Goal: Task Accomplishment & Management: Complete application form

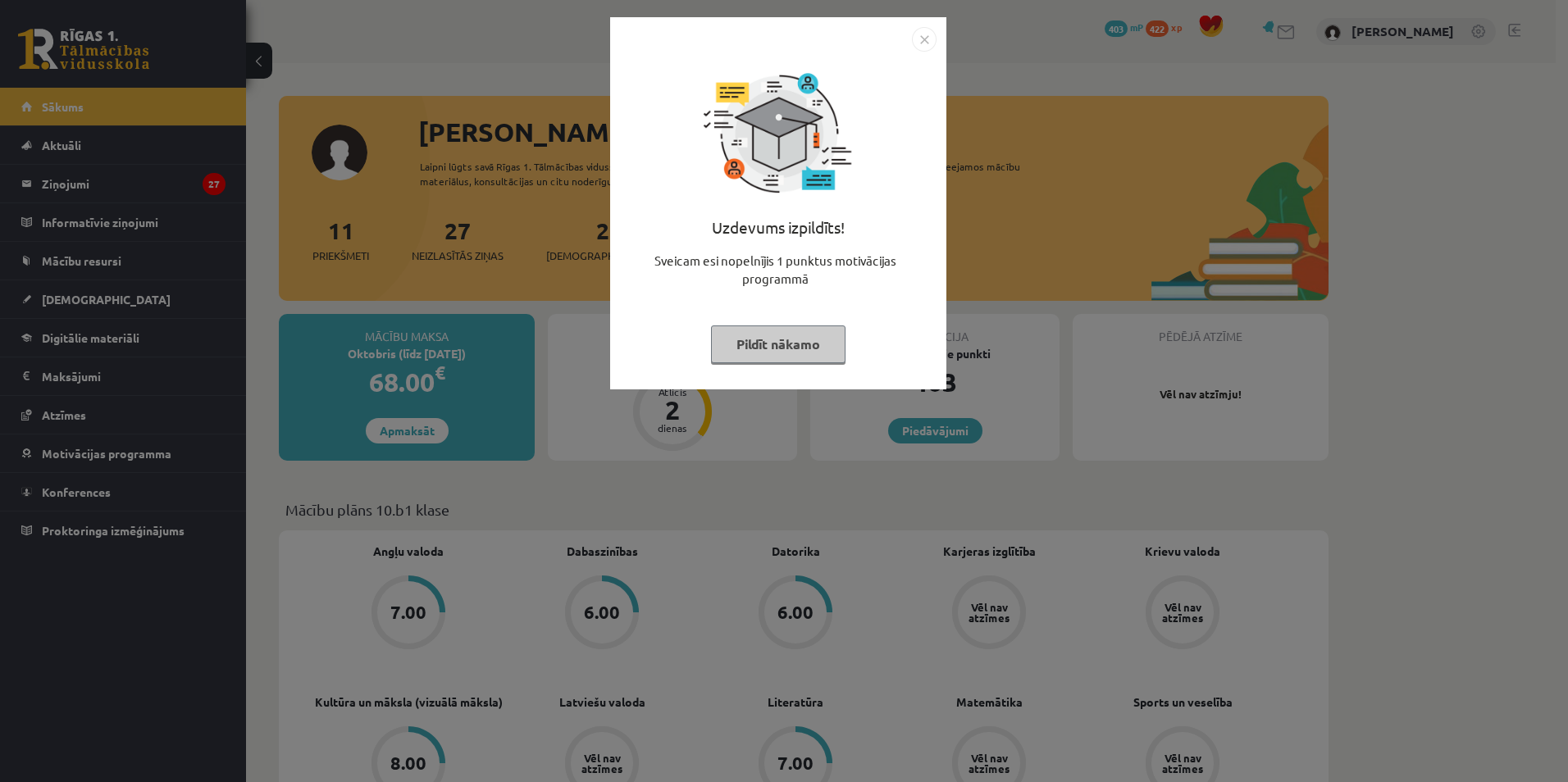
click at [922, 44] on img "Close" at bounding box center [924, 39] width 24 height 24
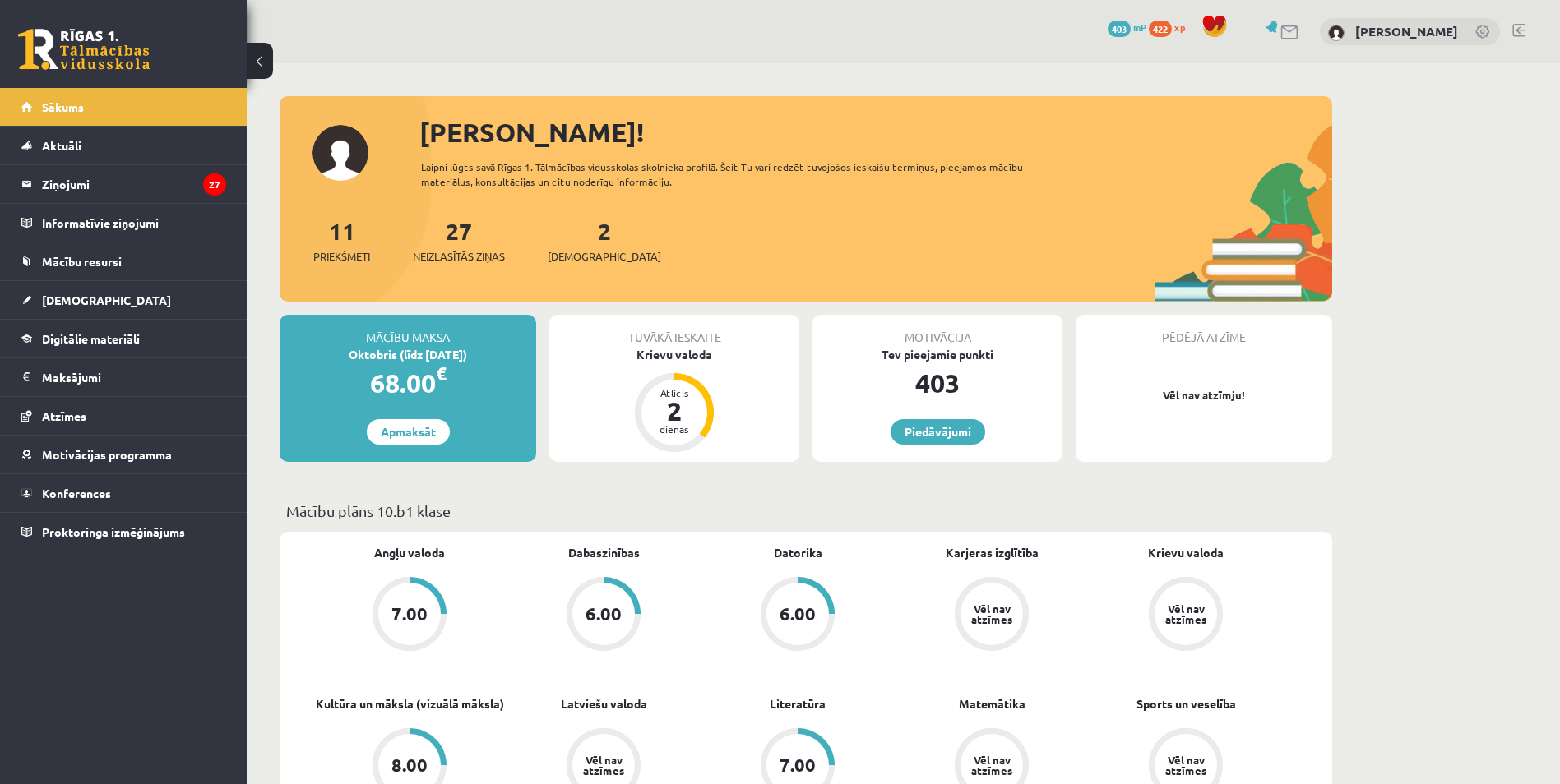
scroll to position [82, 0]
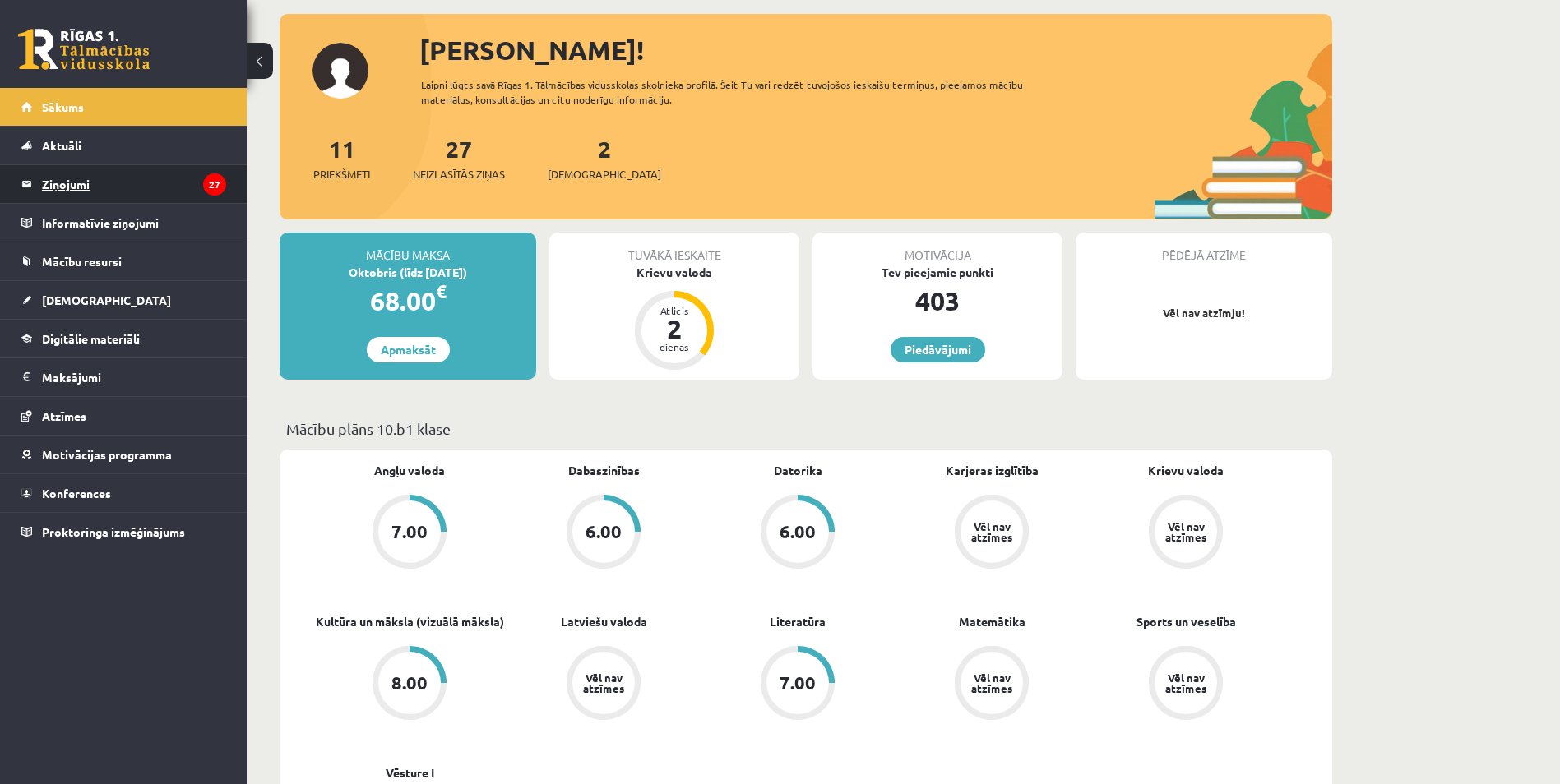
click at [77, 179] on legend "Ziņojumi 27" at bounding box center [134, 183] width 184 height 38
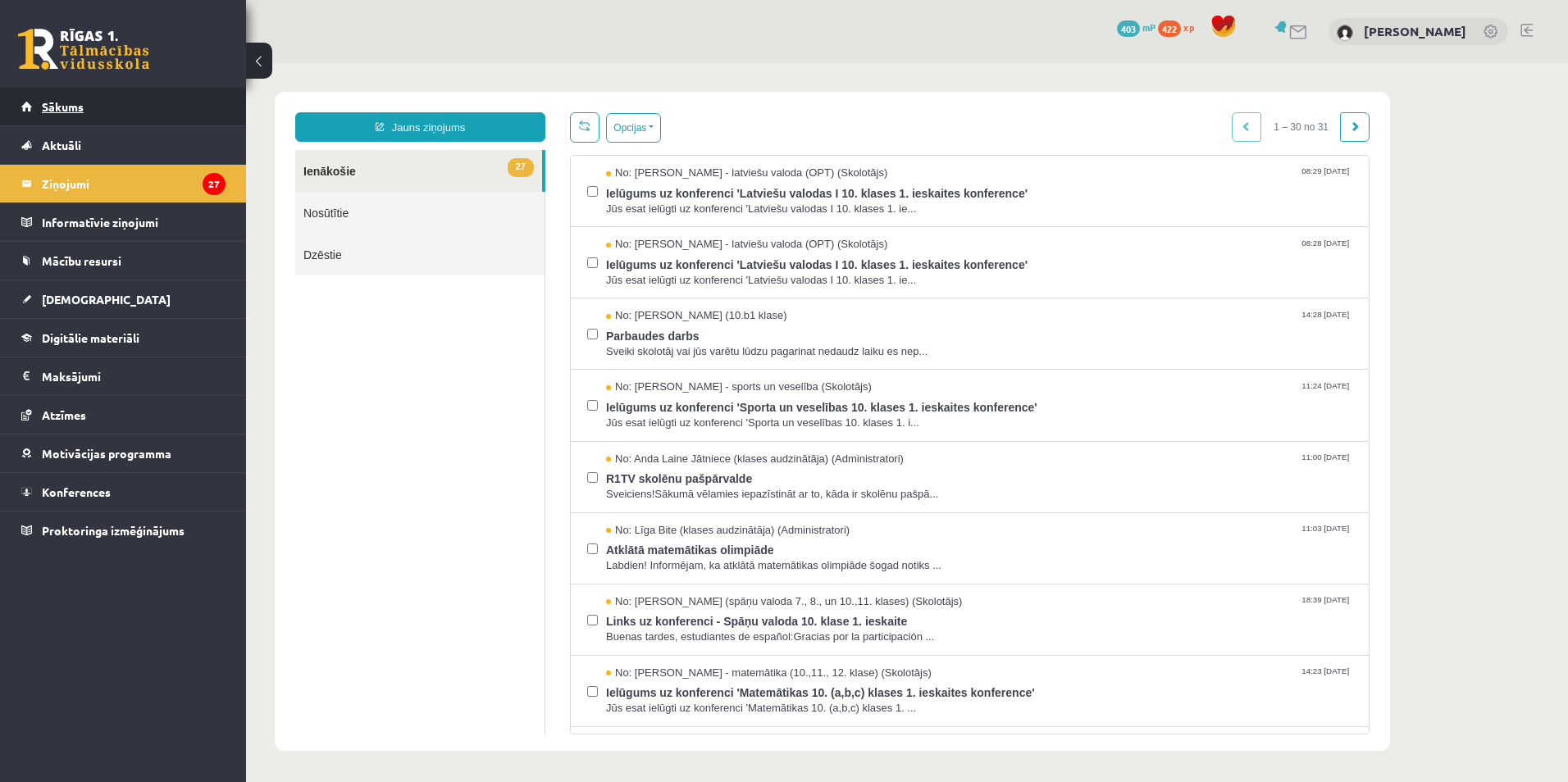
click at [66, 109] on span "Sākums" at bounding box center [63, 106] width 42 height 15
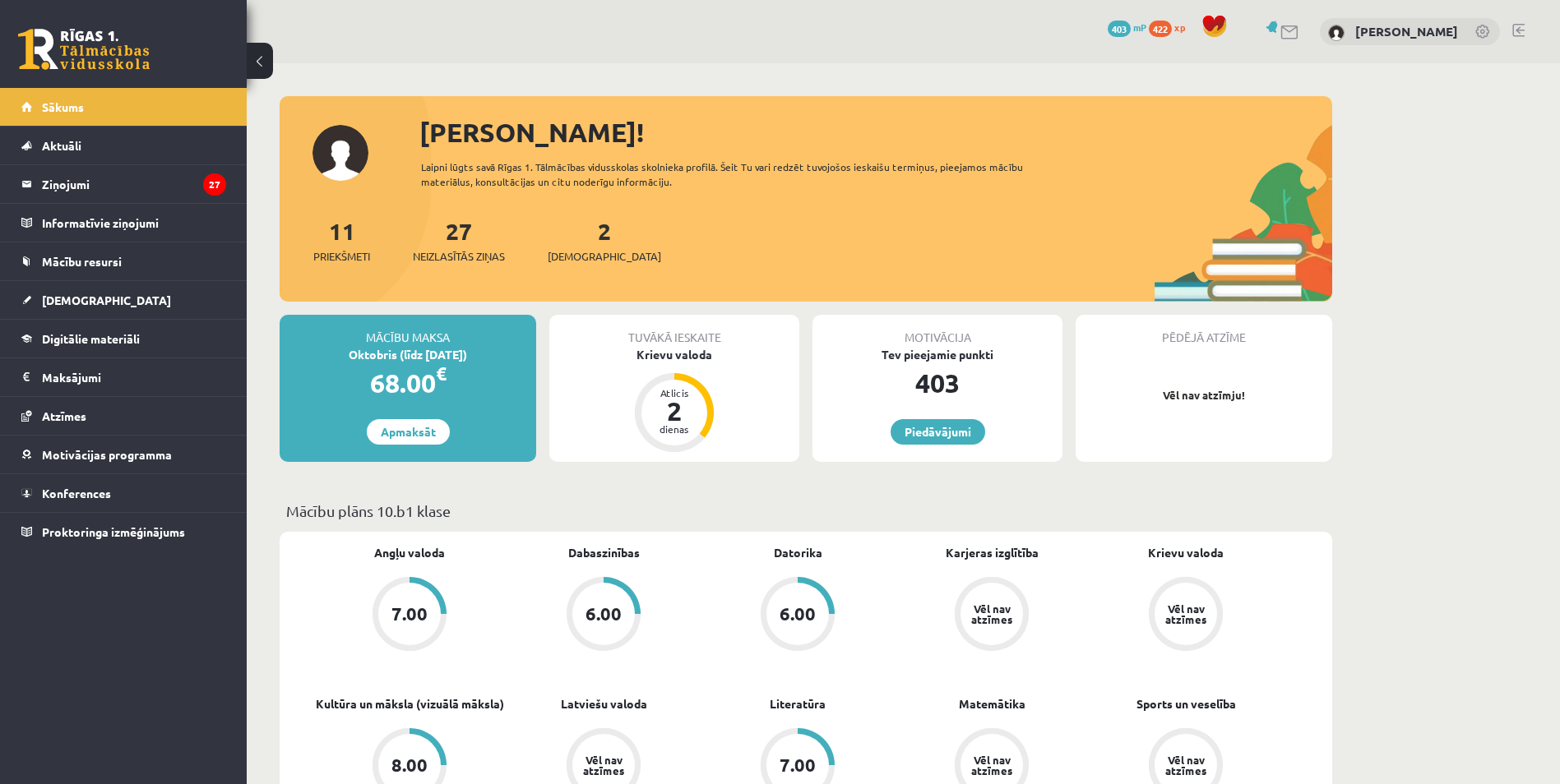
scroll to position [82, 0]
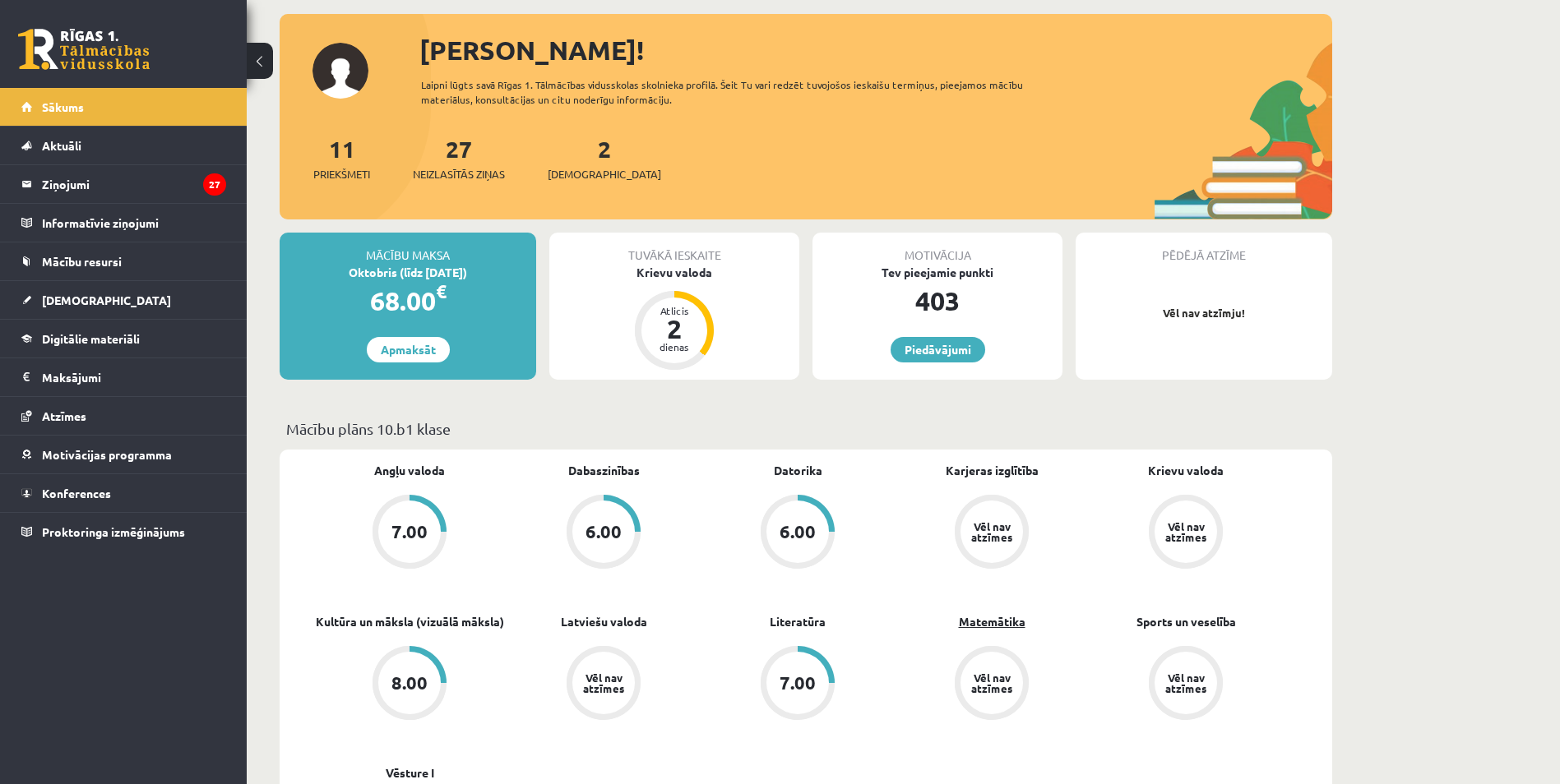
click at [983, 622] on link "Matemātika" at bounding box center [992, 622] width 67 height 18
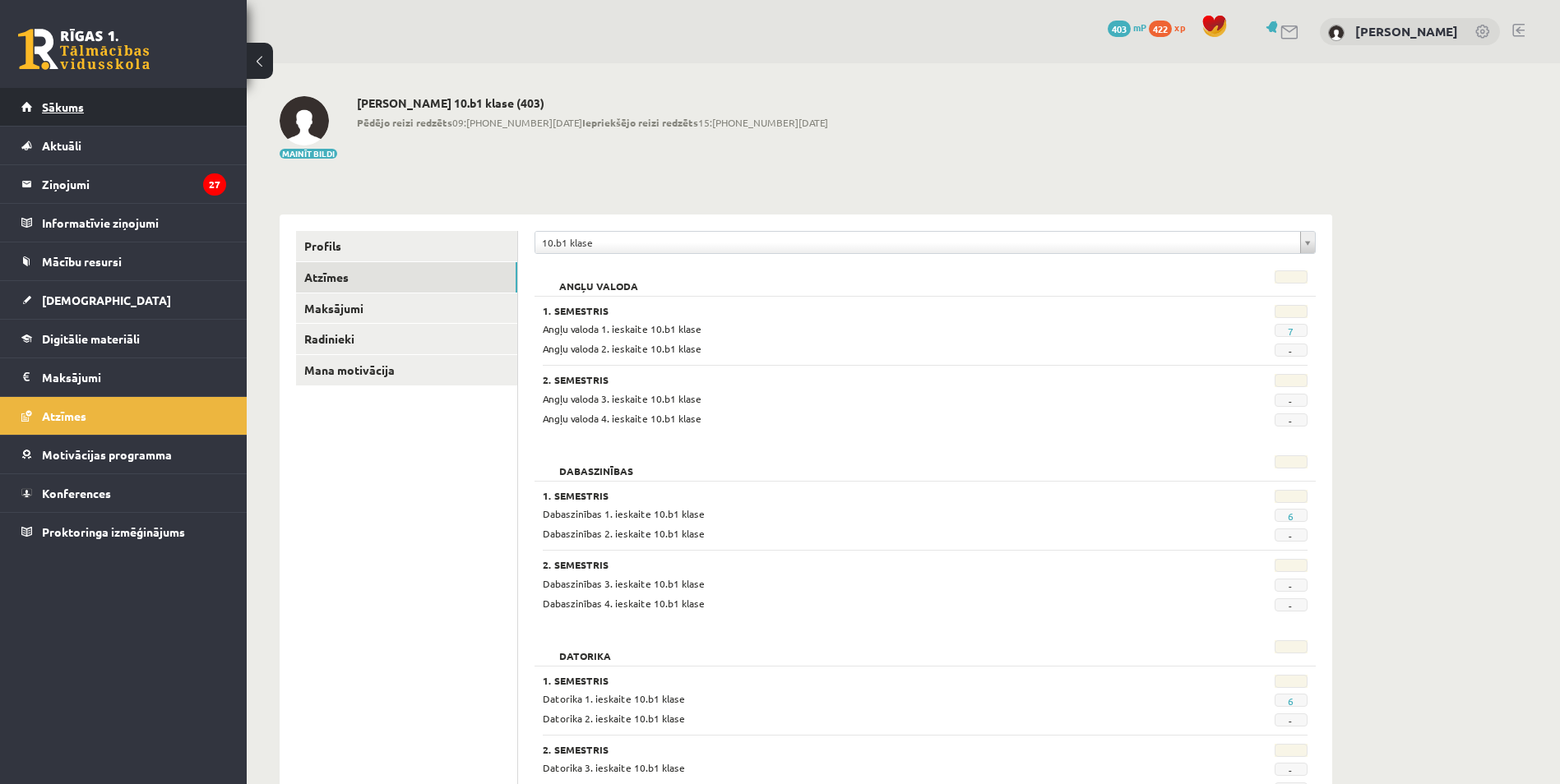
click at [57, 110] on span "Sākums" at bounding box center [63, 106] width 42 height 15
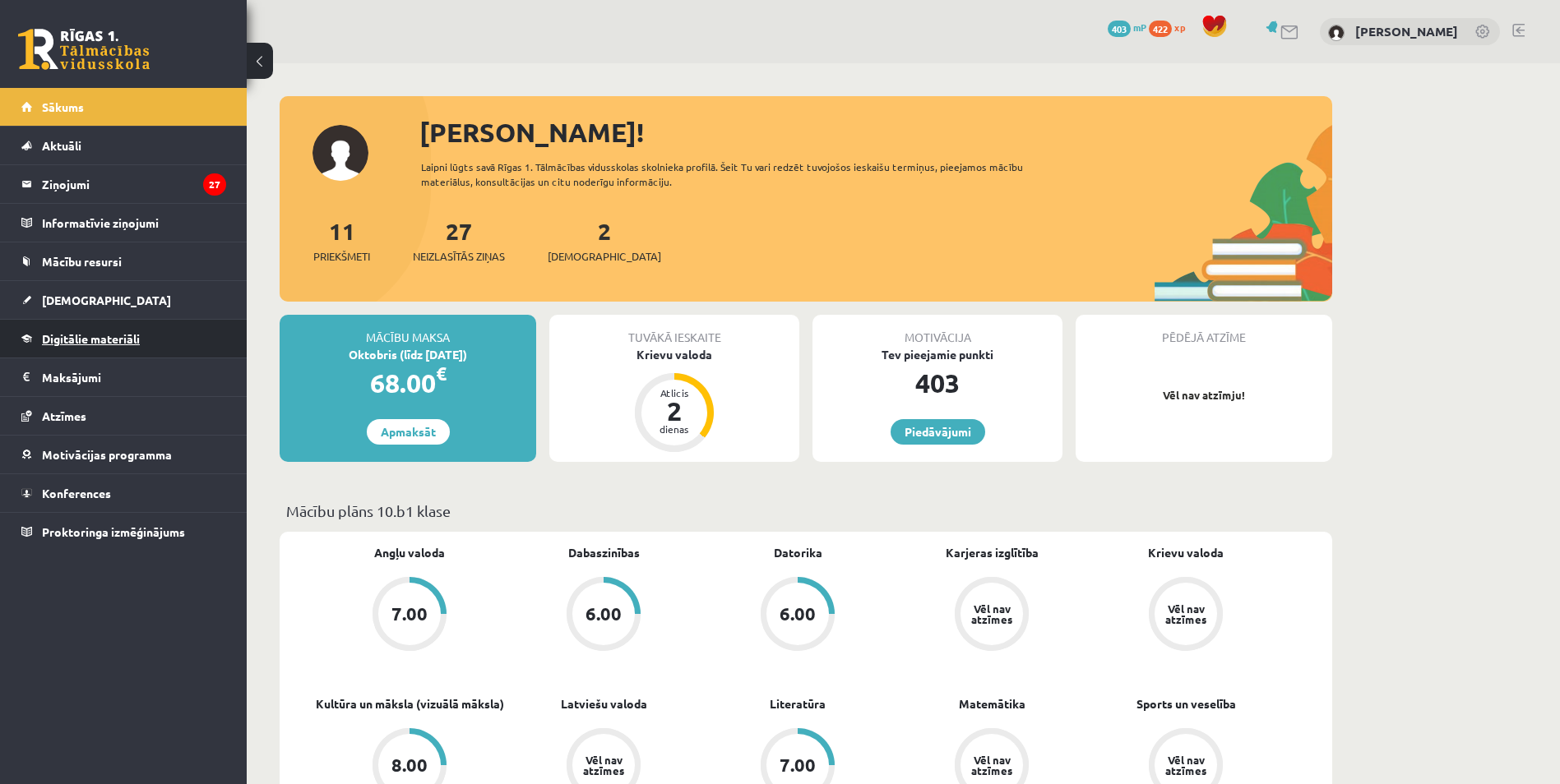
click at [97, 334] on span "Digitālie materiāli" at bounding box center [91, 339] width 98 height 15
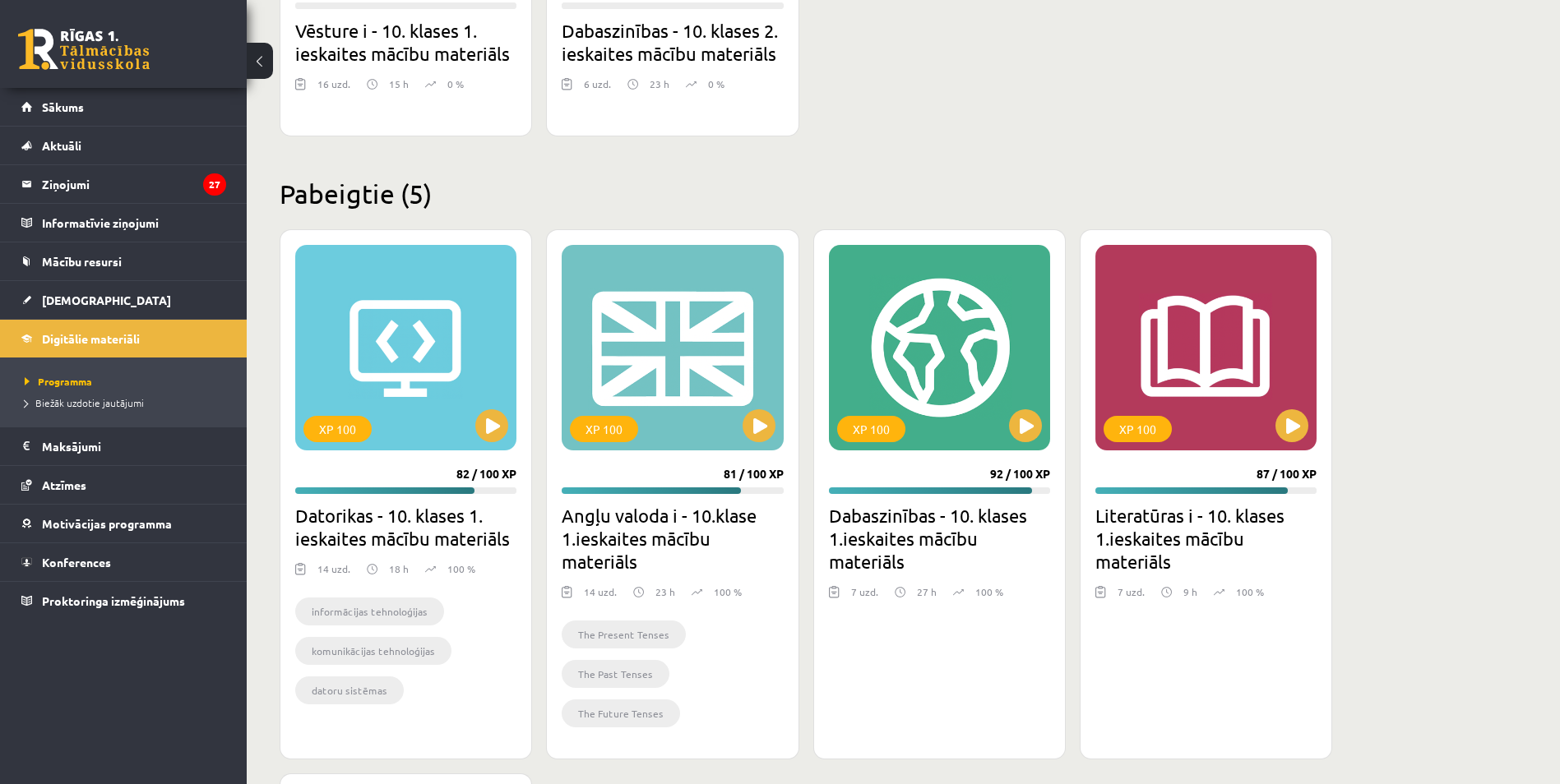
scroll to position [1707, 0]
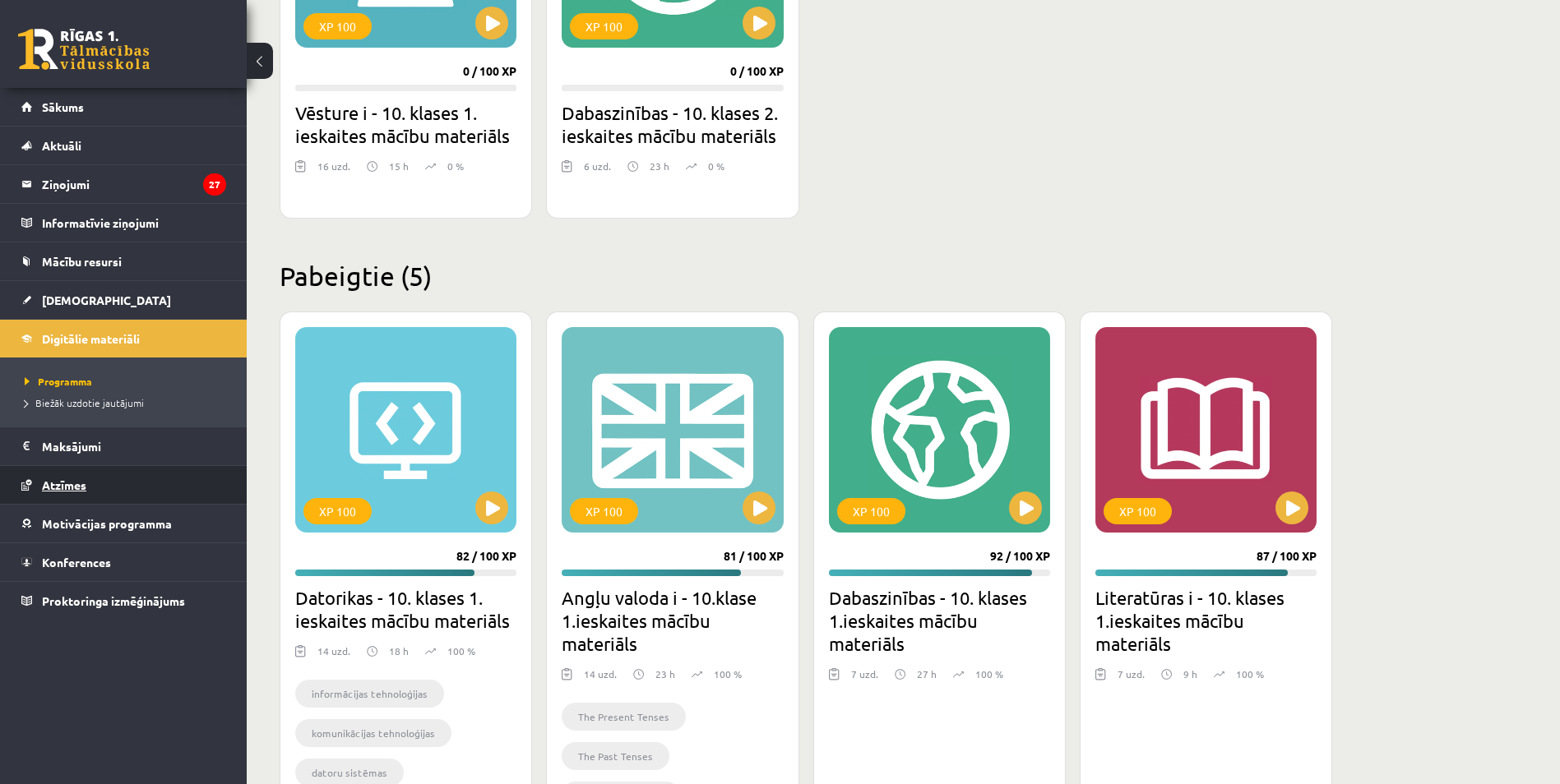
click at [70, 483] on span "Atzīmes" at bounding box center [64, 485] width 45 height 15
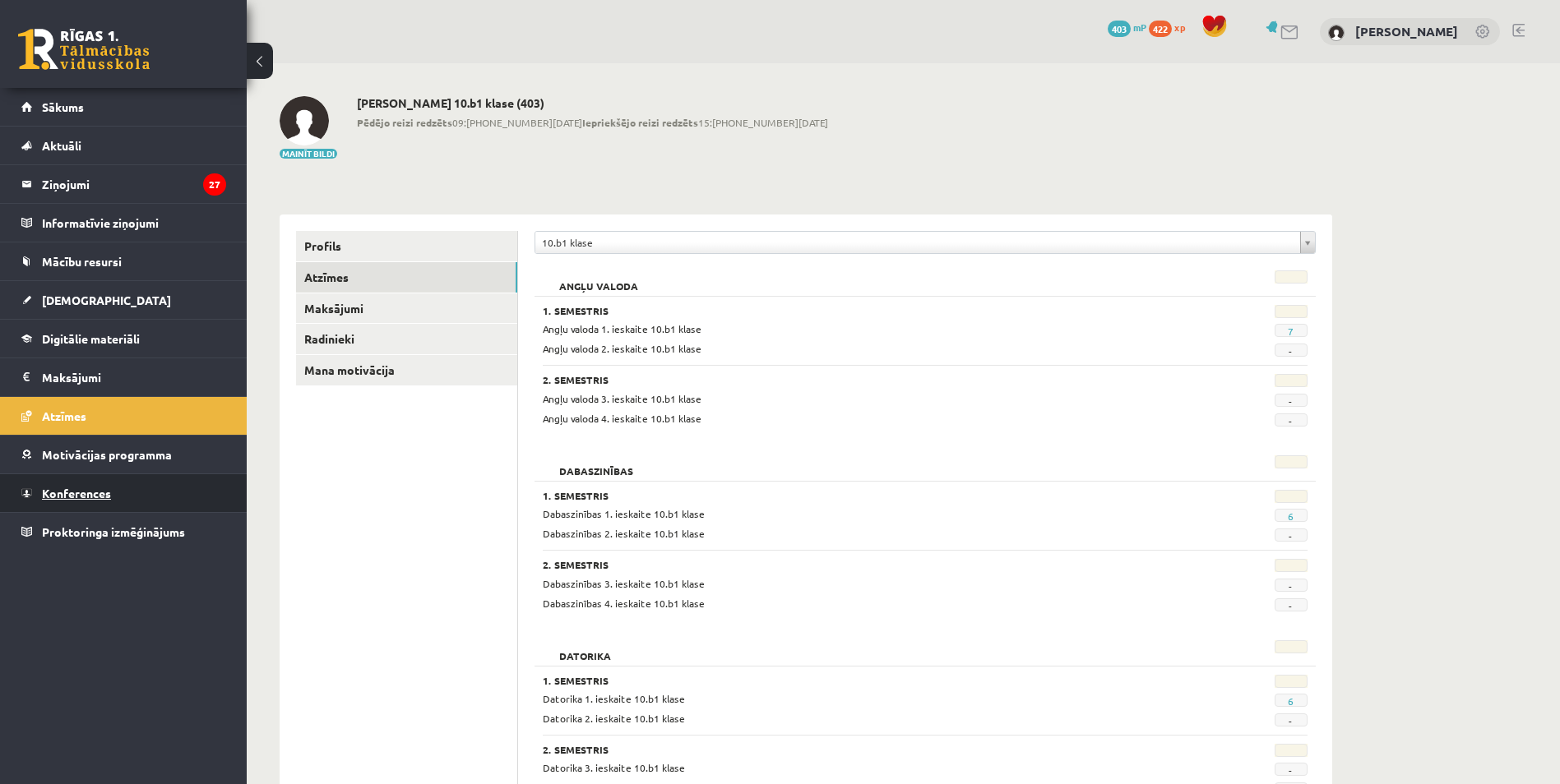
click at [87, 491] on span "Konferences" at bounding box center [76, 493] width 69 height 15
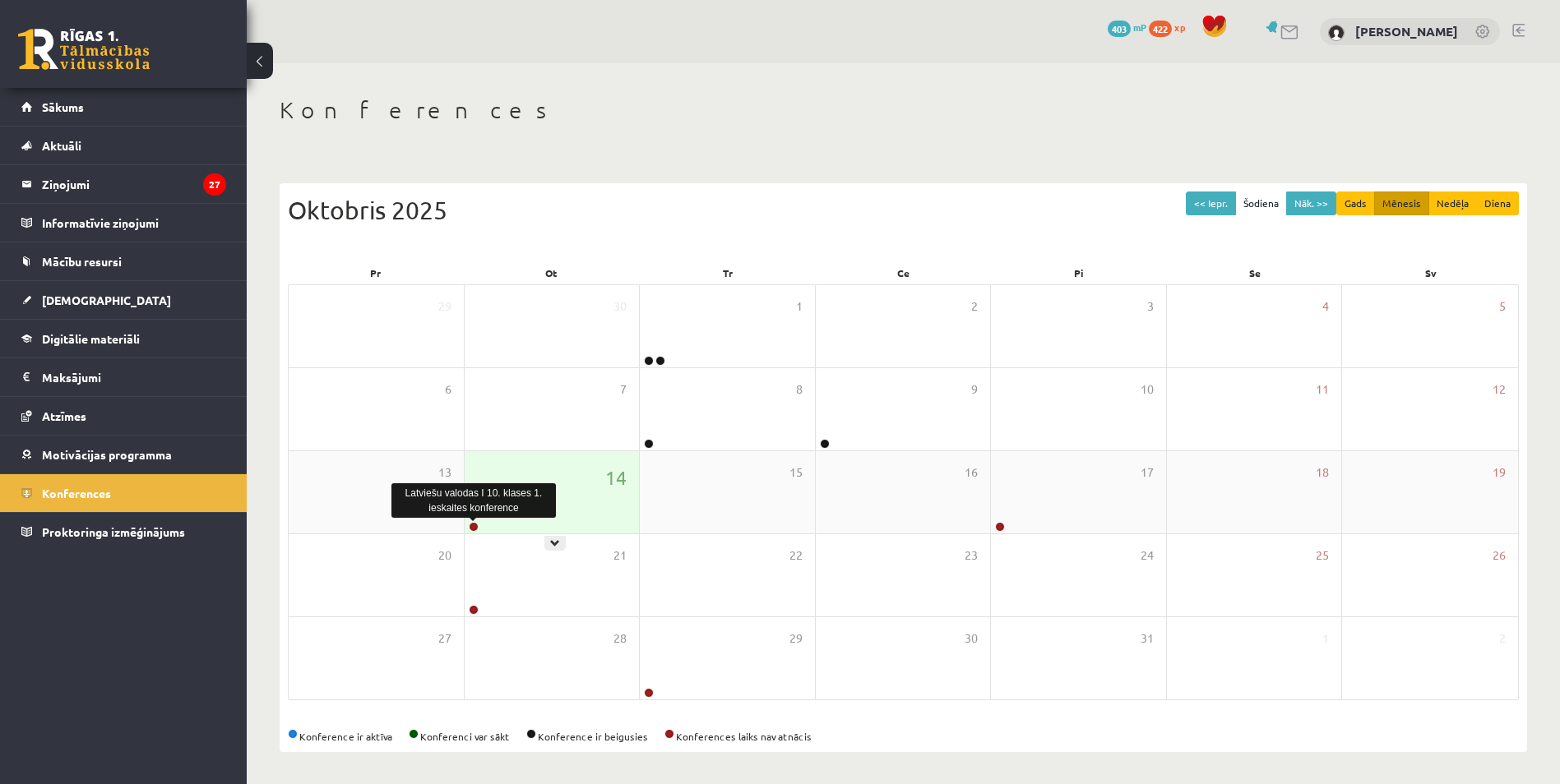
click at [471, 525] on link at bounding box center [473, 526] width 10 height 10
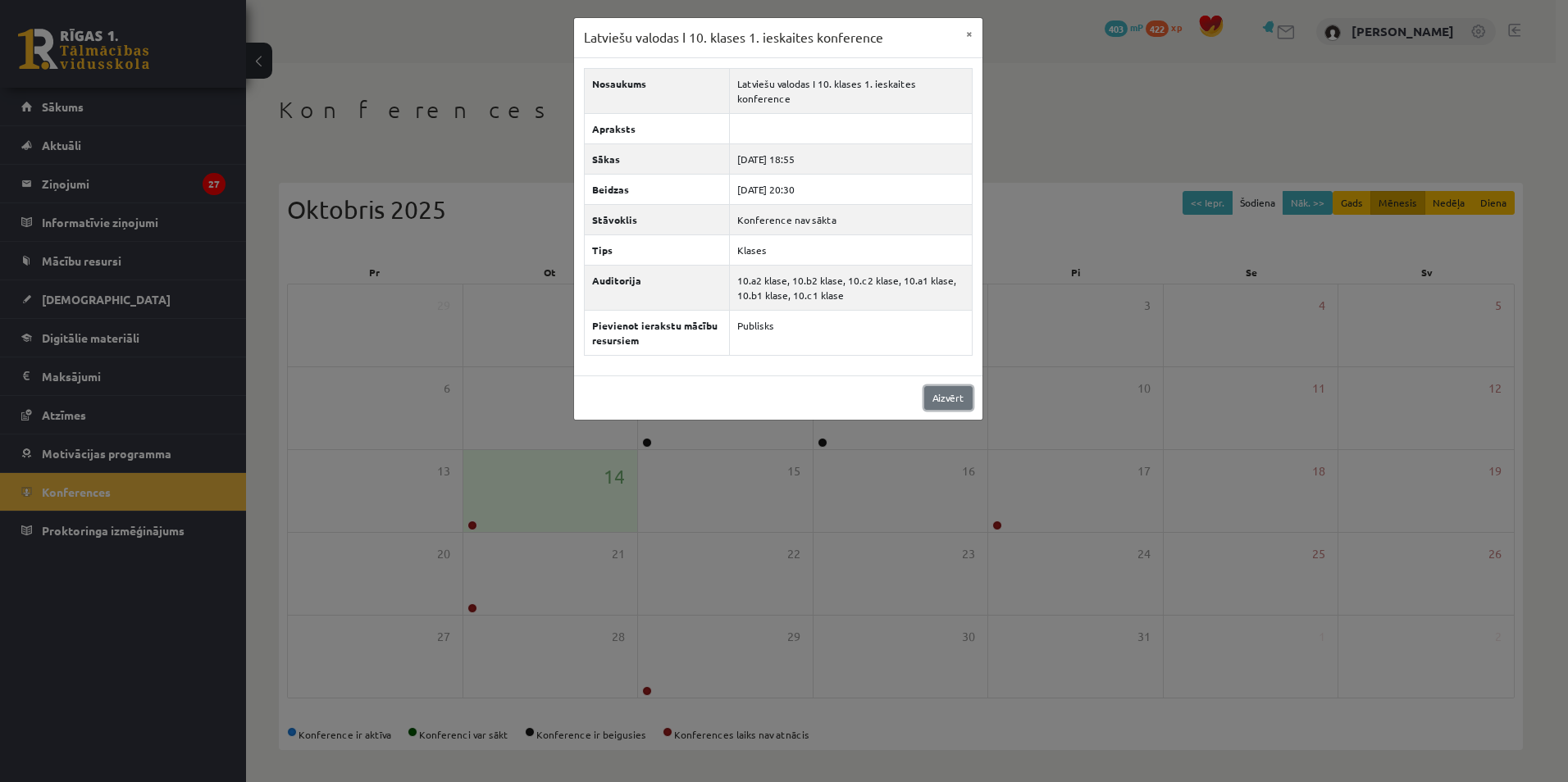
click at [951, 401] on link "Aizvērt" at bounding box center [948, 397] width 48 height 24
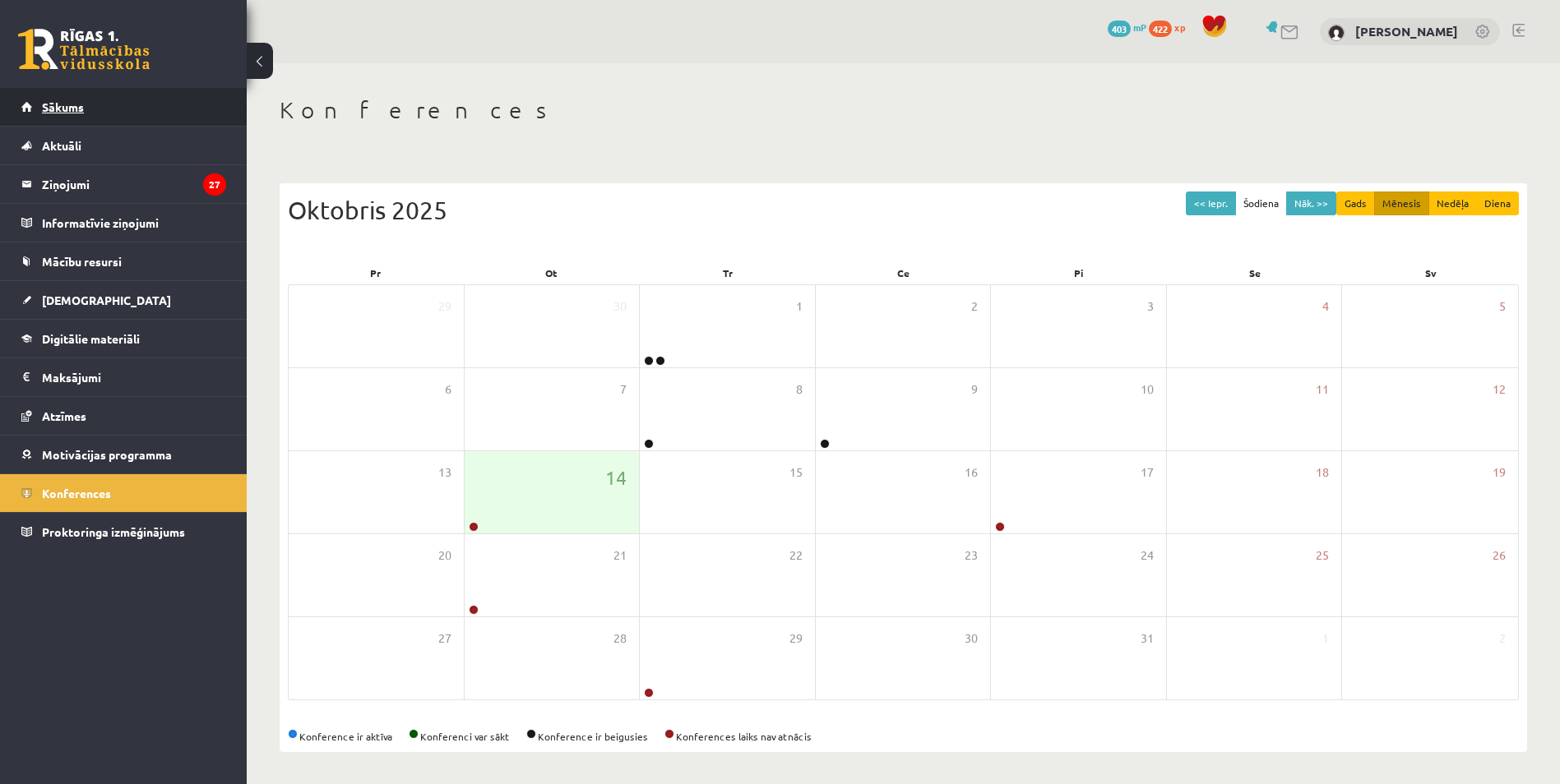
click at [59, 102] on span "Sākums" at bounding box center [63, 106] width 42 height 15
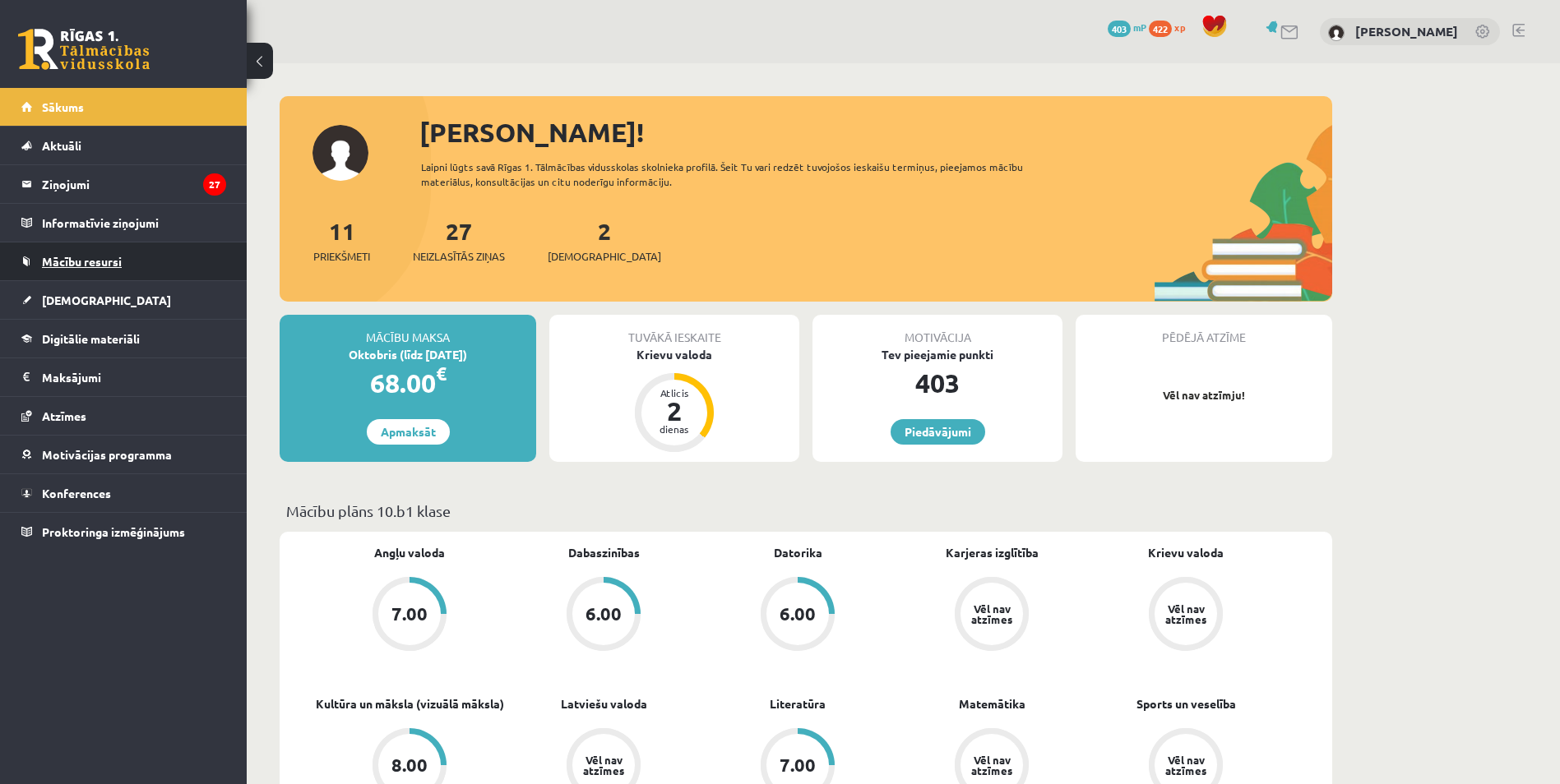
click at [107, 258] on span "Mācību resursi" at bounding box center [82, 261] width 80 height 15
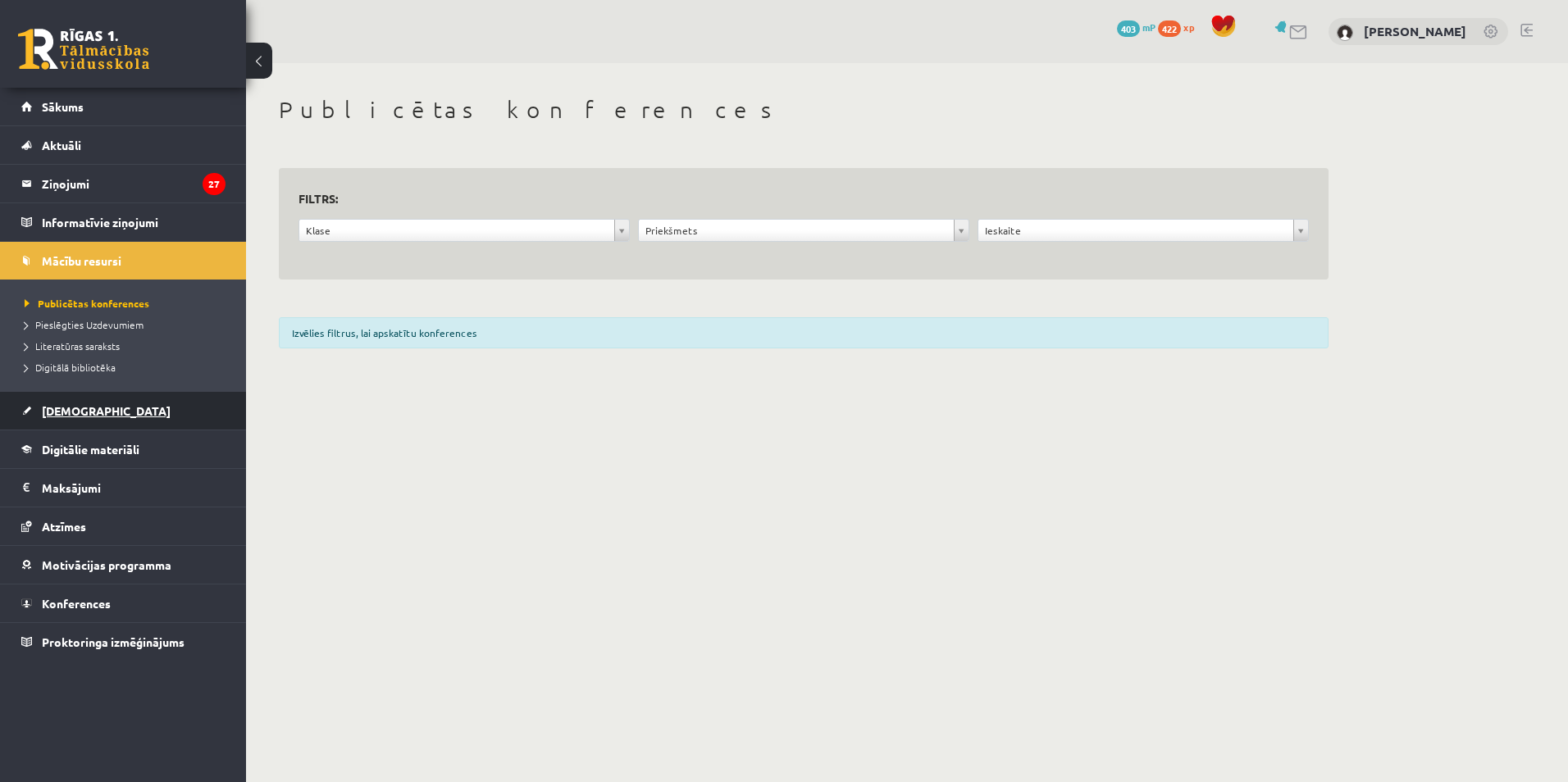
click at [73, 408] on span "[DEMOGRAPHIC_DATA]" at bounding box center [106, 410] width 129 height 15
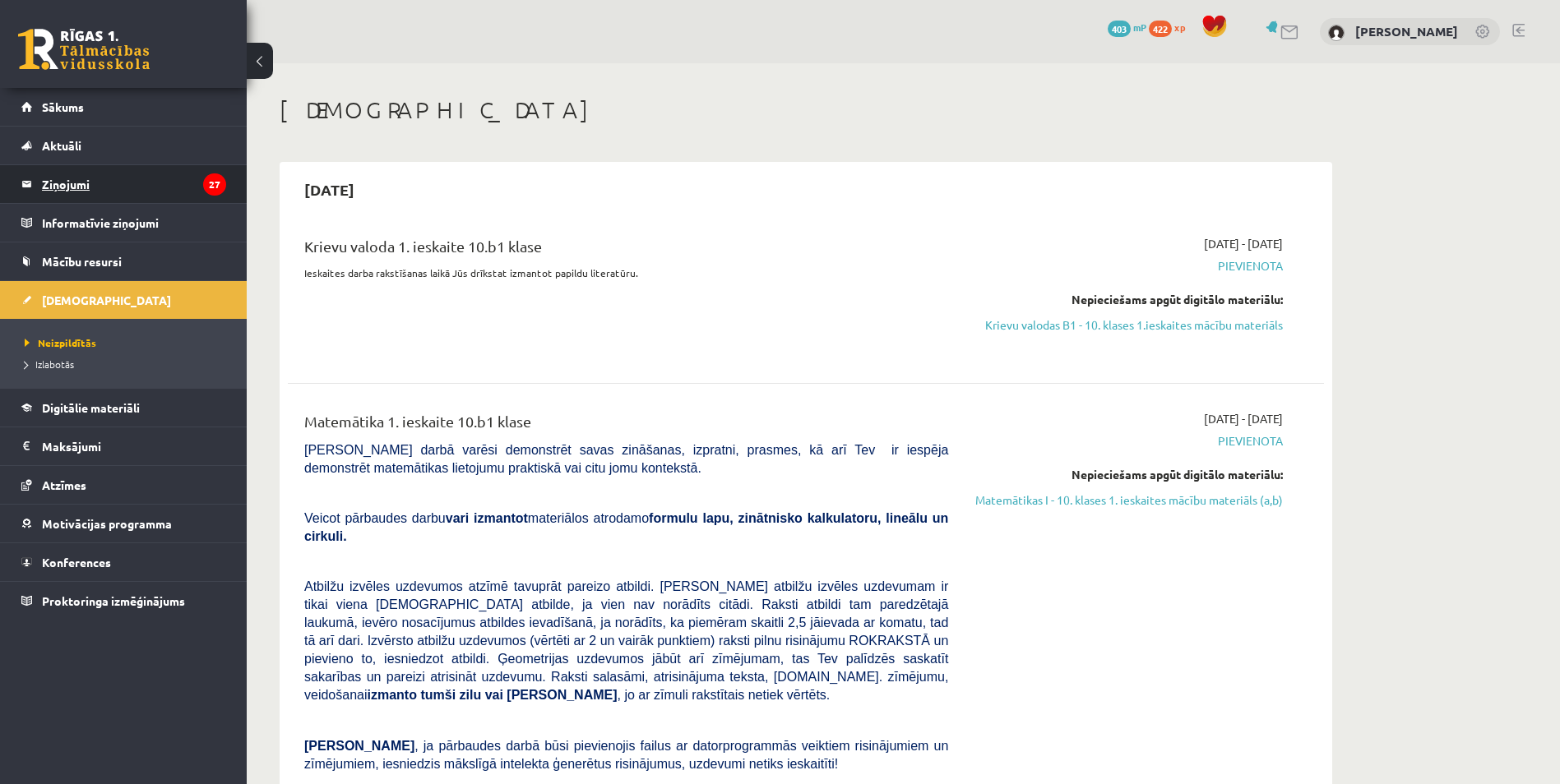
click at [68, 182] on legend "Ziņojumi 27" at bounding box center [134, 183] width 184 height 38
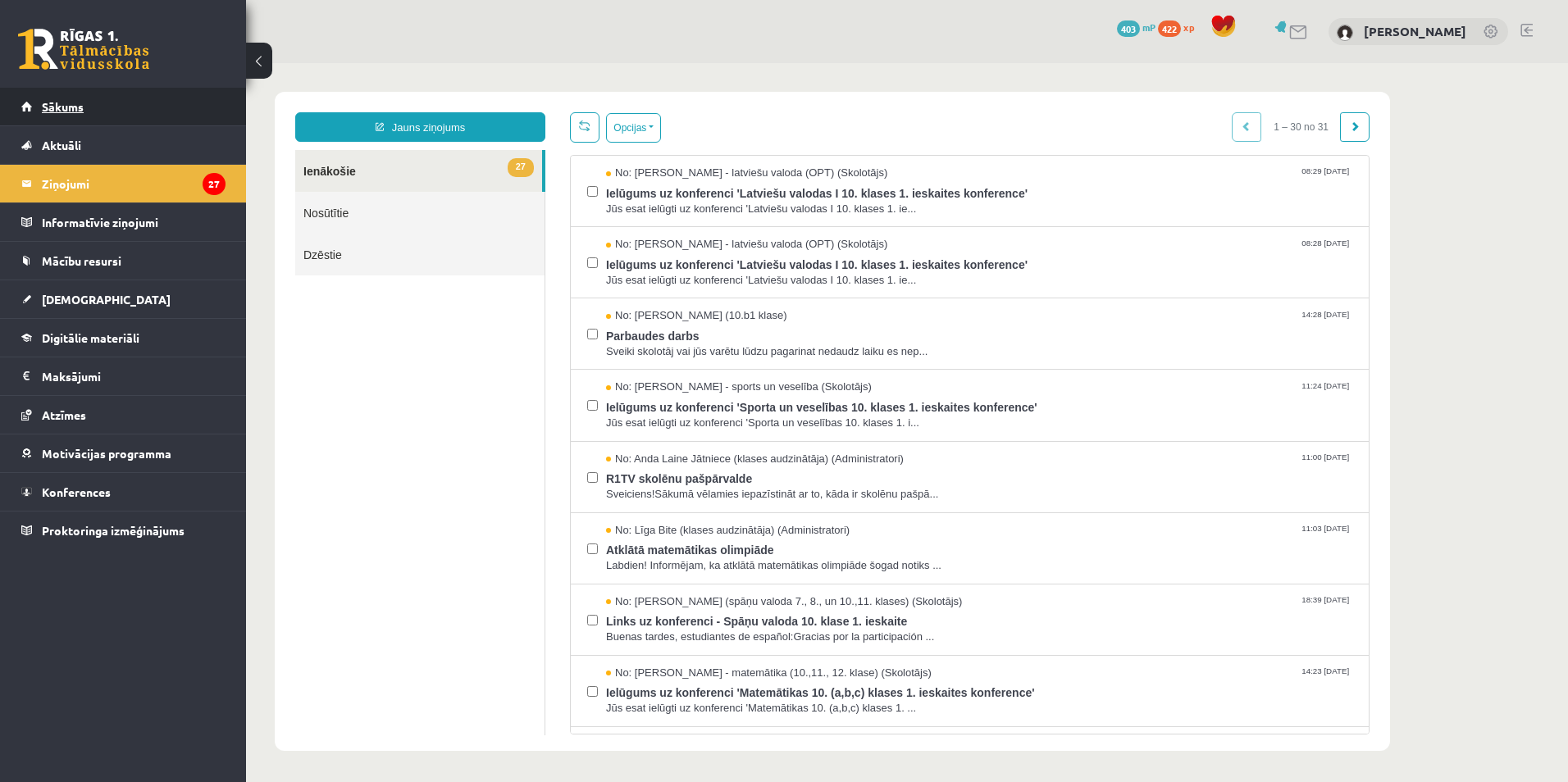
click at [64, 97] on link "Sākums" at bounding box center [122, 106] width 204 height 38
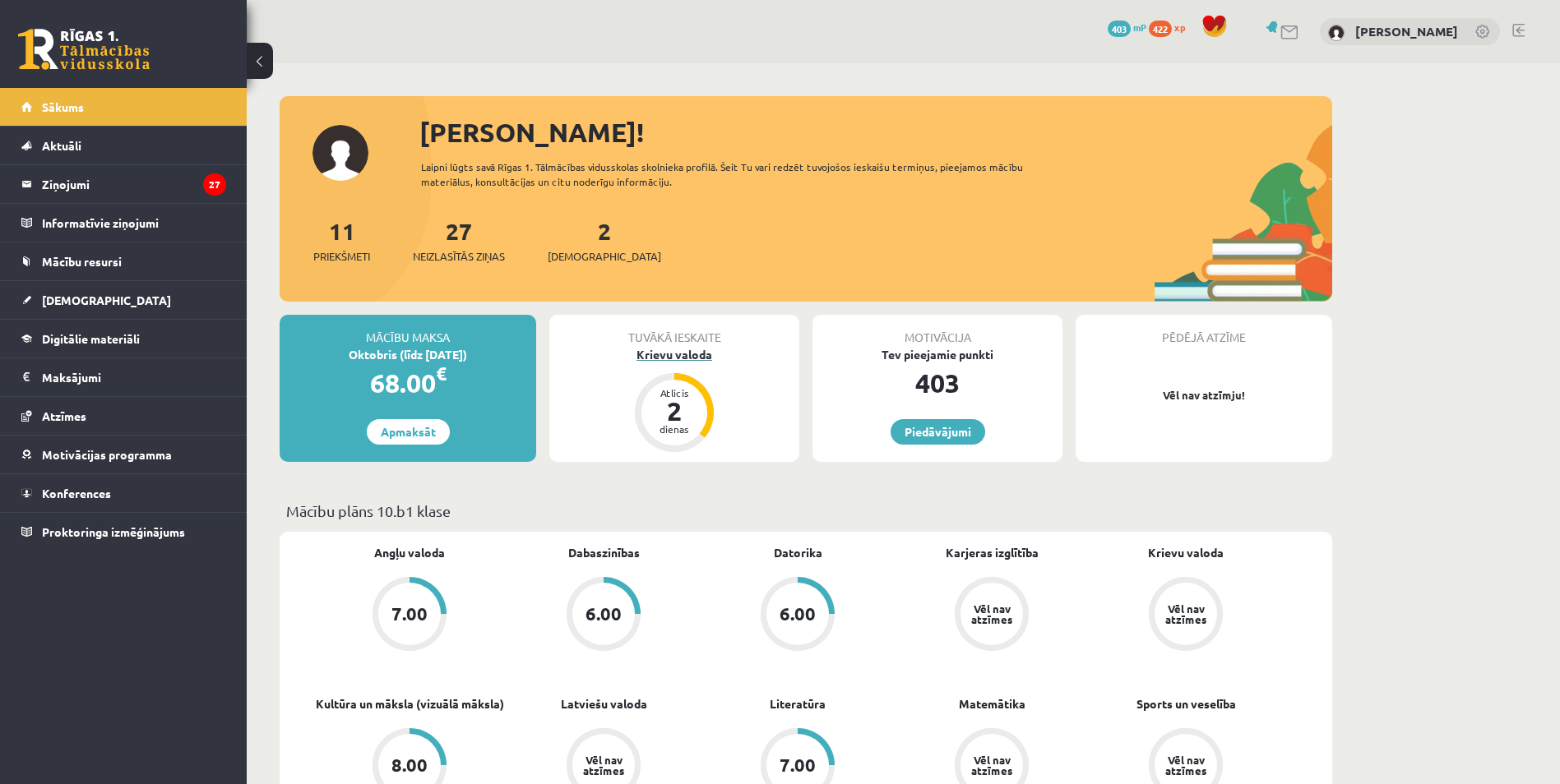
click at [687, 357] on div "Krievu valoda" at bounding box center [674, 355] width 250 height 18
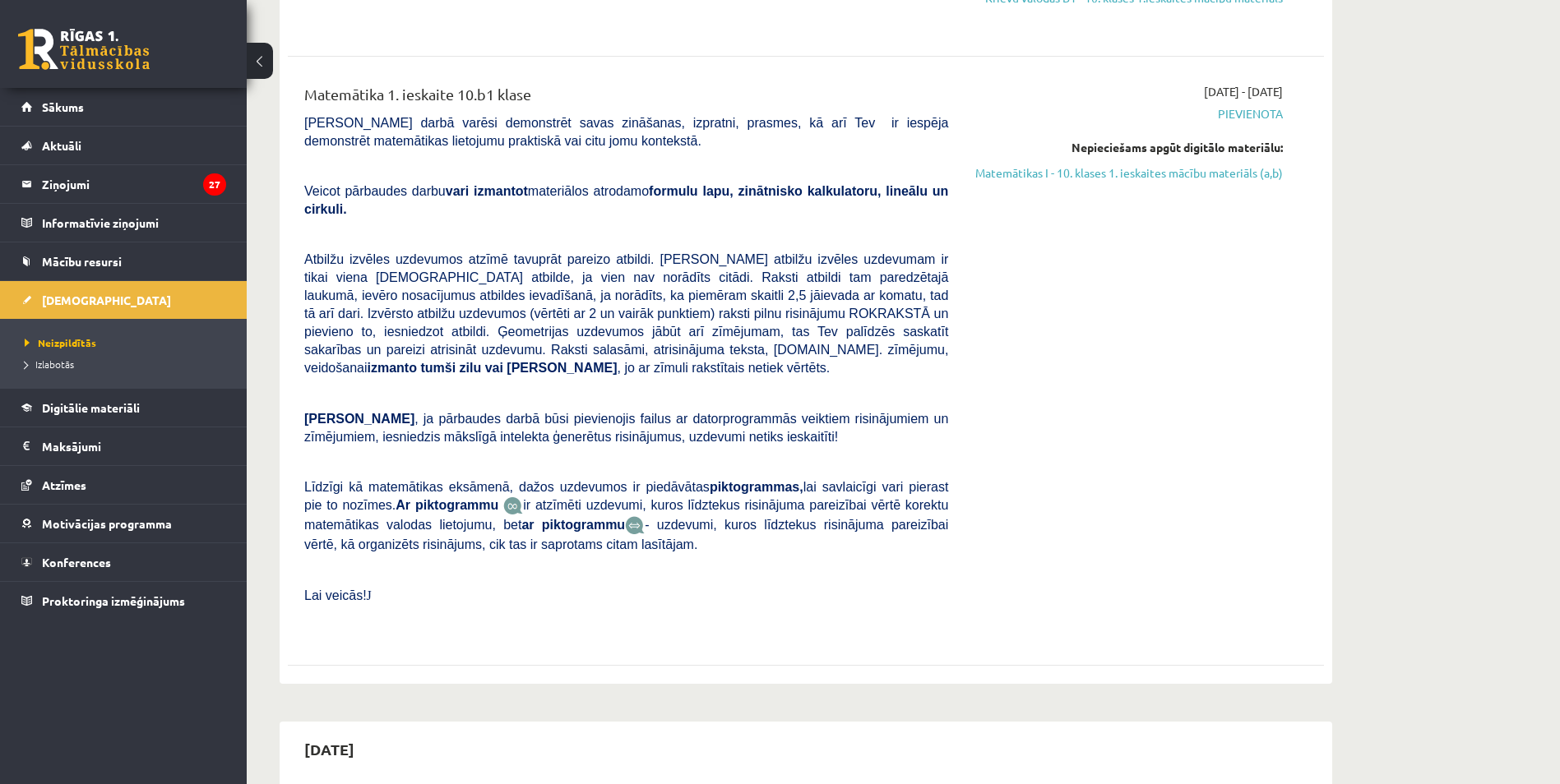
scroll to position [246, 0]
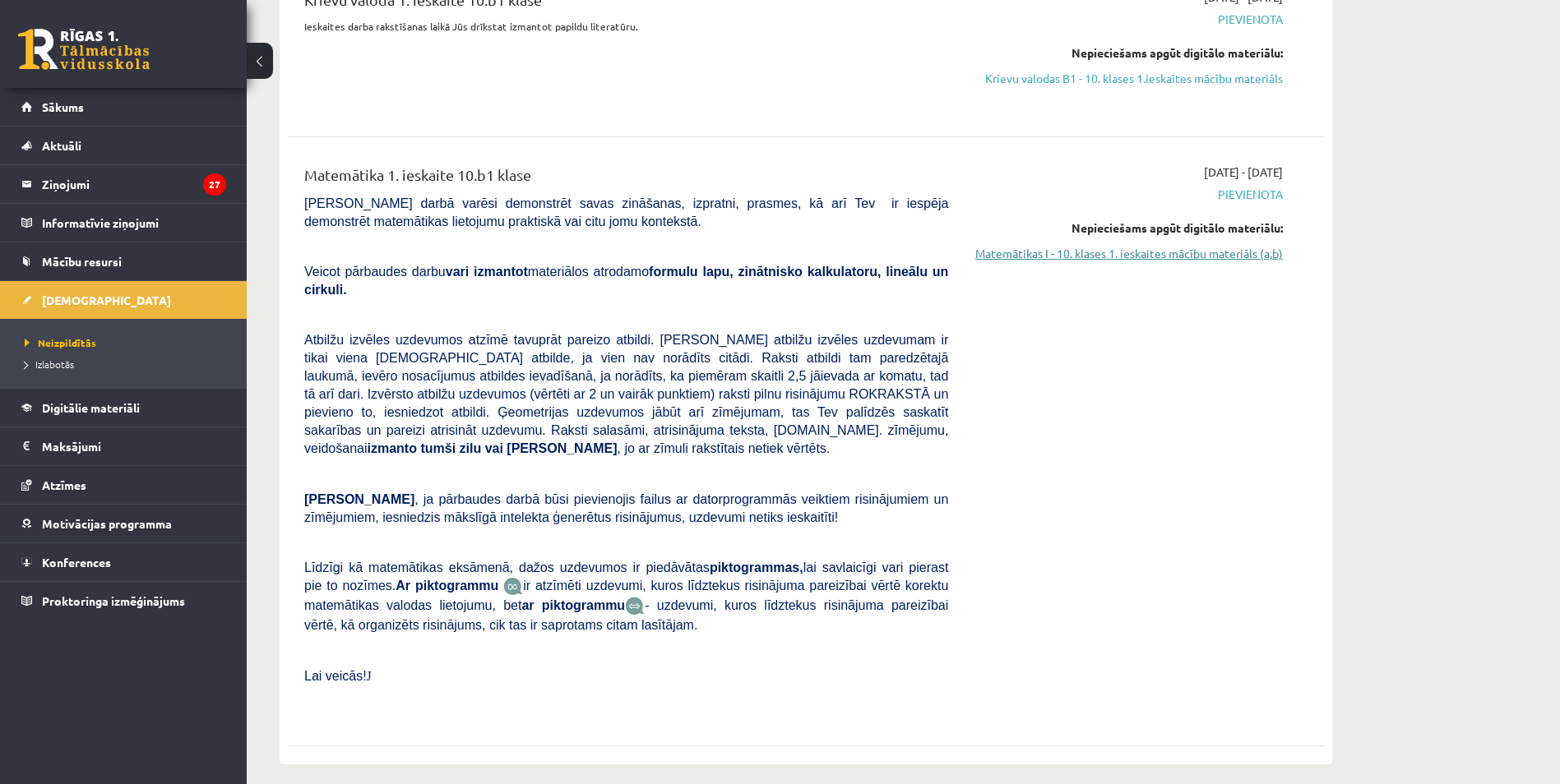
click at [1136, 254] on link "Matemātikas I - 10. klases 1. ieskaites mācību materiāls (a,b)" at bounding box center [1127, 253] width 310 height 18
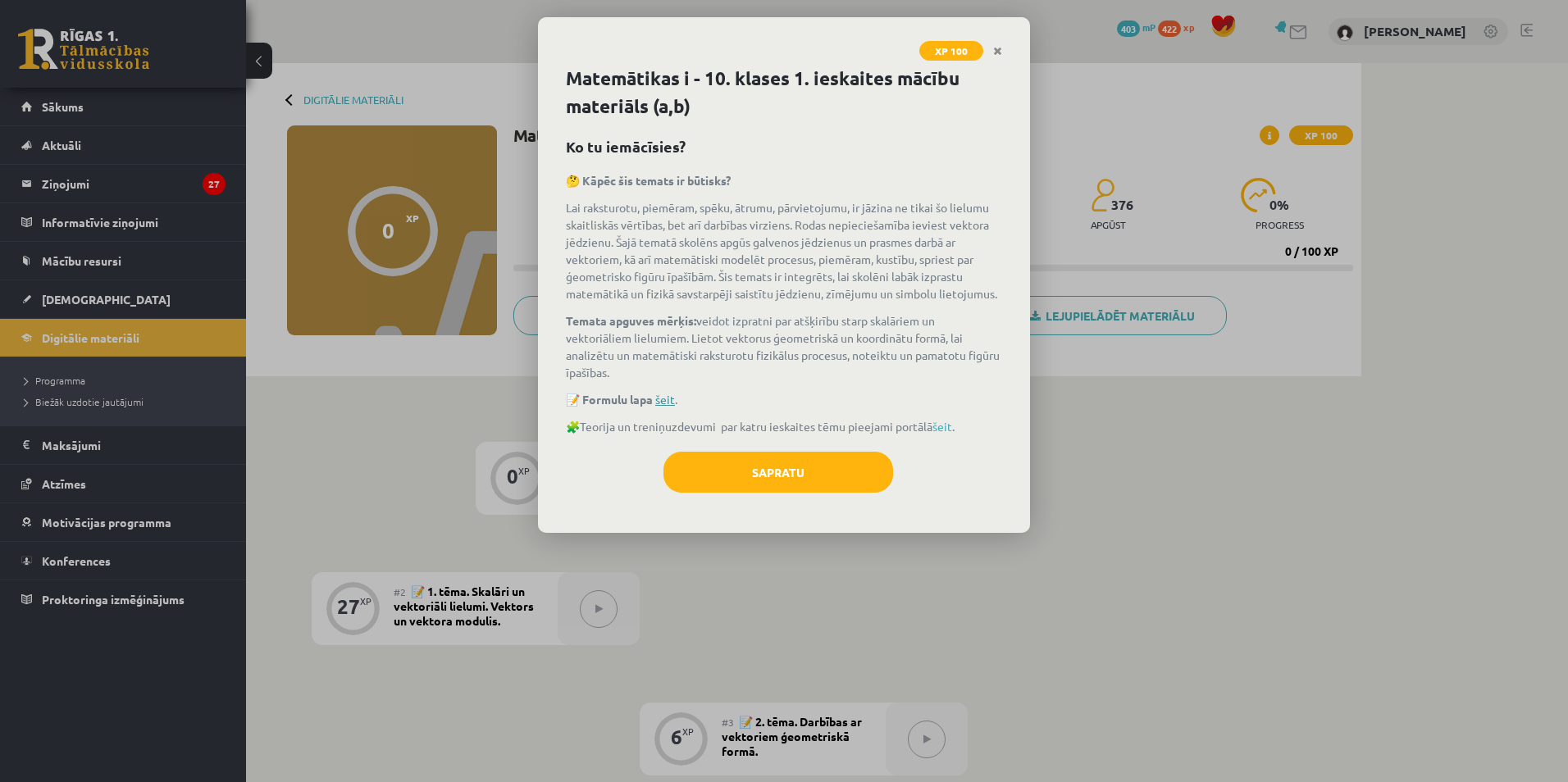
click at [669, 399] on link "šeit" at bounding box center [665, 399] width 19 height 15
click at [949, 426] on link "šeit" at bounding box center [942, 426] width 19 height 15
click at [788, 470] on button "Sapratu" at bounding box center [778, 471] width 229 height 41
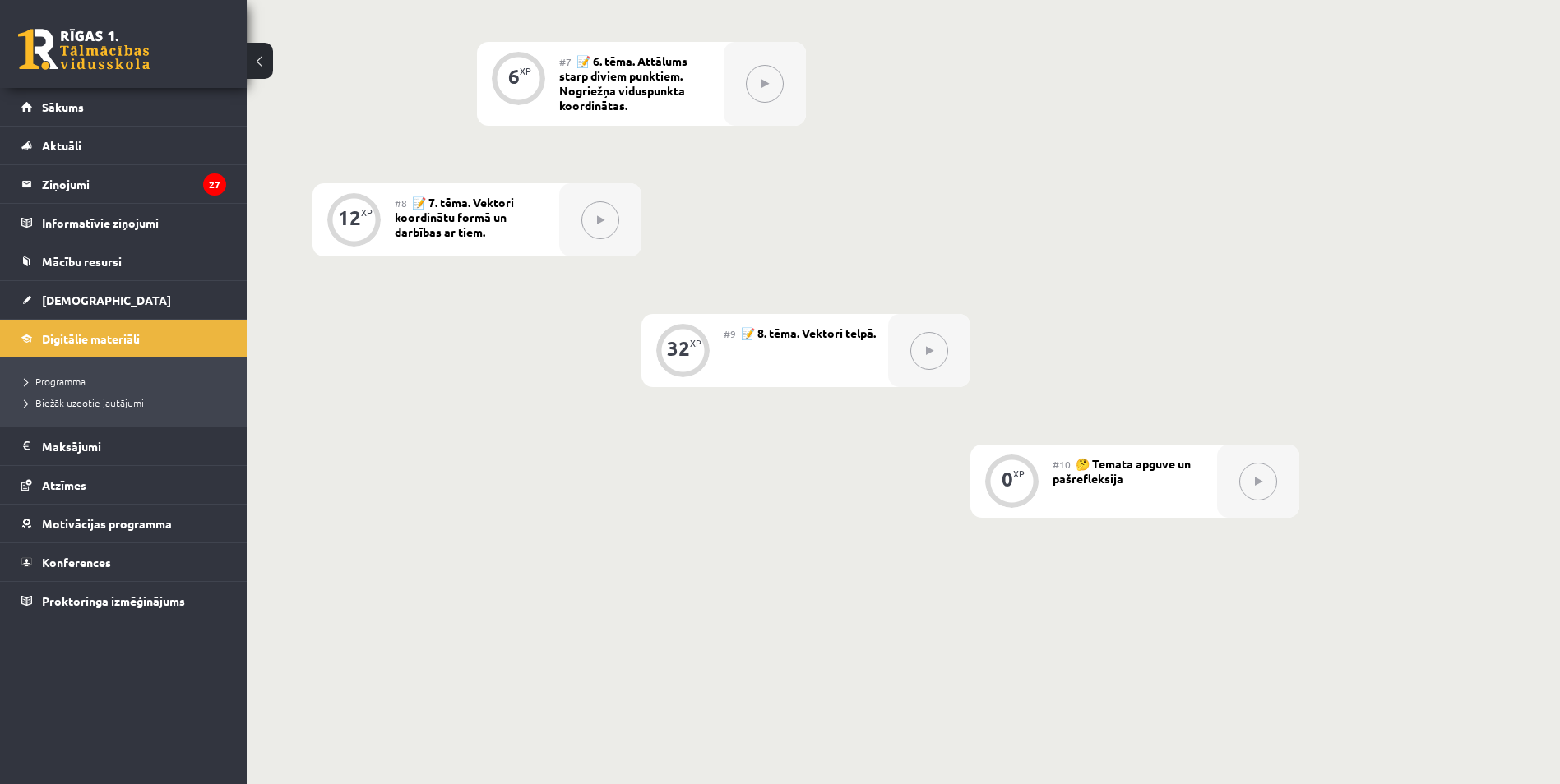
scroll to position [1124, 0]
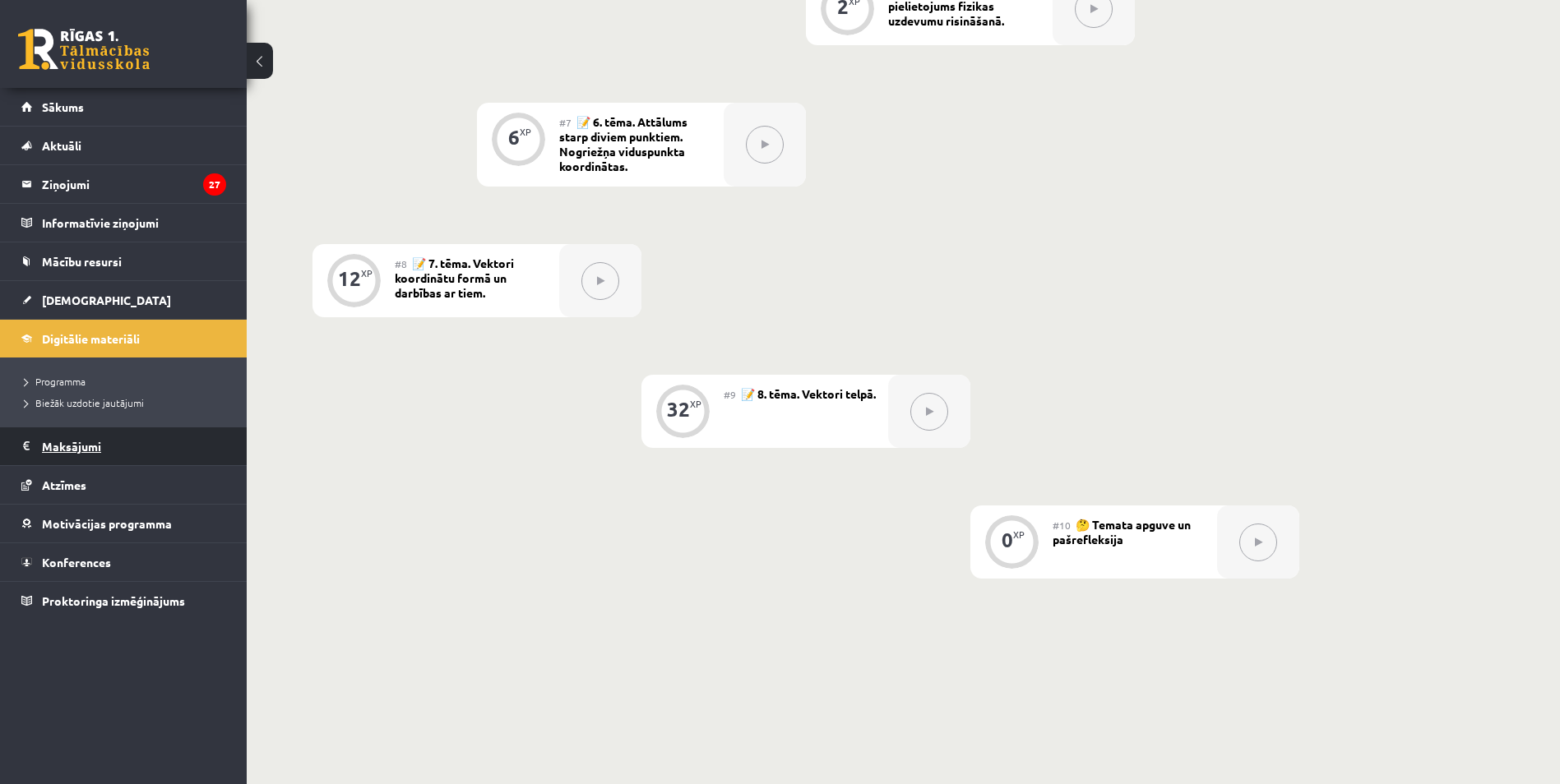
click at [70, 447] on legend "Maksājumi 0" at bounding box center [134, 445] width 184 height 38
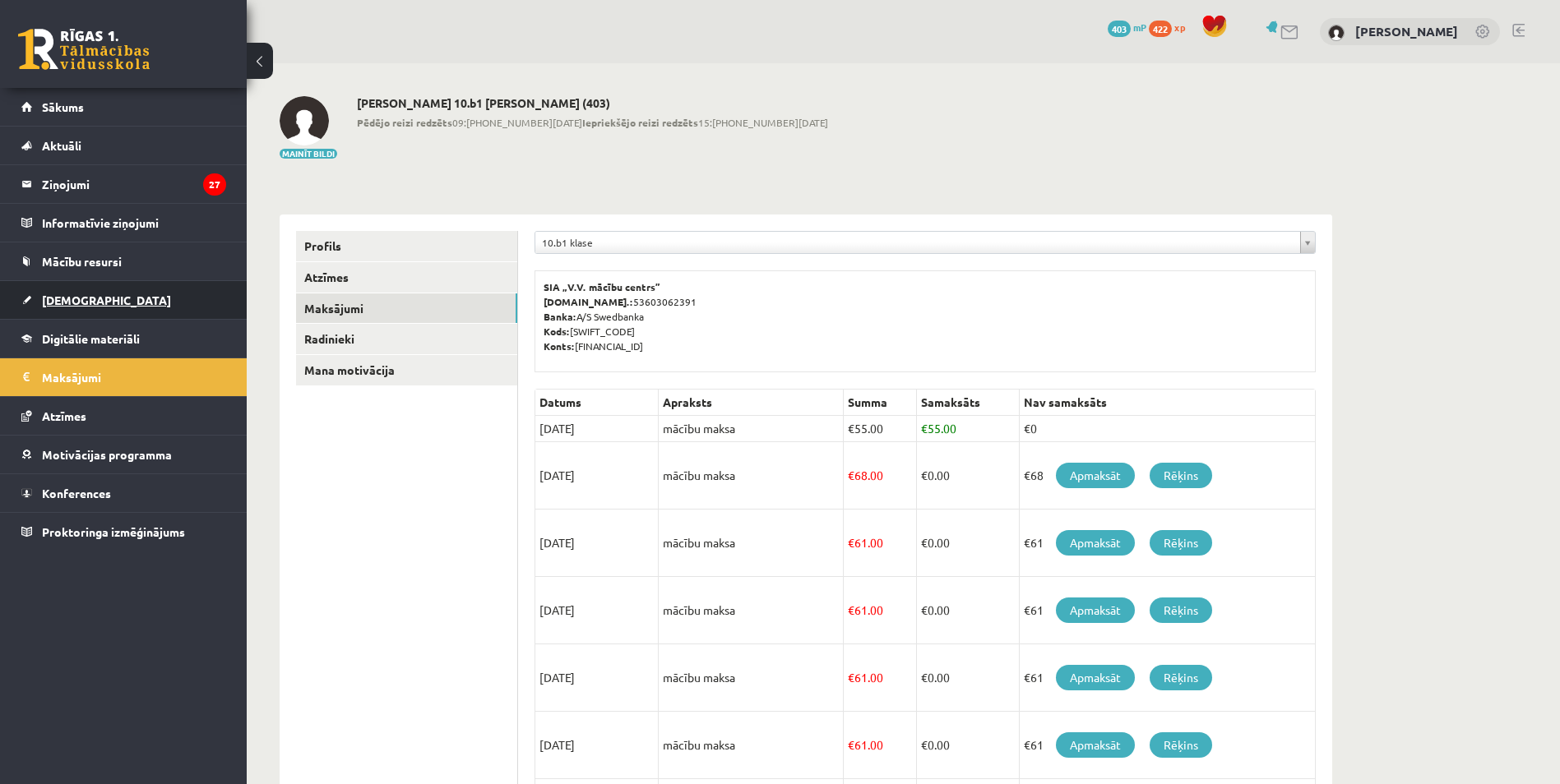
click at [69, 297] on span "[DEMOGRAPHIC_DATA]" at bounding box center [106, 300] width 129 height 15
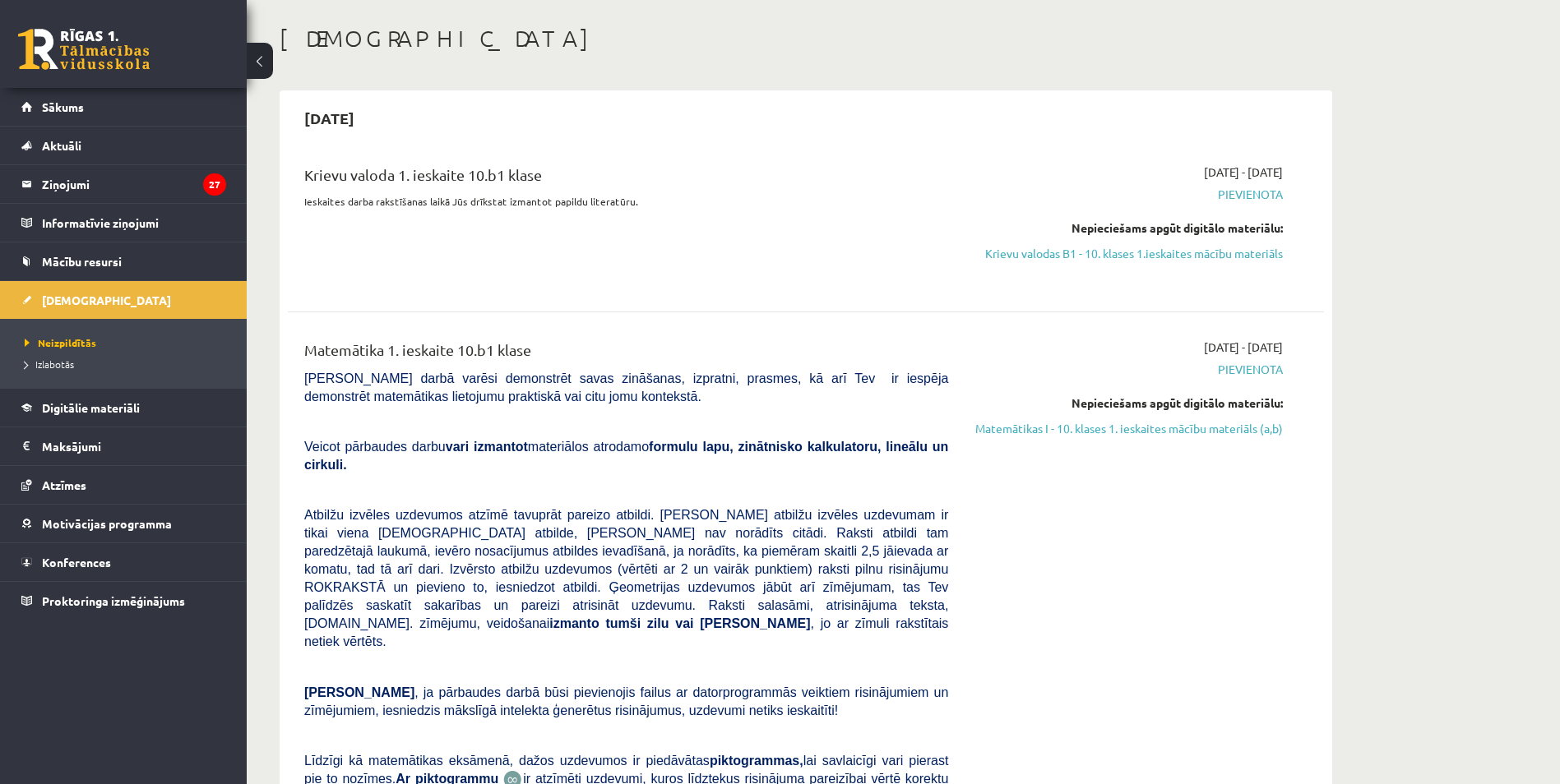
scroll to position [164, 0]
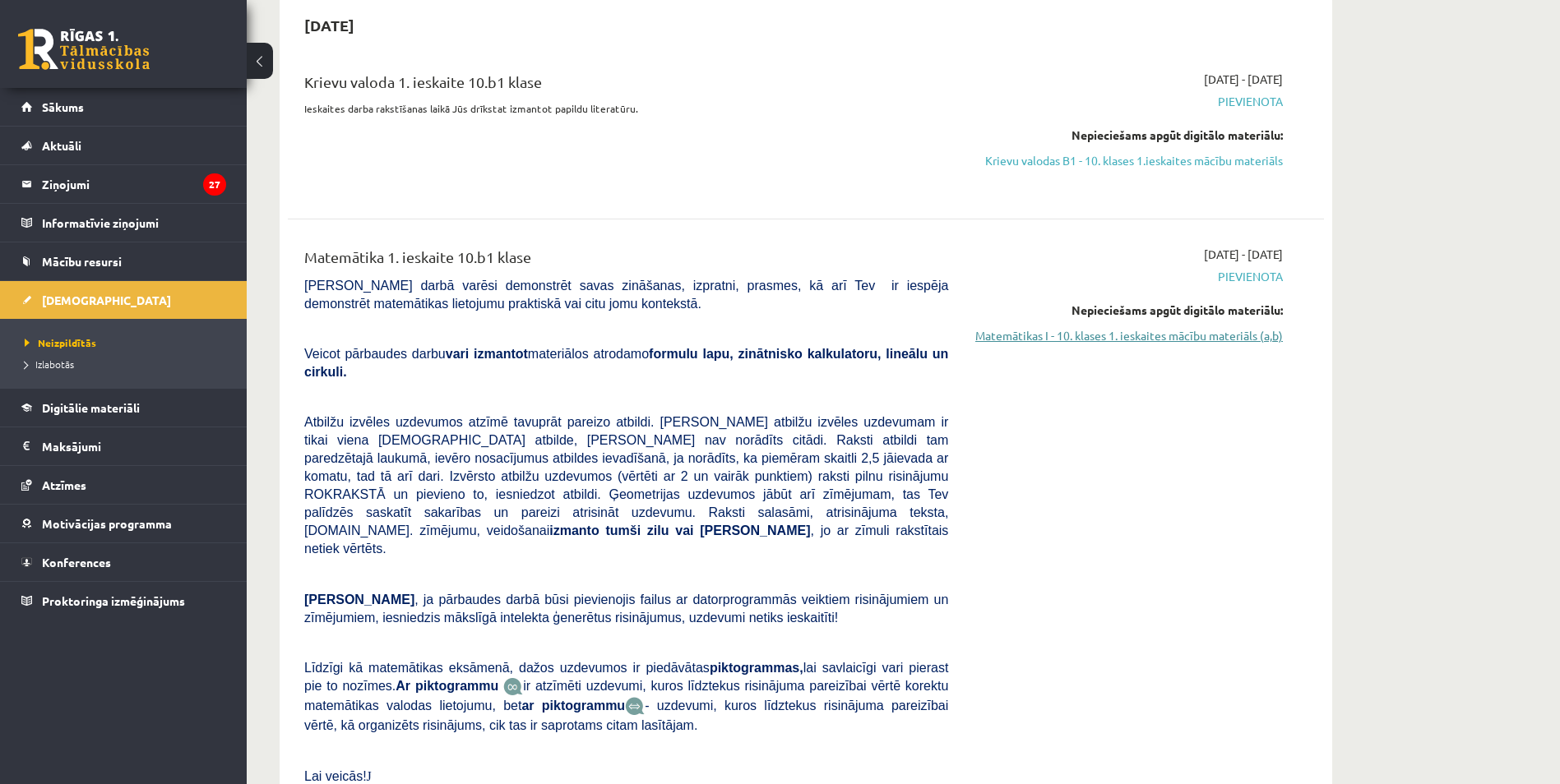
click at [1084, 334] on link "Matemātikas I - 10. klases 1. ieskaites mācību materiāls (a,b)" at bounding box center [1127, 336] width 310 height 18
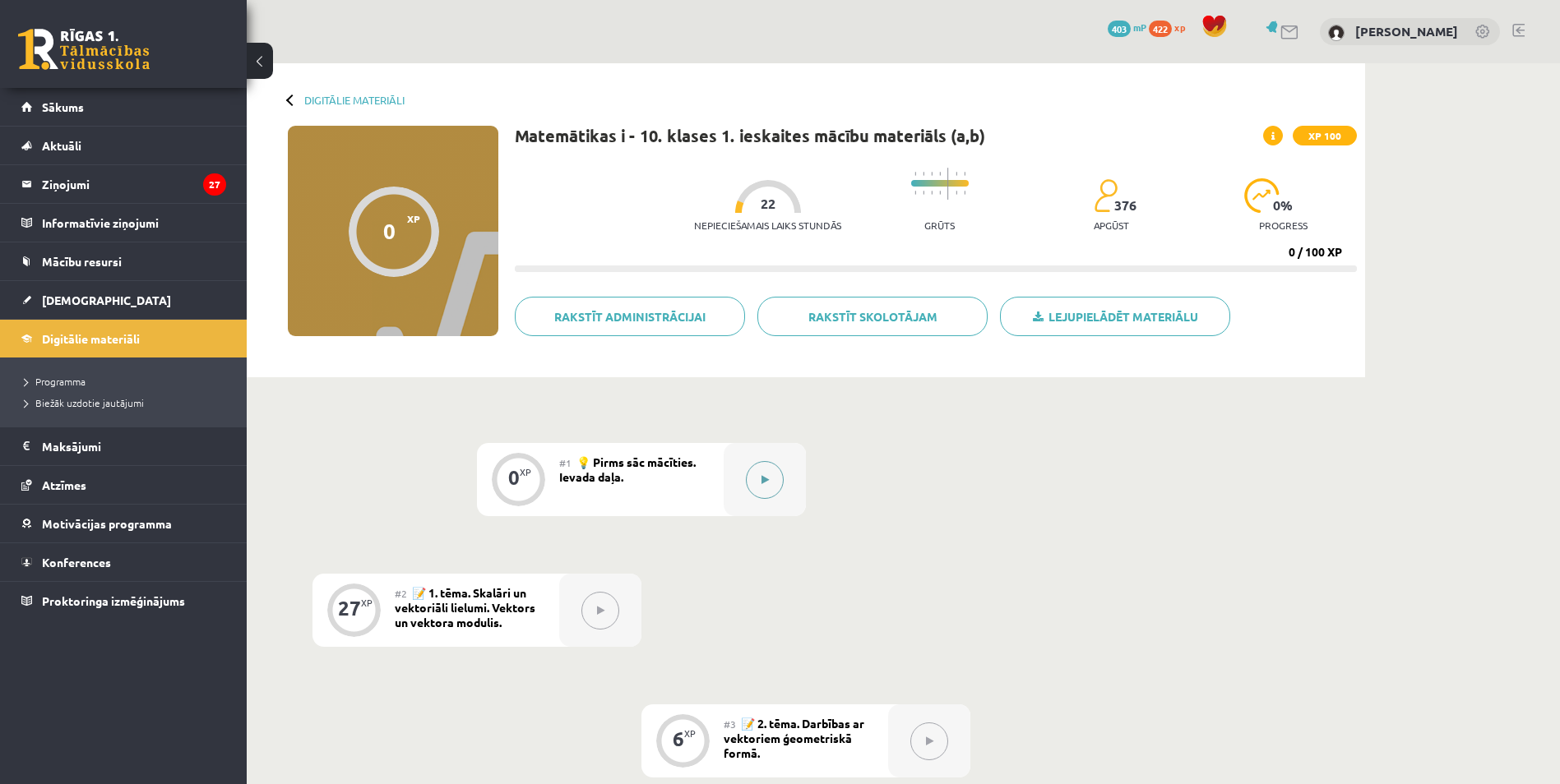
click at [765, 482] on icon at bounding box center [765, 480] width 7 height 10
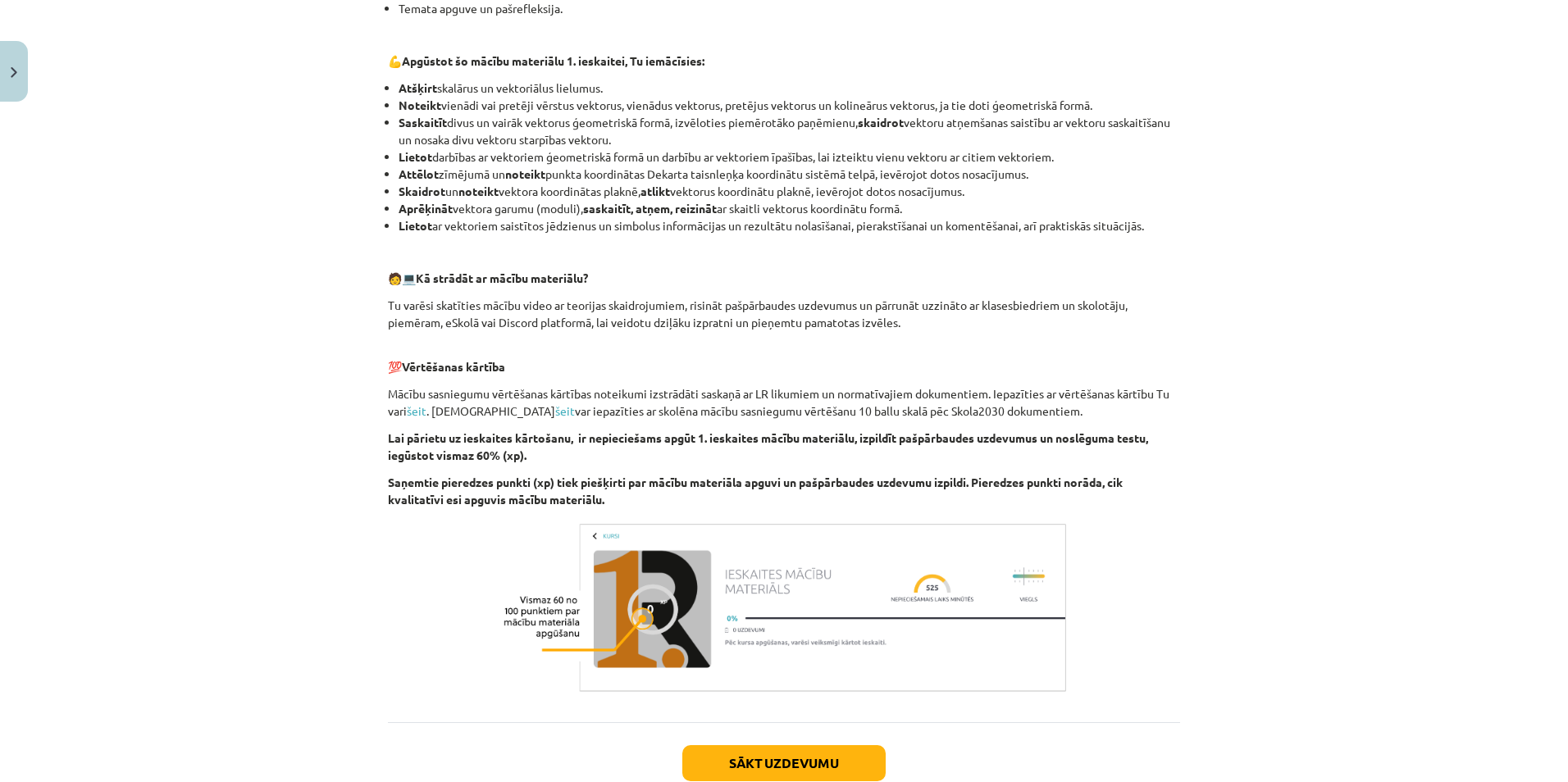
scroll to position [680, 0]
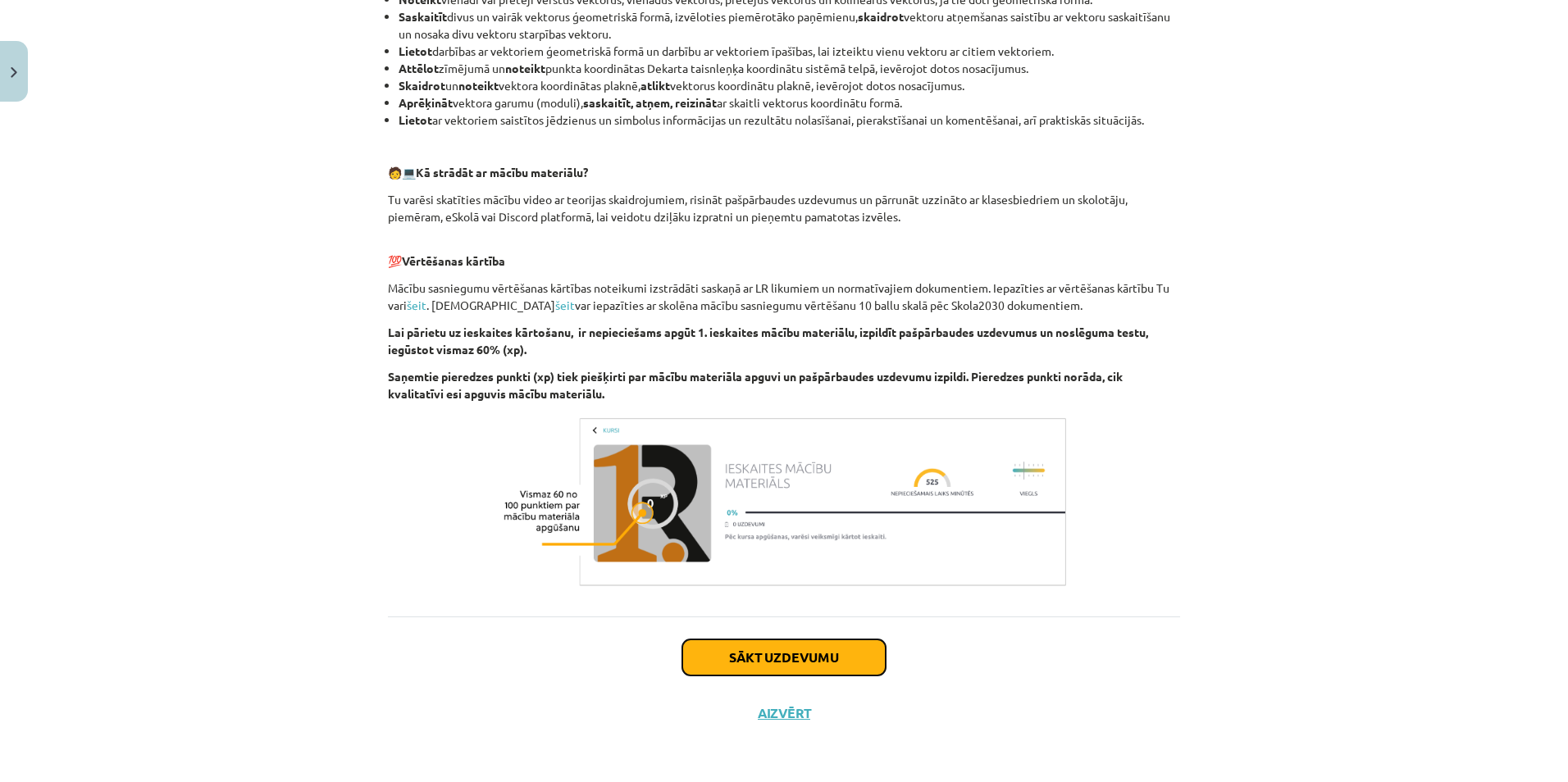
click at [792, 653] on button "Sākt uzdevumu" at bounding box center [784, 657] width 203 height 36
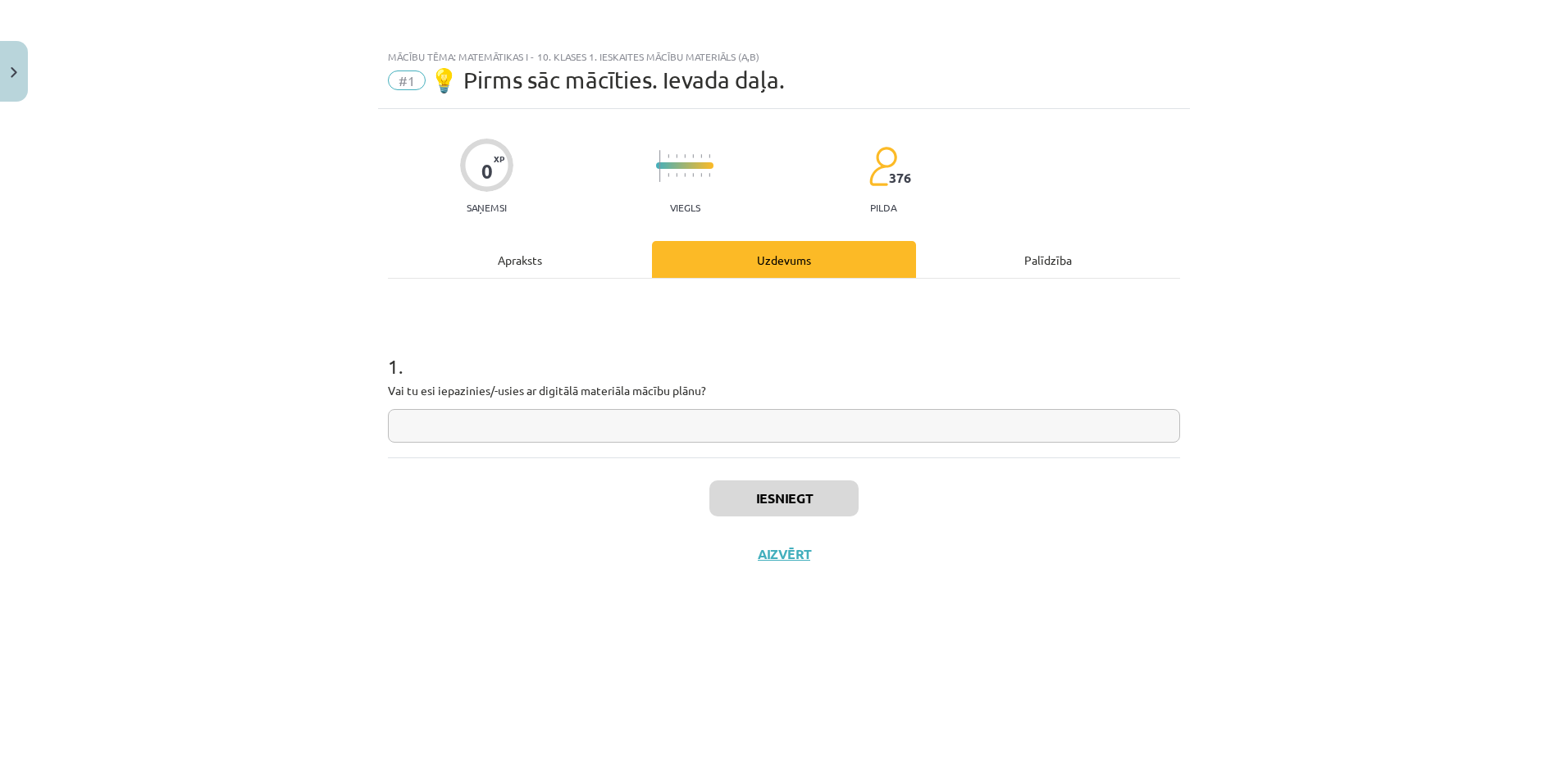
scroll to position [0, 0]
click at [545, 432] on input "text" at bounding box center [783, 426] width 792 height 33
type input "**"
click at [782, 494] on button "Iesniegt" at bounding box center [784, 498] width 150 height 36
click at [802, 562] on button "Nākamā nodarbība" at bounding box center [784, 564] width 161 height 38
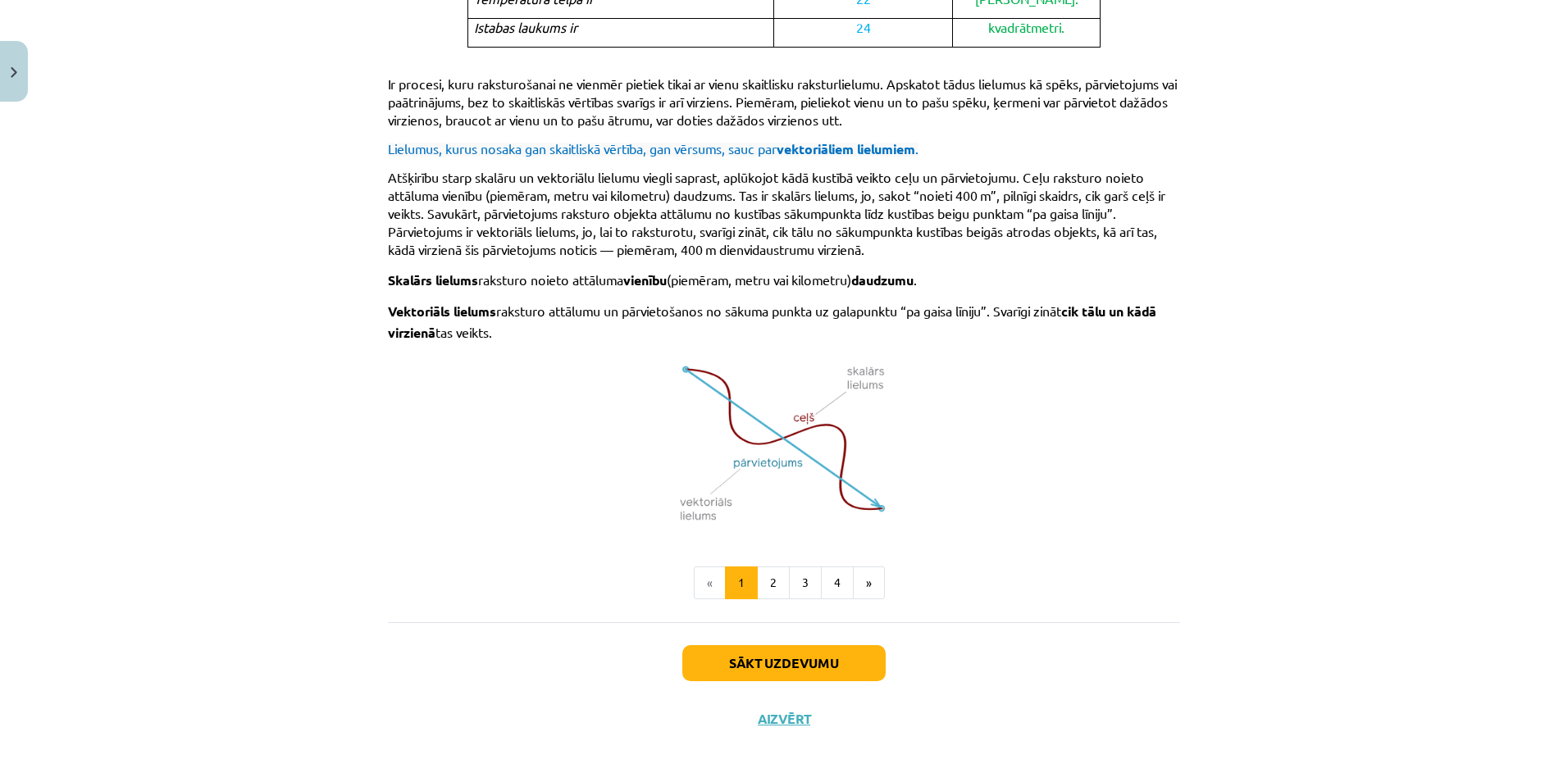
scroll to position [904, 0]
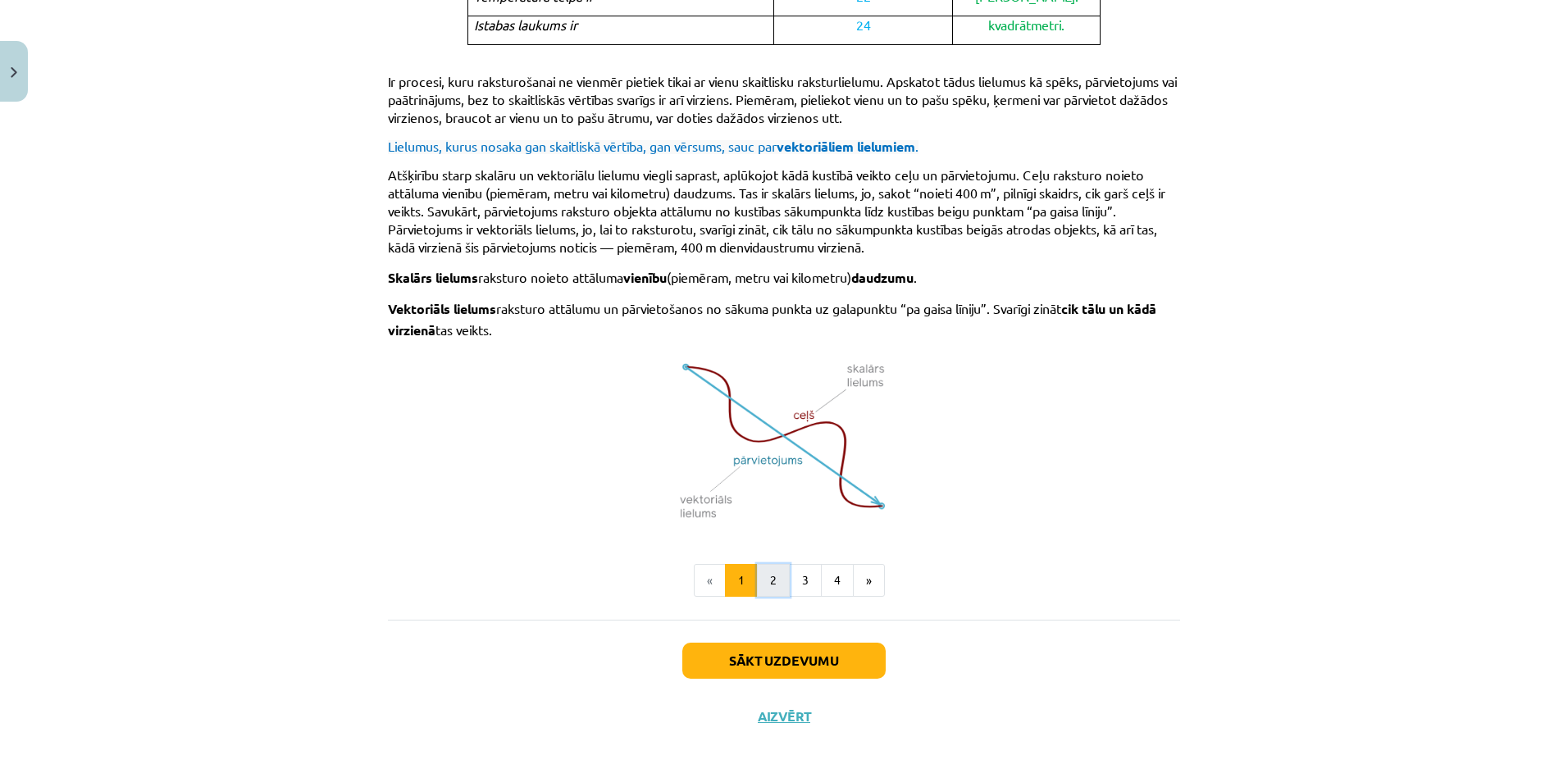
click at [768, 576] on button "2" at bounding box center [773, 580] width 32 height 32
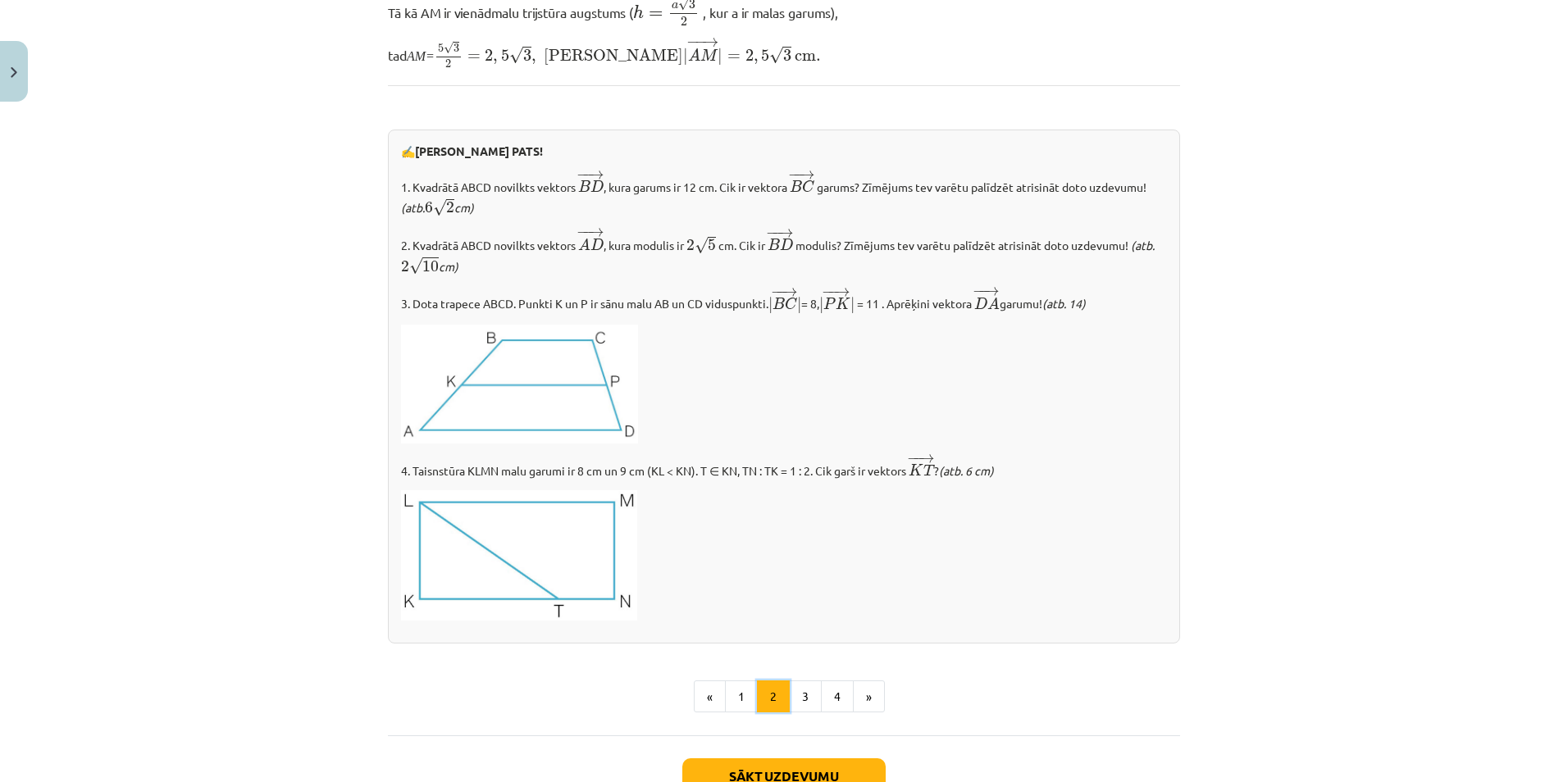
scroll to position [1770, 0]
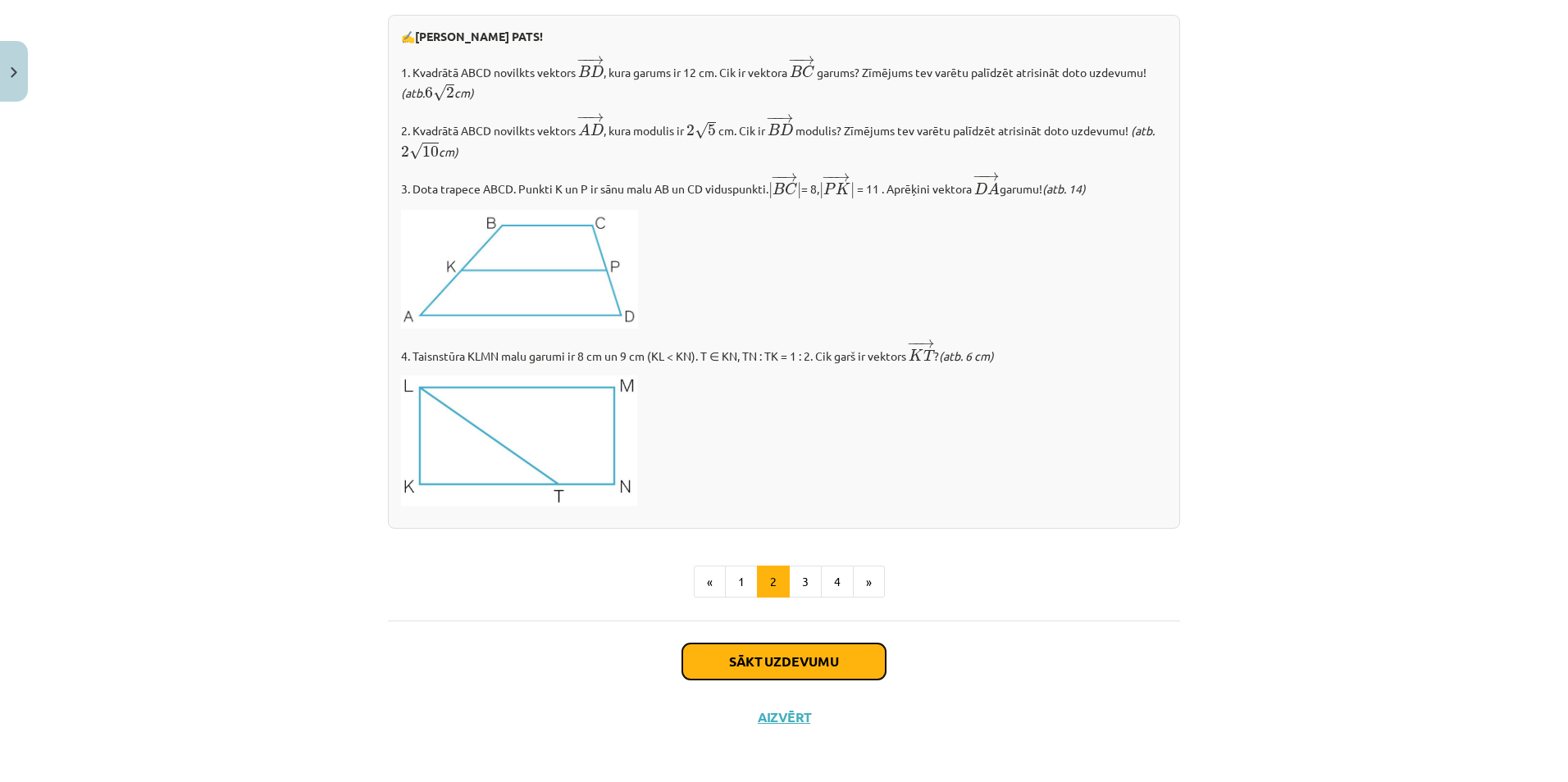
click at [761, 660] on button "Sākt uzdevumu" at bounding box center [784, 661] width 203 height 36
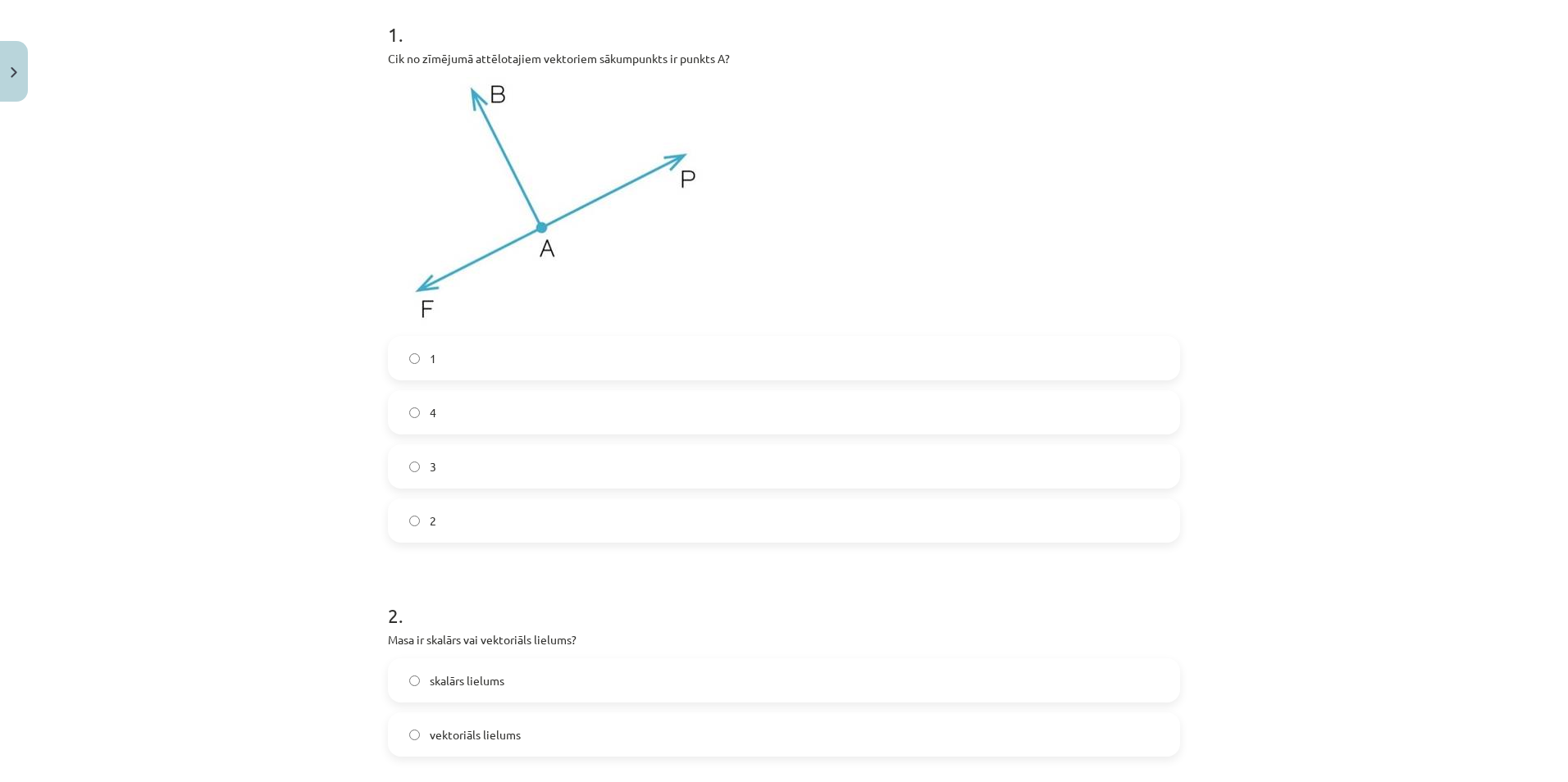
scroll to position [369, 0]
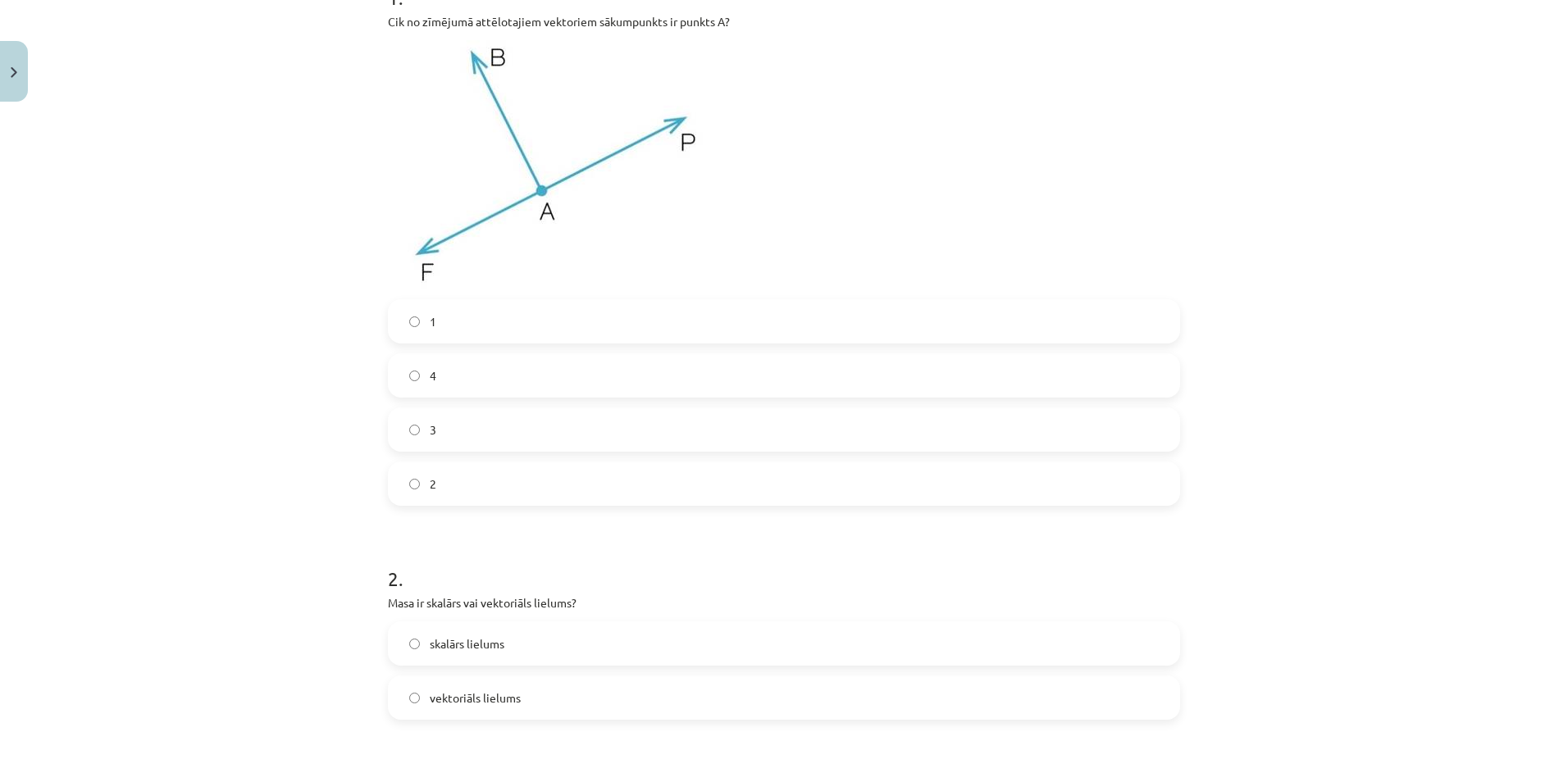
click at [401, 429] on label "3" at bounding box center [784, 429] width 789 height 41
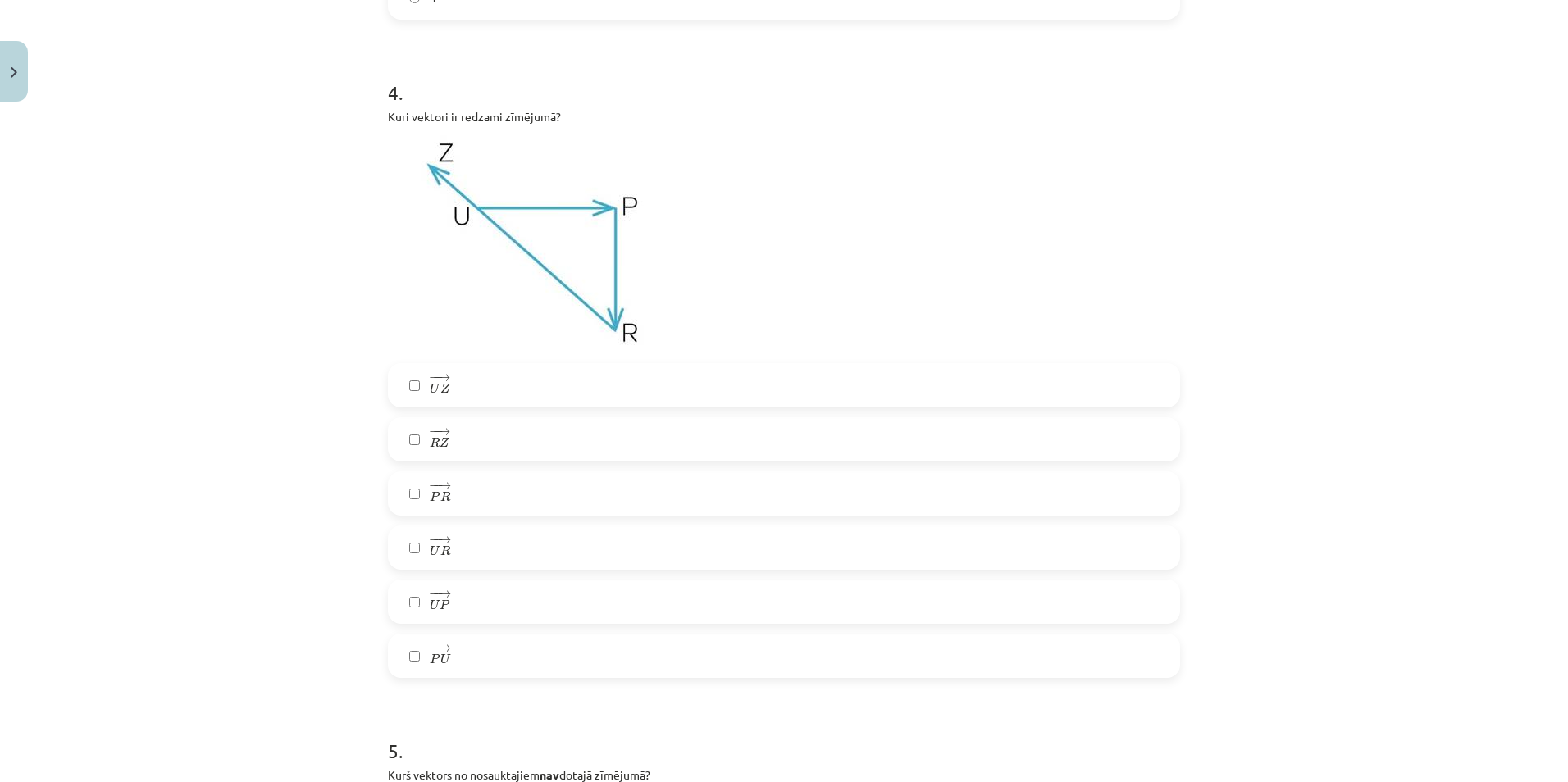
scroll to position [1680, 0]
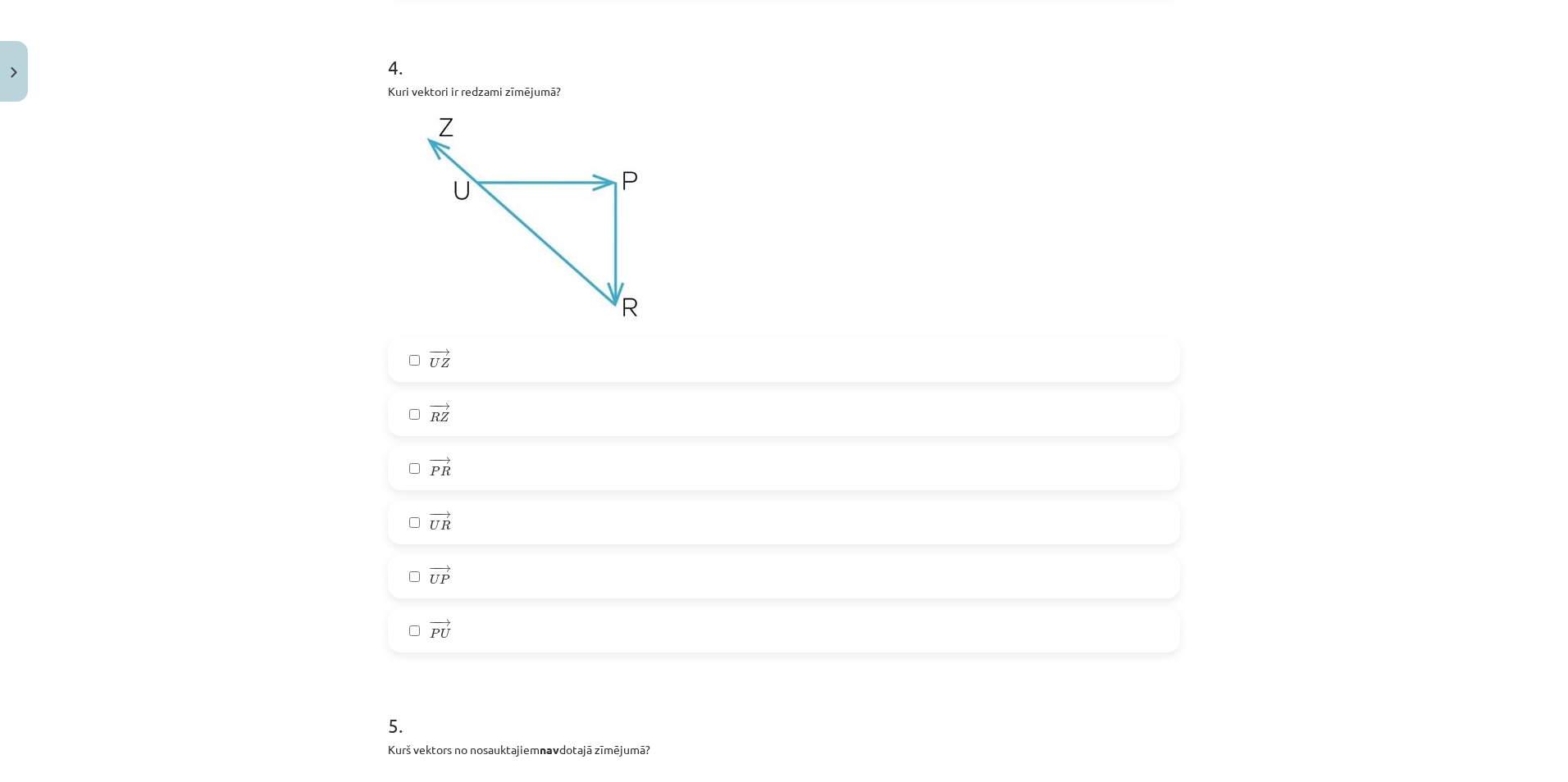
click at [411, 516] on label "− − → U R U R →" at bounding box center [784, 522] width 789 height 41
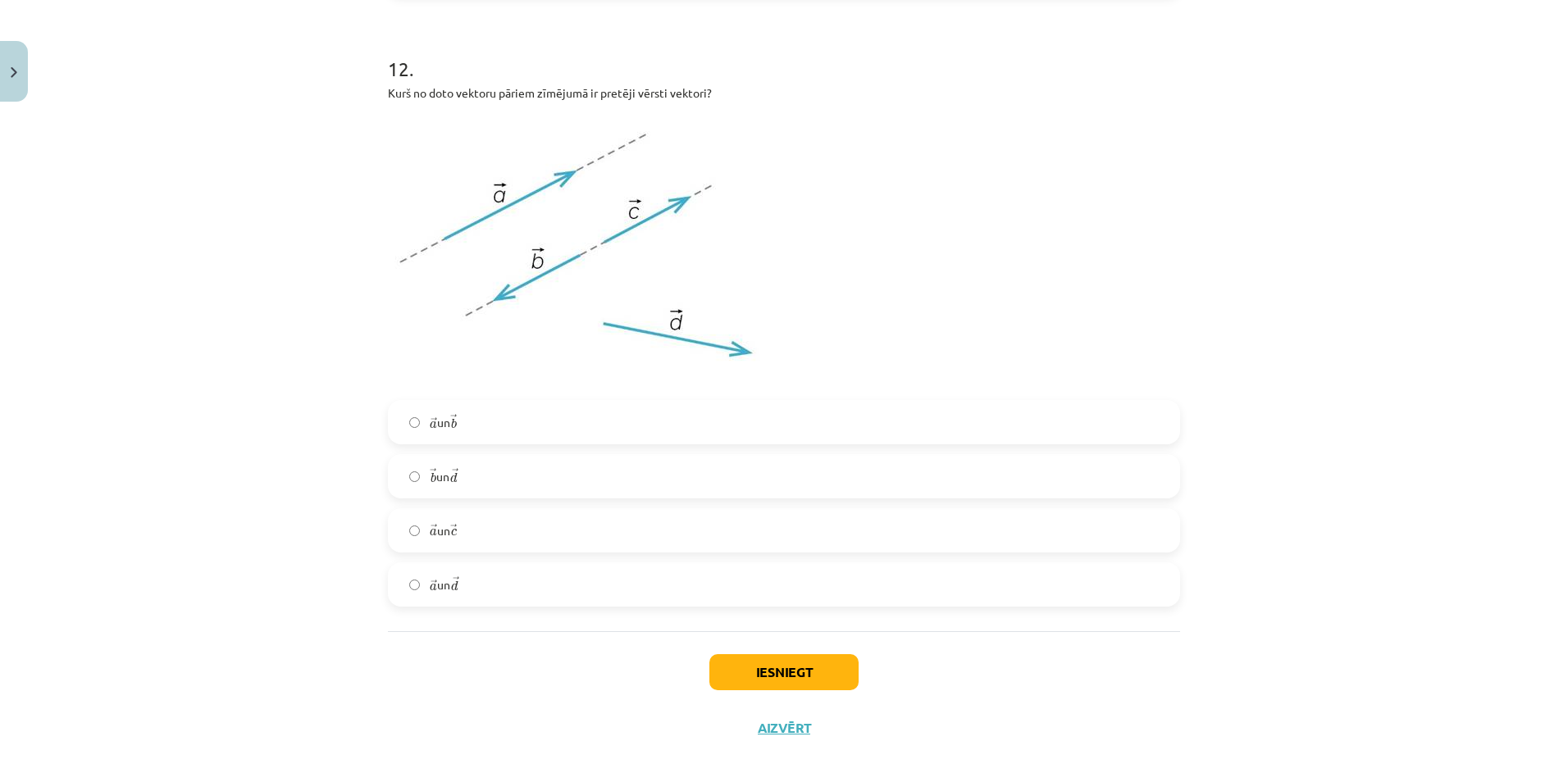
scroll to position [5743, 0]
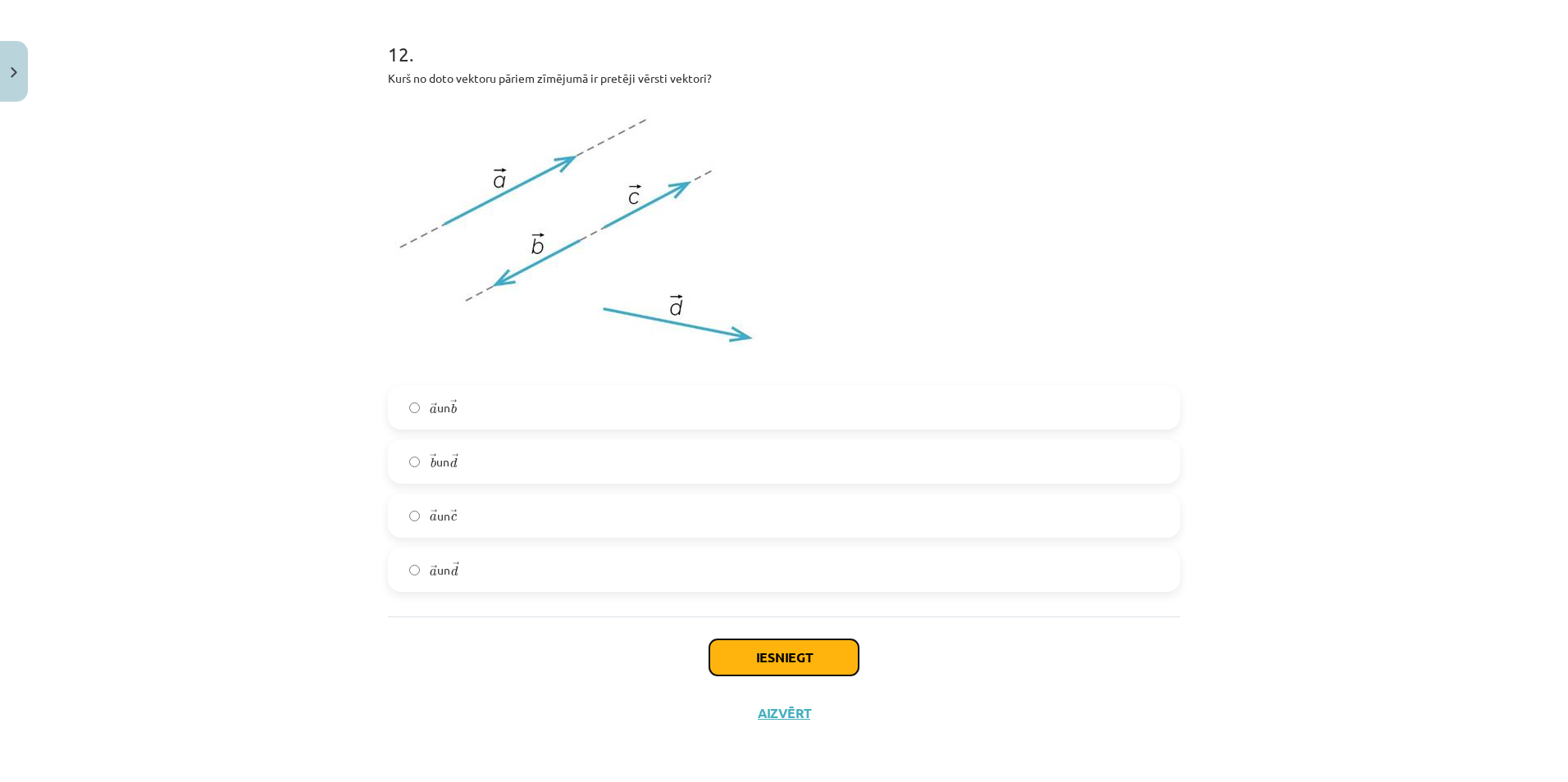
click at [749, 668] on button "Iesniegt" at bounding box center [784, 657] width 150 height 36
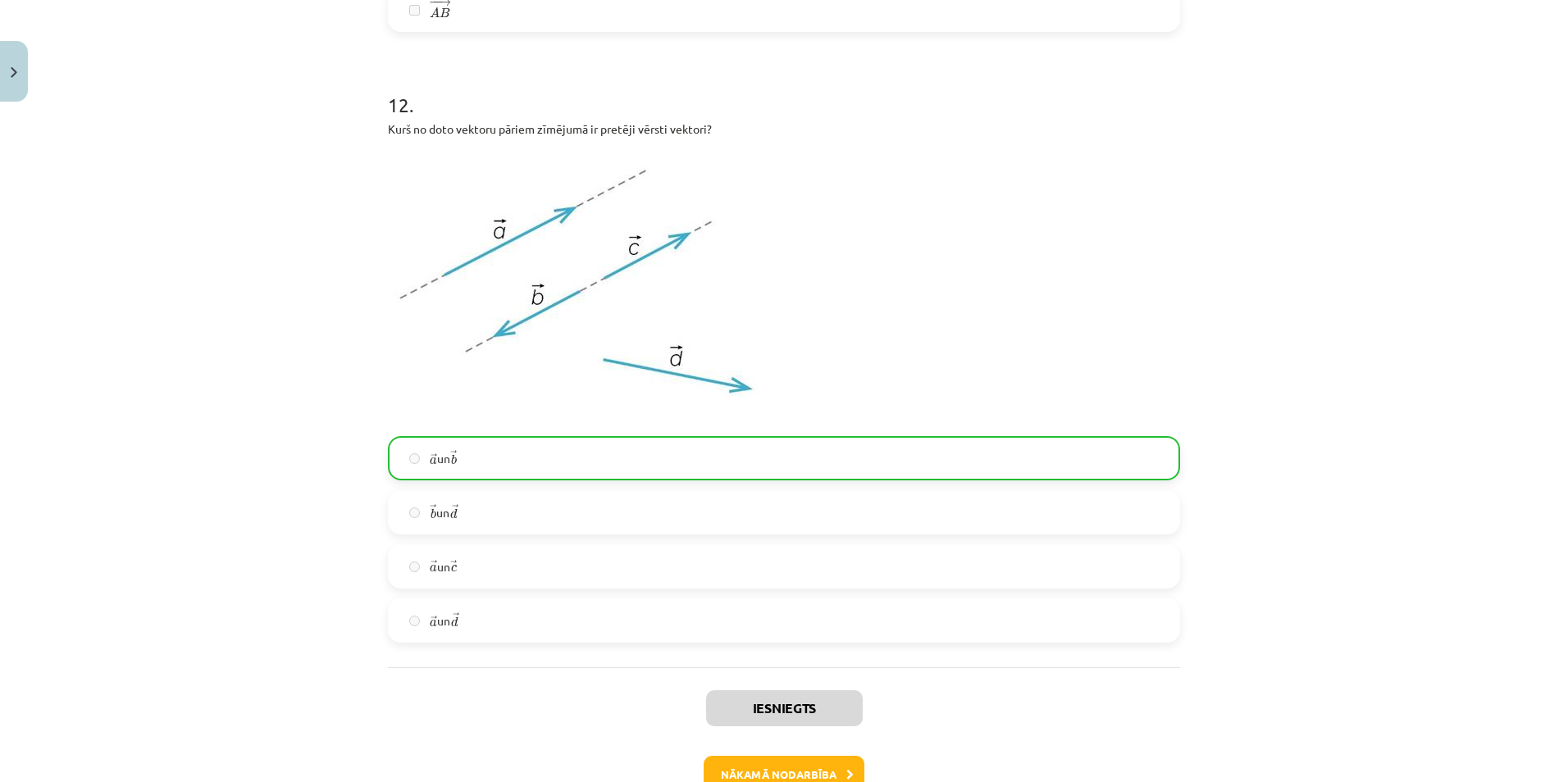
scroll to position [5796, 0]
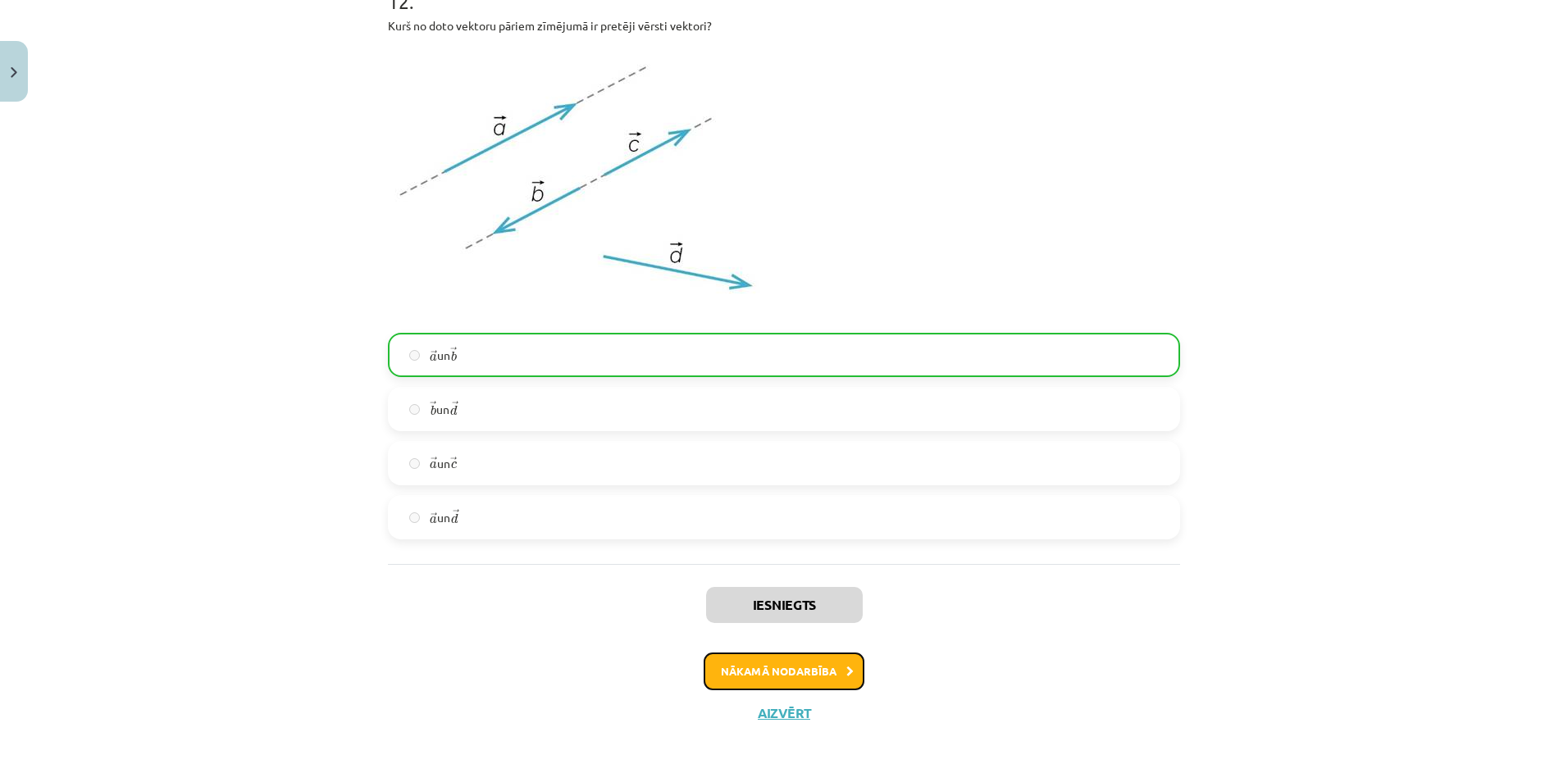
click at [786, 668] on button "Nākamā nodarbība" at bounding box center [784, 671] width 161 height 38
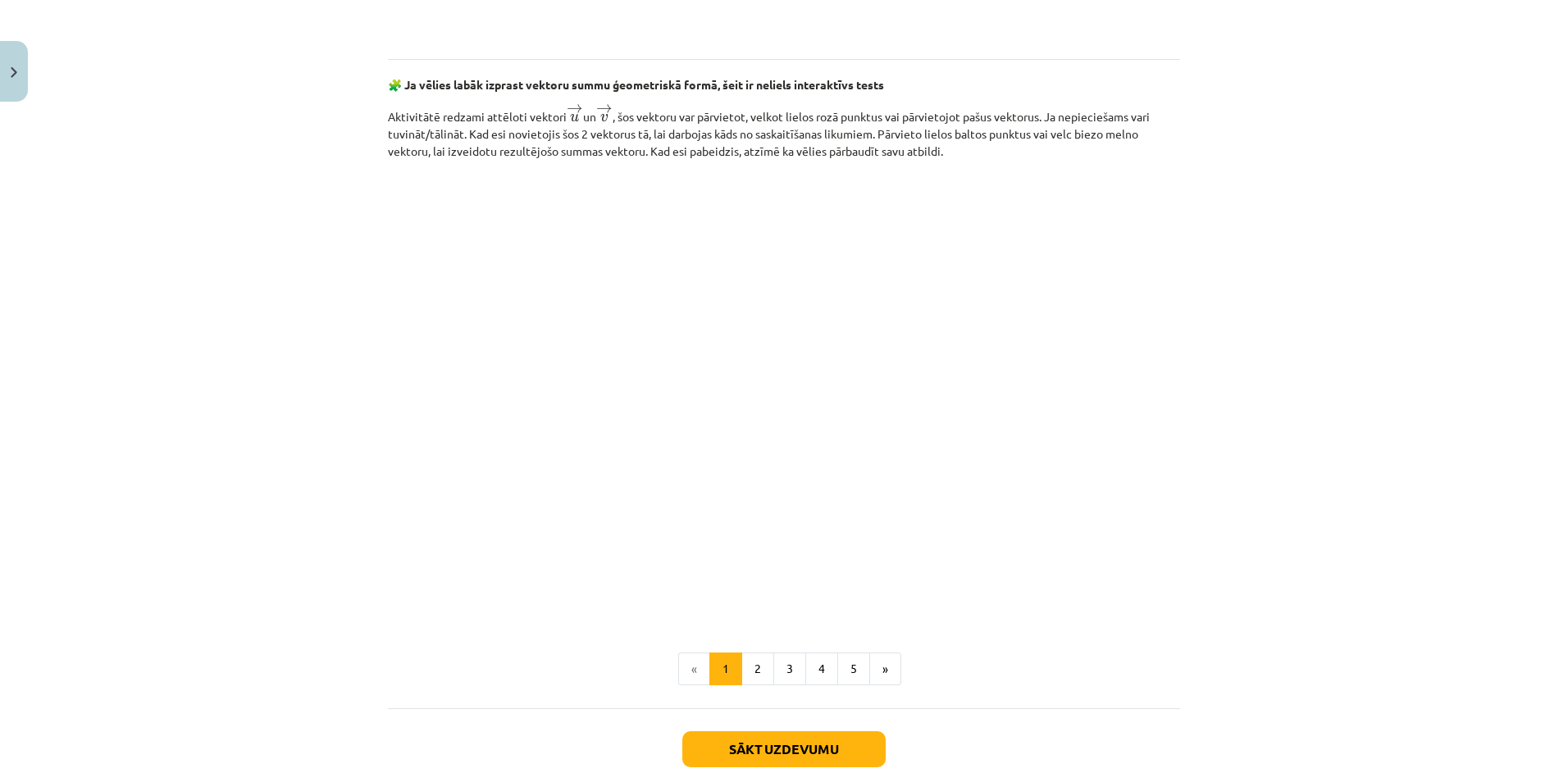
scroll to position [2334, 0]
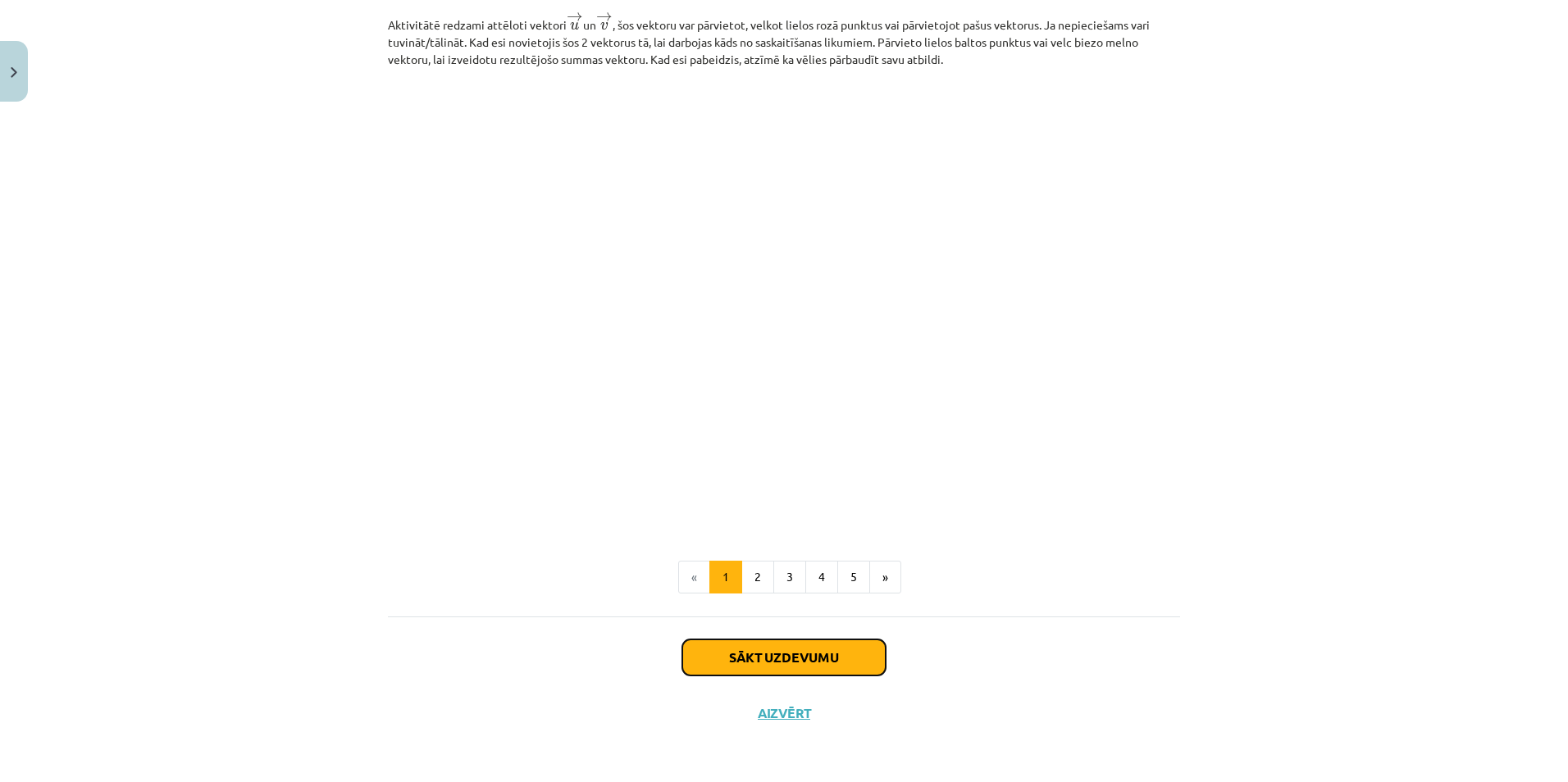
click at [797, 660] on button "Sākt uzdevumu" at bounding box center [784, 657] width 203 height 36
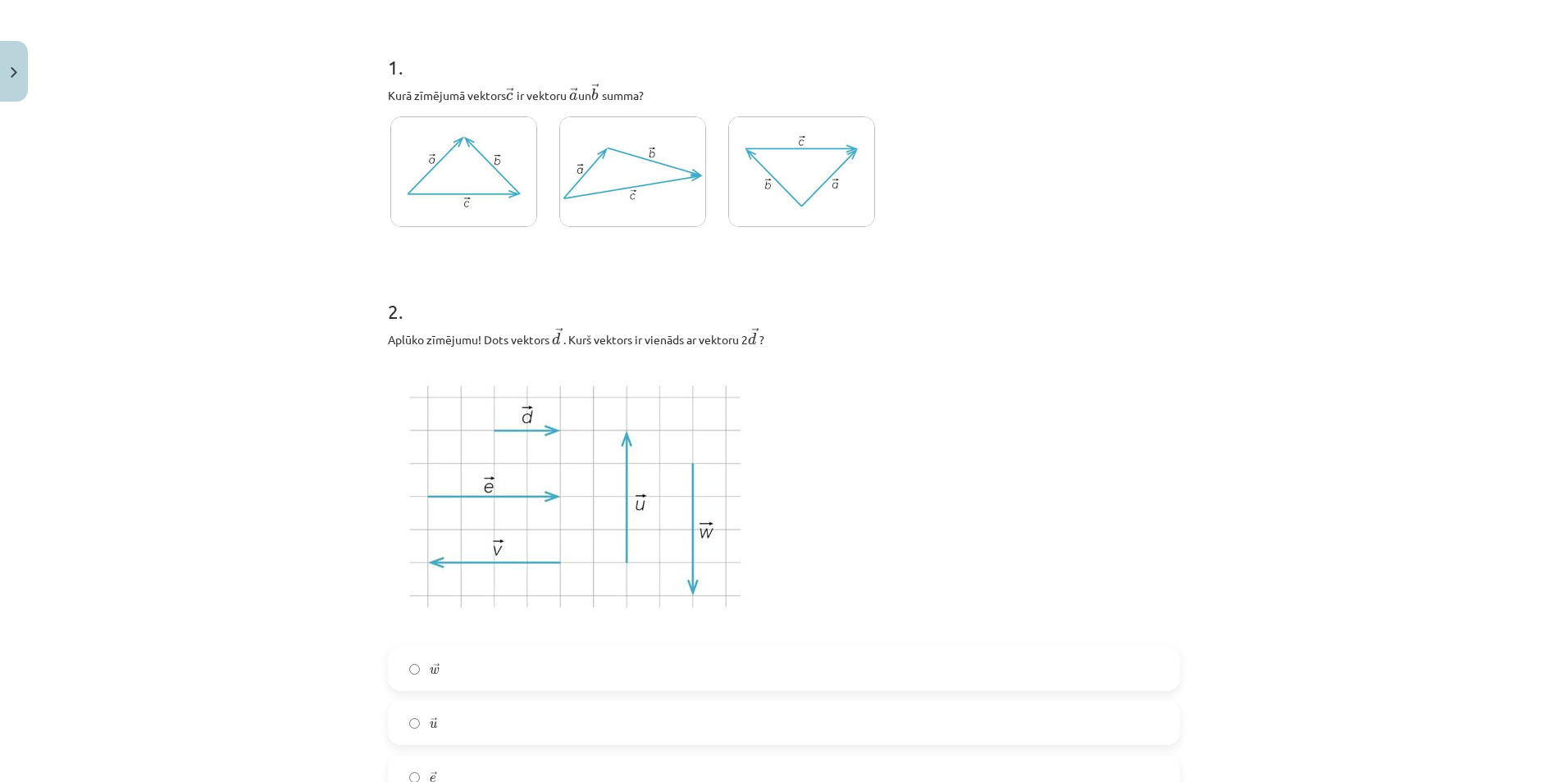
scroll to position [328, 0]
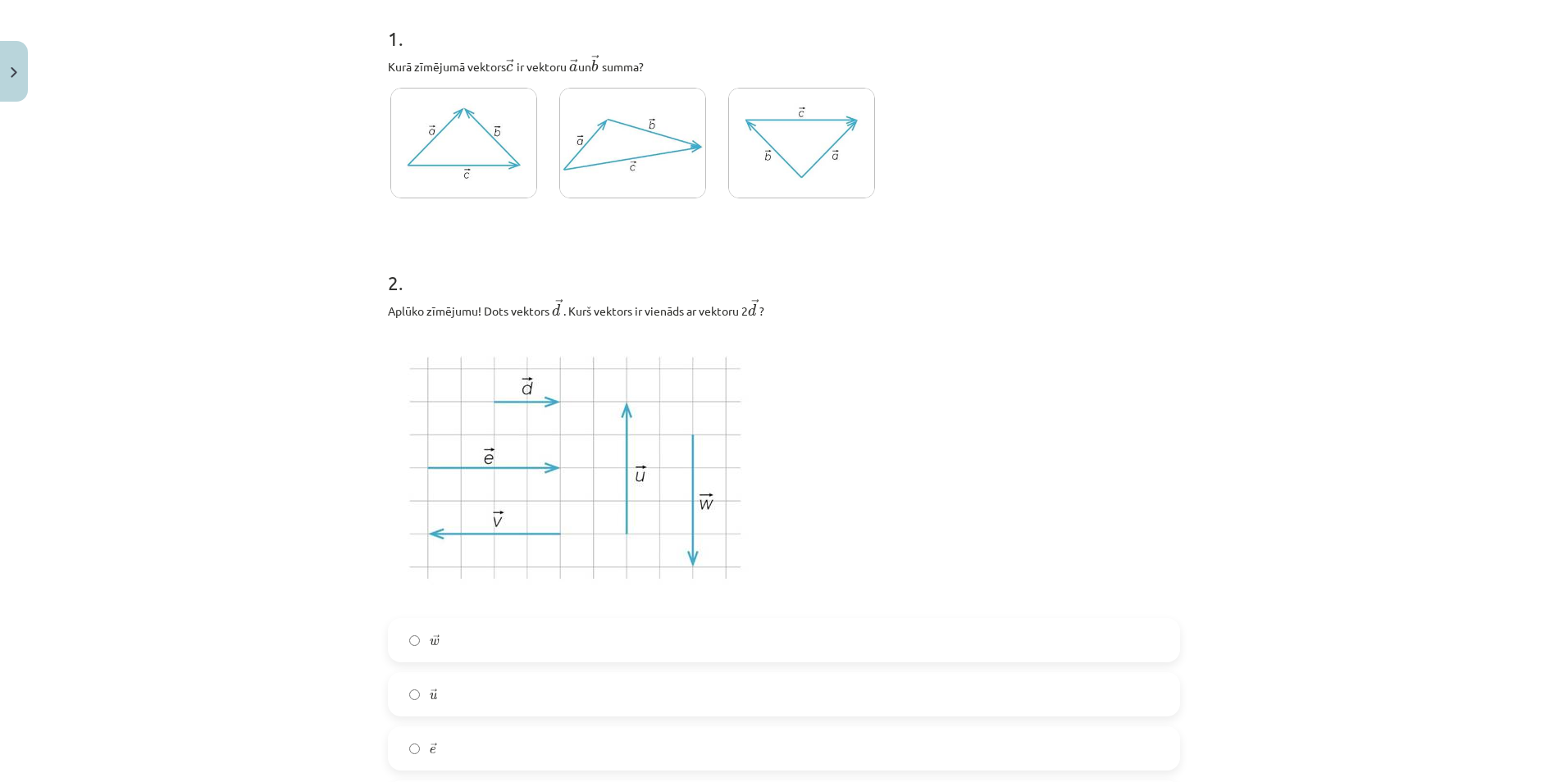
click at [459, 152] on img at bounding box center [464, 143] width 147 height 111
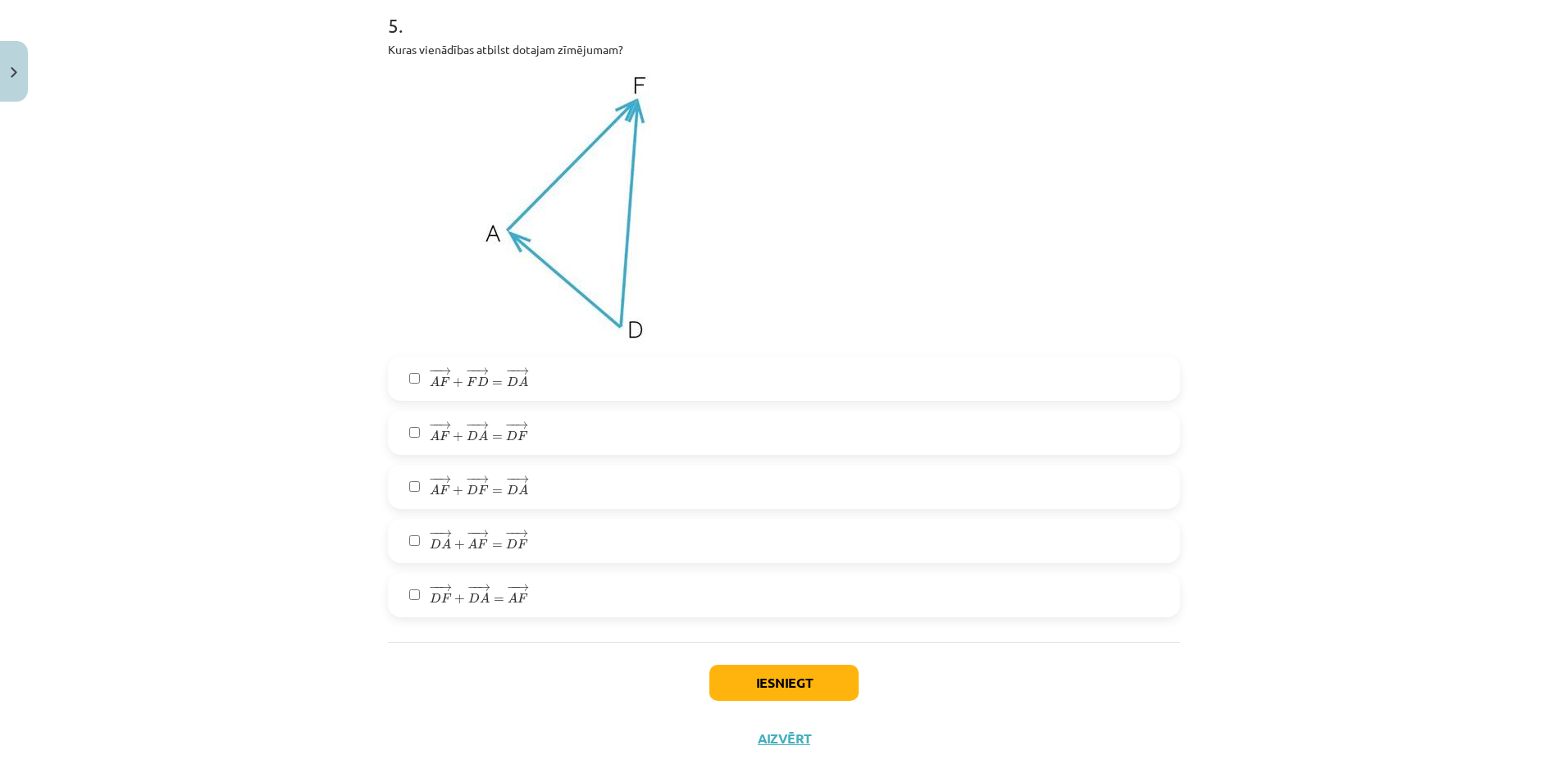
scroll to position [2456, 0]
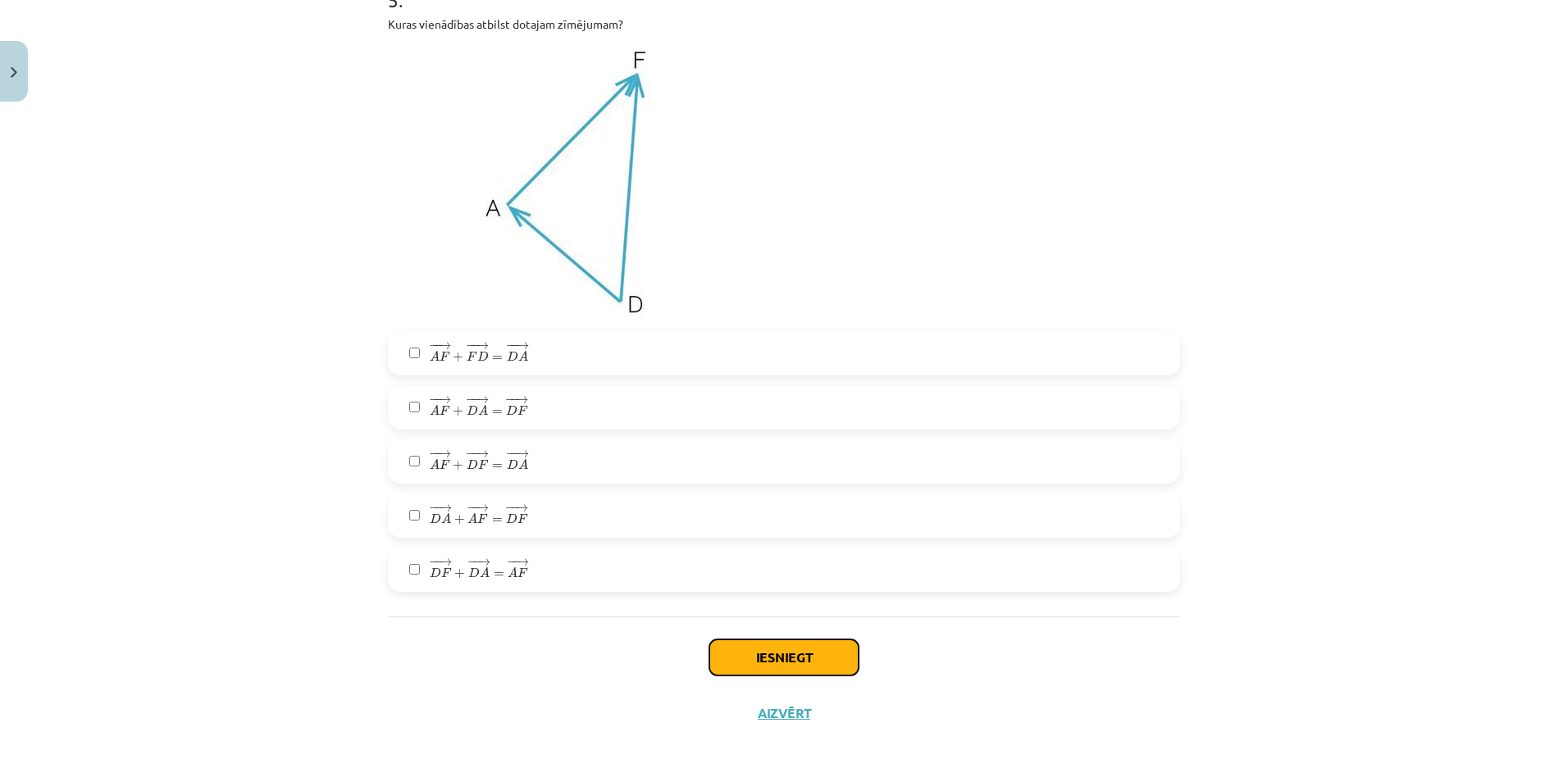
click at [787, 660] on button "Iesniegt" at bounding box center [784, 657] width 150 height 36
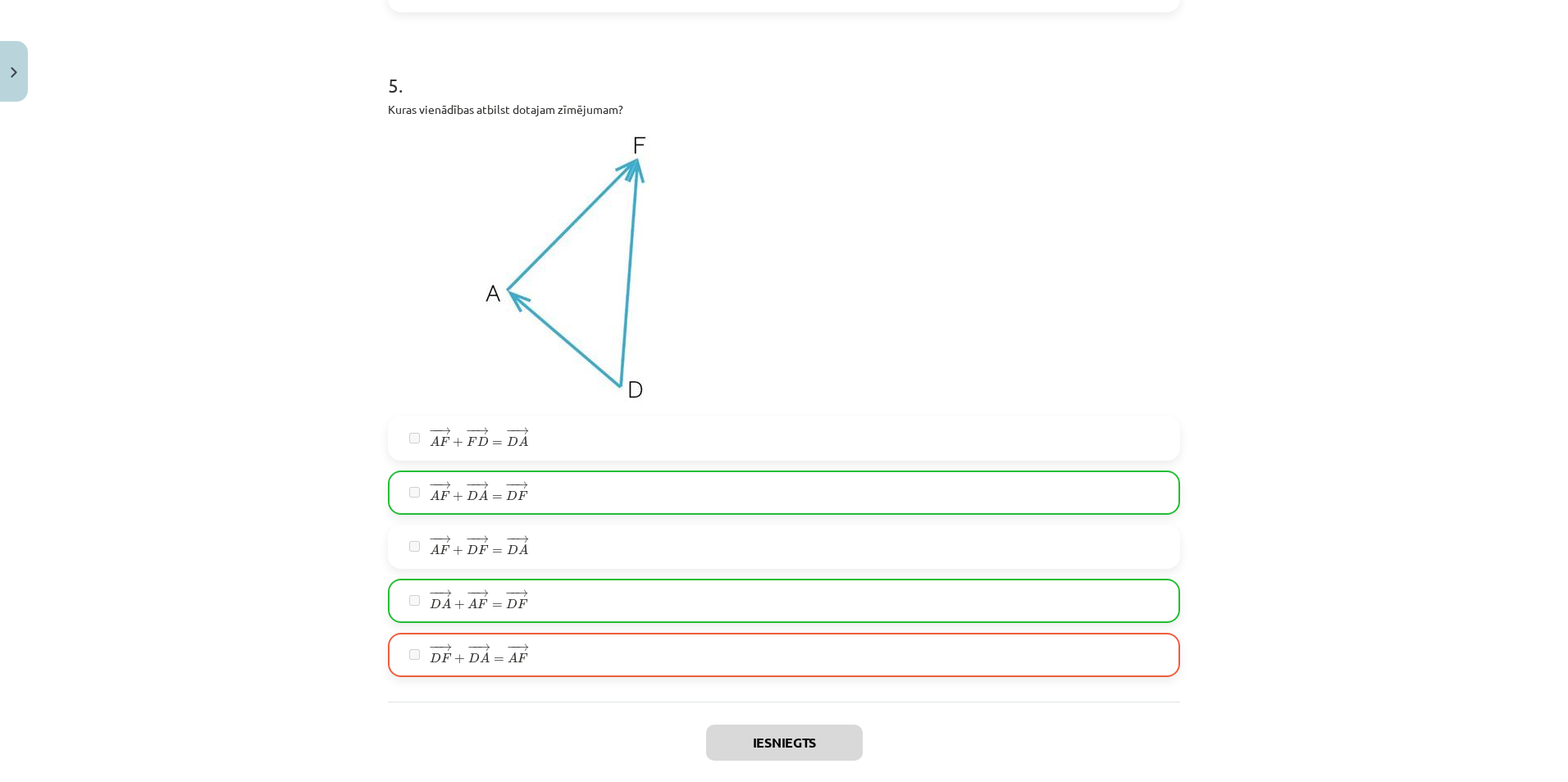
scroll to position [2508, 0]
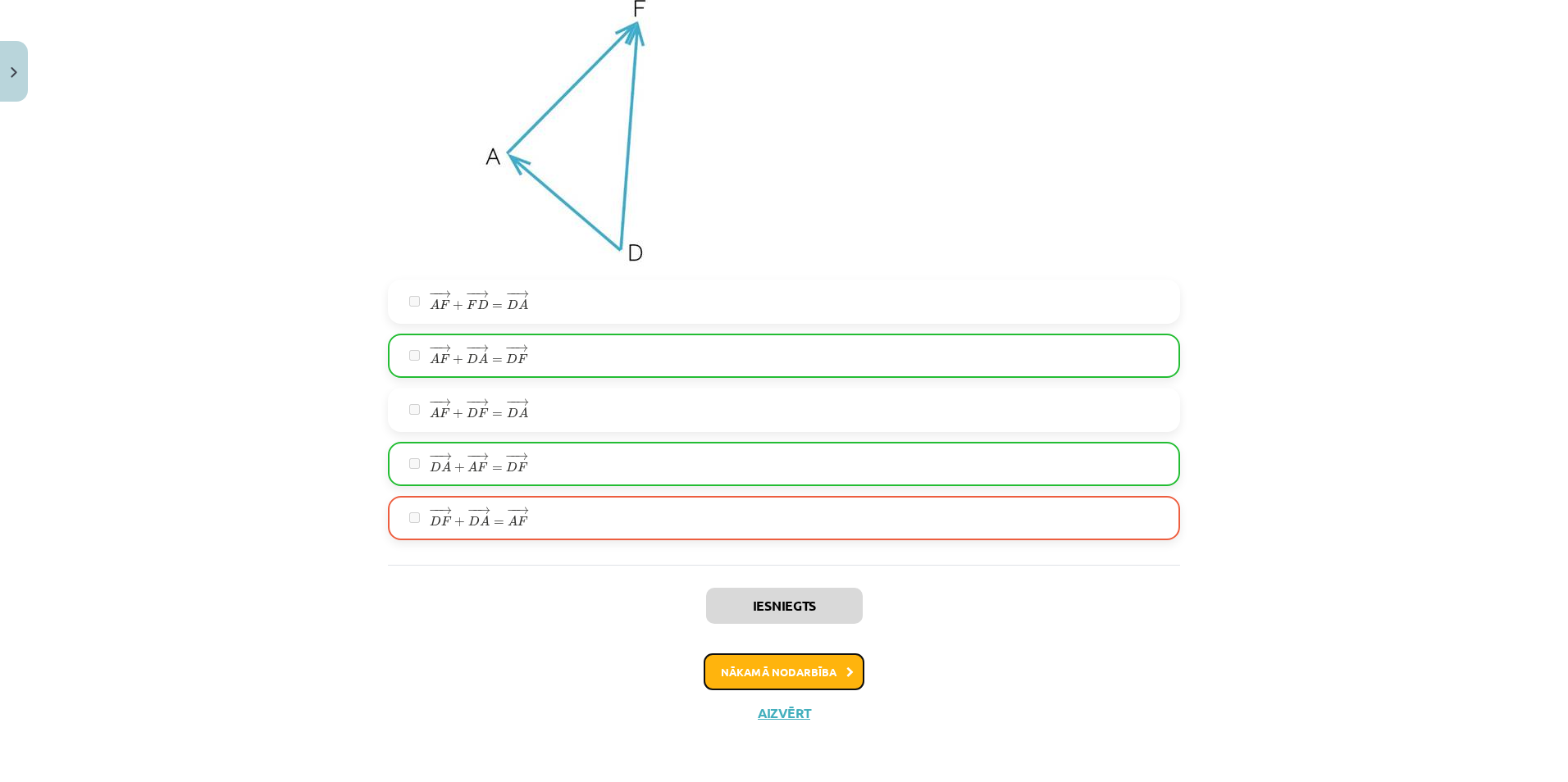
click at [771, 674] on button "Nākamā nodarbība" at bounding box center [784, 672] width 161 height 38
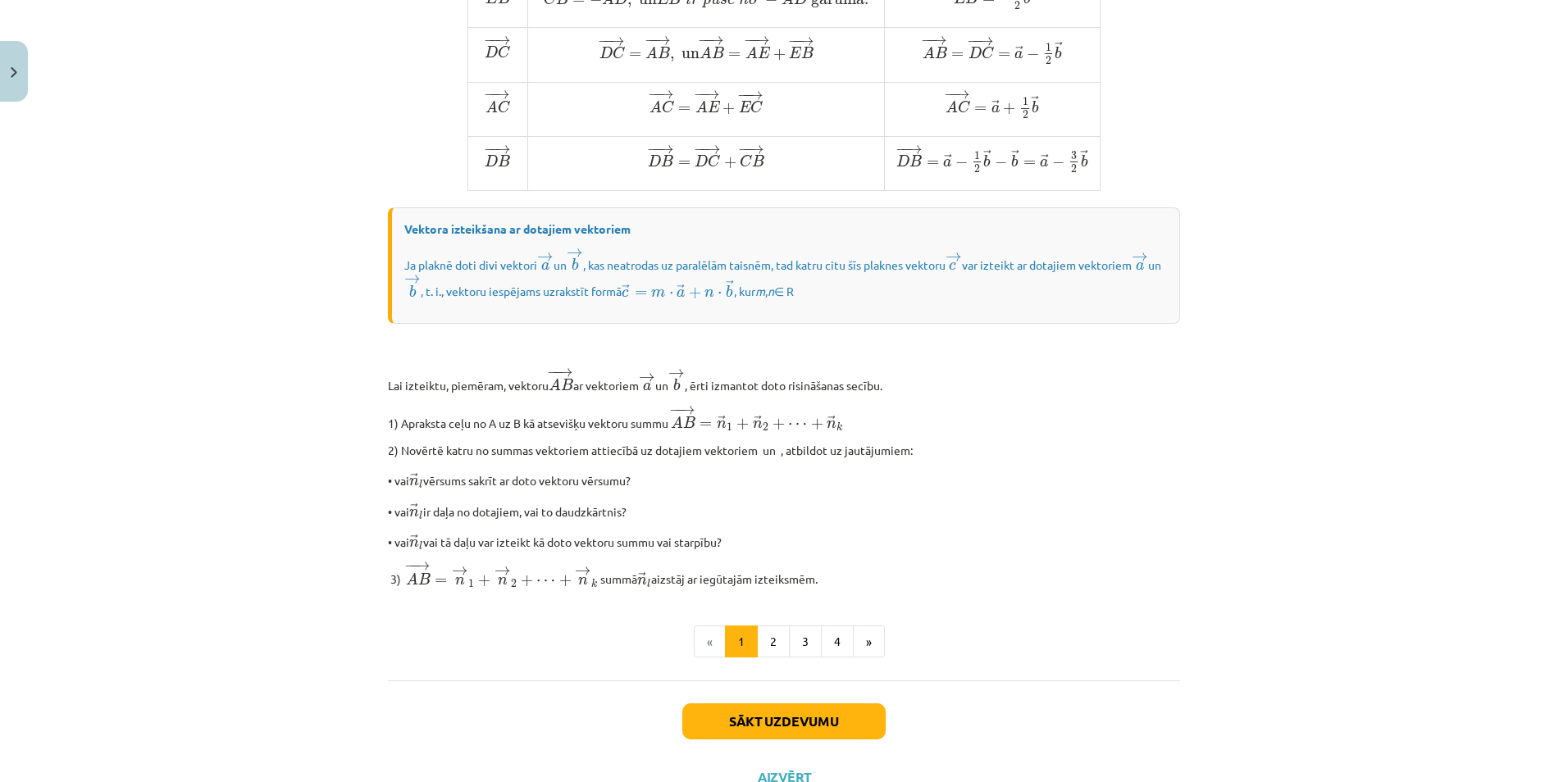
scroll to position [1183, 0]
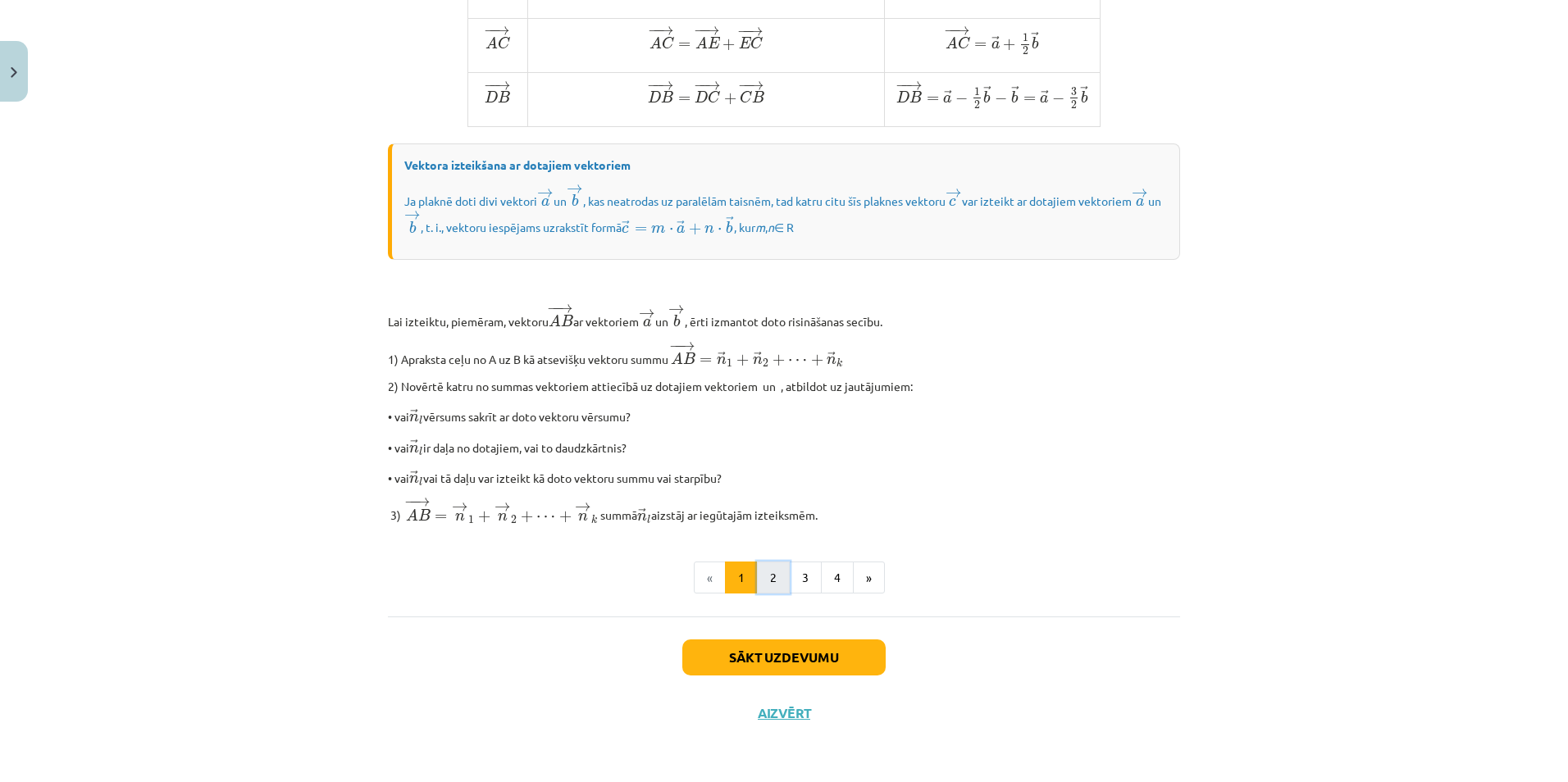
click at [771, 581] on button "2" at bounding box center [773, 577] width 32 height 32
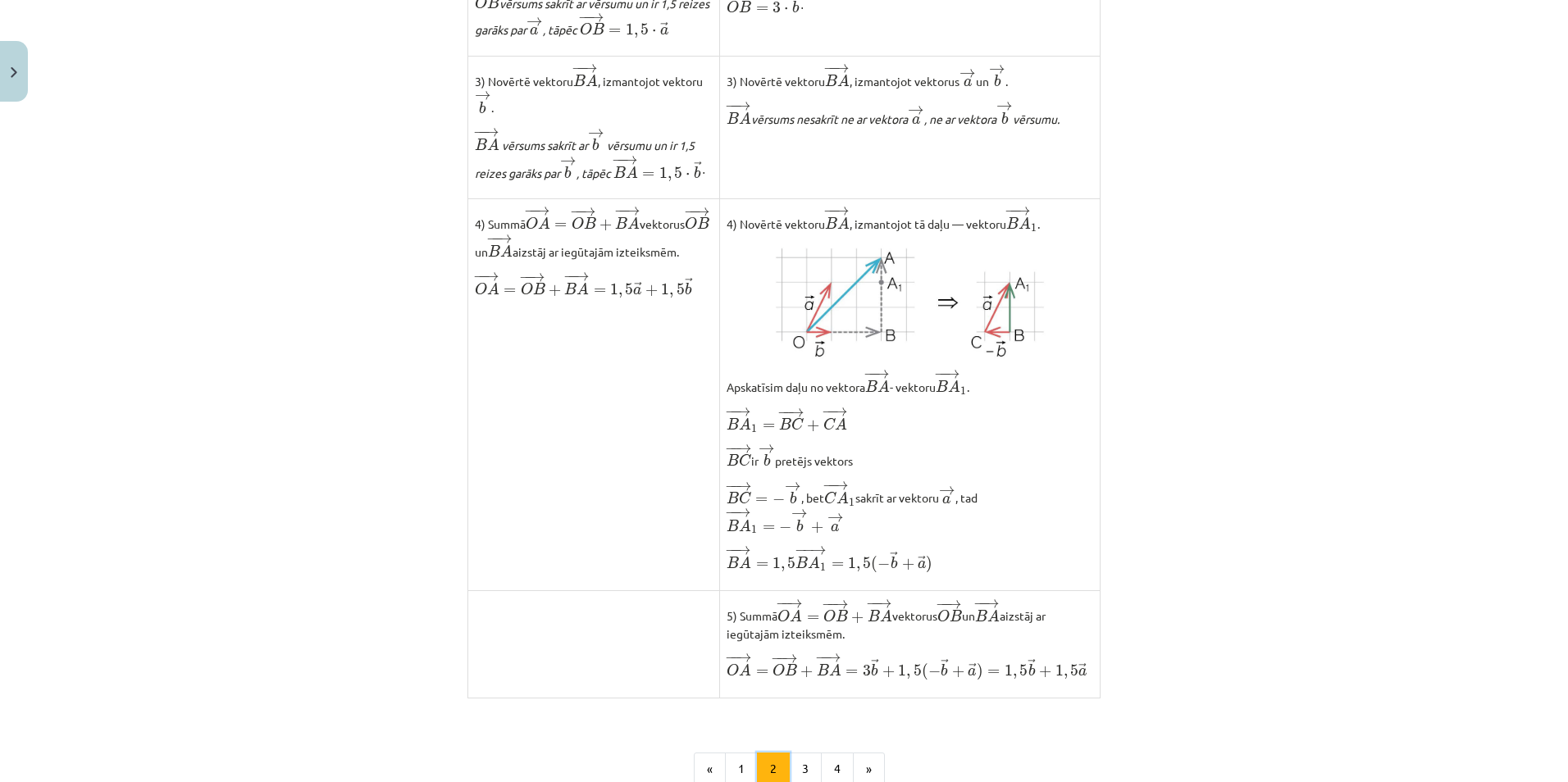
scroll to position [1172, 0]
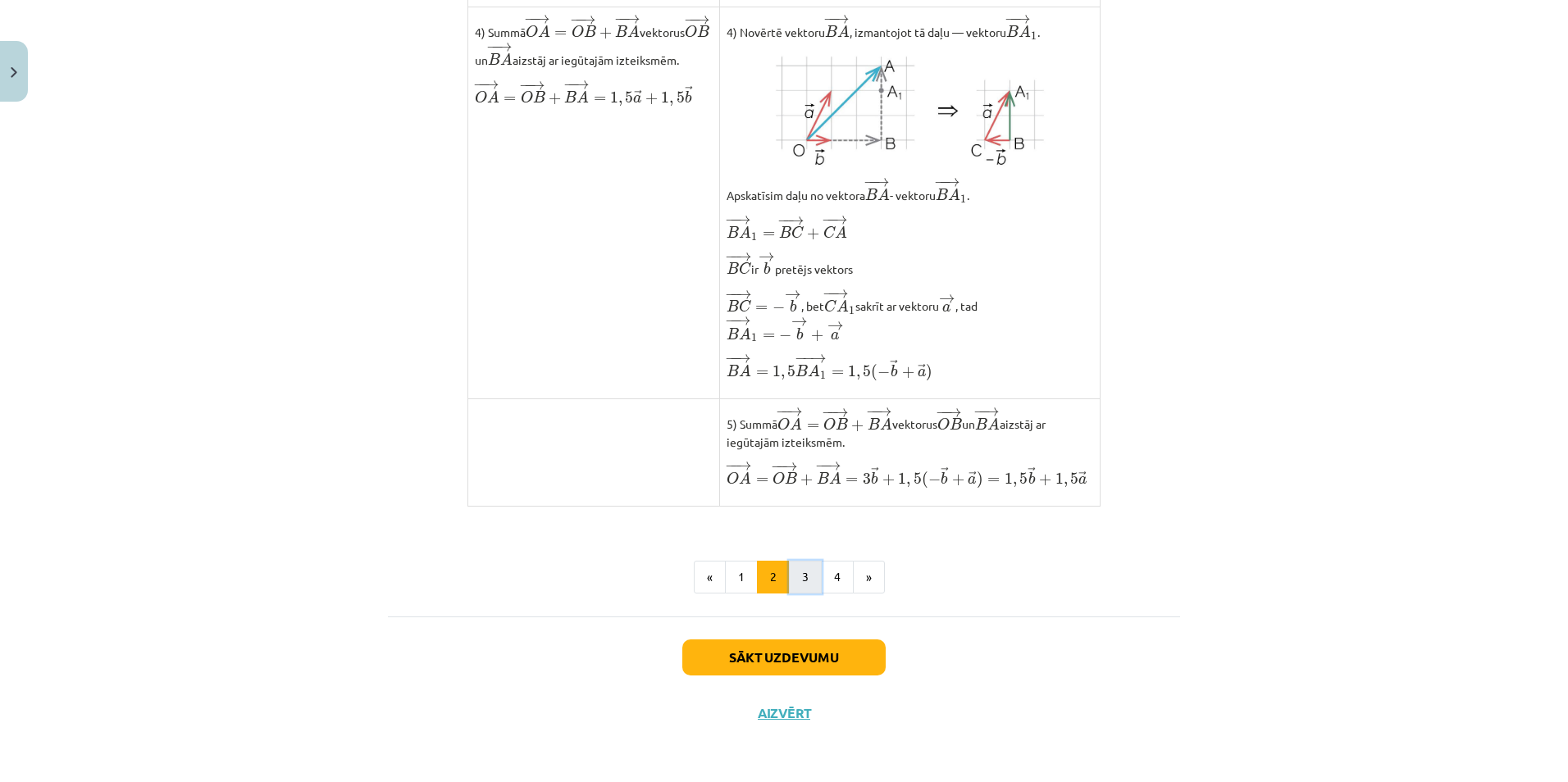
click at [795, 583] on button "3" at bounding box center [805, 576] width 32 height 32
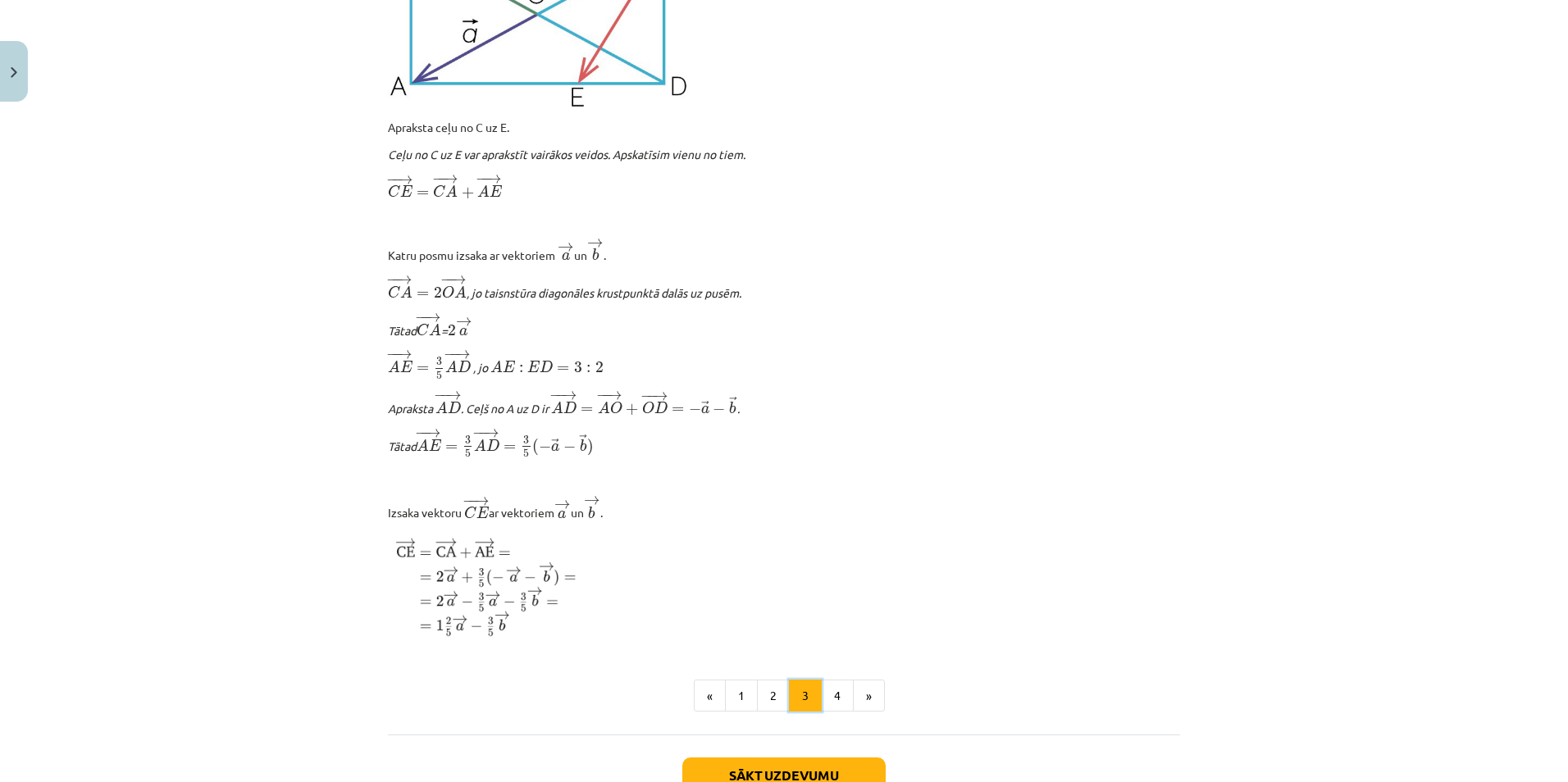
scroll to position [1822, 0]
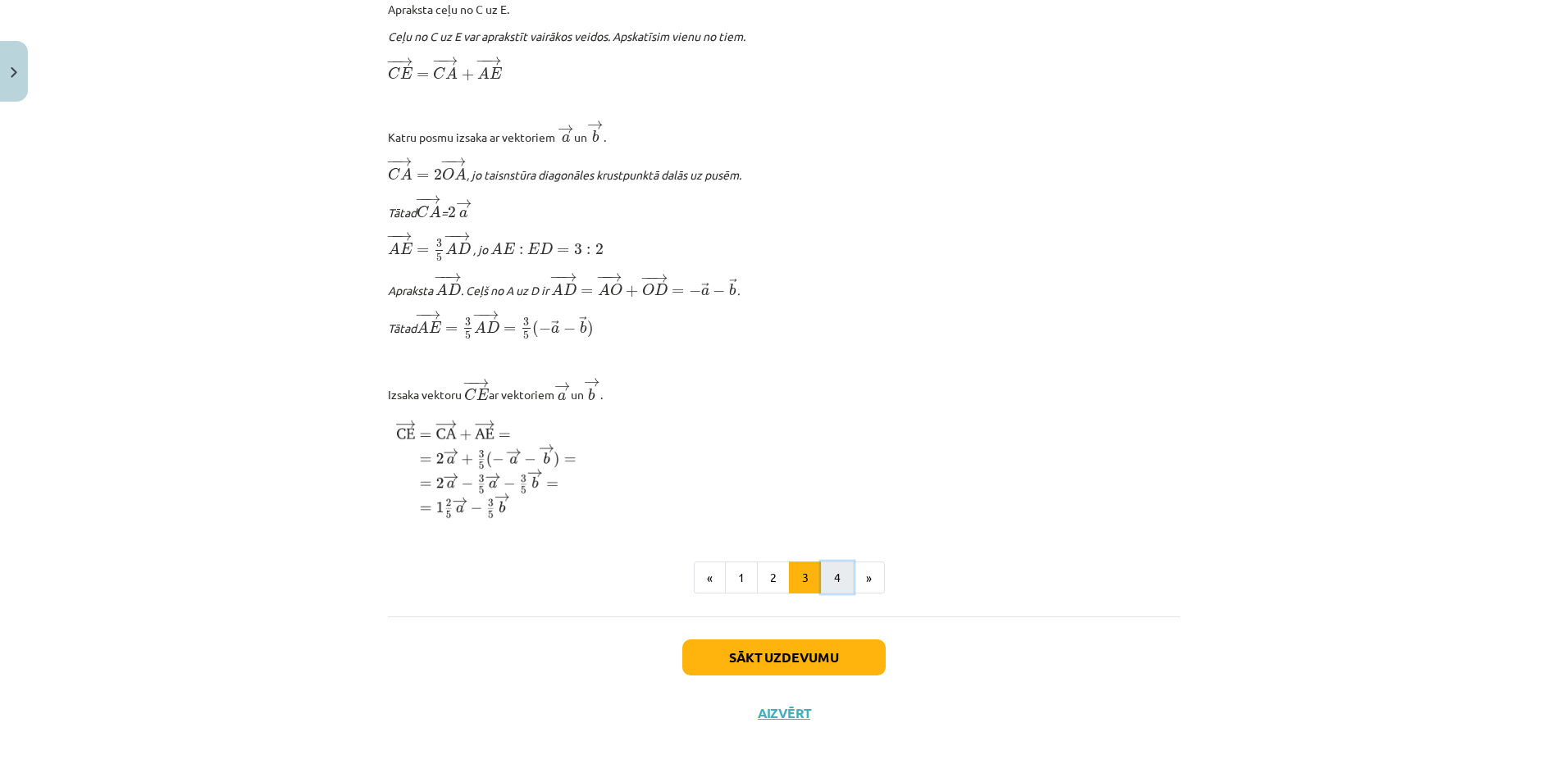
click at [834, 578] on button "4" at bounding box center [836, 577] width 32 height 32
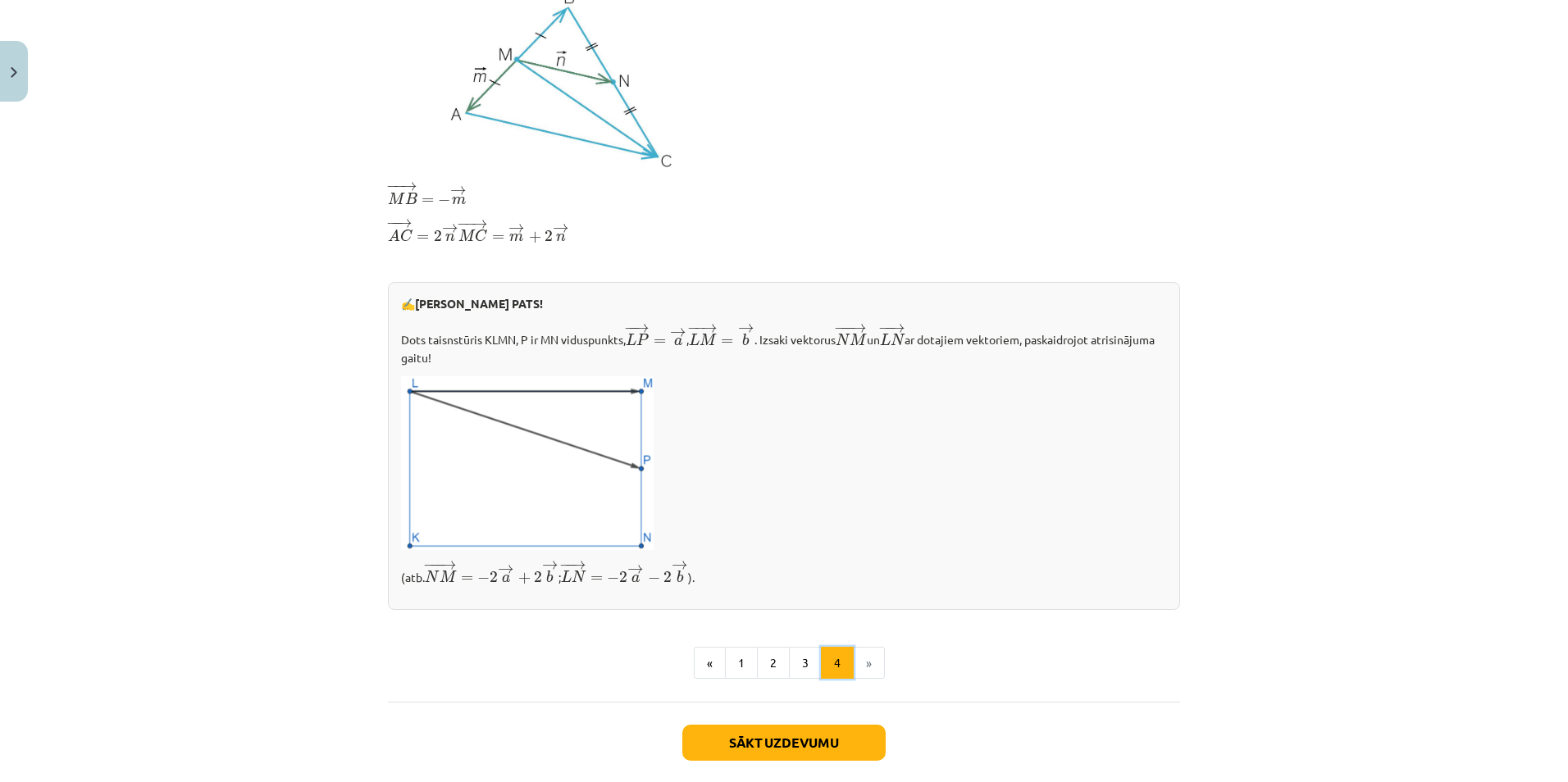
scroll to position [462, 0]
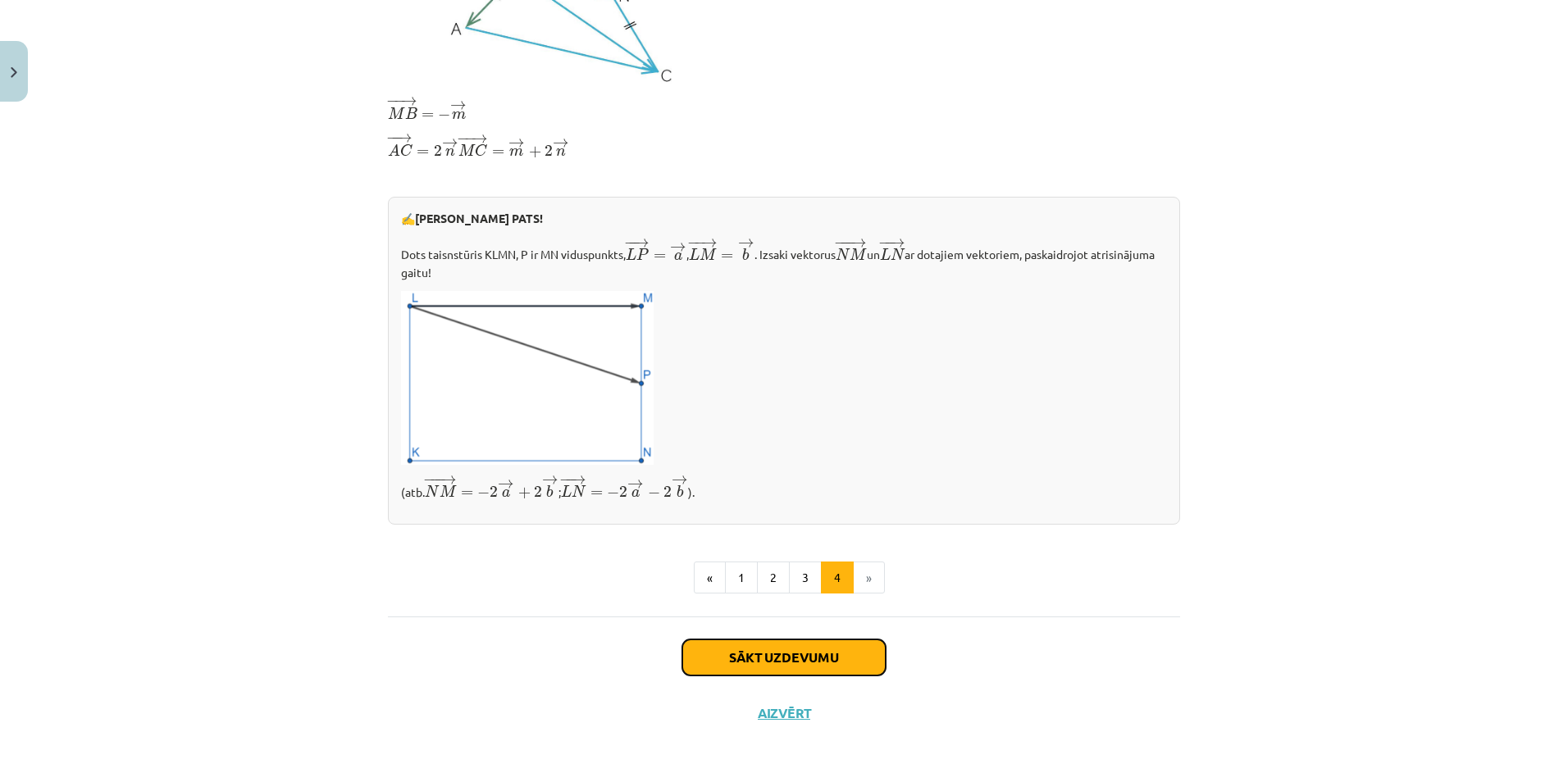
click at [766, 658] on button "Sākt uzdevumu" at bounding box center [784, 657] width 203 height 36
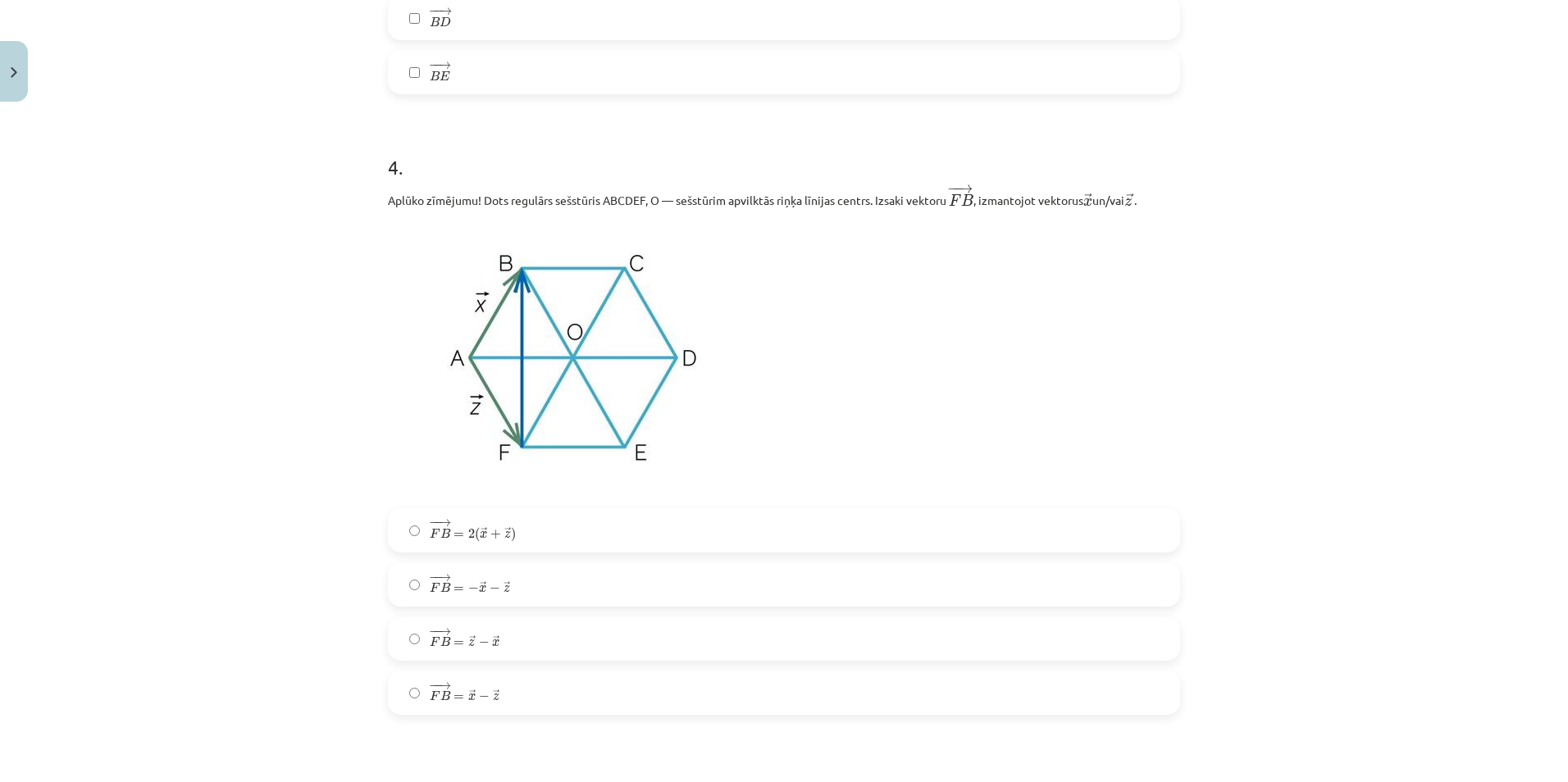
scroll to position [2173, 0]
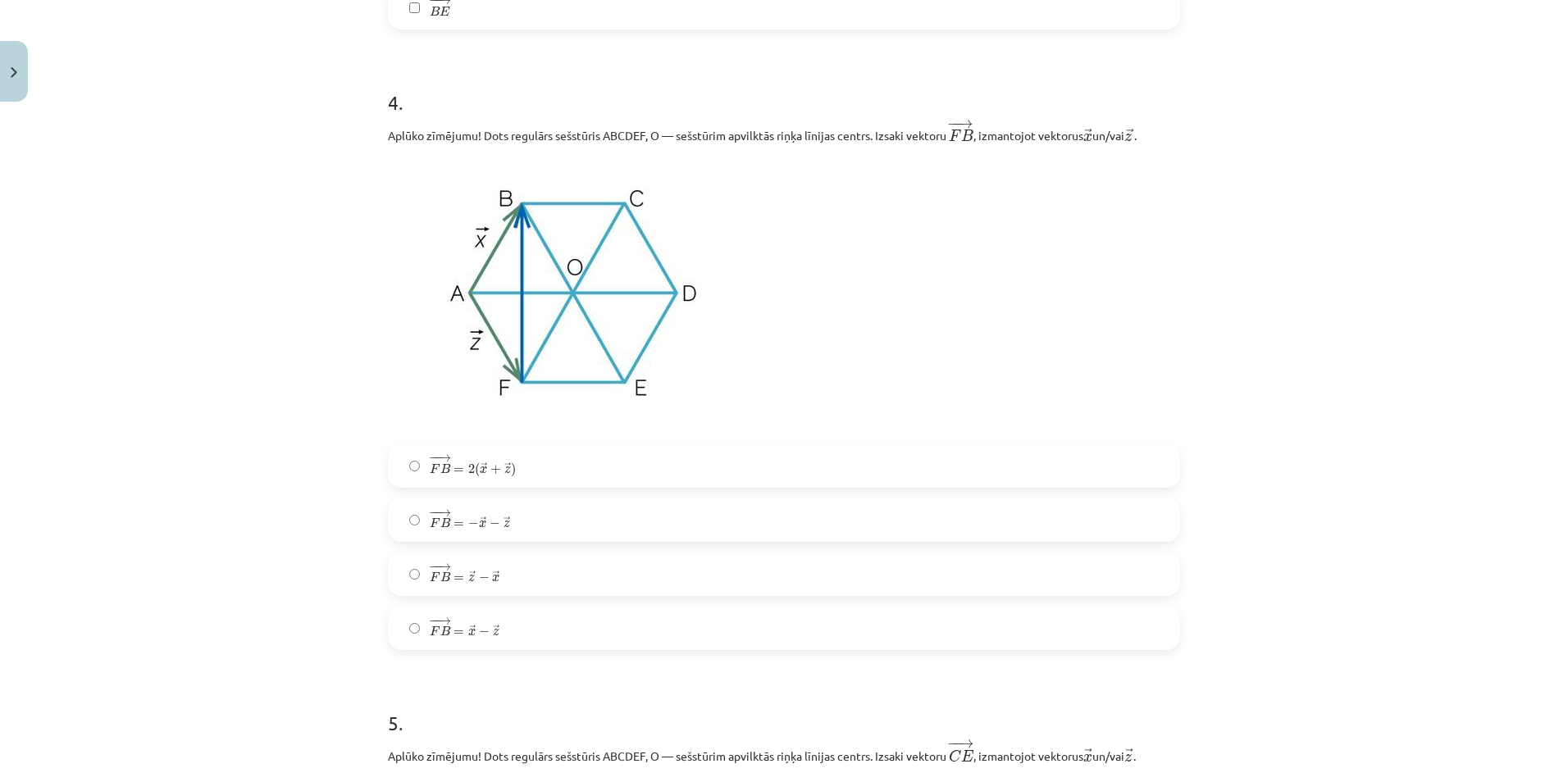
click at [405, 528] on label "− − → F B = − → x − → z F B → = − x → − z →" at bounding box center [784, 520] width 789 height 41
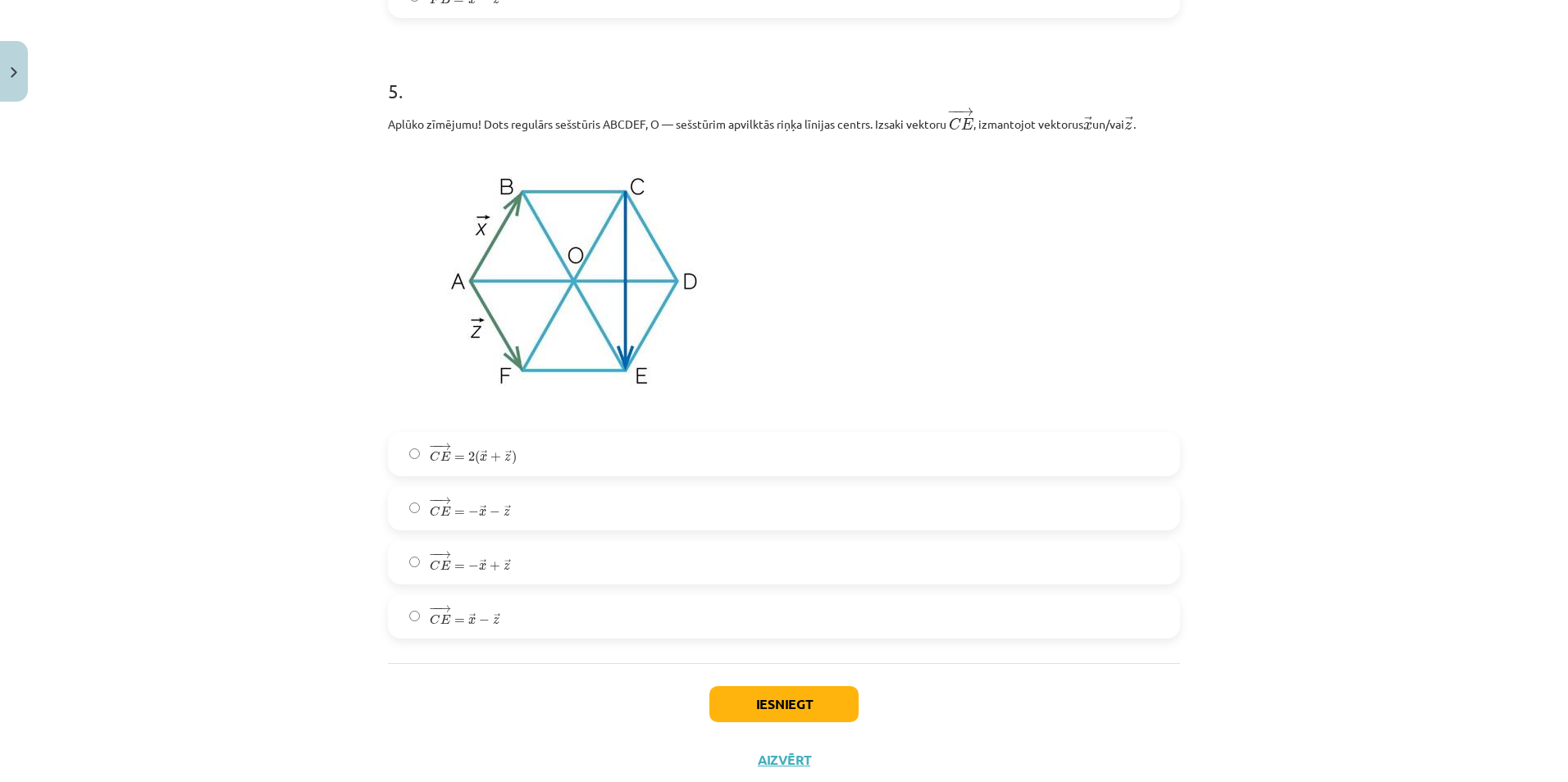
scroll to position [2855, 0]
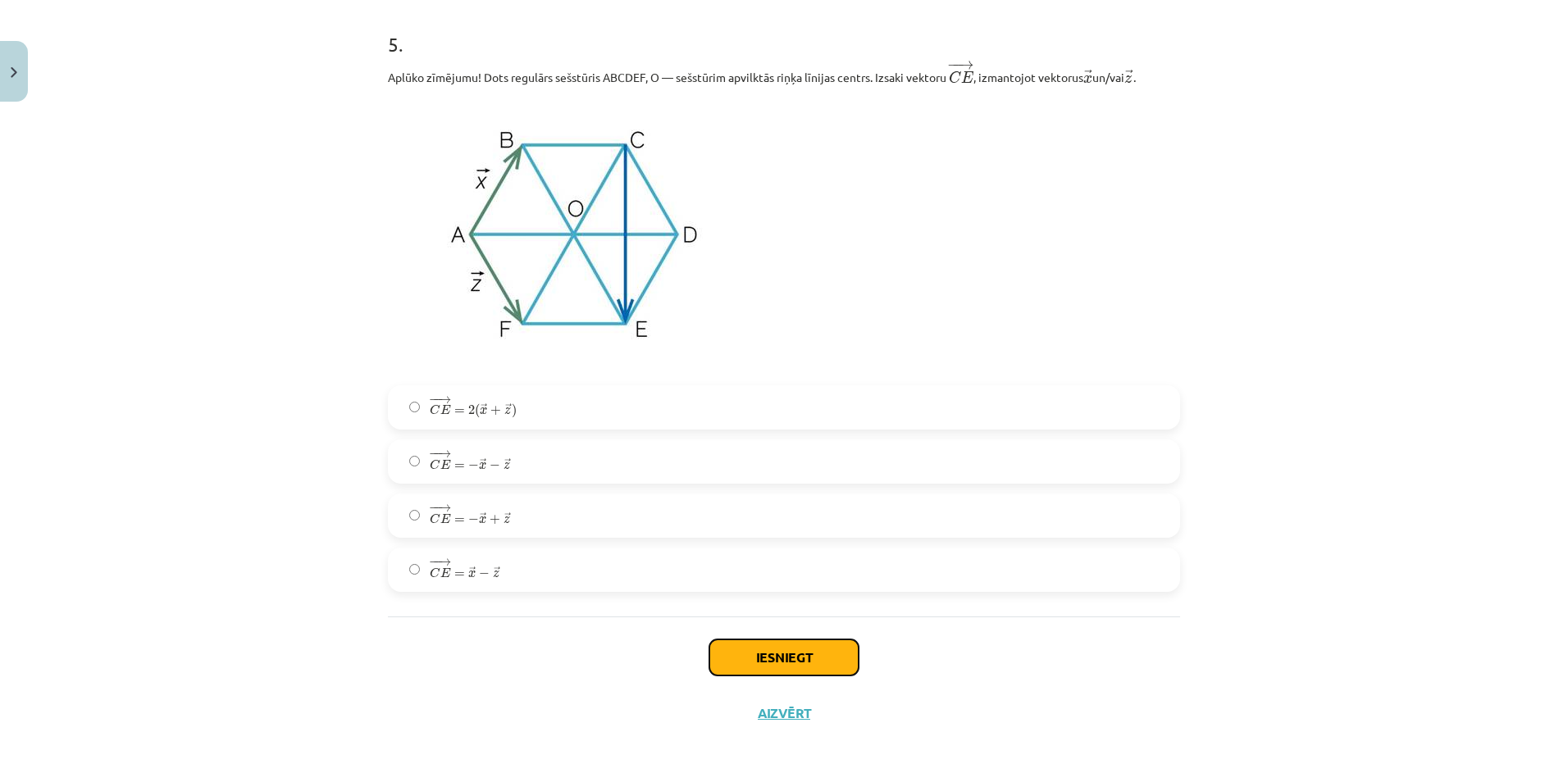
click at [811, 660] on button "Iesniegt" at bounding box center [784, 657] width 150 height 36
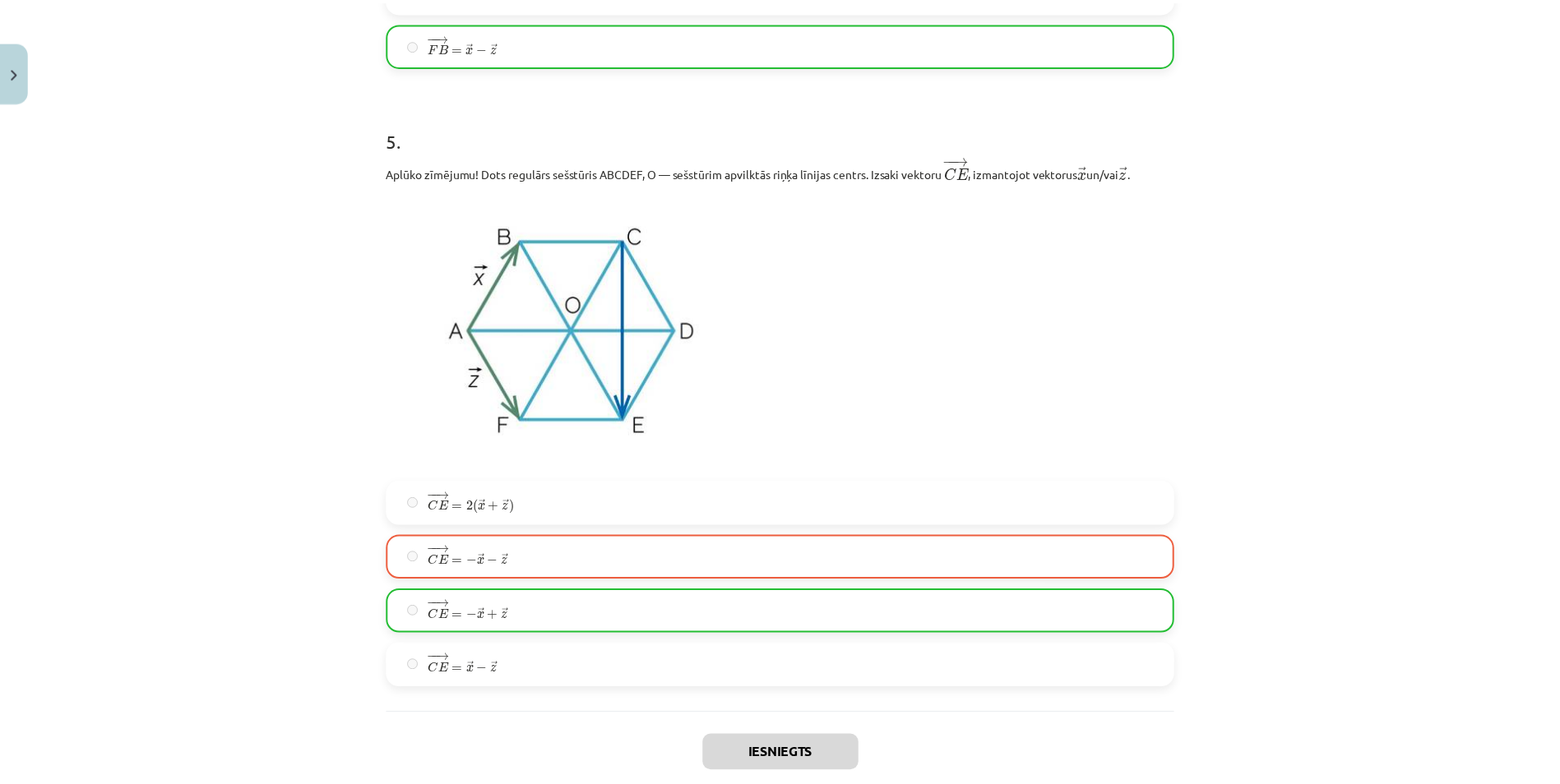
scroll to position [2914, 0]
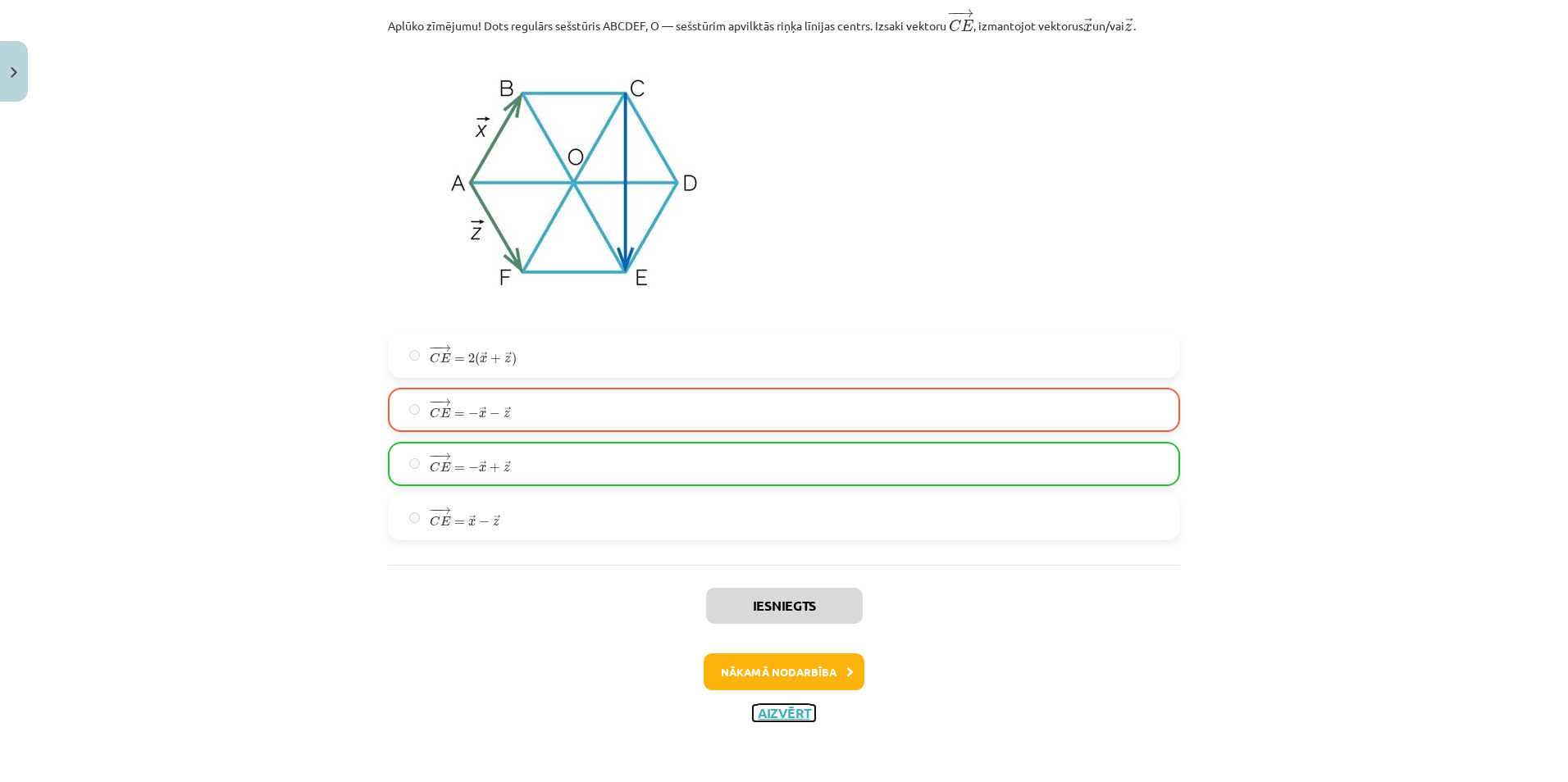
click at [793, 711] on button "Aizvērt" at bounding box center [783, 713] width 62 height 17
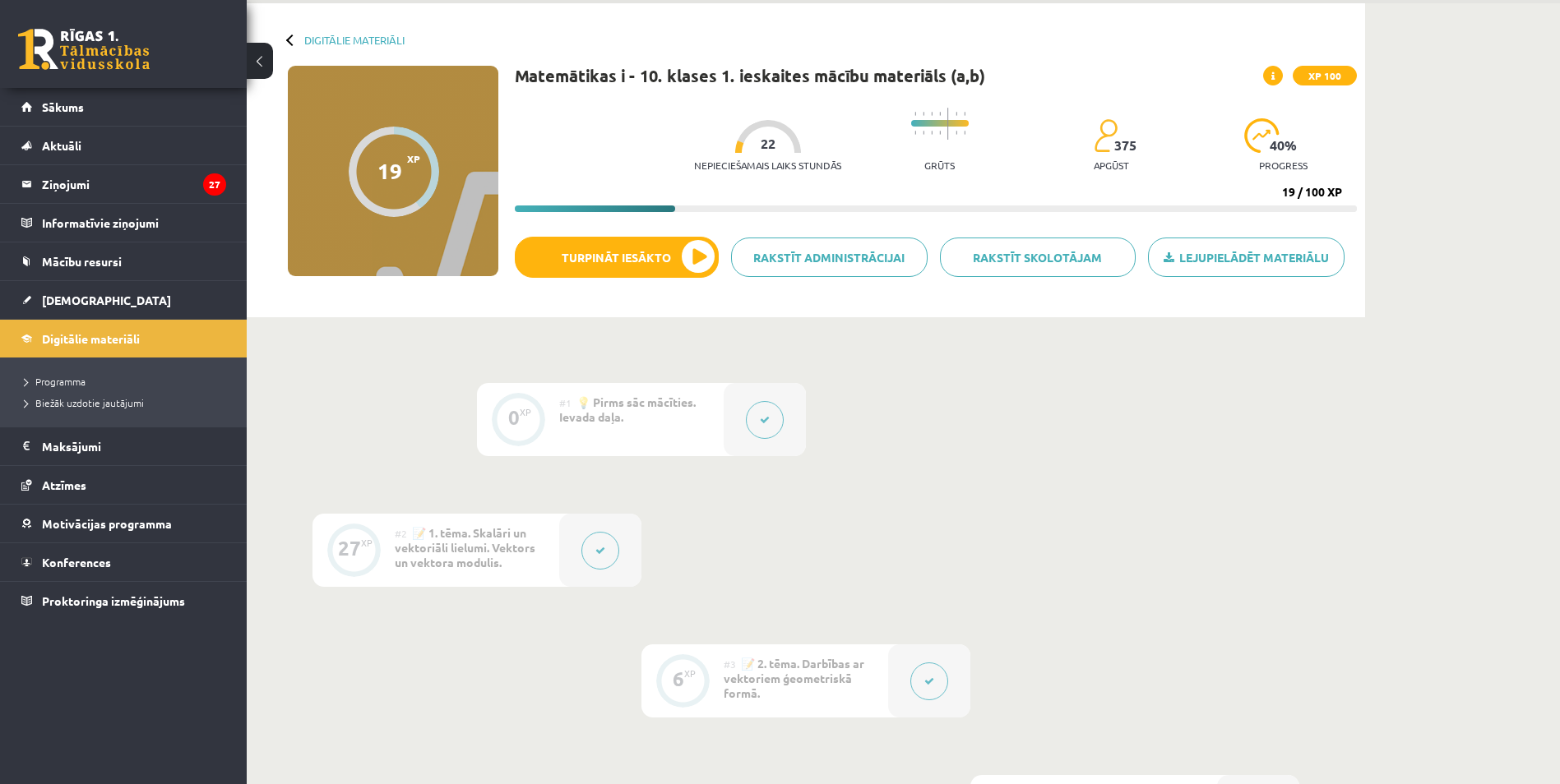
scroll to position [0, 0]
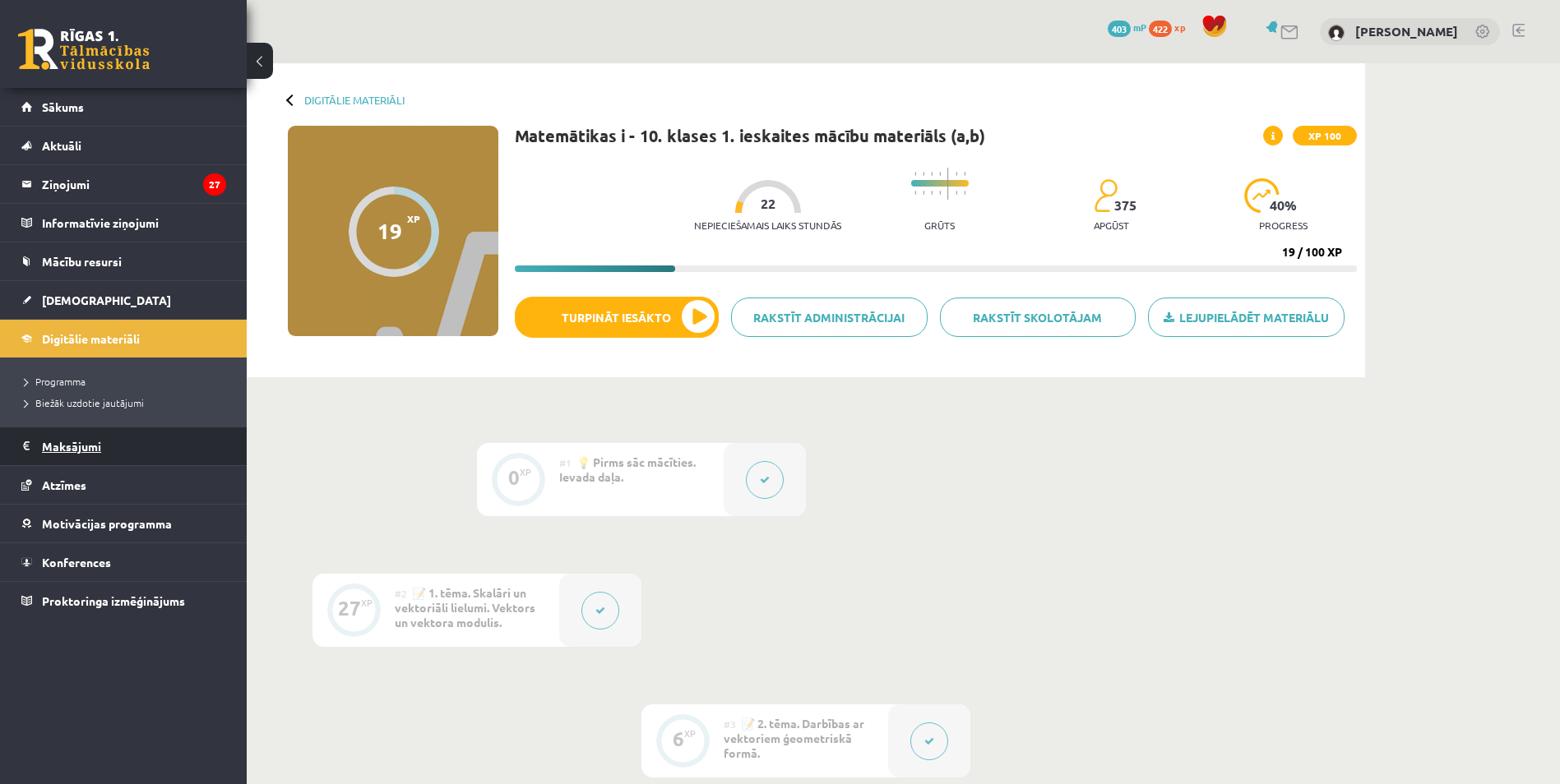
click at [89, 441] on legend "Maksājumi 0" at bounding box center [134, 445] width 184 height 38
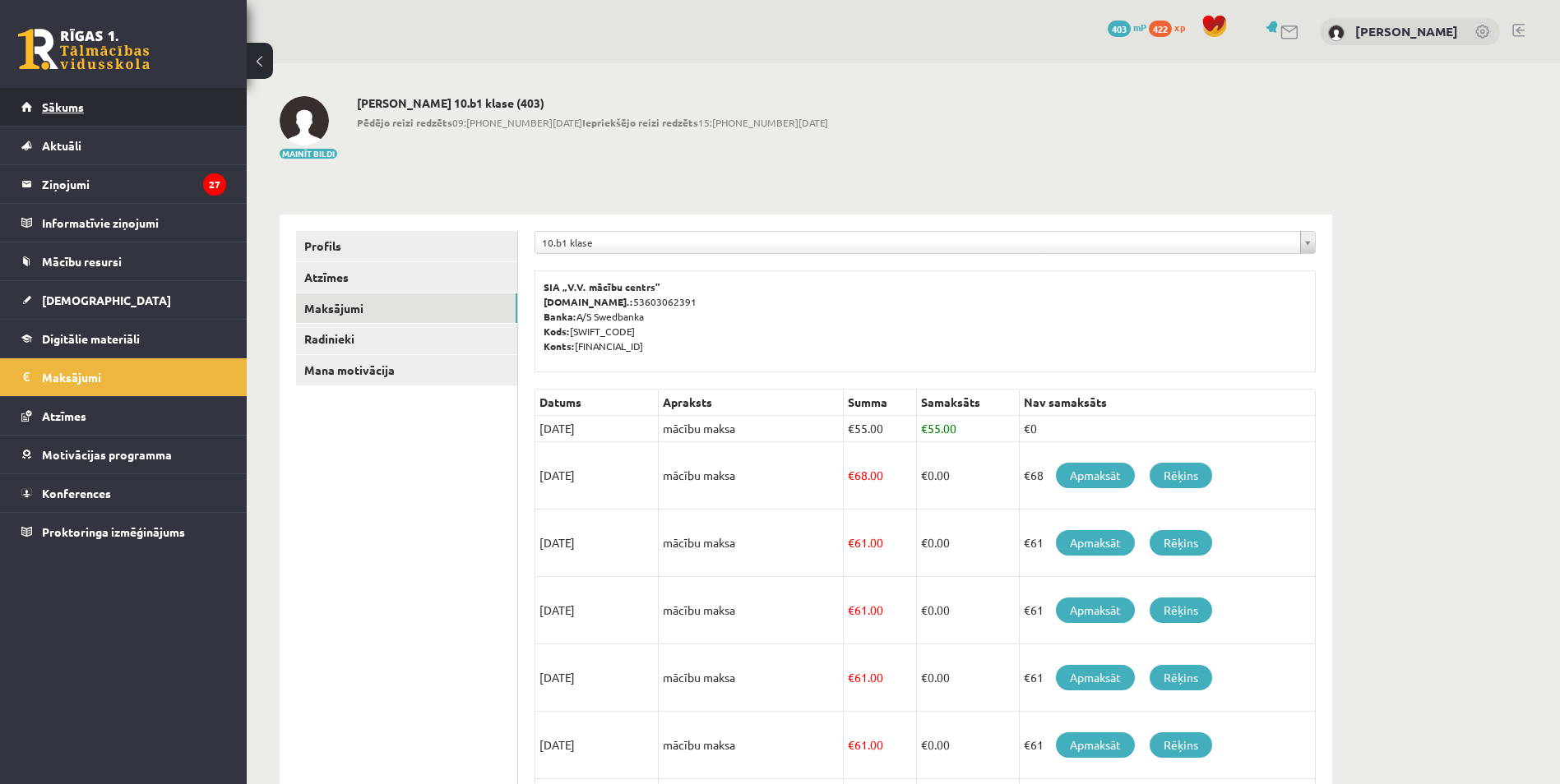
click at [72, 108] on span "Sākums" at bounding box center [63, 106] width 42 height 15
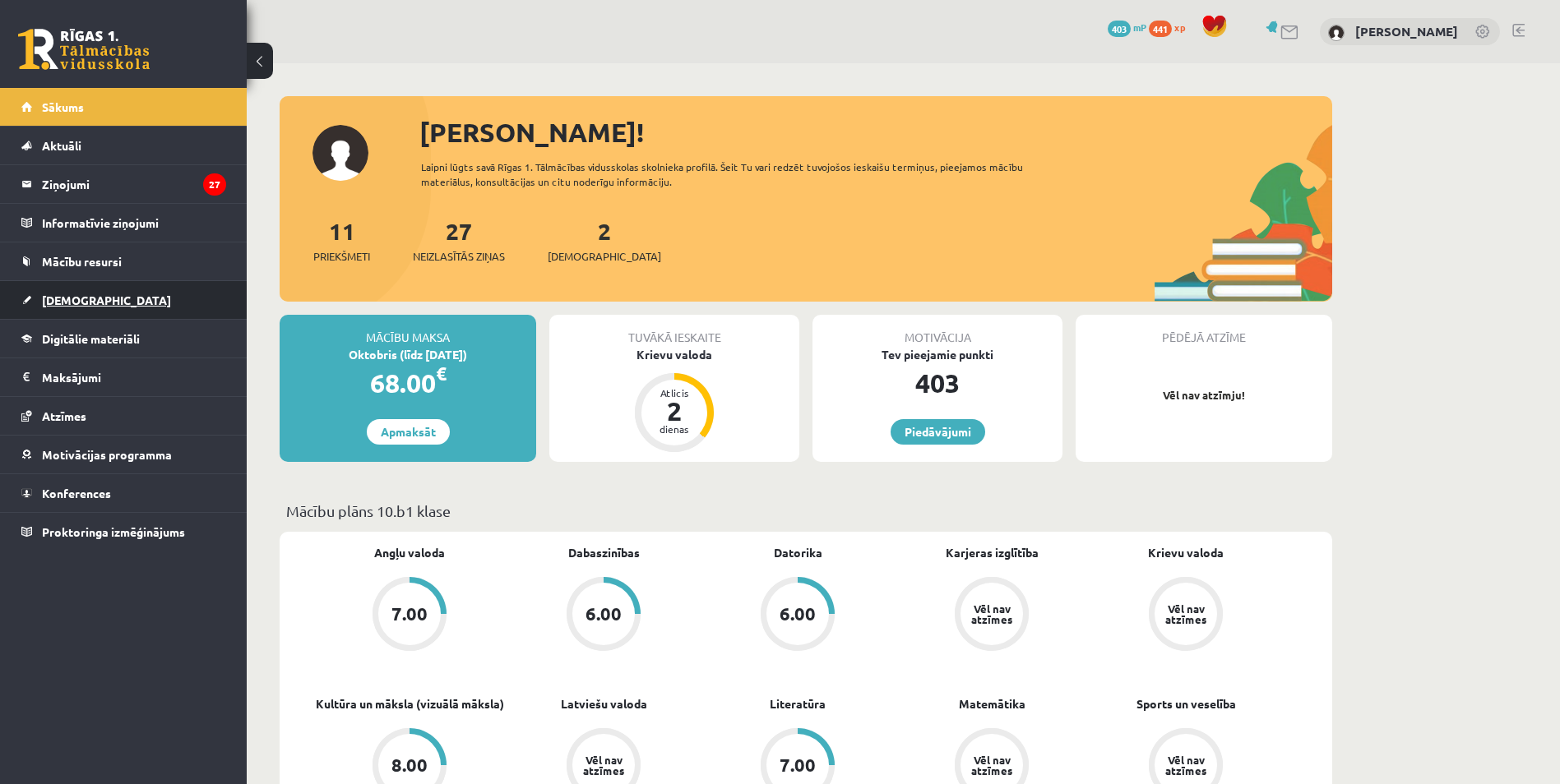
click at [81, 300] on span "[DEMOGRAPHIC_DATA]" at bounding box center [106, 300] width 129 height 15
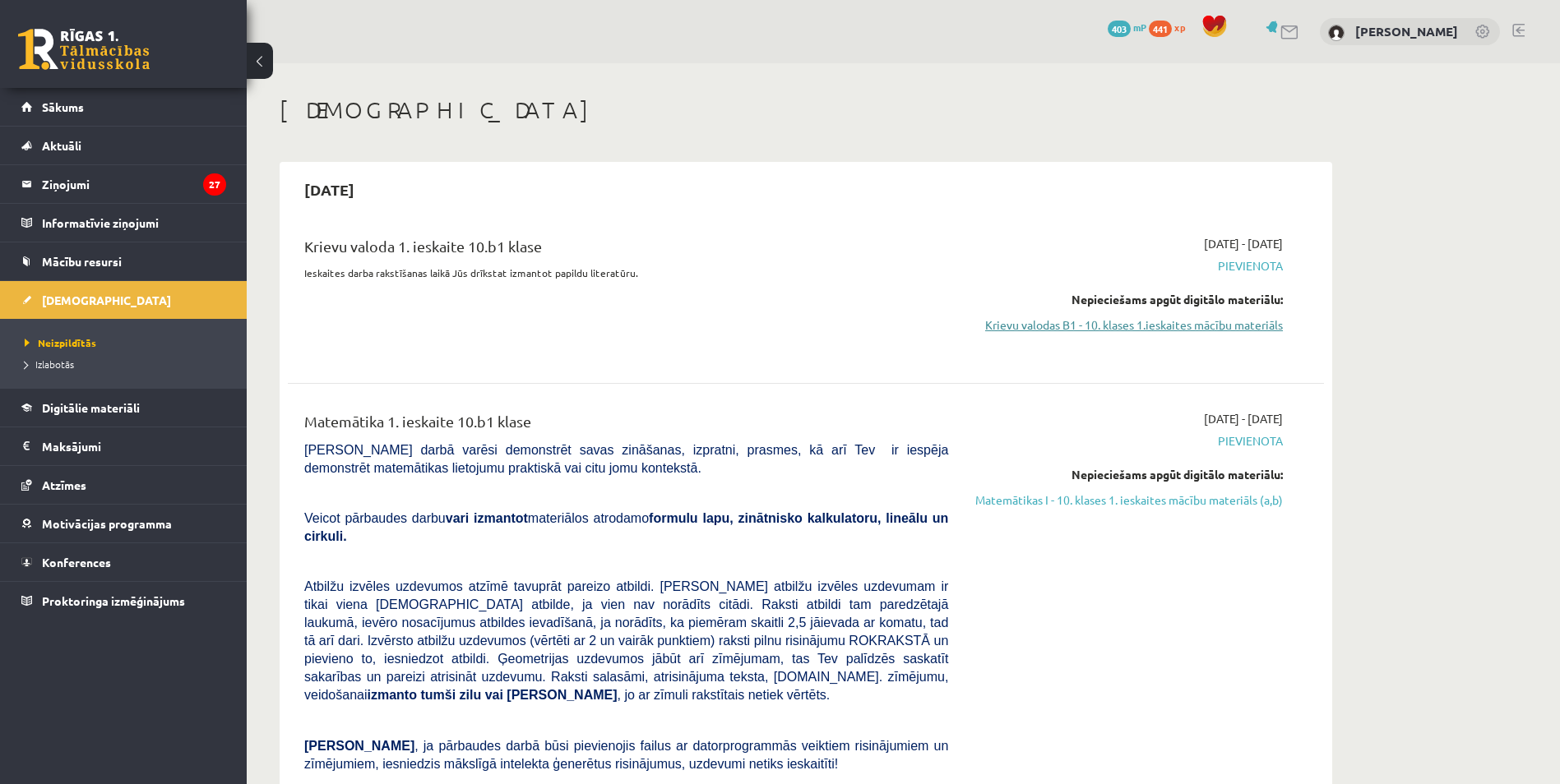
click at [1130, 322] on link "Krievu valodas B1 - 10. klases 1.ieskaites mācību materiāls" at bounding box center [1127, 325] width 310 height 18
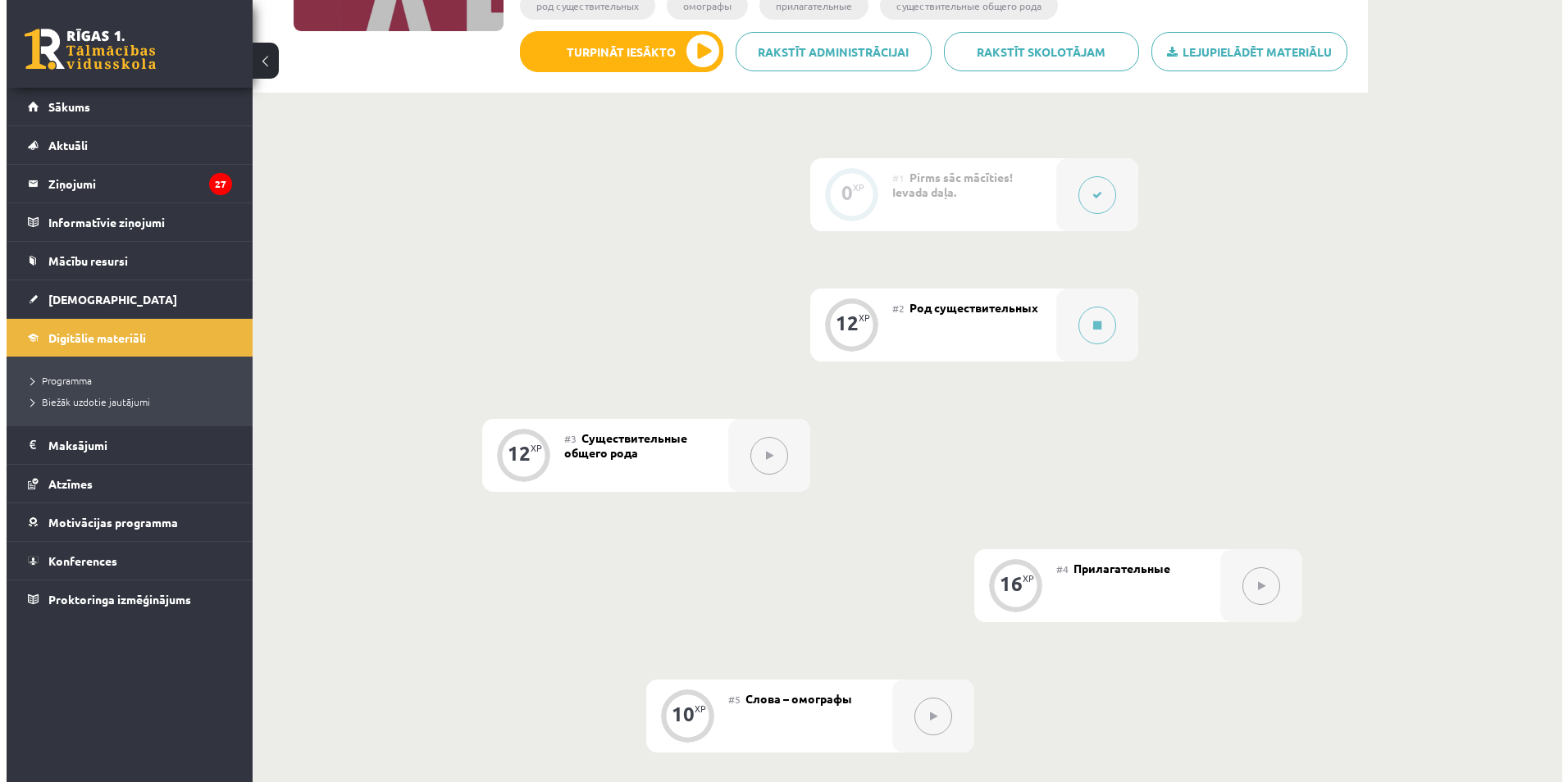
scroll to position [331, 0]
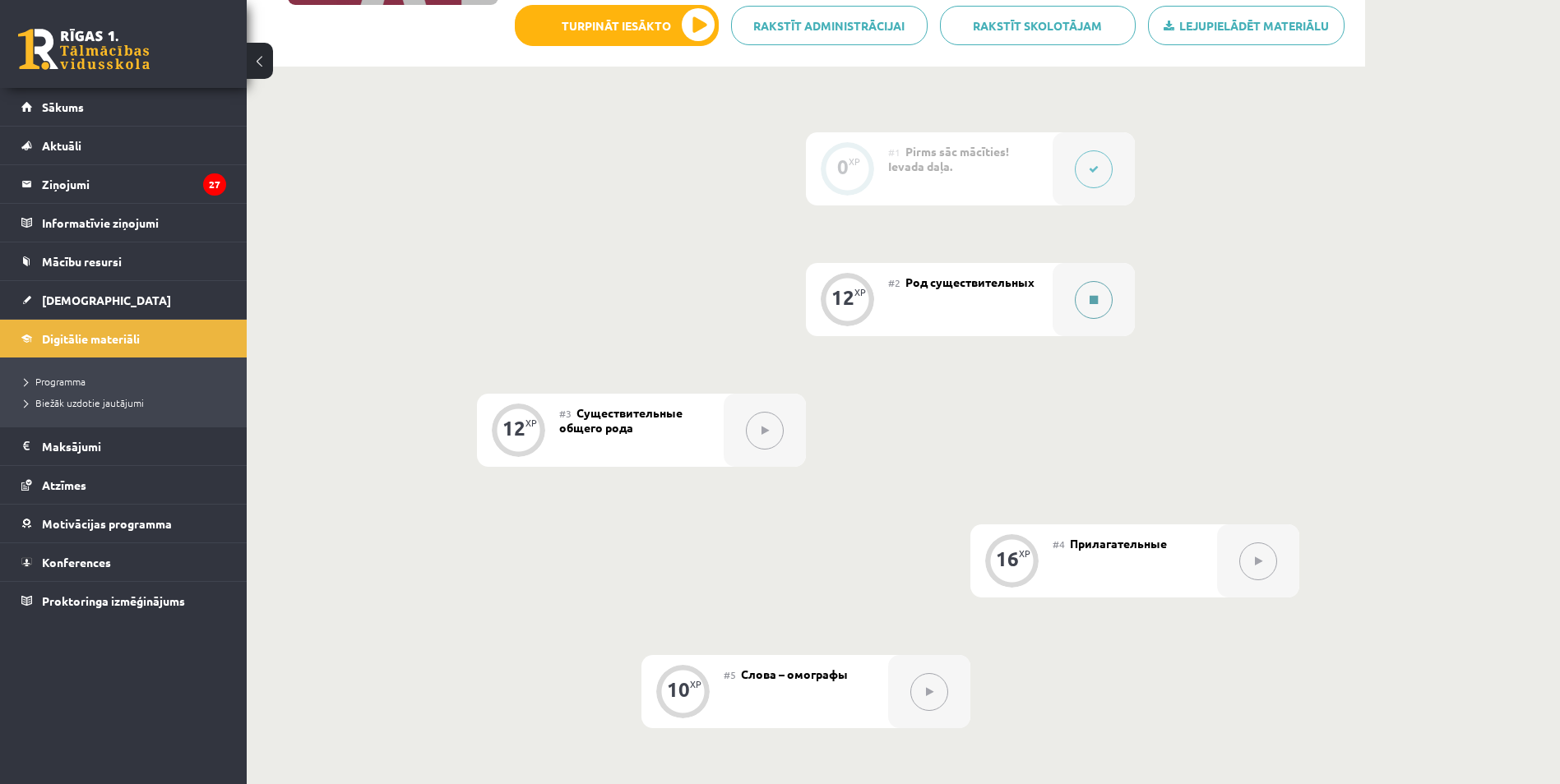
click at [1094, 302] on icon at bounding box center [1093, 299] width 8 height 10
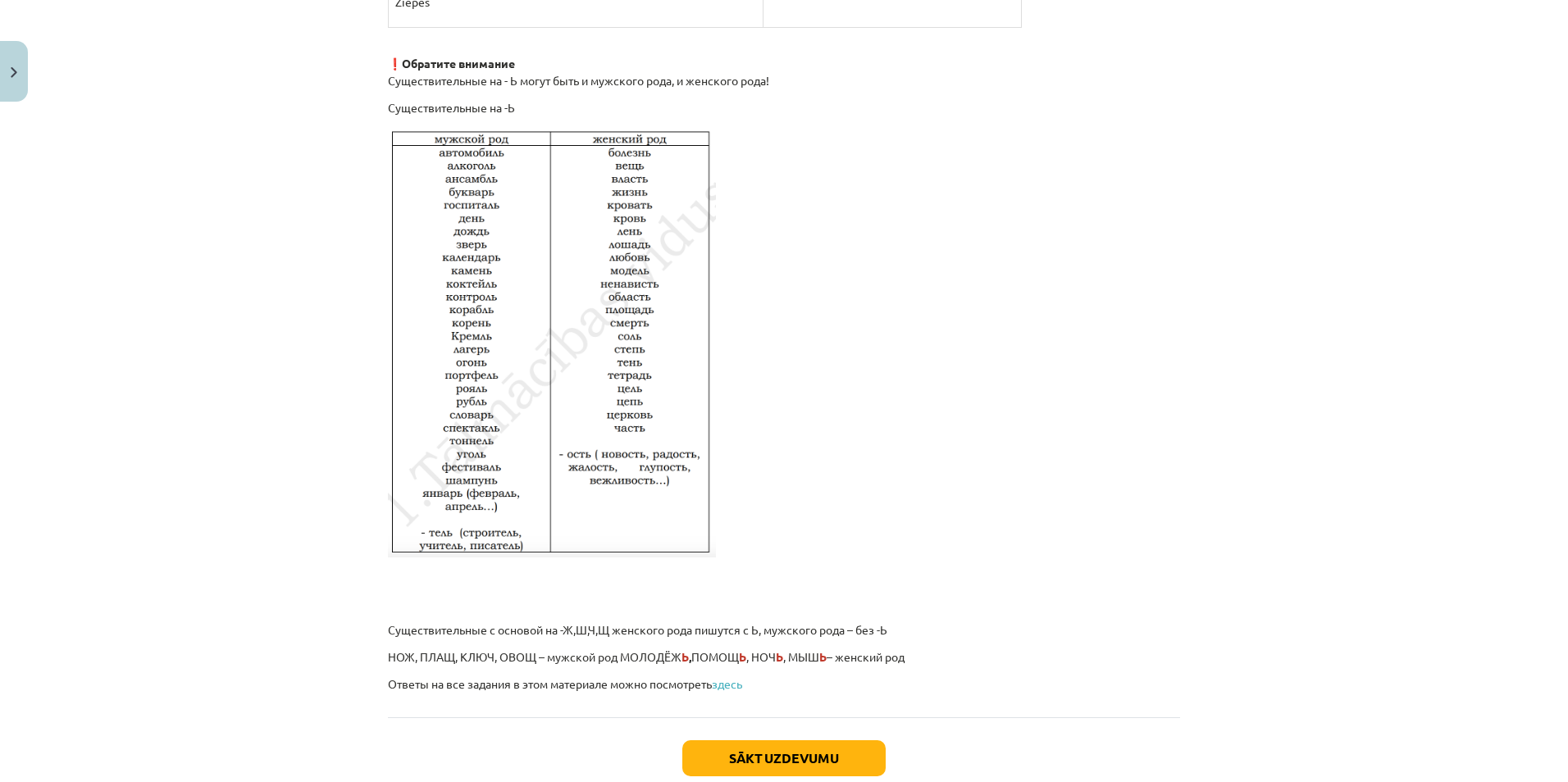
scroll to position [2614, 0]
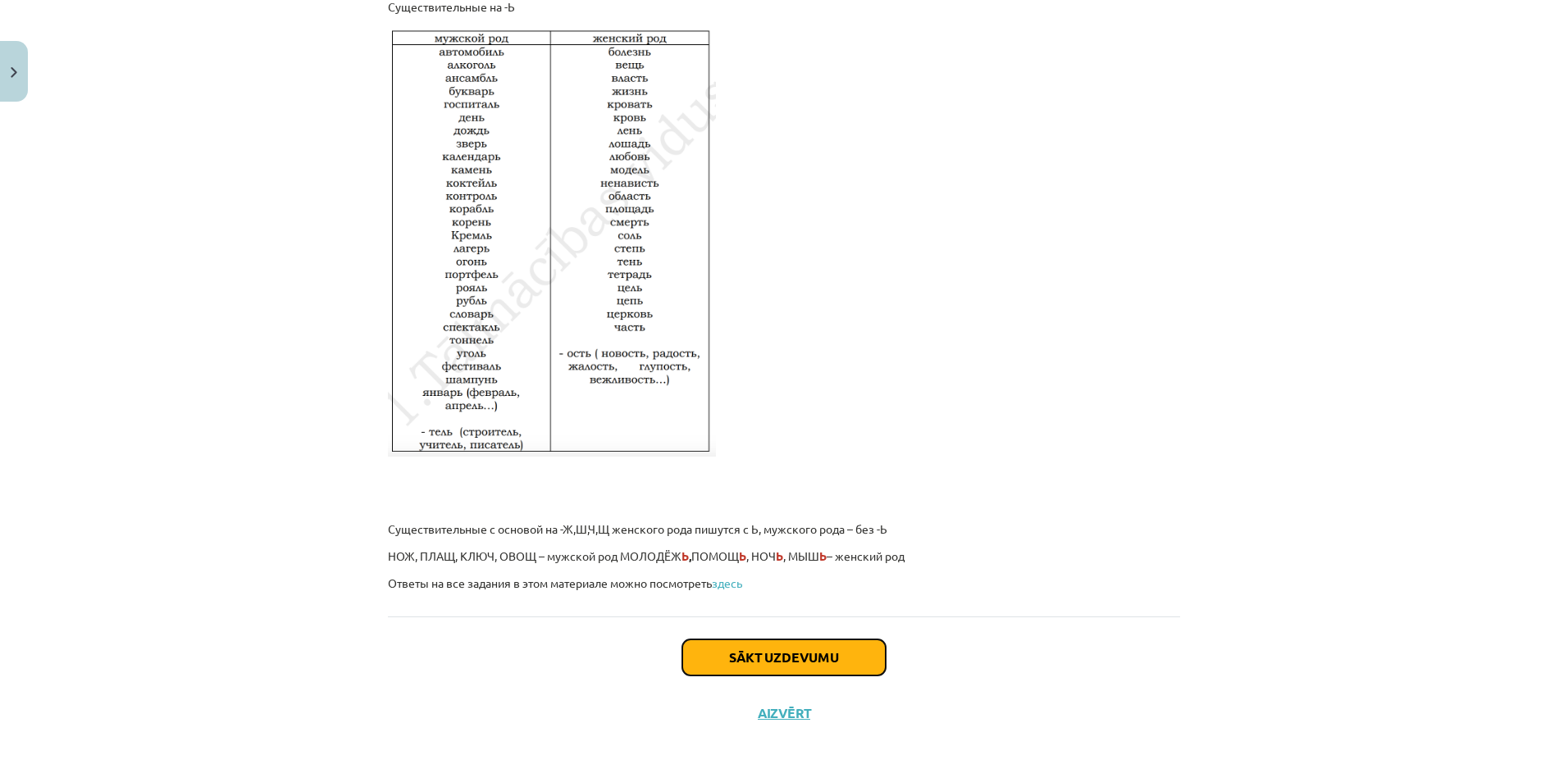
click at [812, 661] on button "Sākt uzdevumu" at bounding box center [784, 657] width 203 height 36
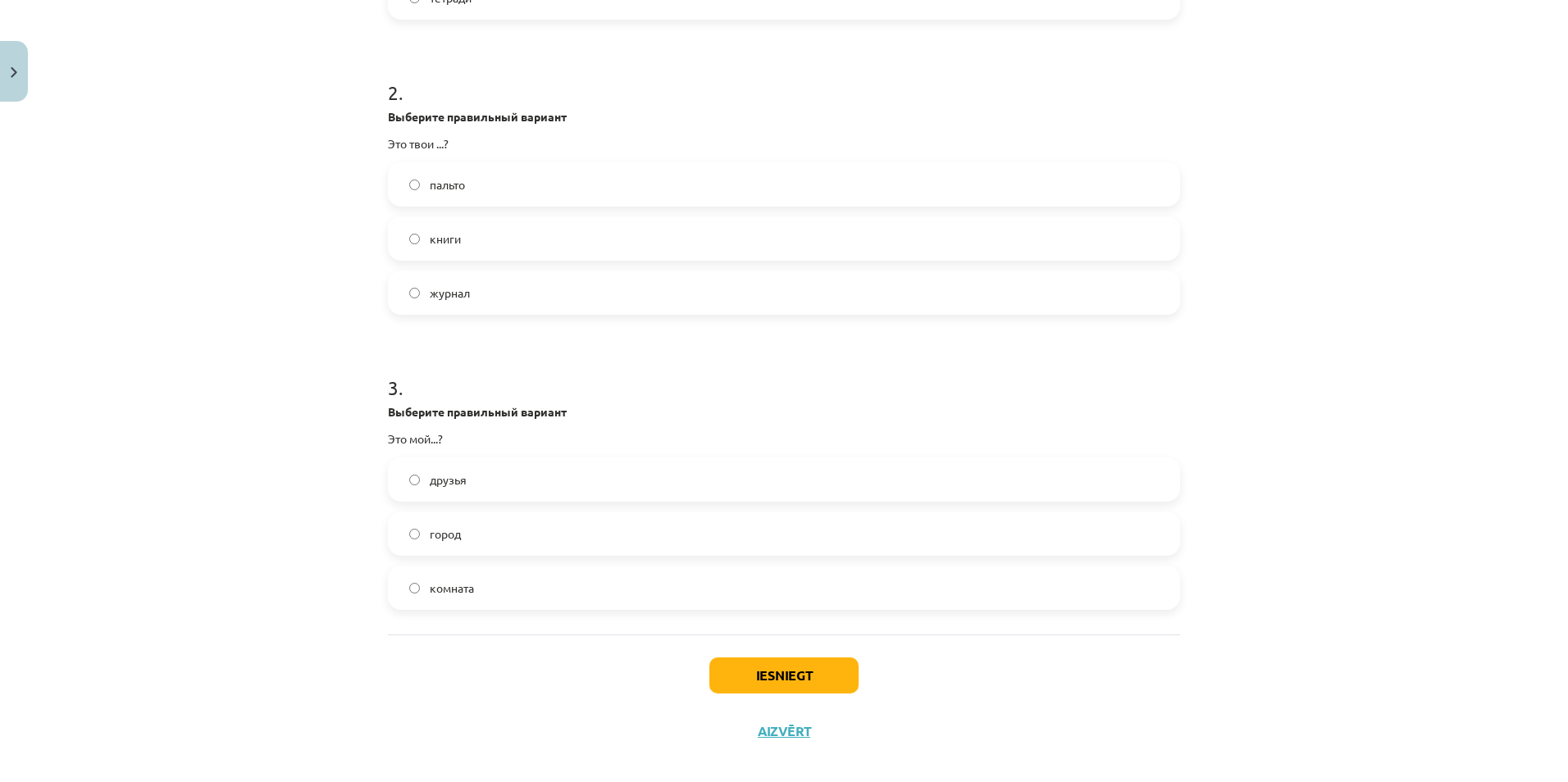
scroll to position [587, 0]
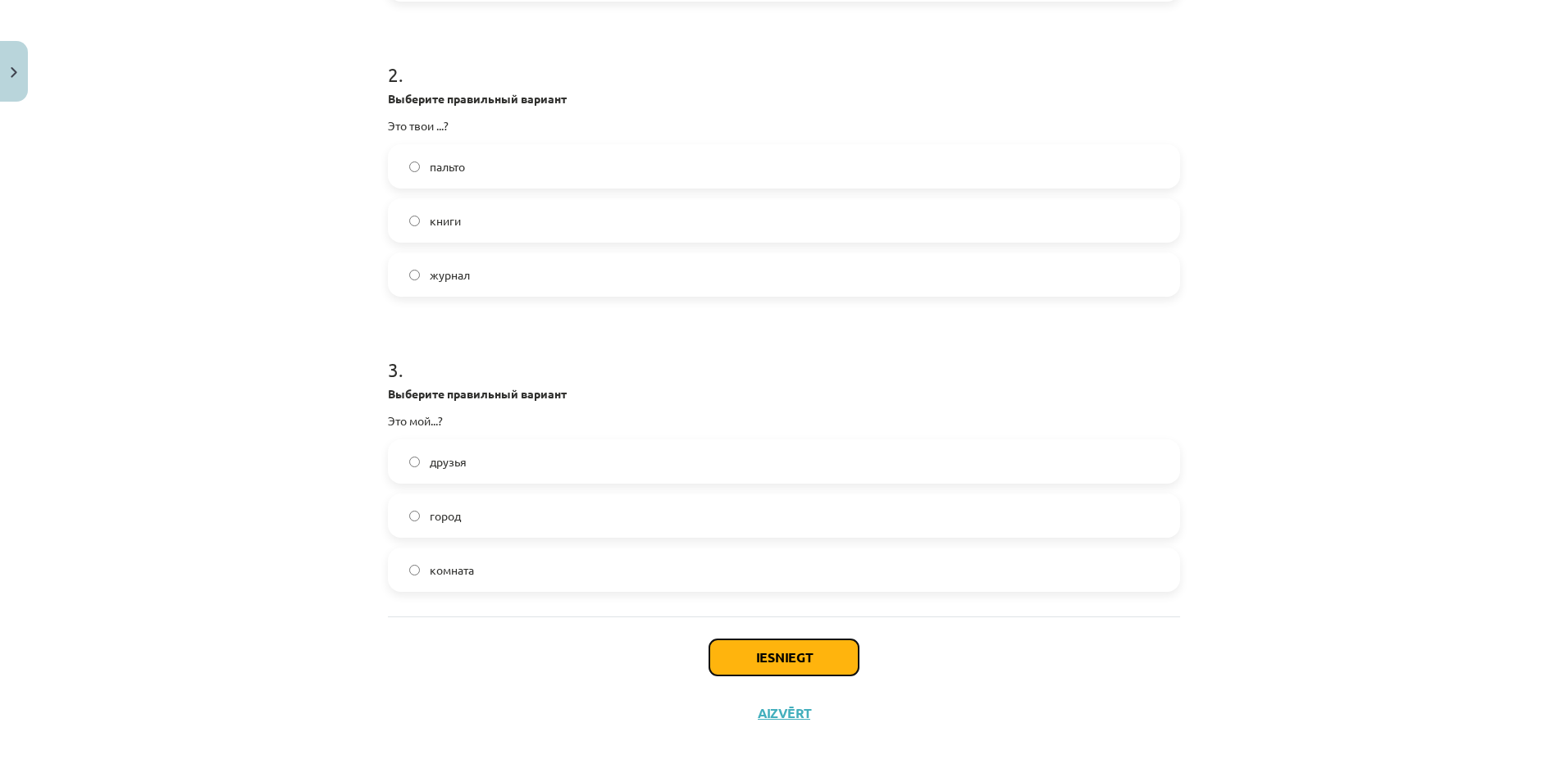
click at [787, 656] on button "Iesniegt" at bounding box center [784, 657] width 150 height 36
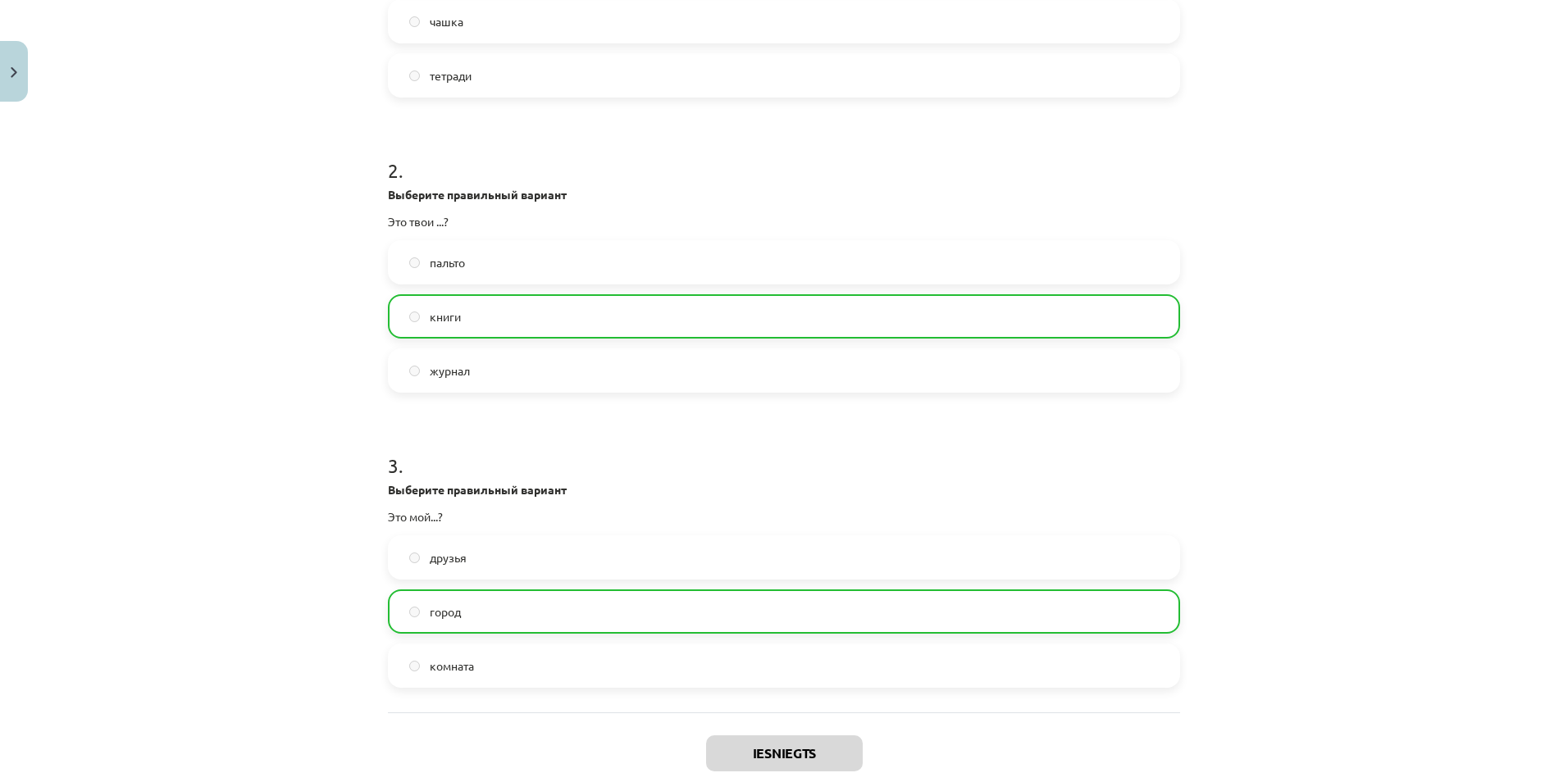
scroll to position [639, 0]
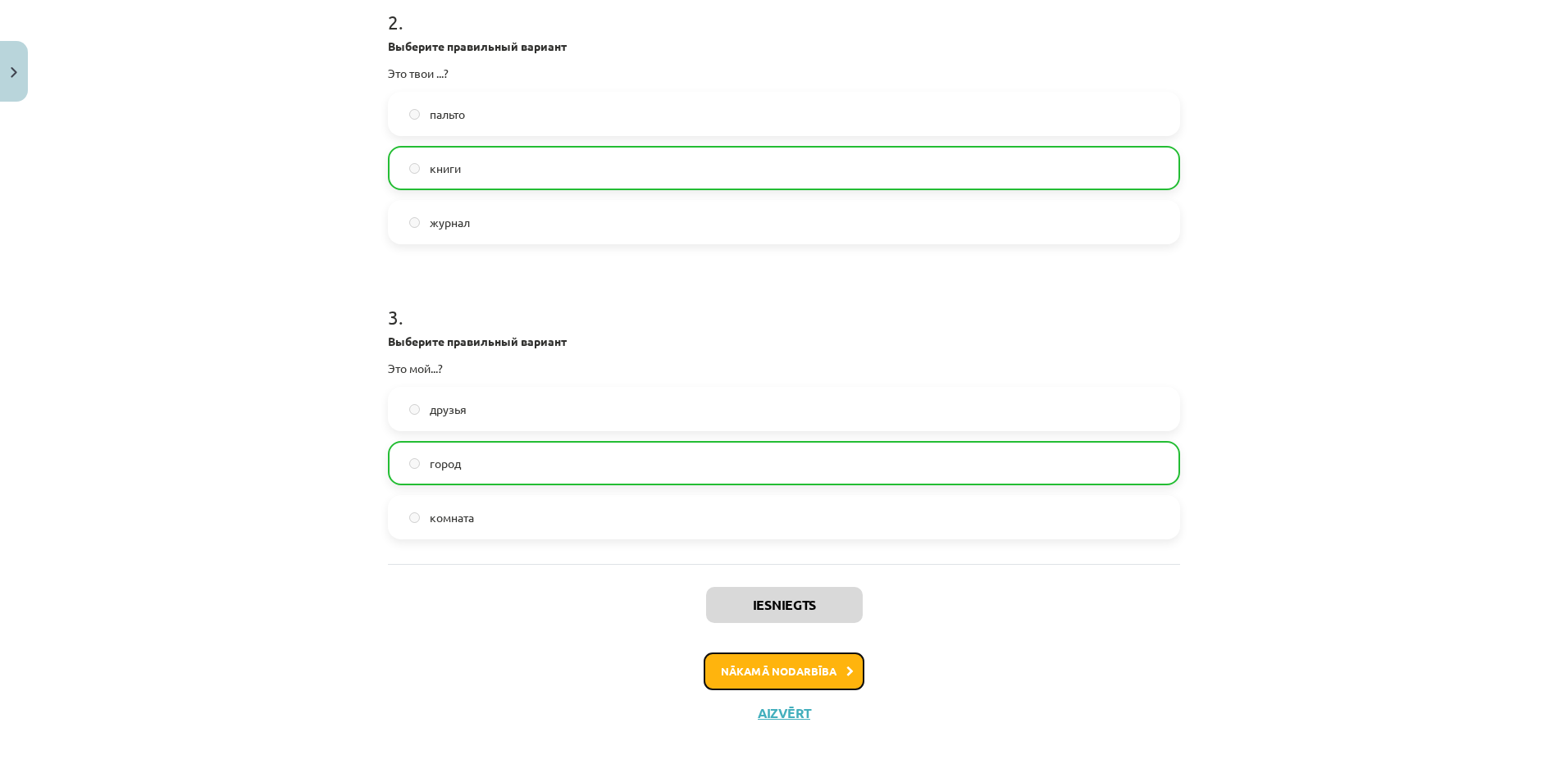
click at [809, 669] on button "Nākamā nodarbība" at bounding box center [784, 671] width 161 height 38
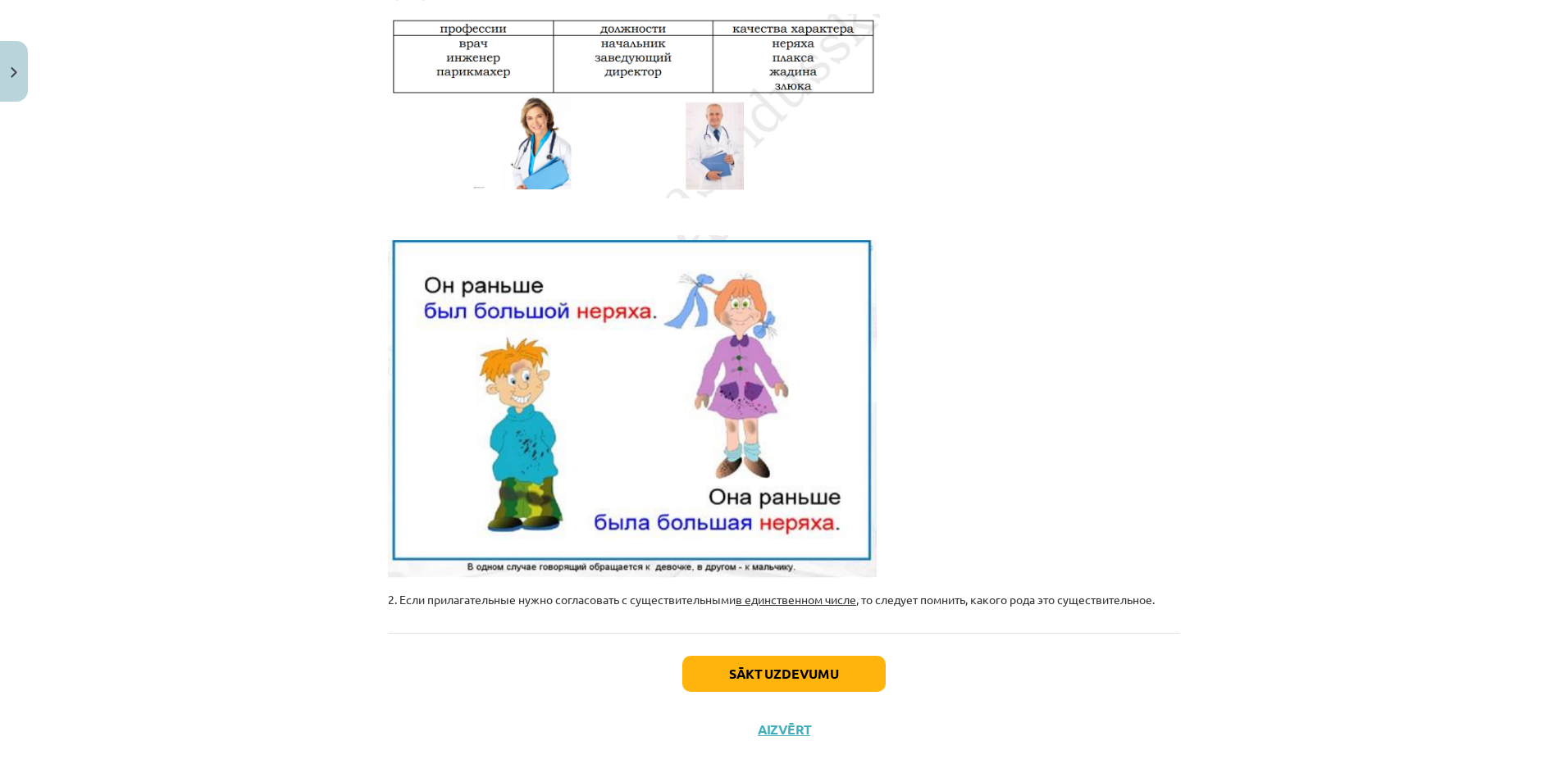
scroll to position [340, 0]
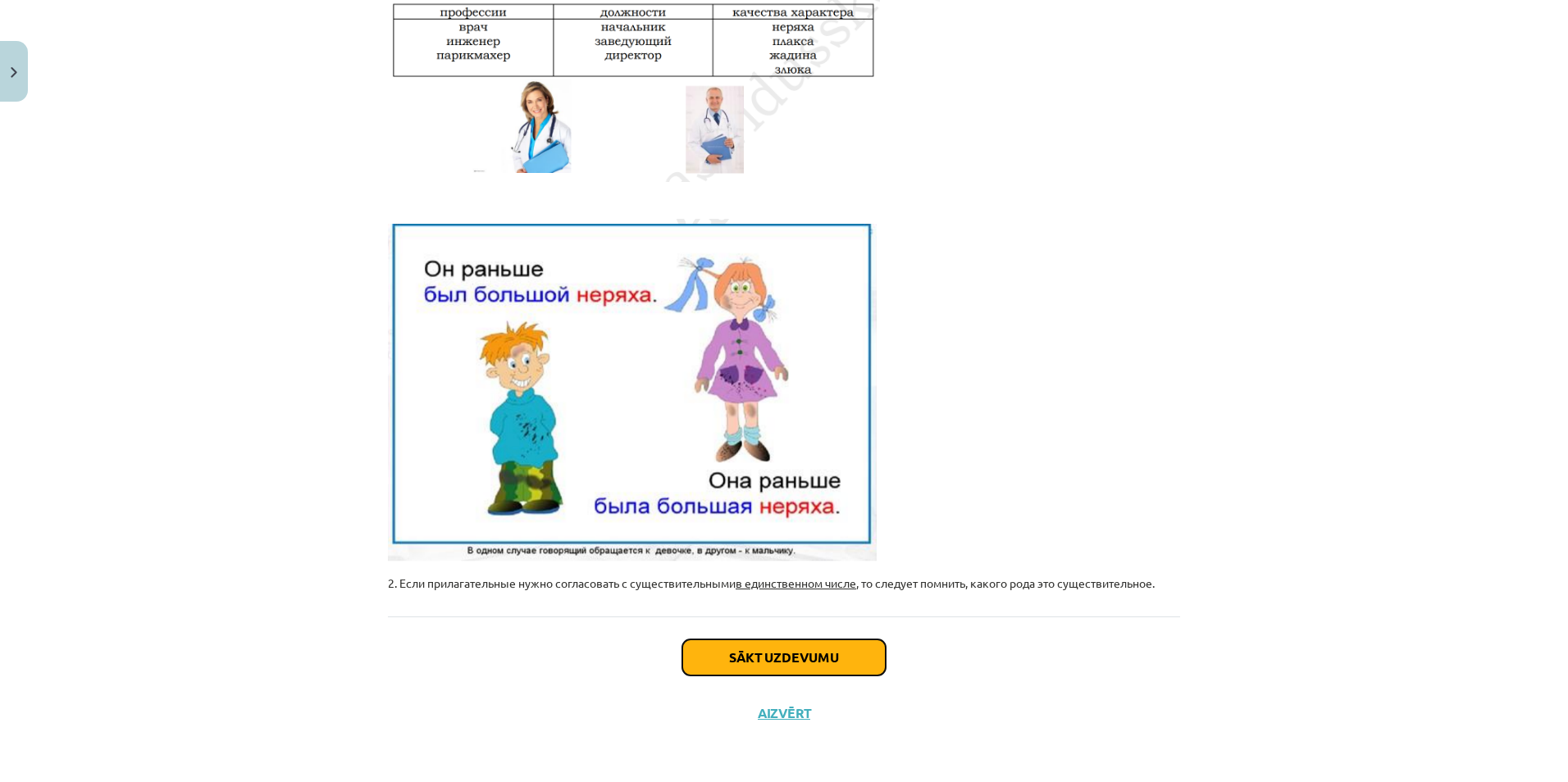
click at [778, 654] on button "Sākt uzdevumu" at bounding box center [784, 657] width 203 height 36
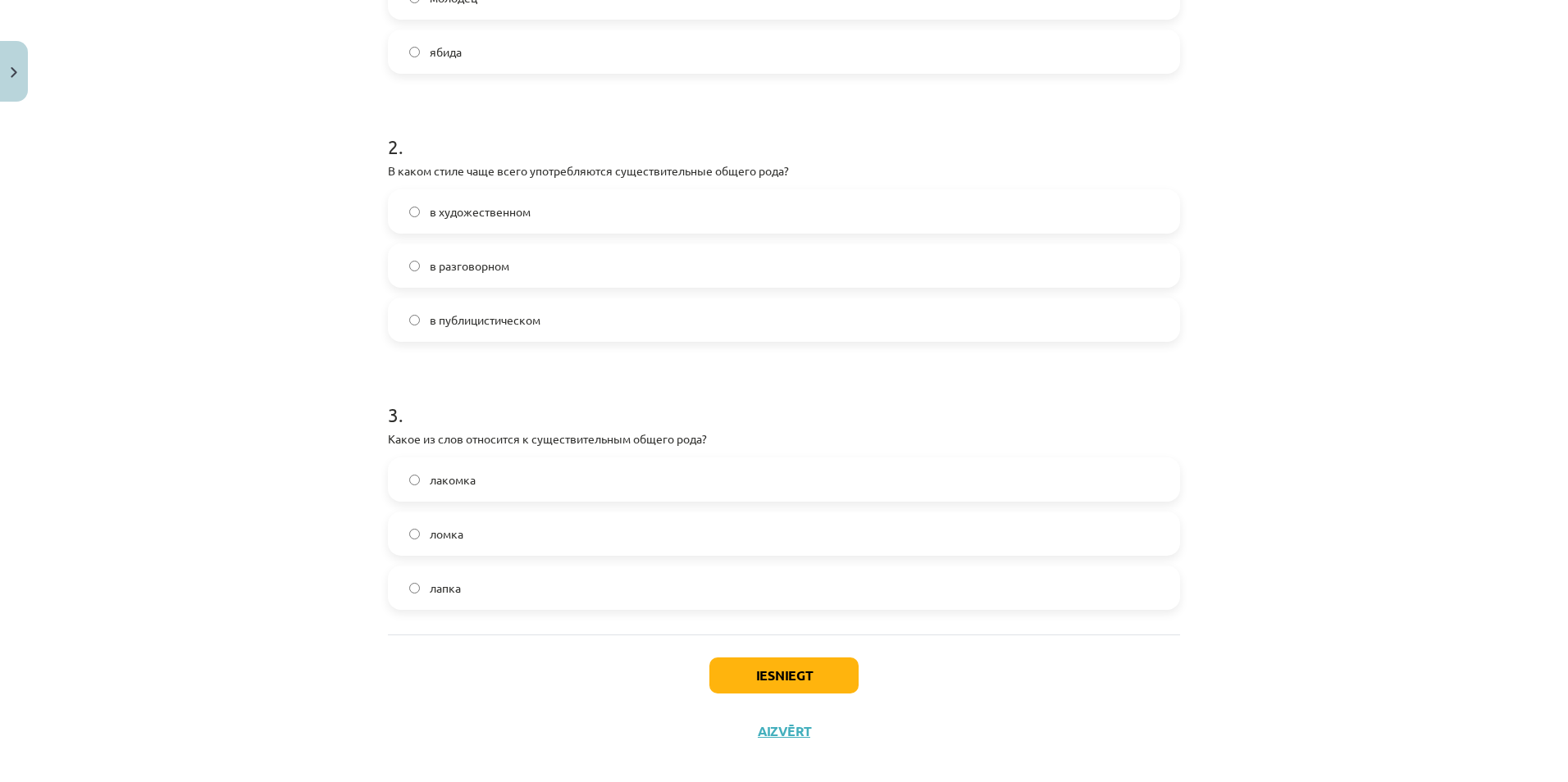
scroll to position [506, 0]
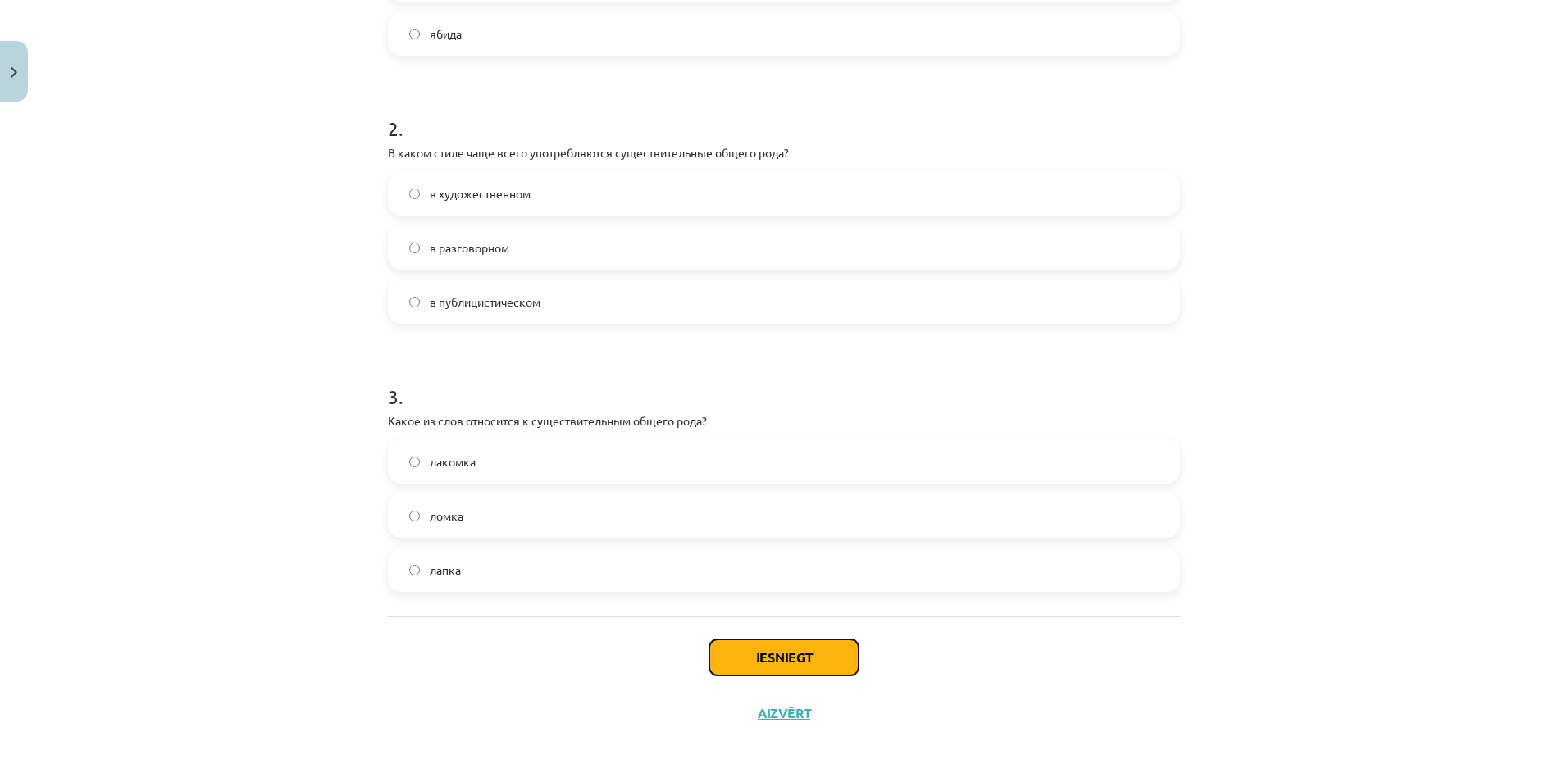
click at [794, 649] on button "Iesniegt" at bounding box center [784, 657] width 150 height 36
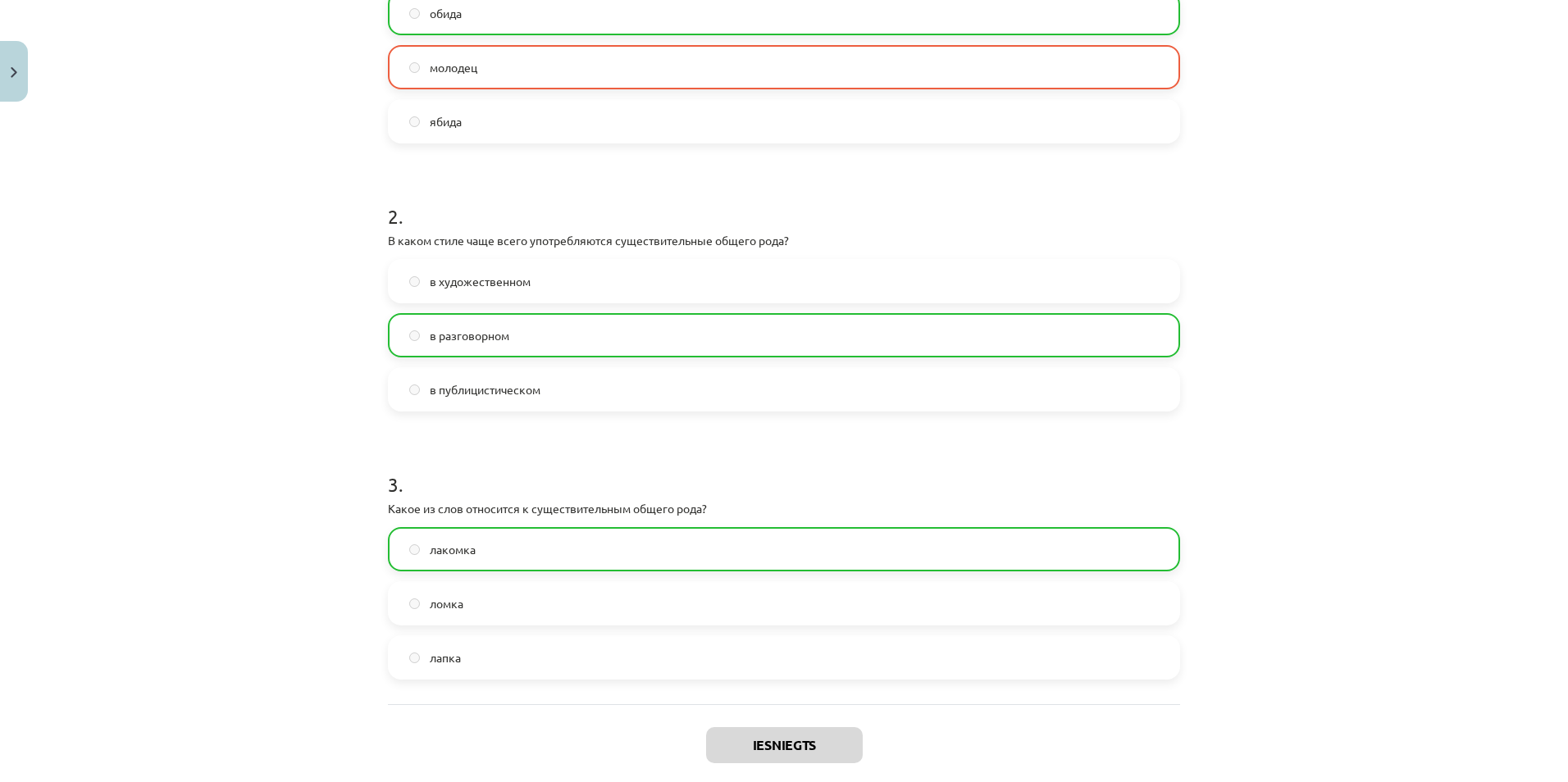
scroll to position [558, 0]
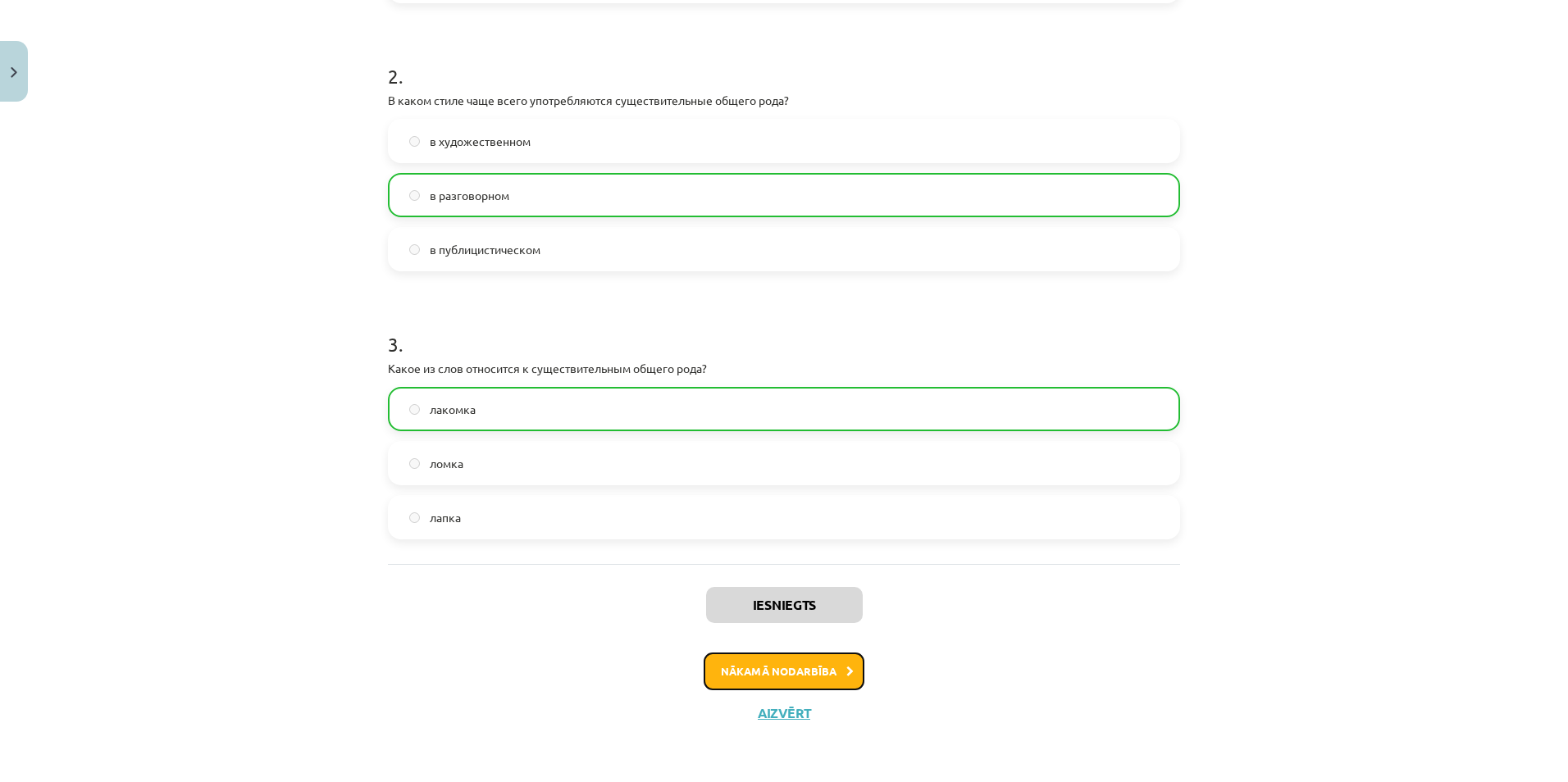
click at [814, 673] on button "Nākamā nodarbība" at bounding box center [784, 671] width 161 height 38
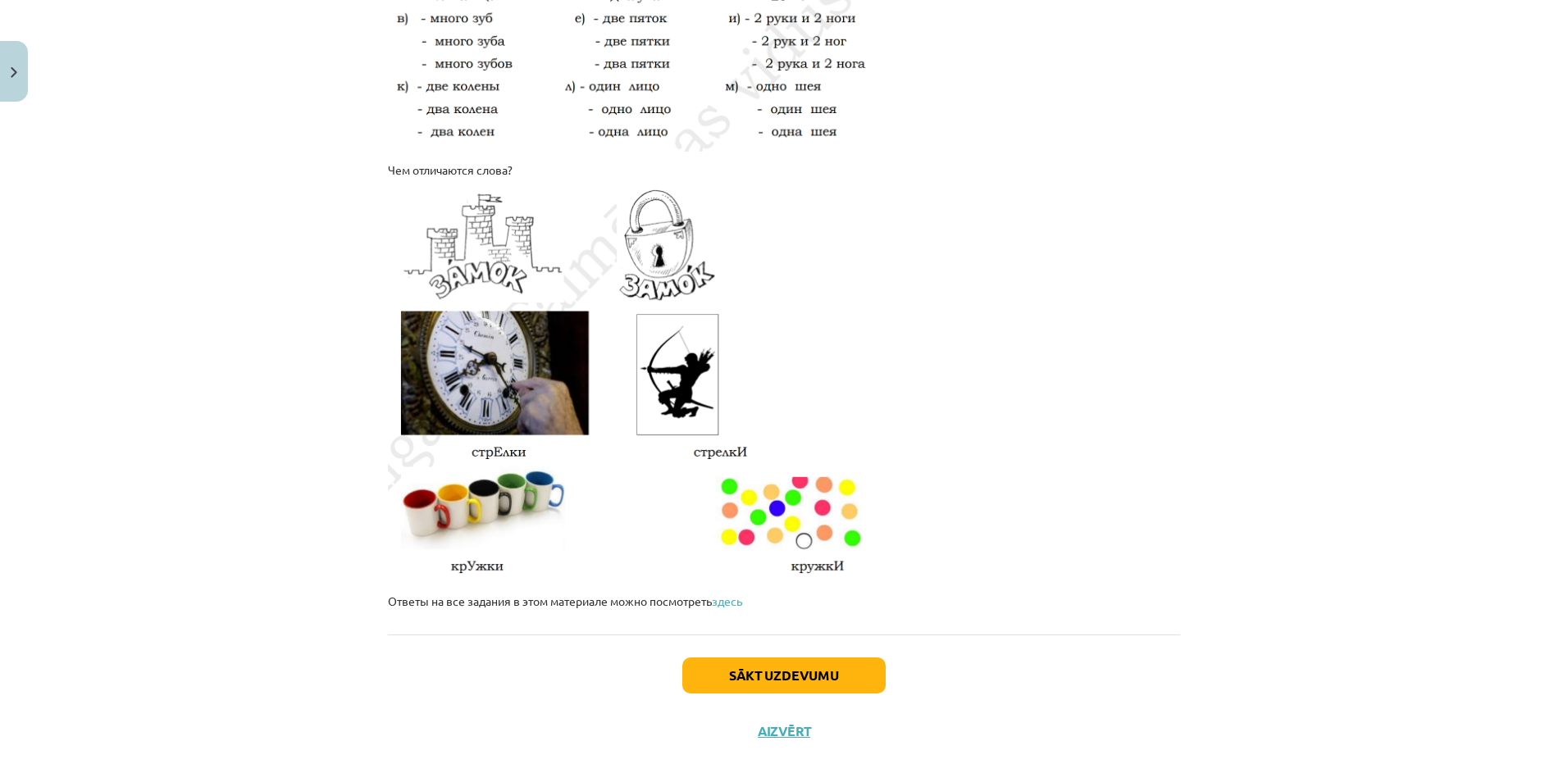
scroll to position [2635, 0]
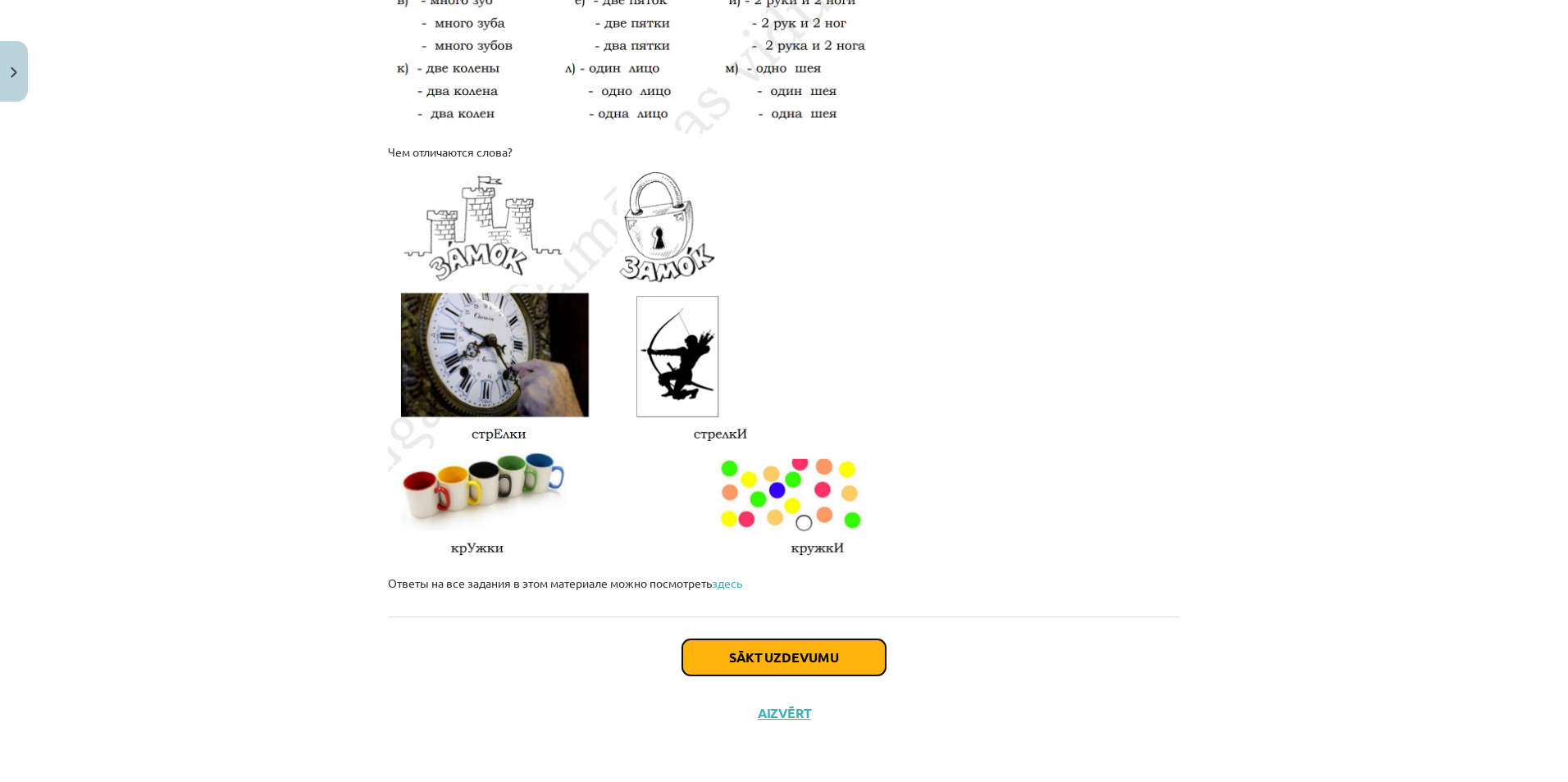
click at [780, 650] on button "Sākt uzdevumu" at bounding box center [784, 657] width 203 height 36
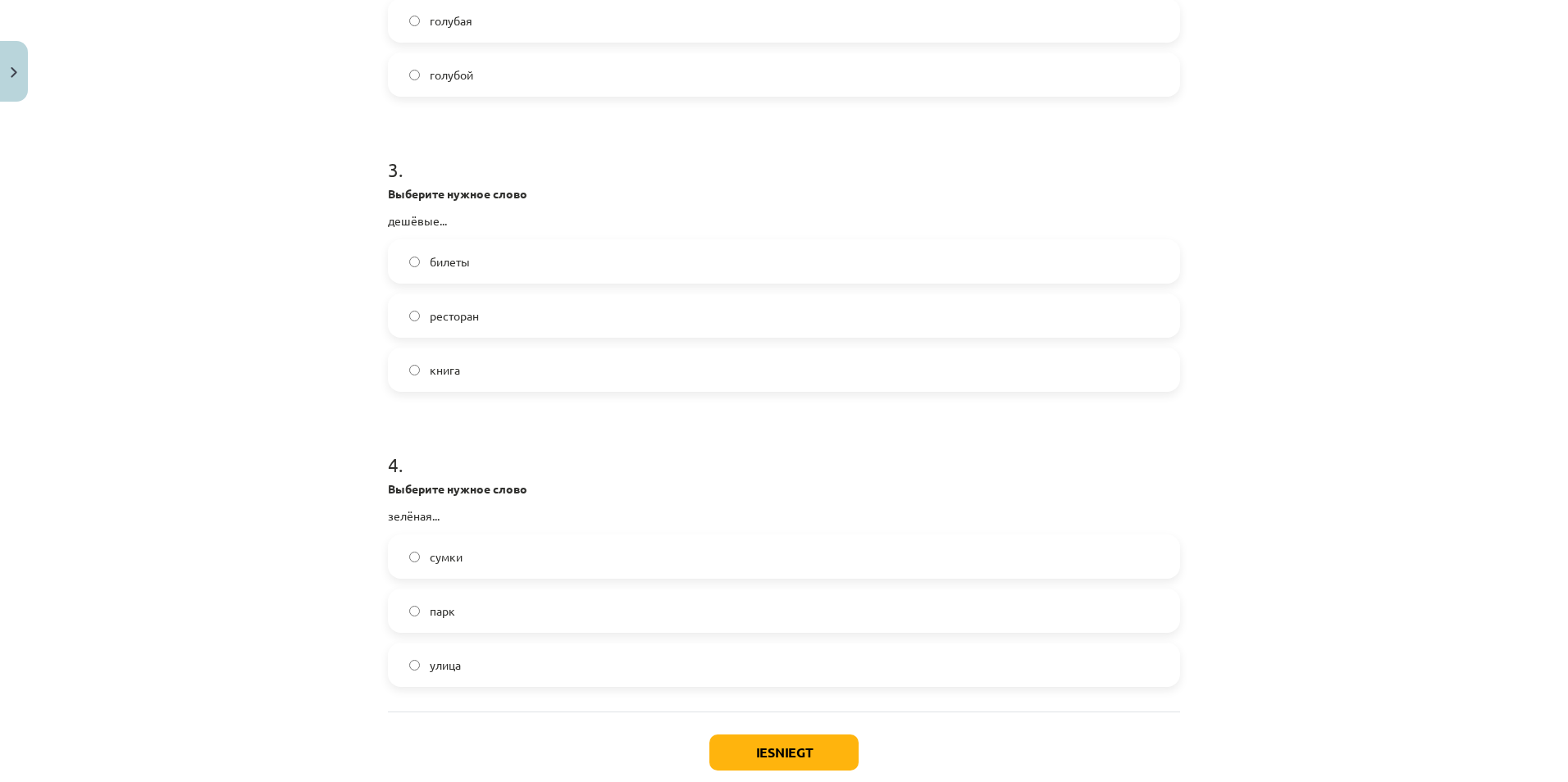
scroll to position [861, 0]
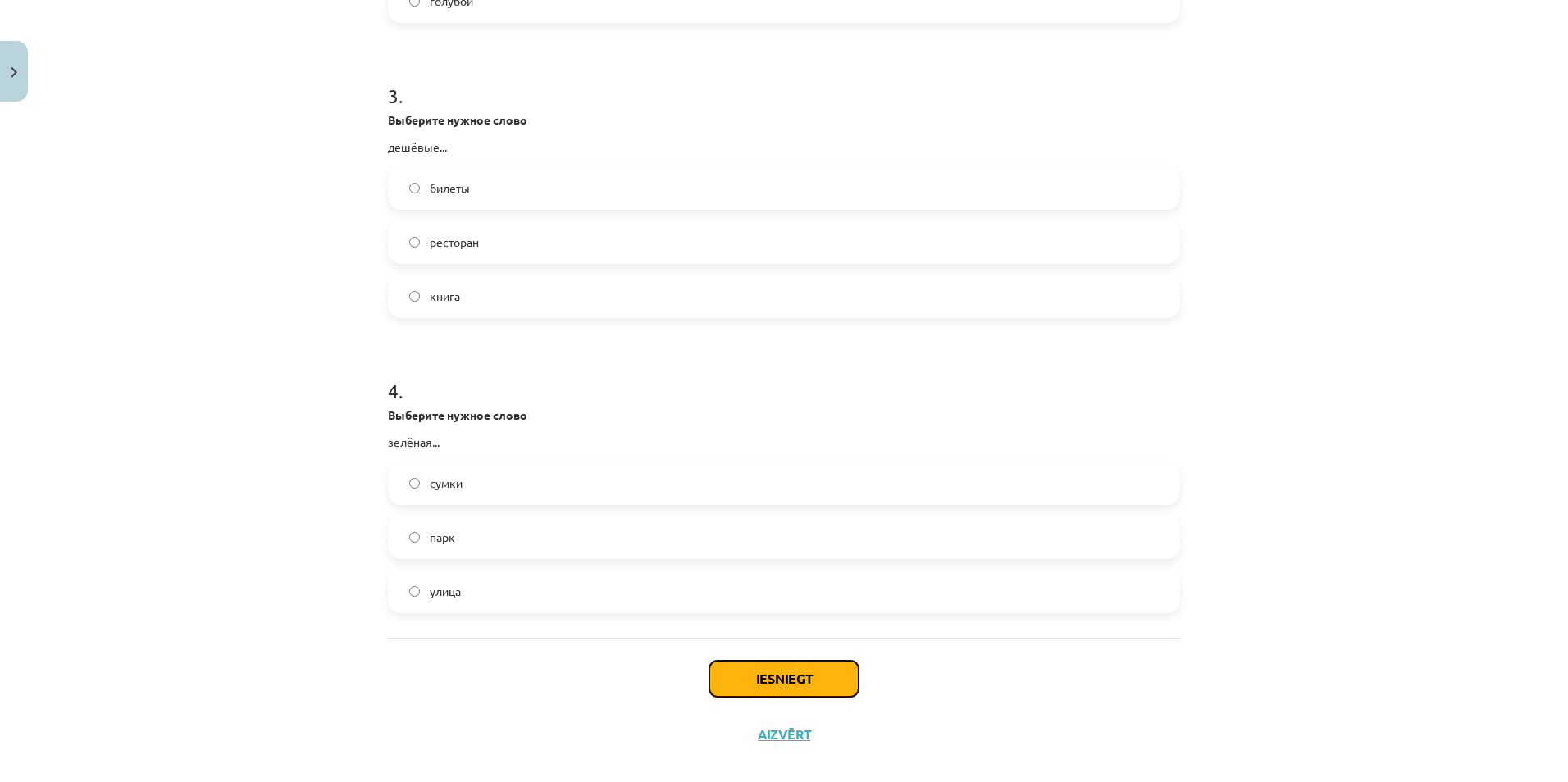
click at [791, 677] on button "Iesniegt" at bounding box center [784, 678] width 150 height 36
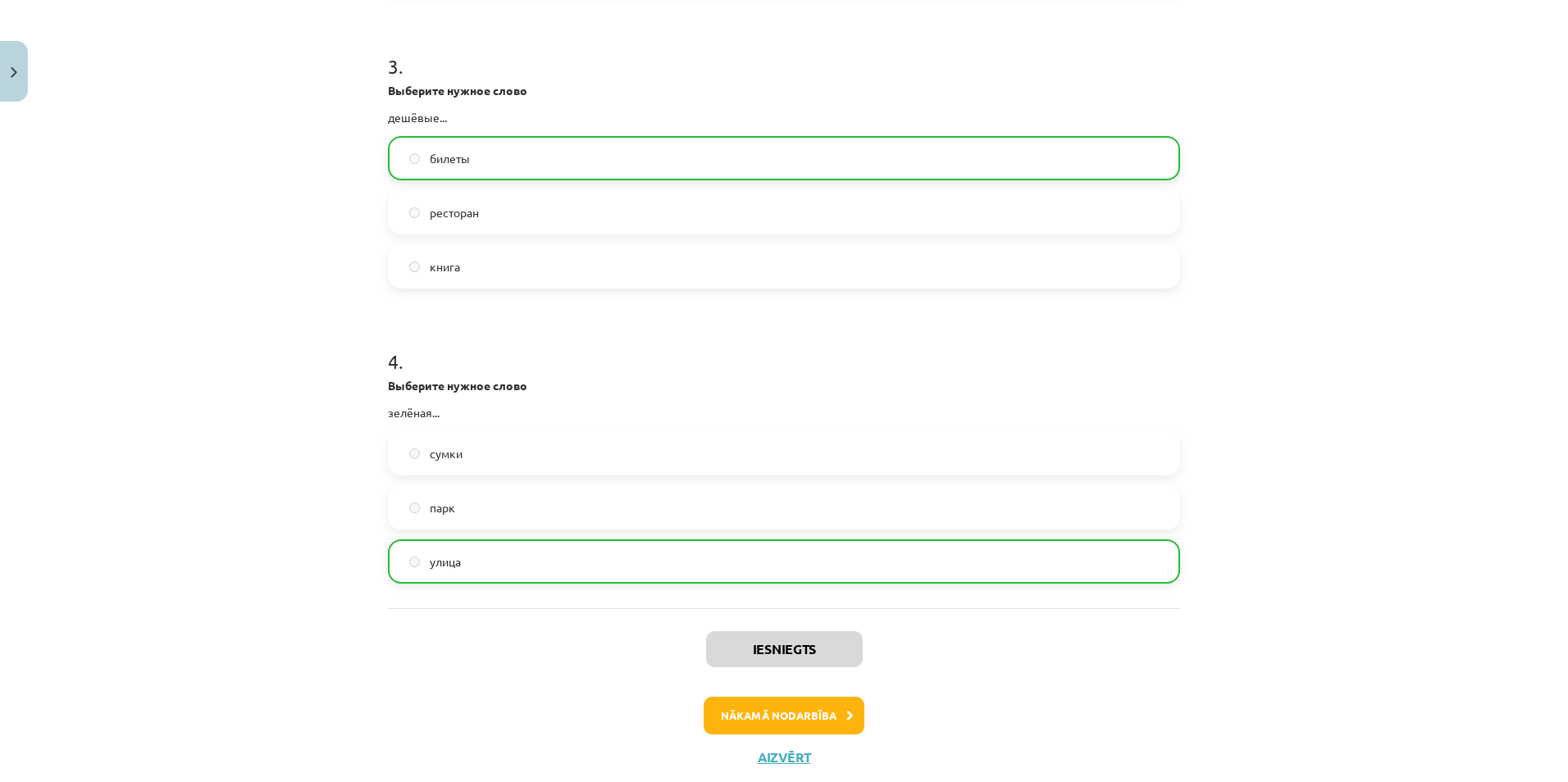
scroll to position [934, 0]
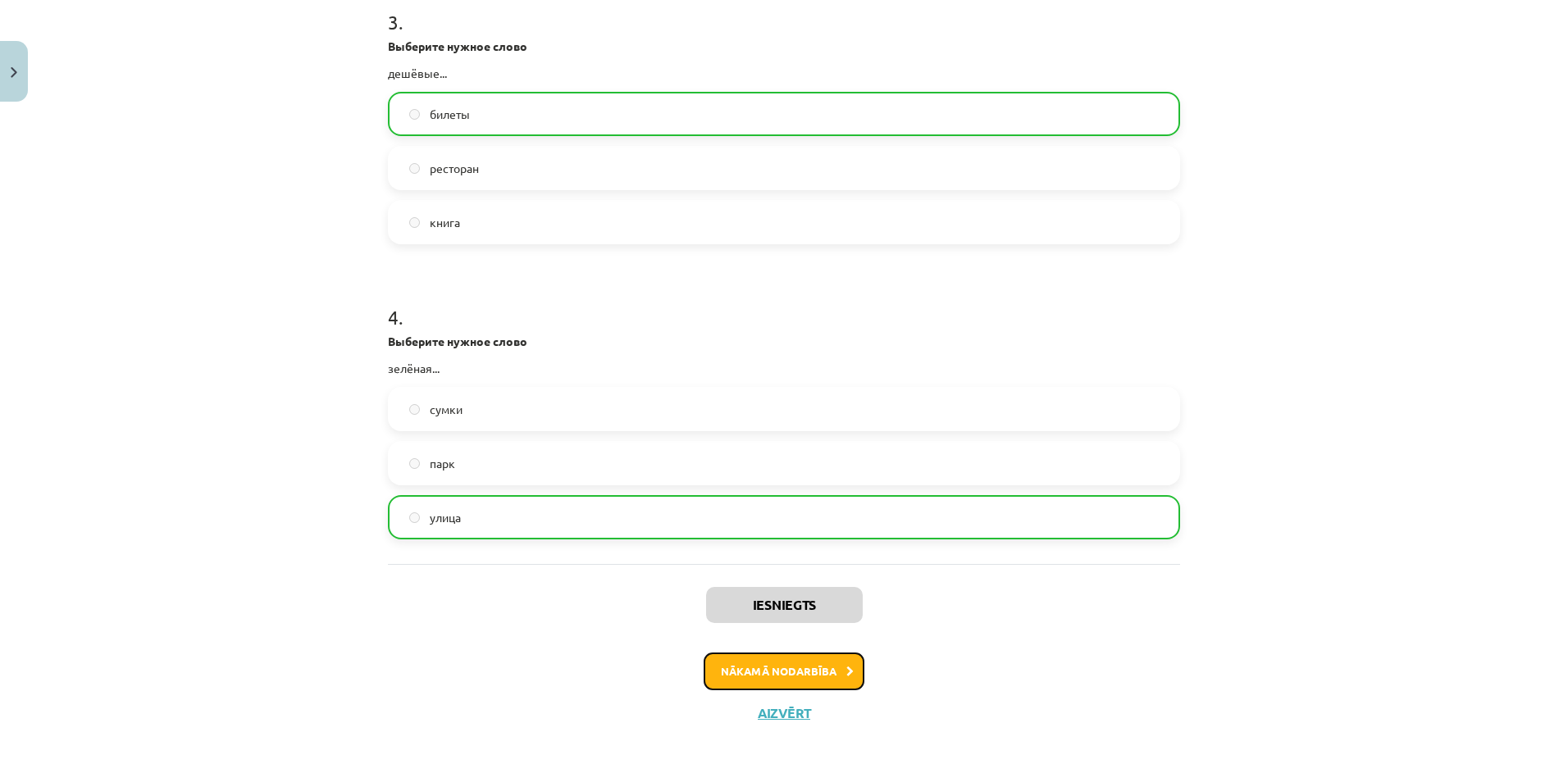
click at [785, 675] on button "Nākamā nodarbība" at bounding box center [784, 671] width 161 height 38
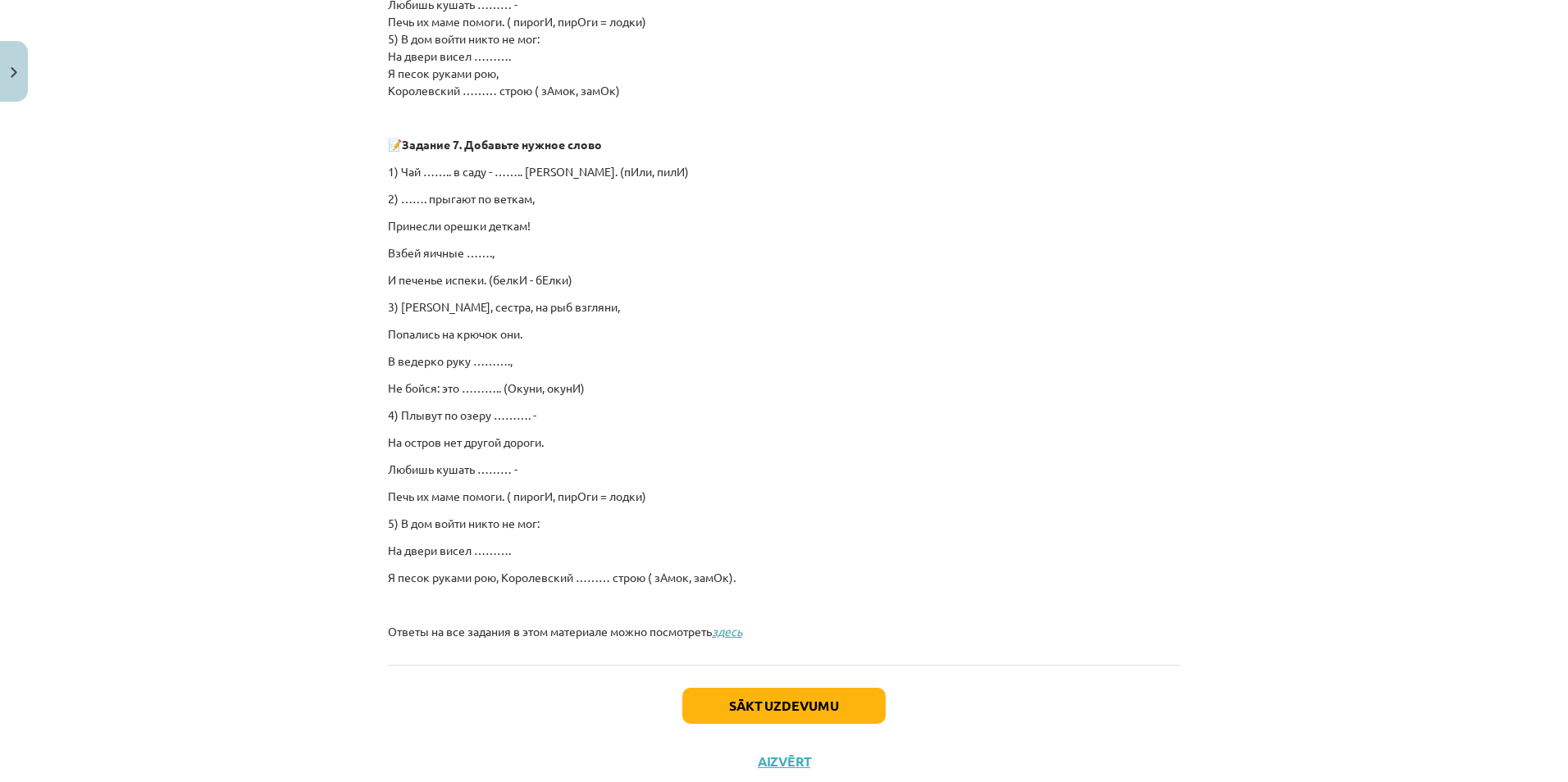
scroll to position [971, 0]
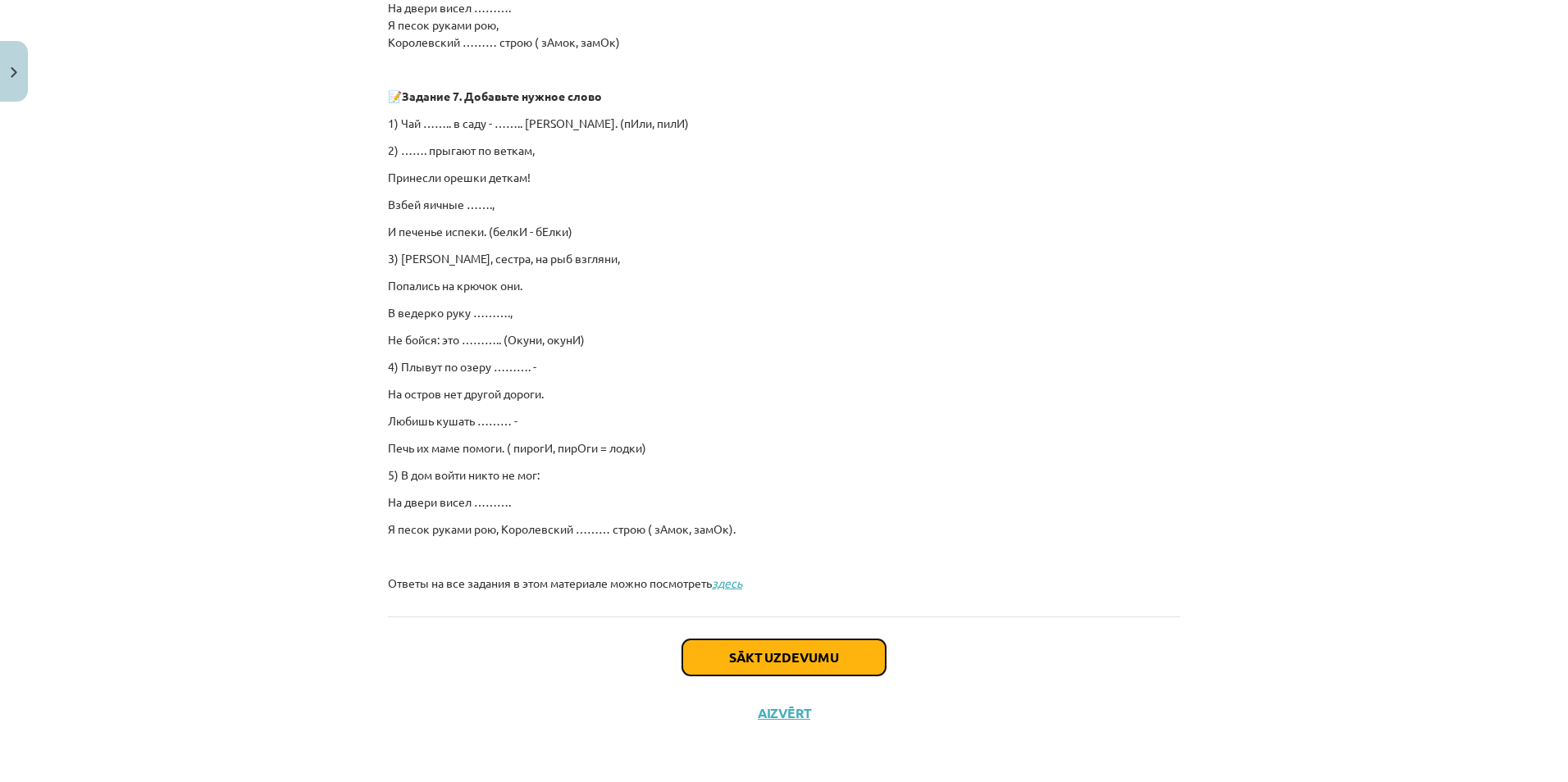
click at [774, 653] on button "Sākt uzdevumu" at bounding box center [784, 657] width 203 height 36
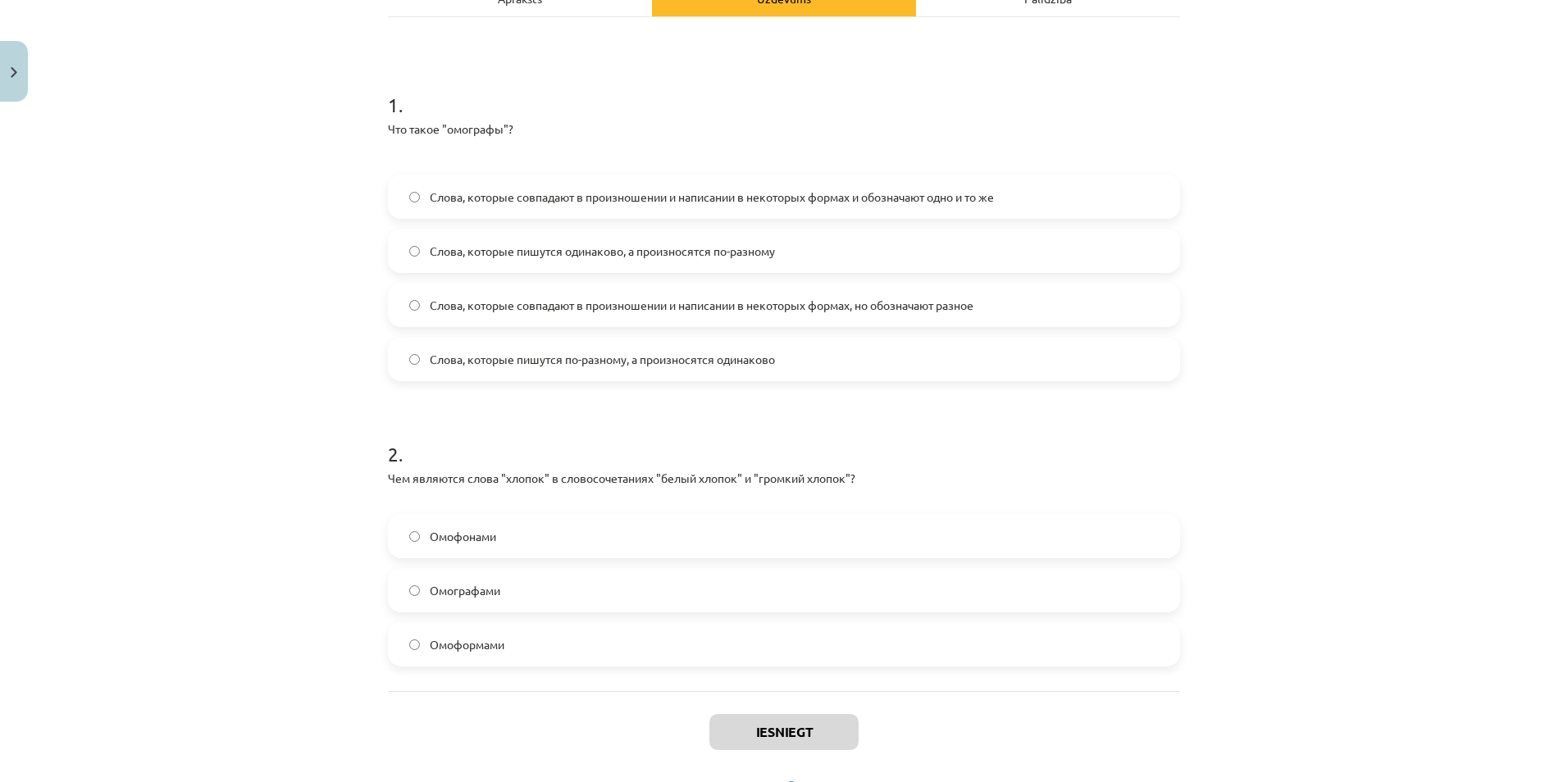
scroll to position [0, 0]
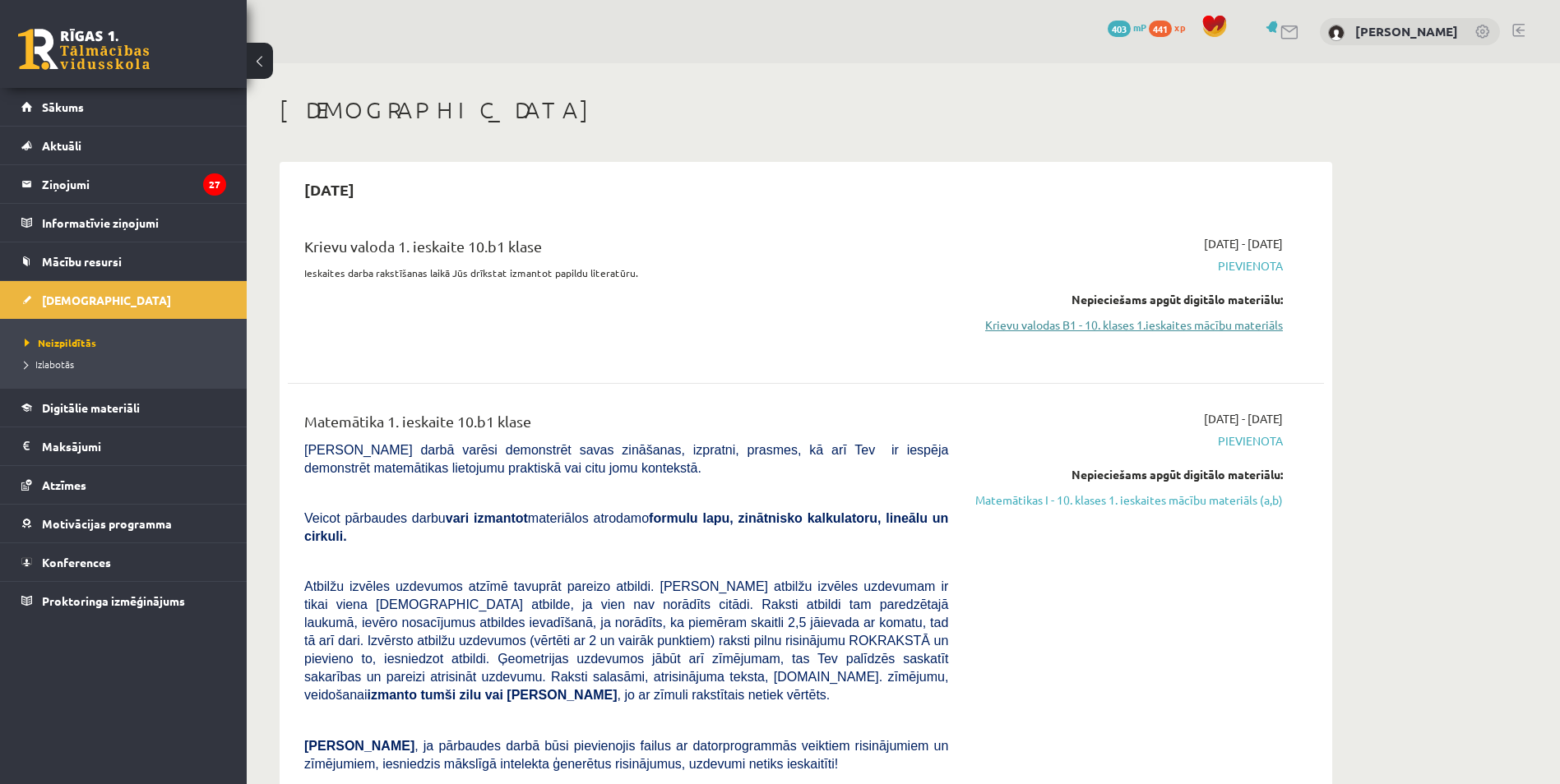
click at [1187, 324] on link "Krievu valodas B1 - 10. klases 1.ieskaites mācību materiāls" at bounding box center [1127, 325] width 310 height 18
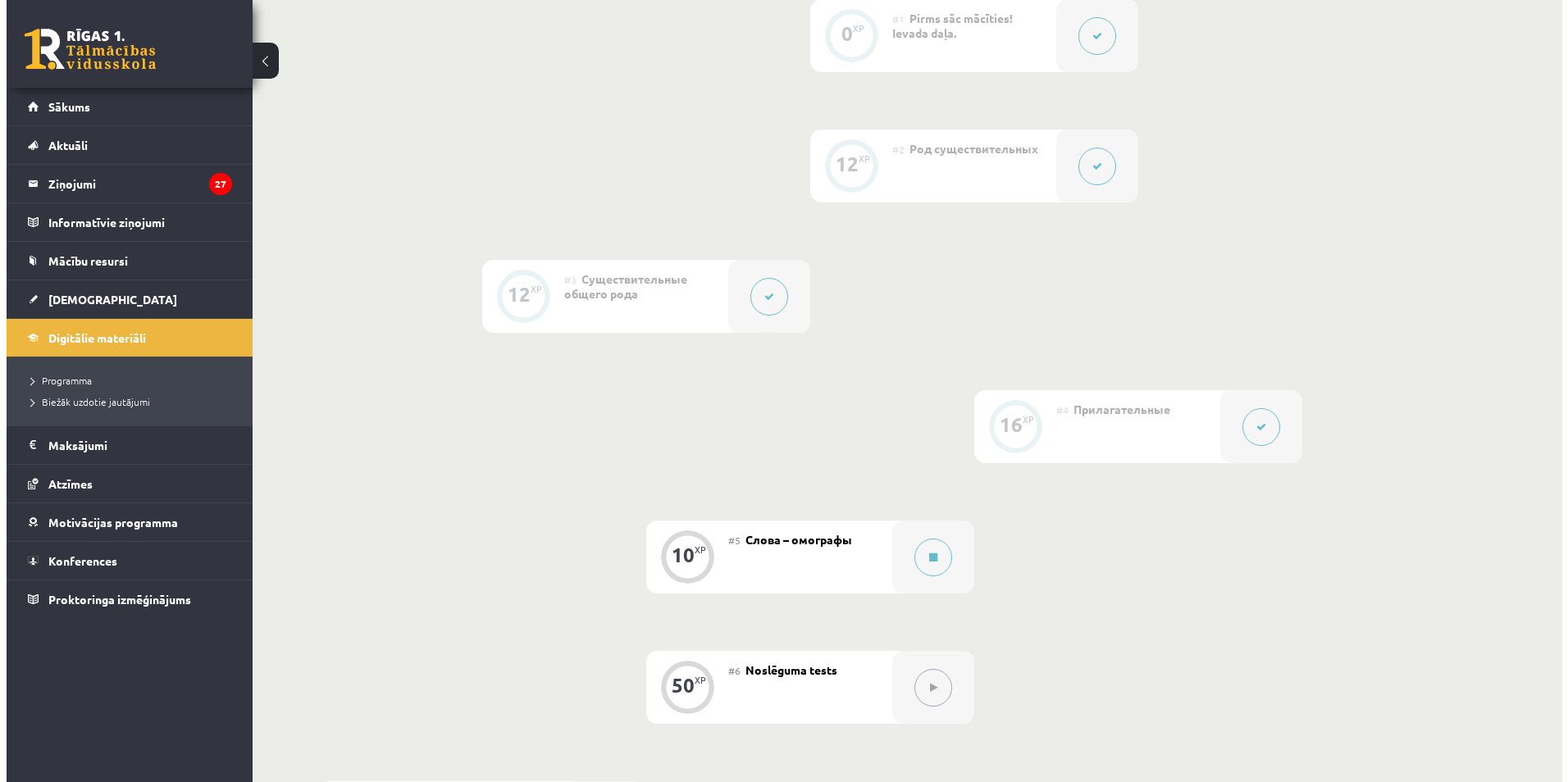
scroll to position [492, 0]
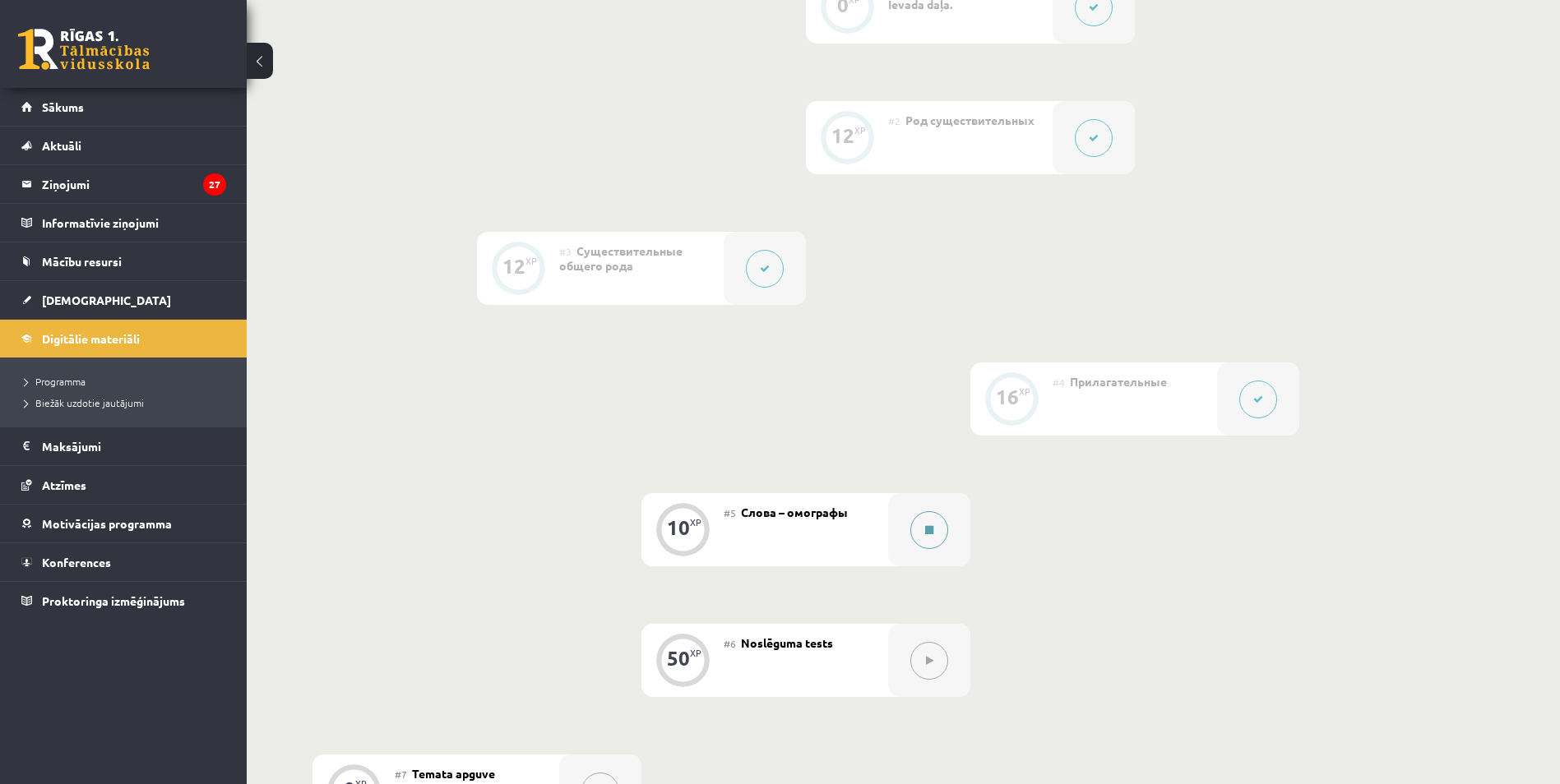
click at [920, 522] on button at bounding box center [929, 530] width 38 height 38
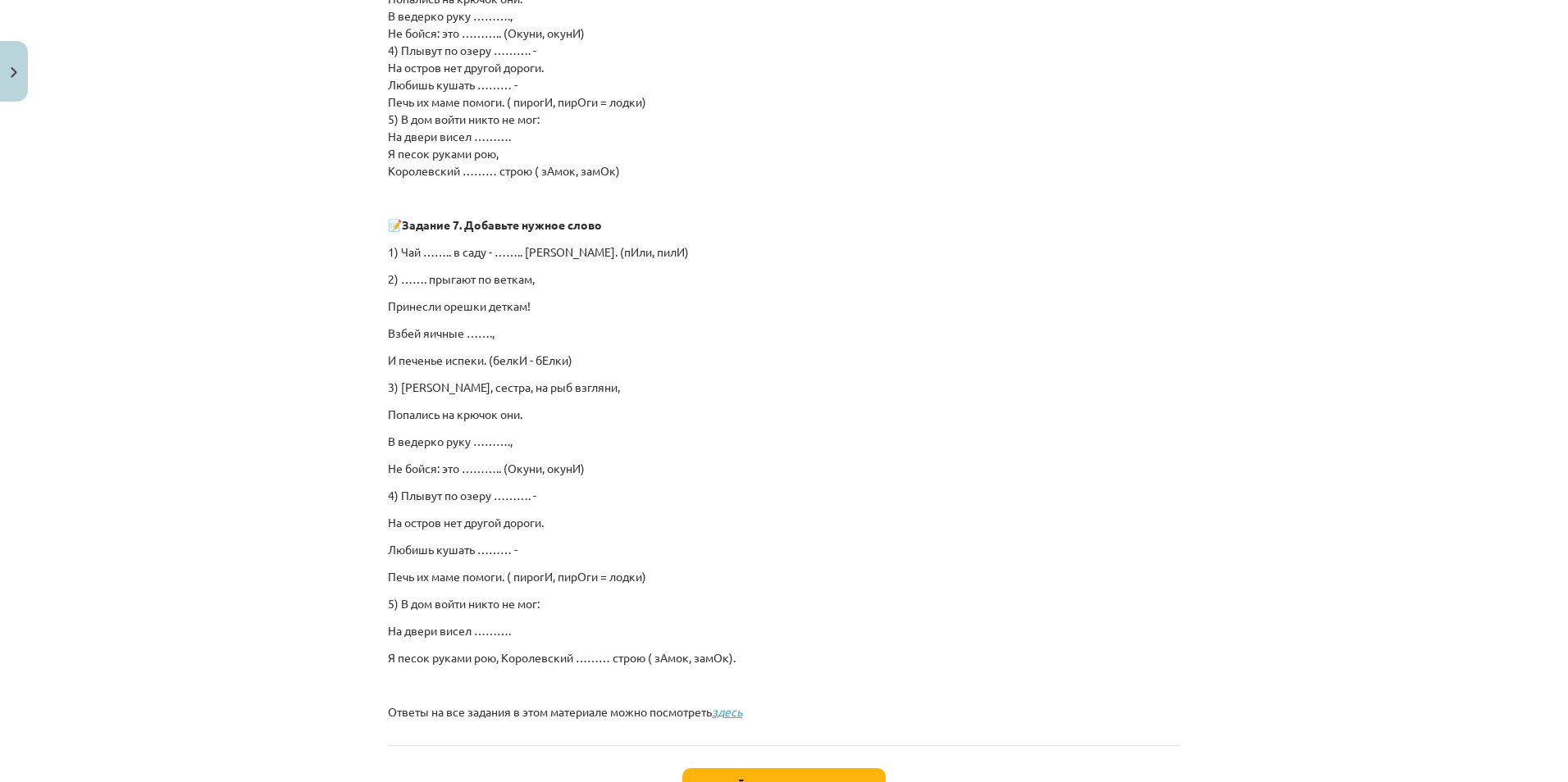
scroll to position [971, 0]
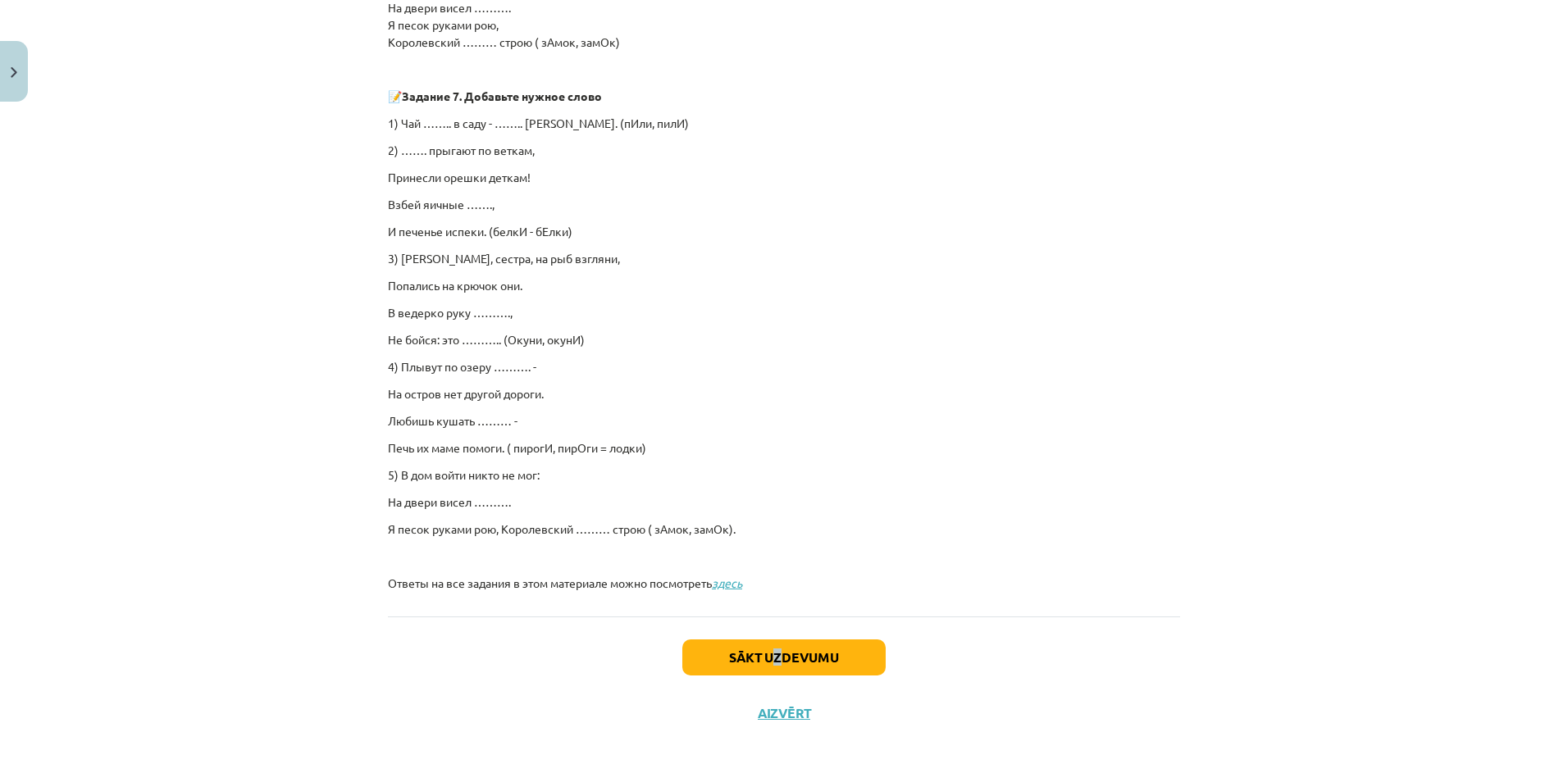
click at [774, 637] on div "Sākt uzdevumu Aizvērt" at bounding box center [783, 674] width 792 height 115
drag, startPoint x: 774, startPoint y: 637, endPoint x: 794, endPoint y: 651, distance: 24.4
click at [794, 651] on button "Sākt uzdevumu" at bounding box center [784, 657] width 203 height 36
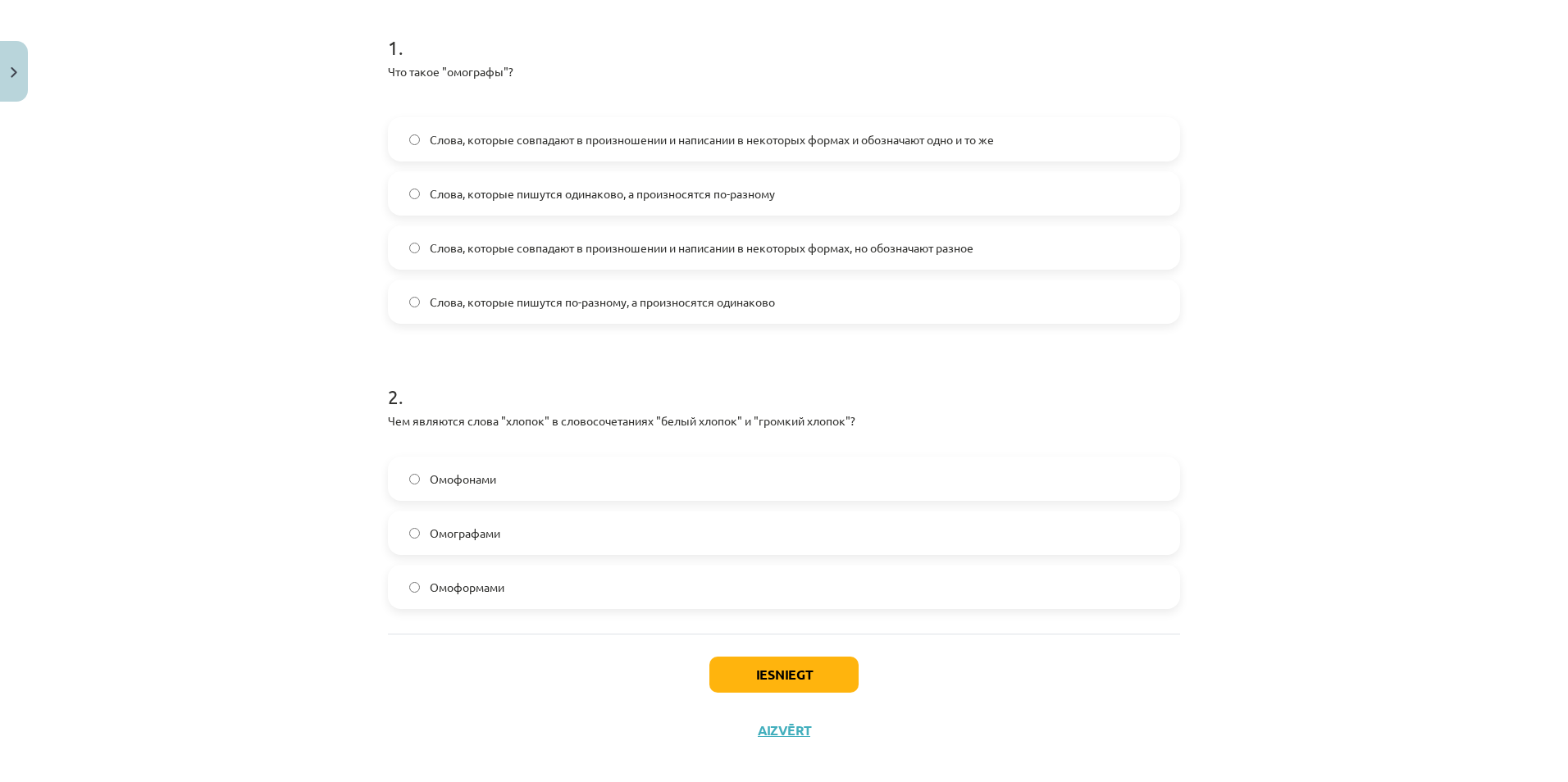
scroll to position [336, 0]
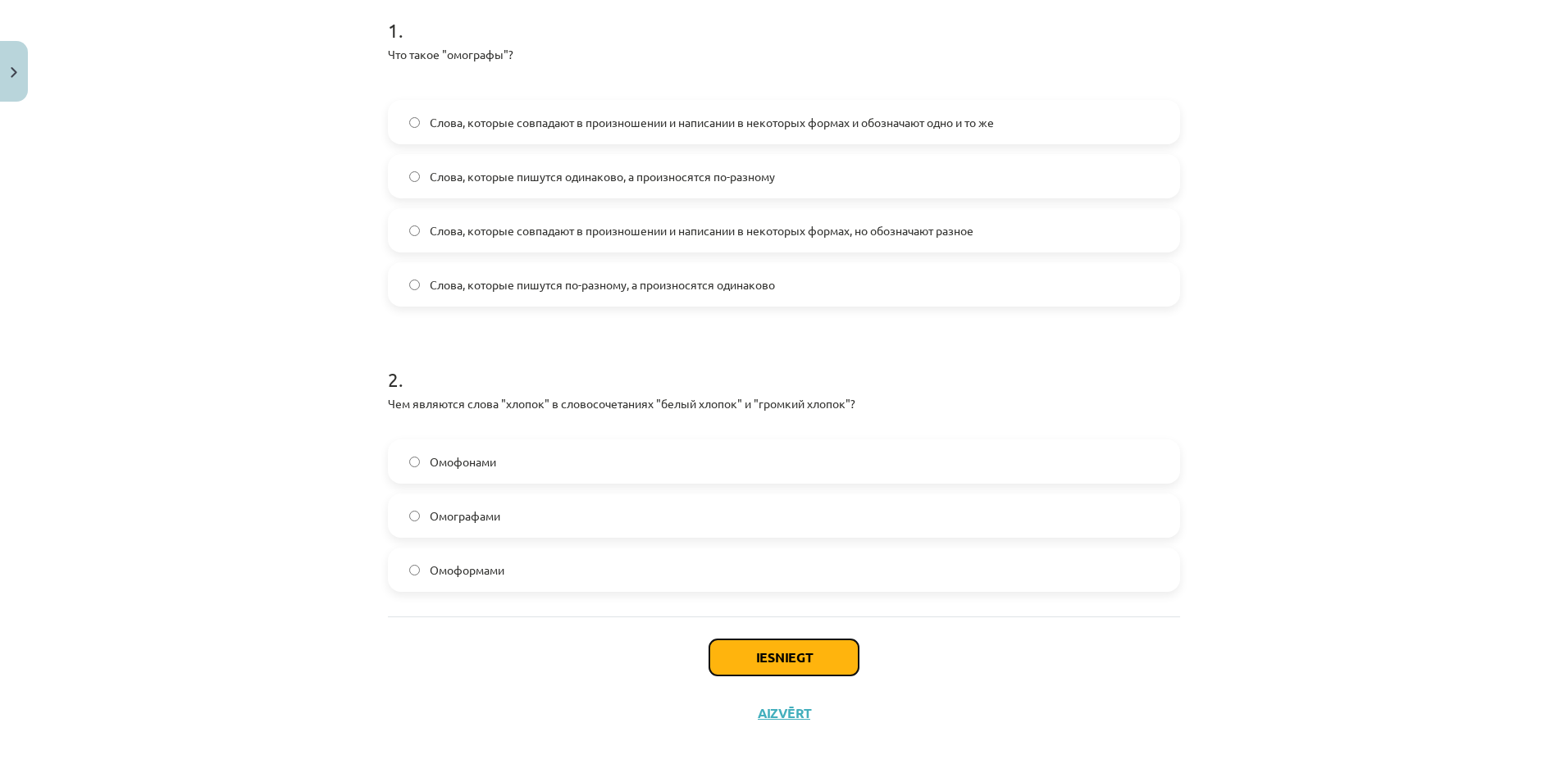
click at [783, 654] on button "Iesniegt" at bounding box center [784, 657] width 150 height 36
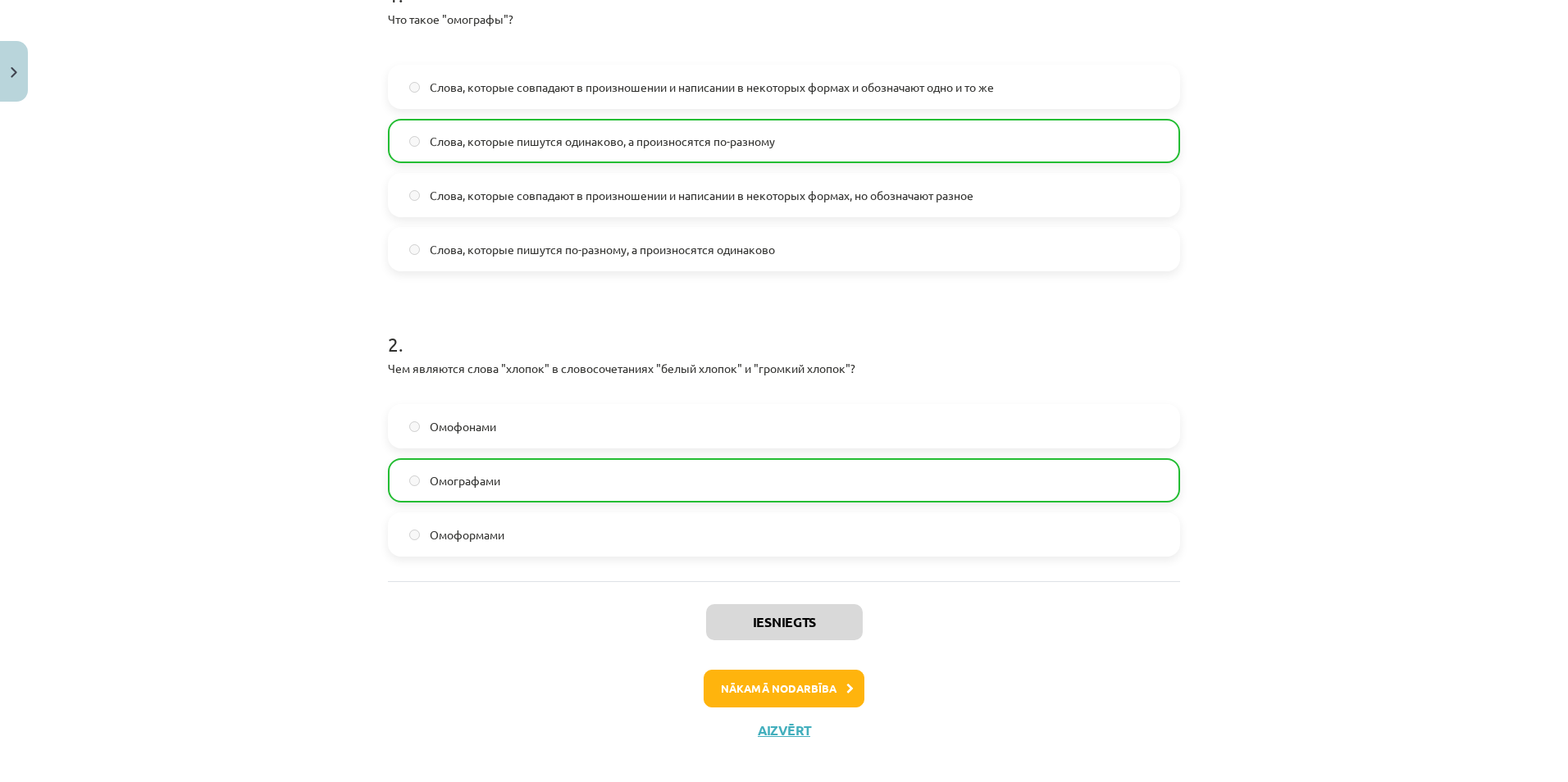
scroll to position [388, 0]
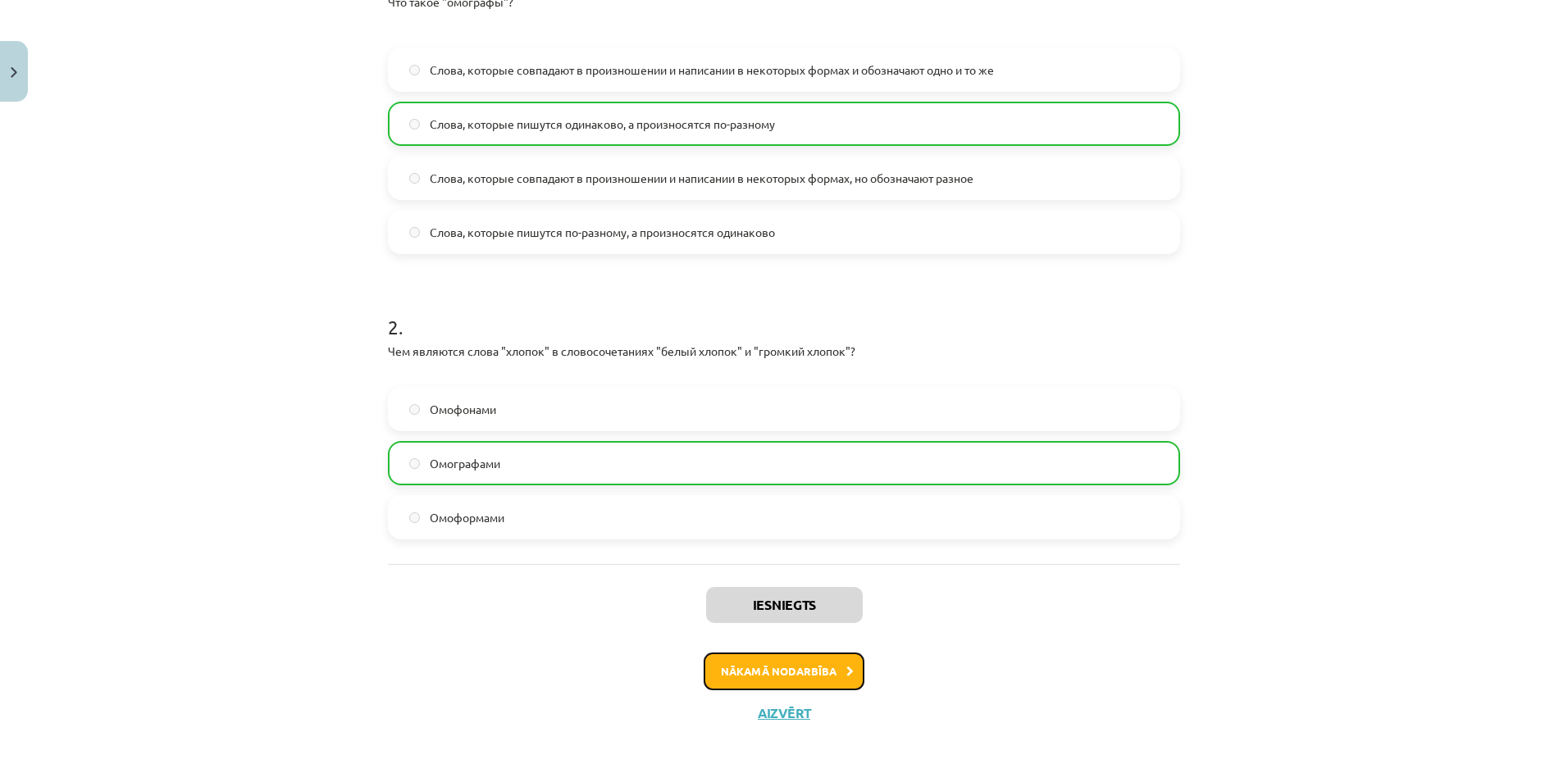
click at [778, 668] on button "Nākamā nodarbība" at bounding box center [784, 671] width 161 height 38
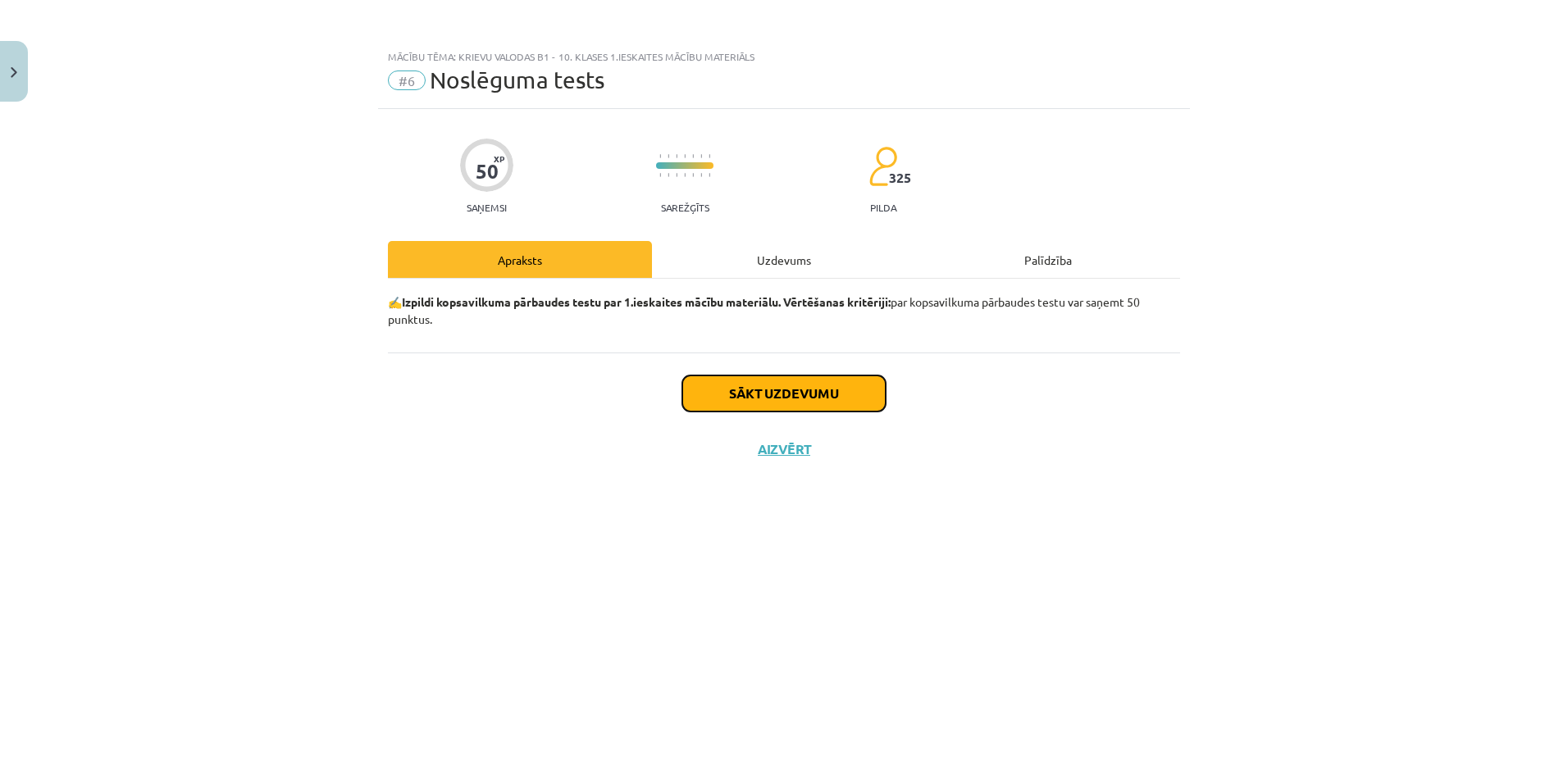
click at [796, 386] on button "Sākt uzdevumu" at bounding box center [784, 393] width 203 height 36
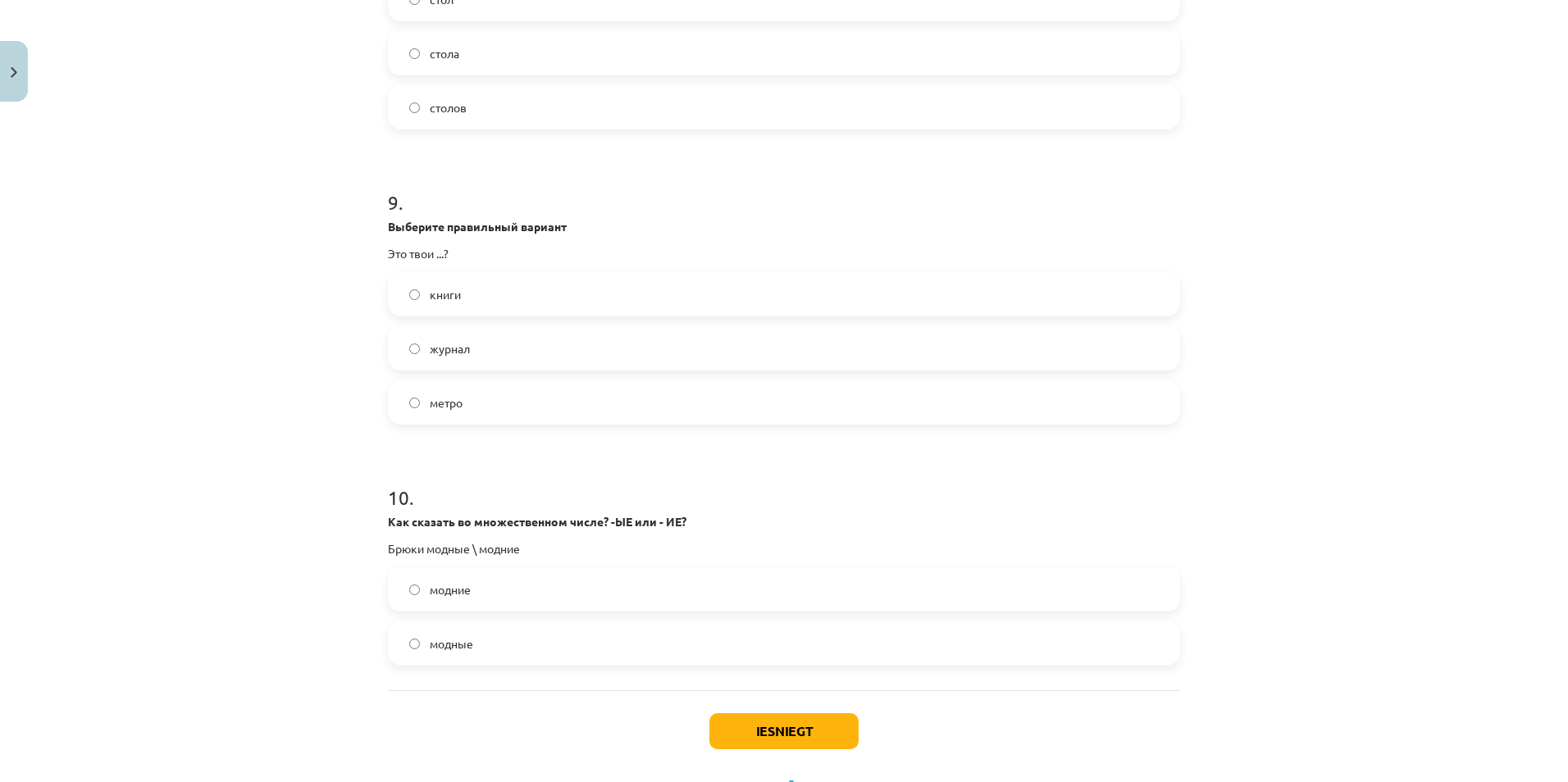
scroll to position [2599, 0]
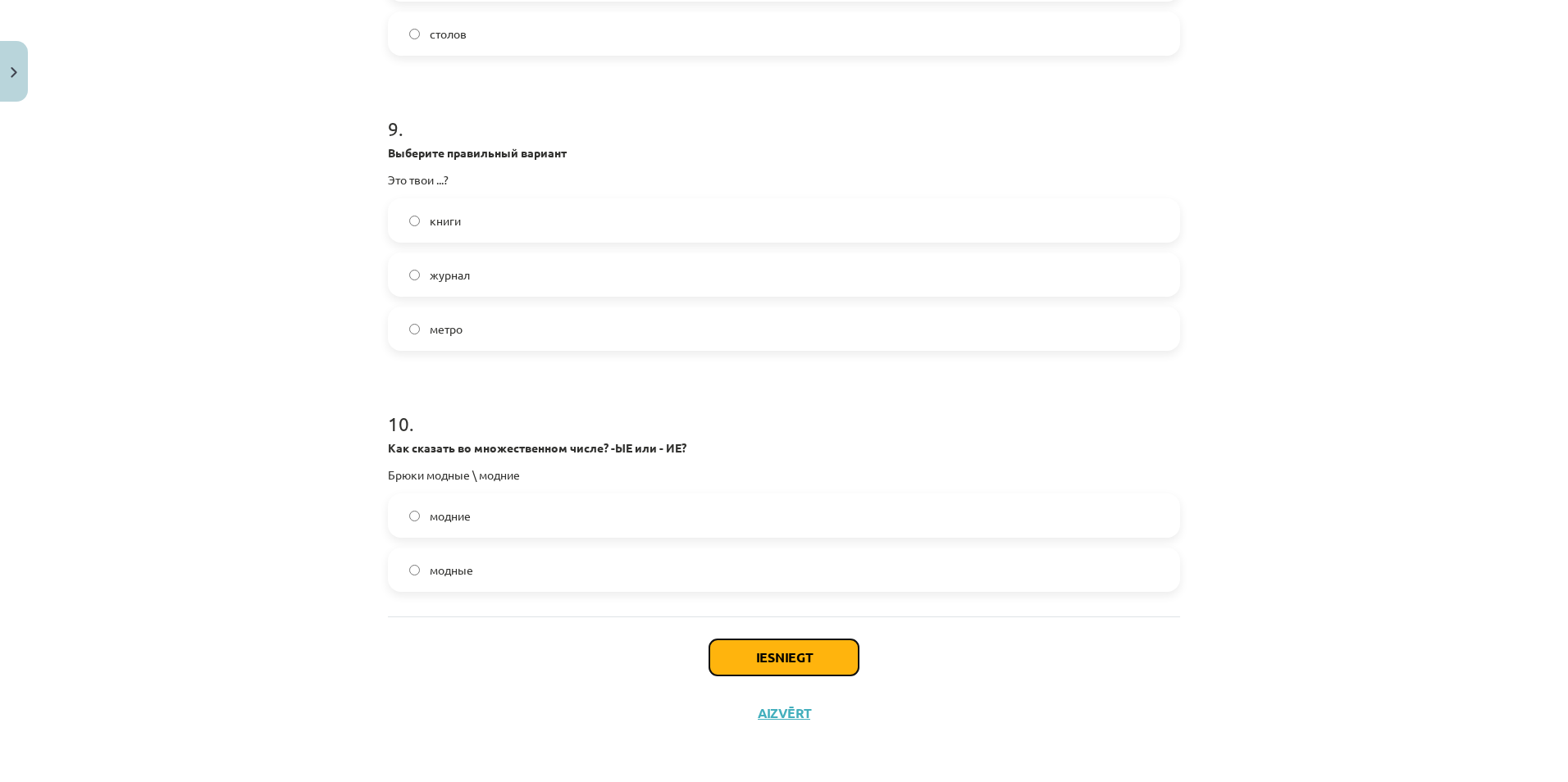
click at [813, 647] on button "Iesniegt" at bounding box center [784, 657] width 150 height 36
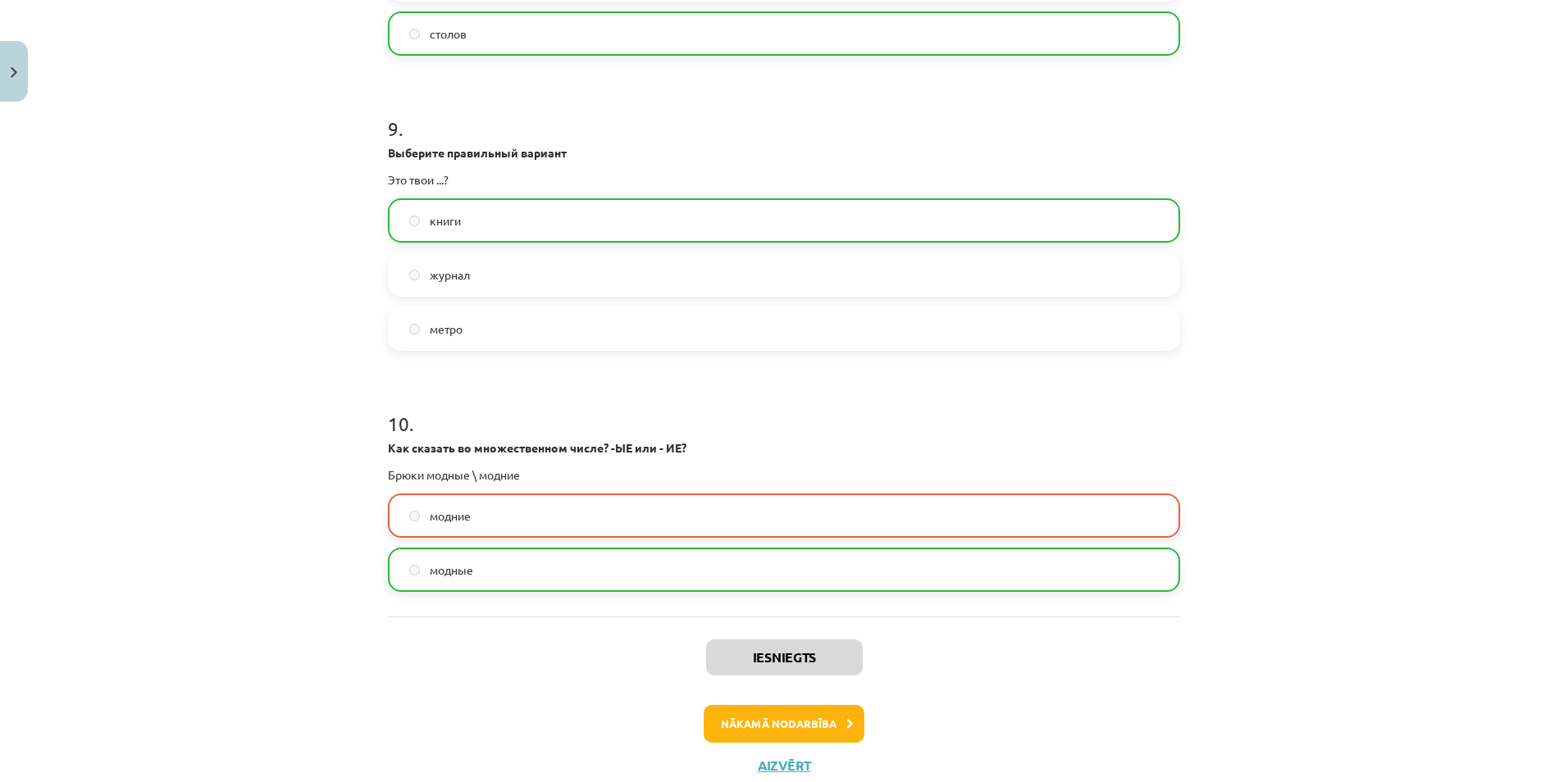
scroll to position [2651, 0]
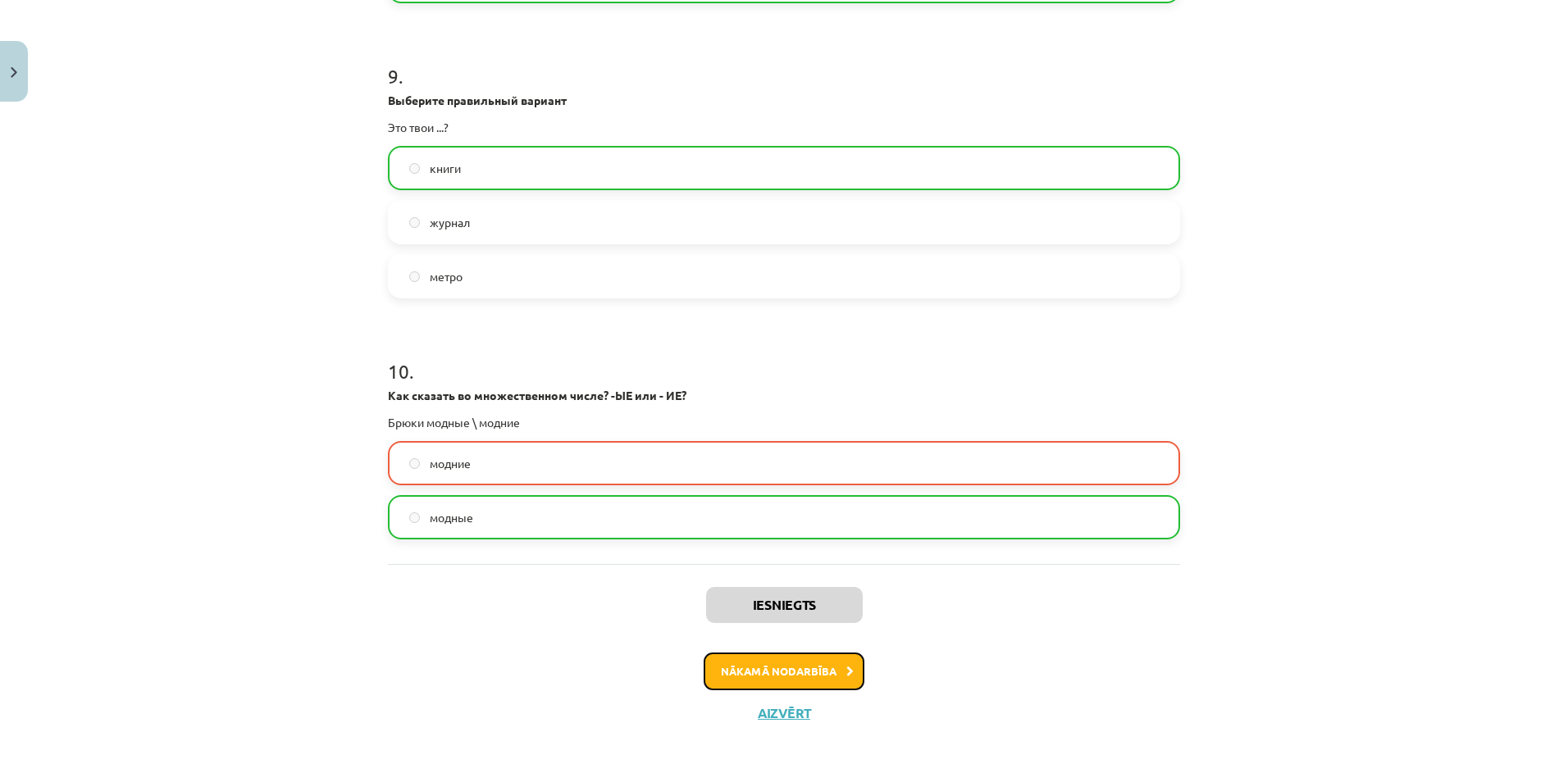
click at [805, 667] on button "Nākamā nodarbība" at bounding box center [784, 671] width 161 height 38
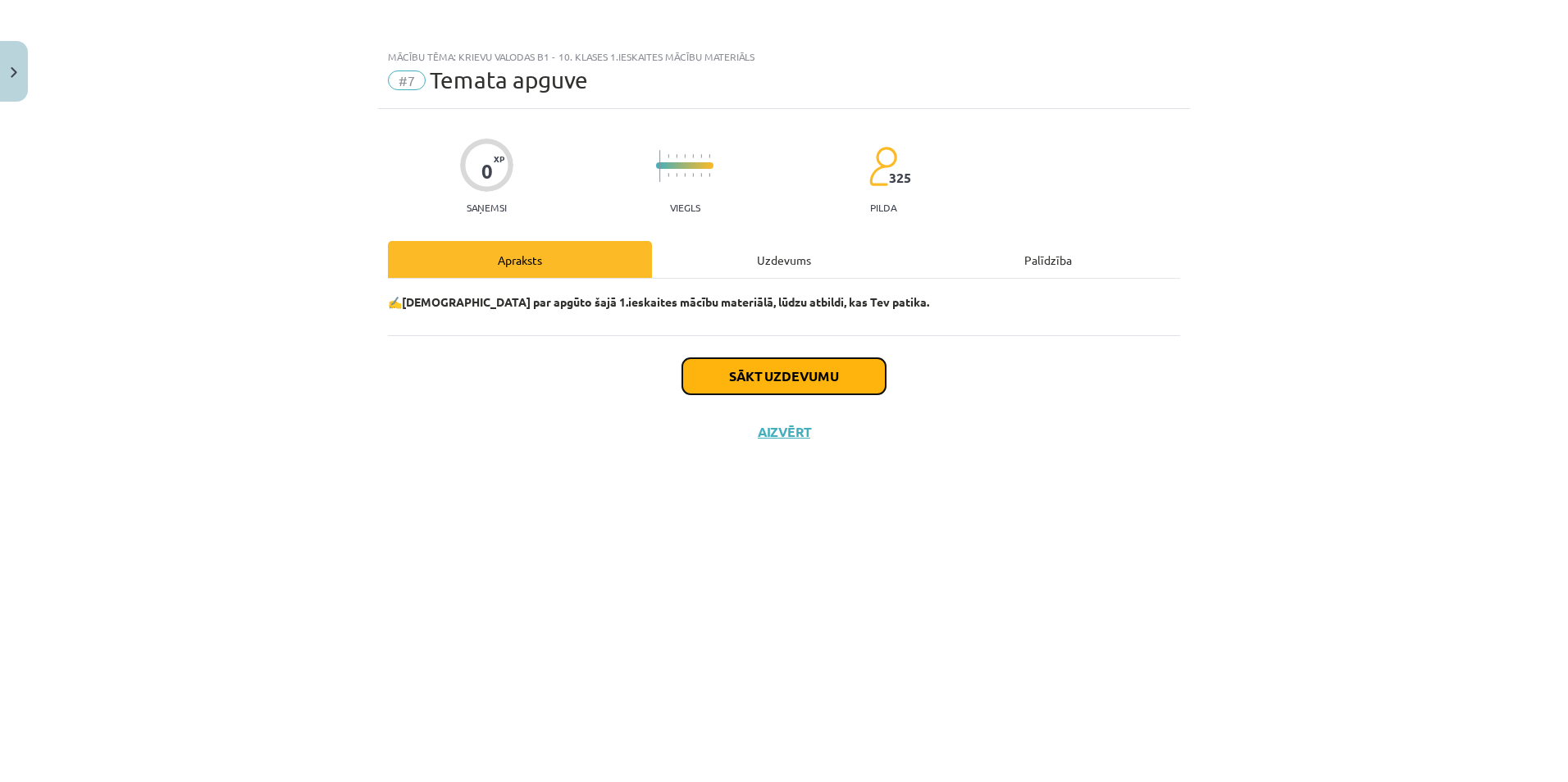
click at [782, 373] on button "Sākt uzdevumu" at bounding box center [784, 376] width 203 height 36
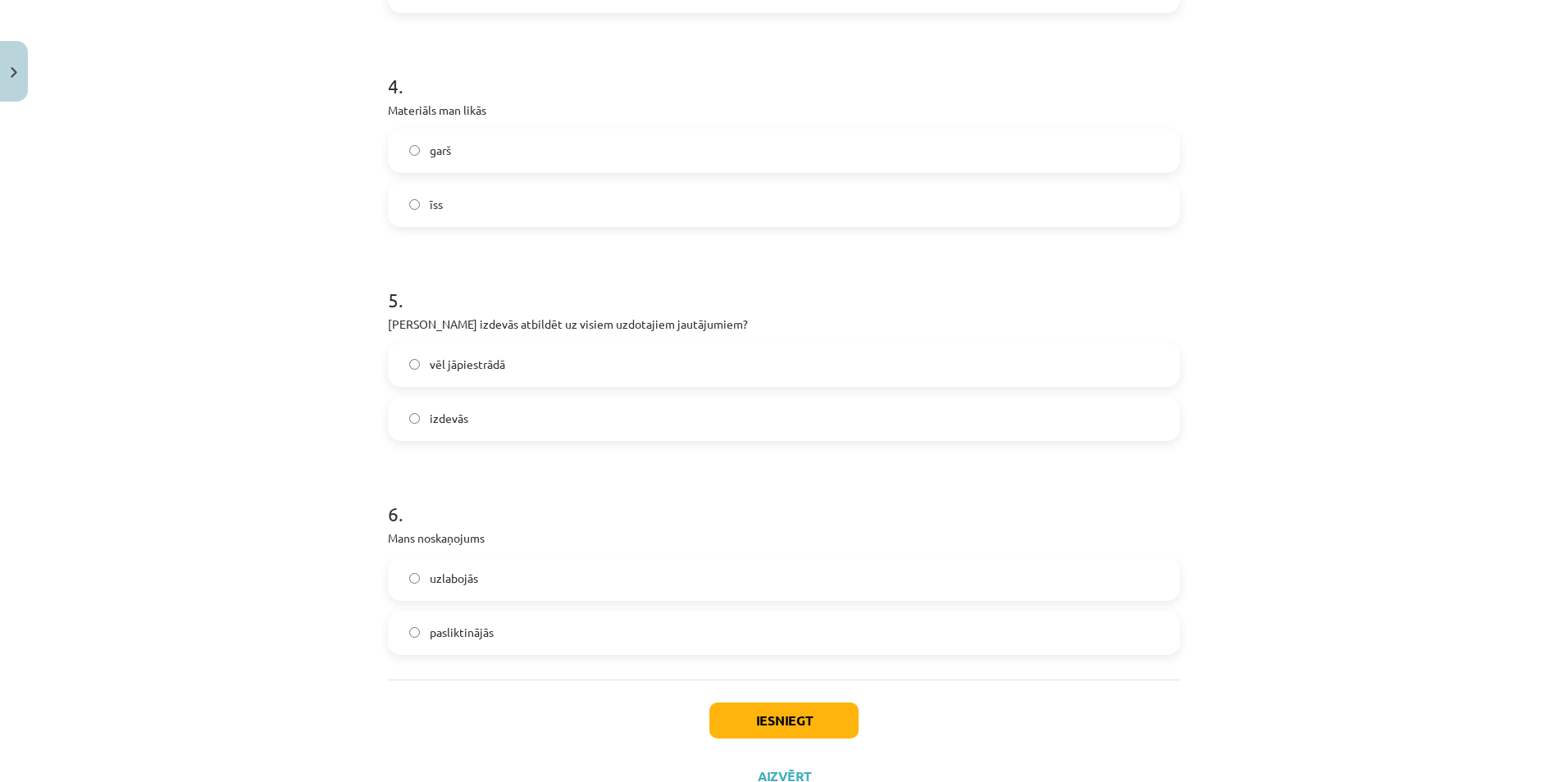
scroll to position [1148, 0]
click at [786, 712] on button "Iesniegt" at bounding box center [784, 719] width 150 height 36
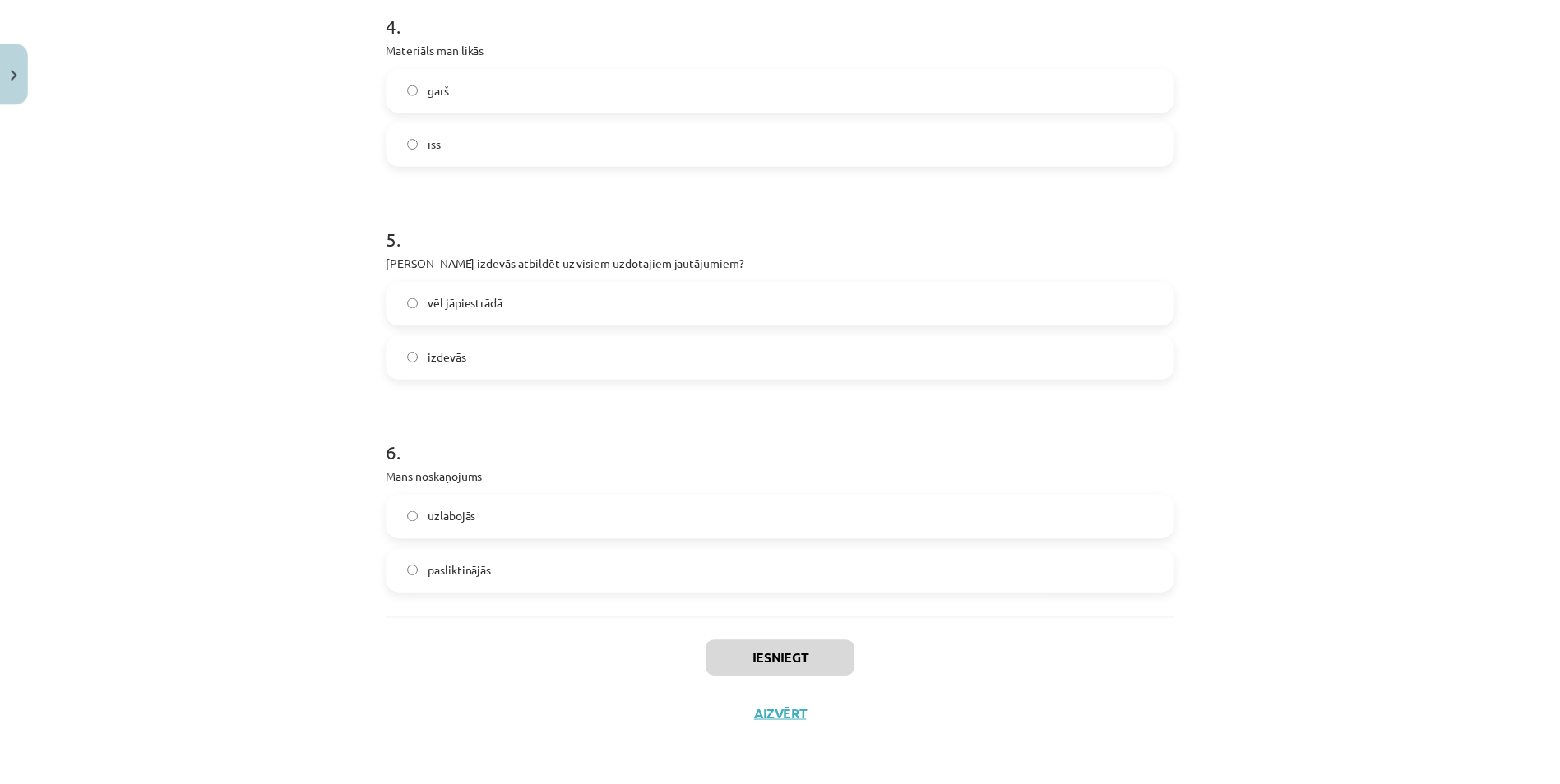
scroll to position [491, 0]
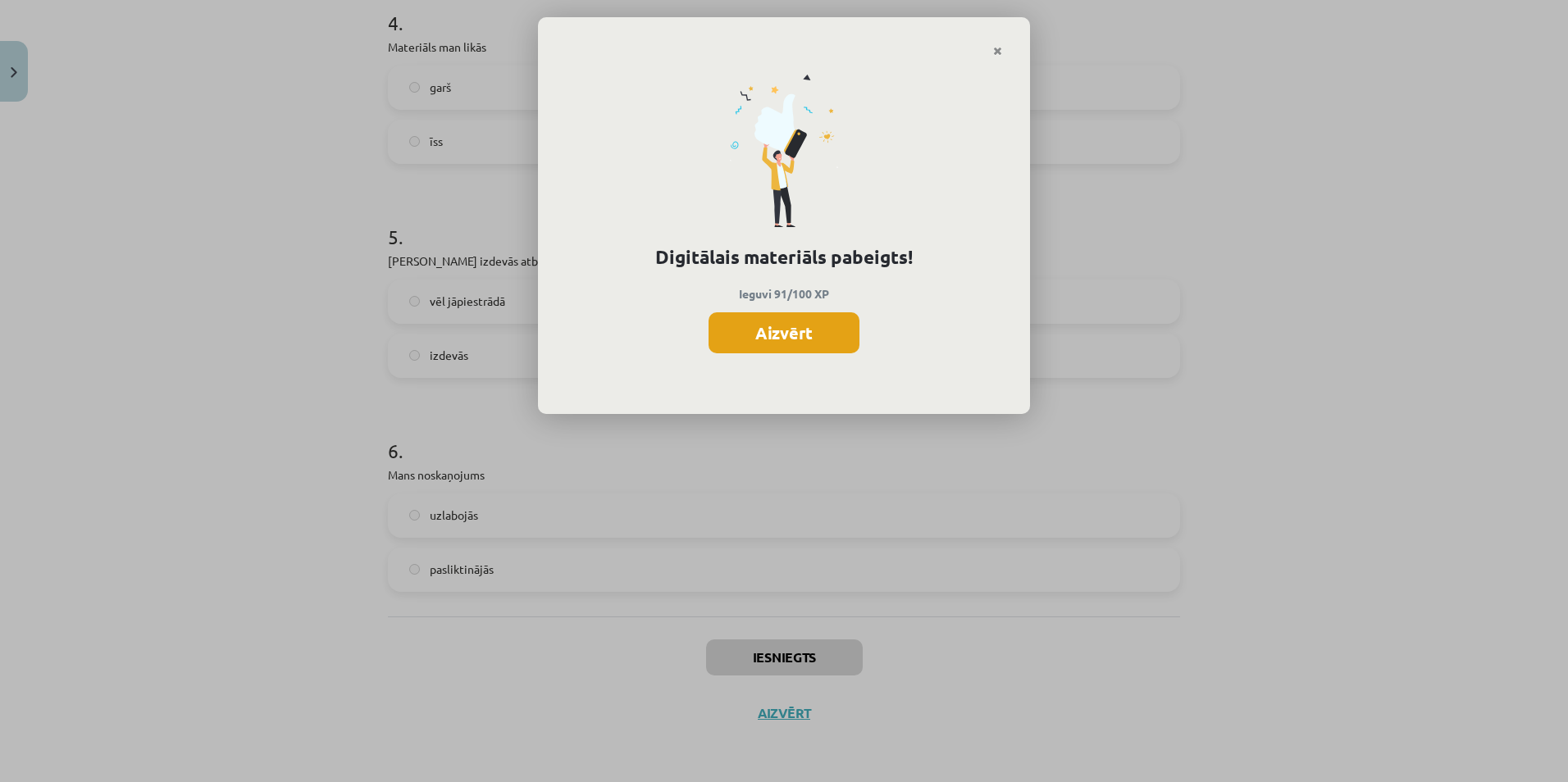
click at [815, 325] on button "Aizvērt" at bounding box center [784, 332] width 150 height 41
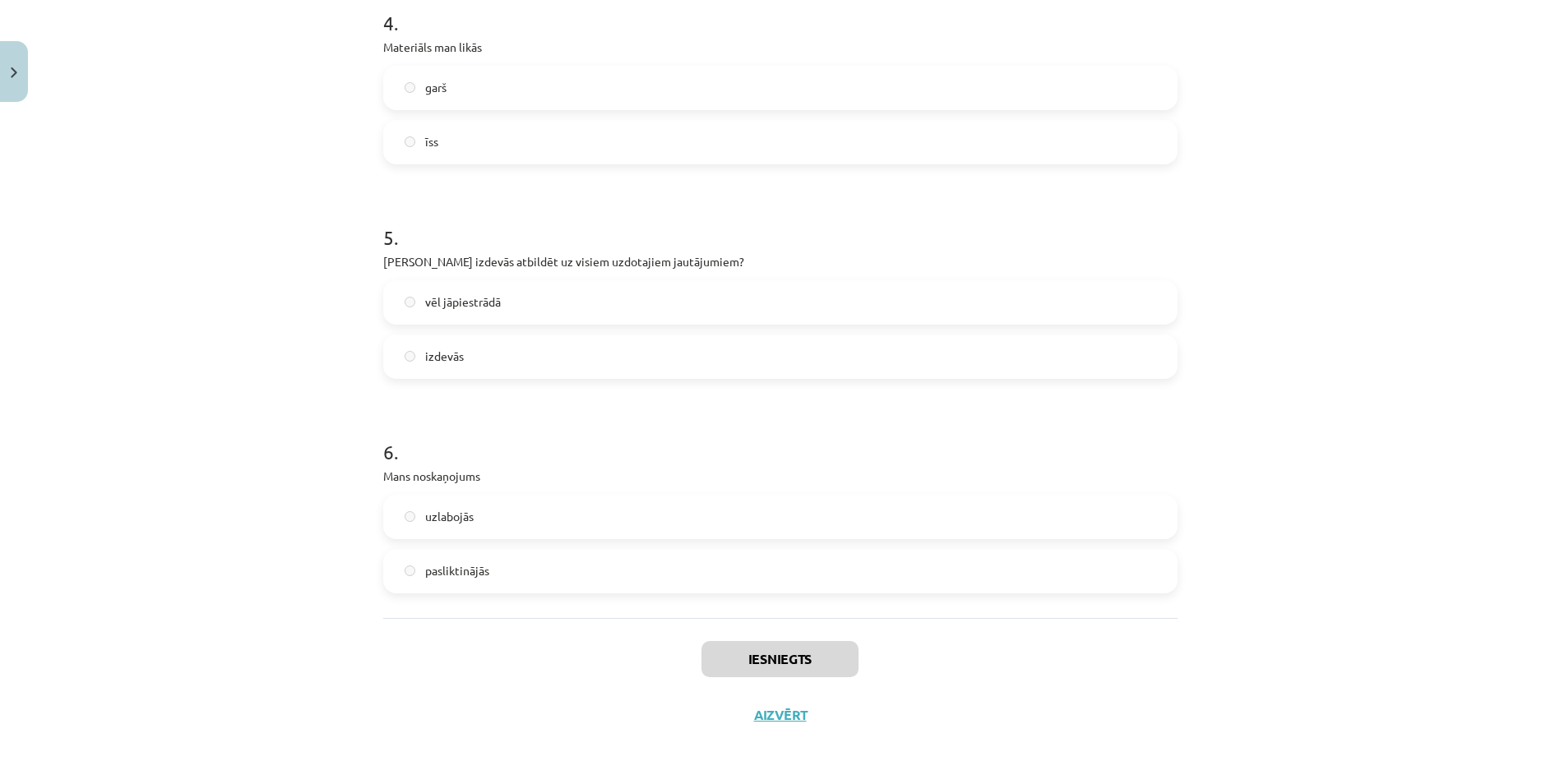
scroll to position [820, 0]
click at [785, 715] on button "Aizvērt" at bounding box center [780, 715] width 62 height 17
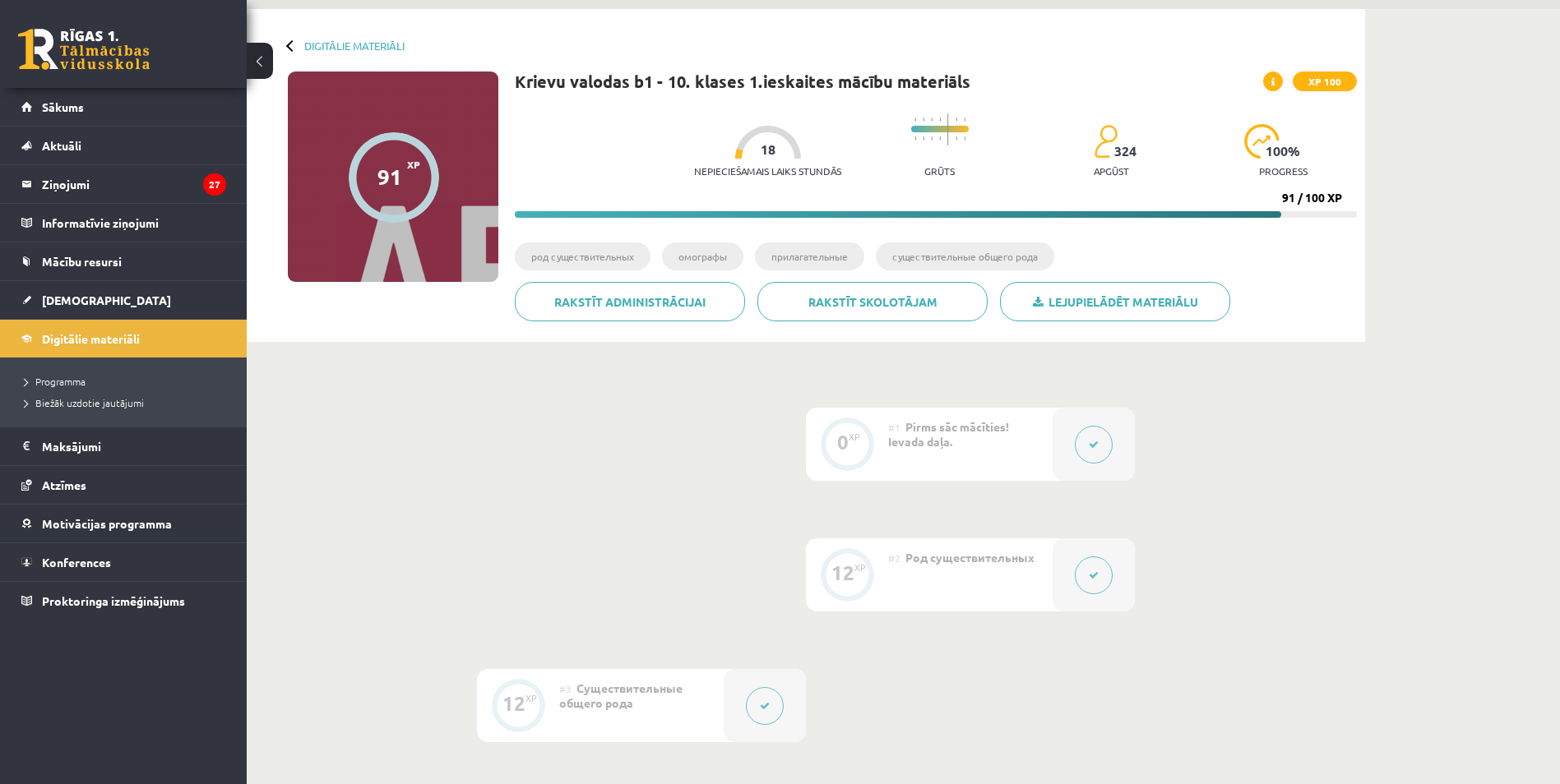
scroll to position [0, 0]
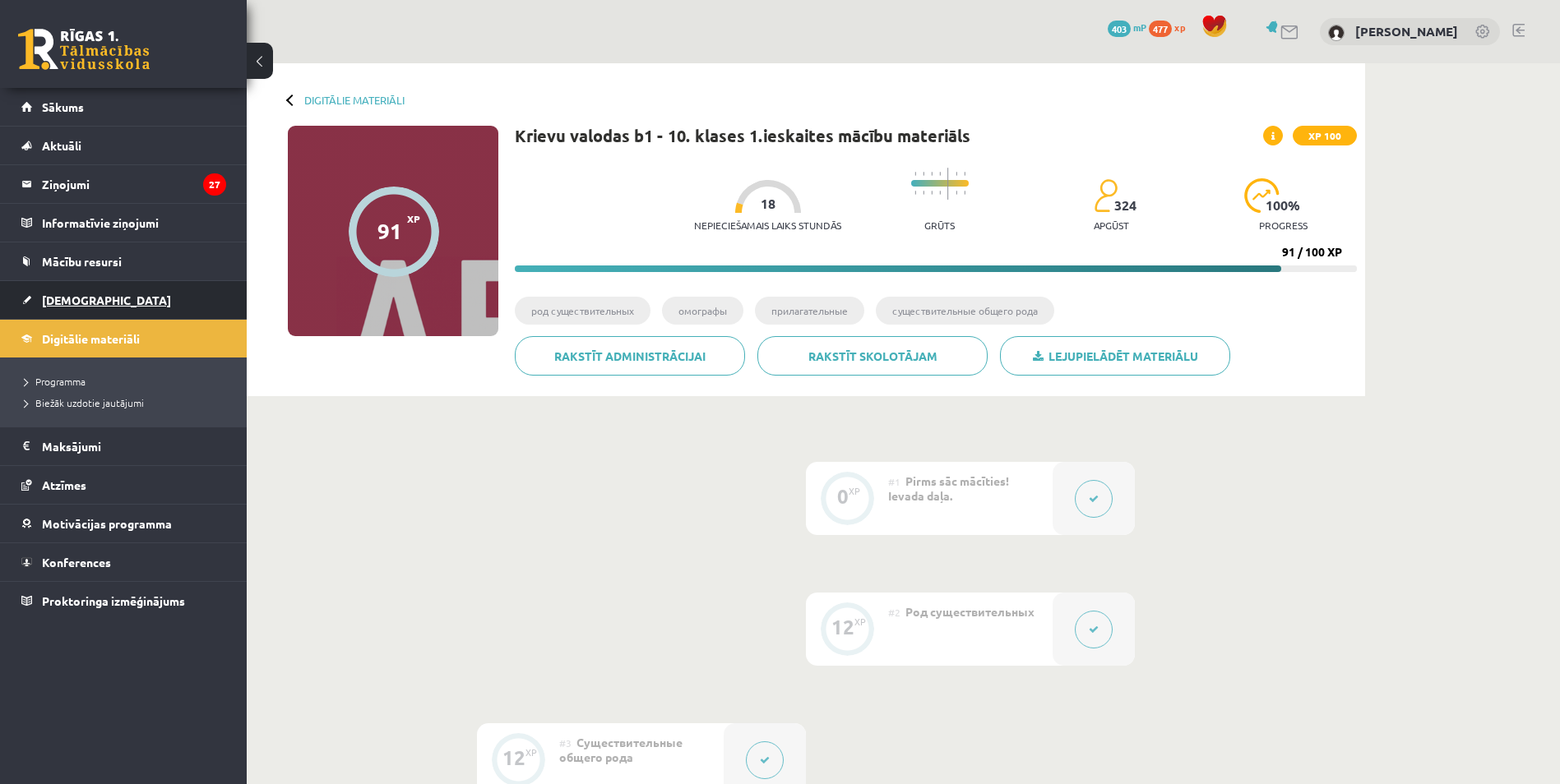
click at [56, 304] on span "[DEMOGRAPHIC_DATA]" at bounding box center [106, 300] width 129 height 15
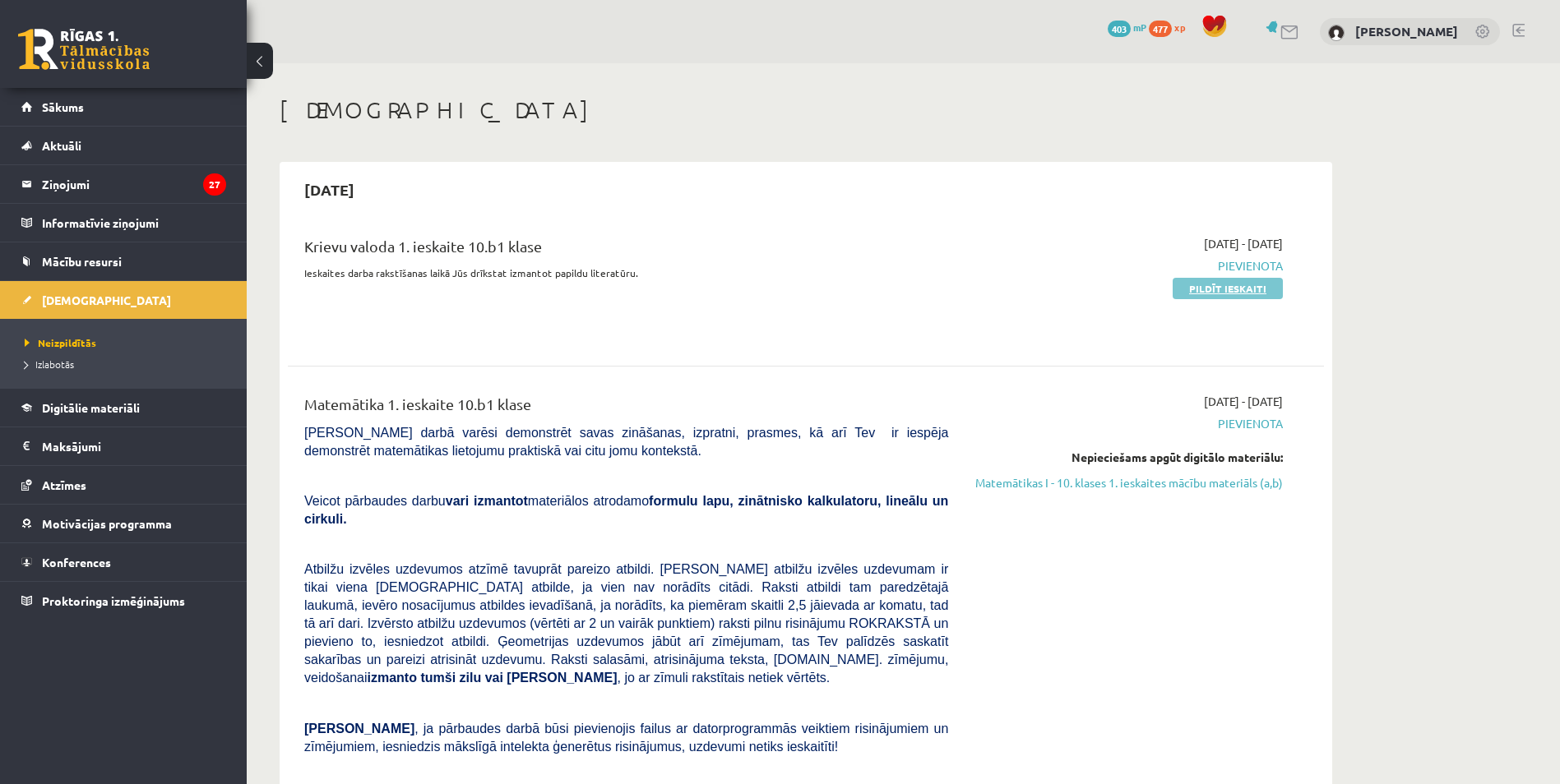
click at [1221, 283] on link "Pildīt ieskaiti" at bounding box center [1228, 289] width 111 height 21
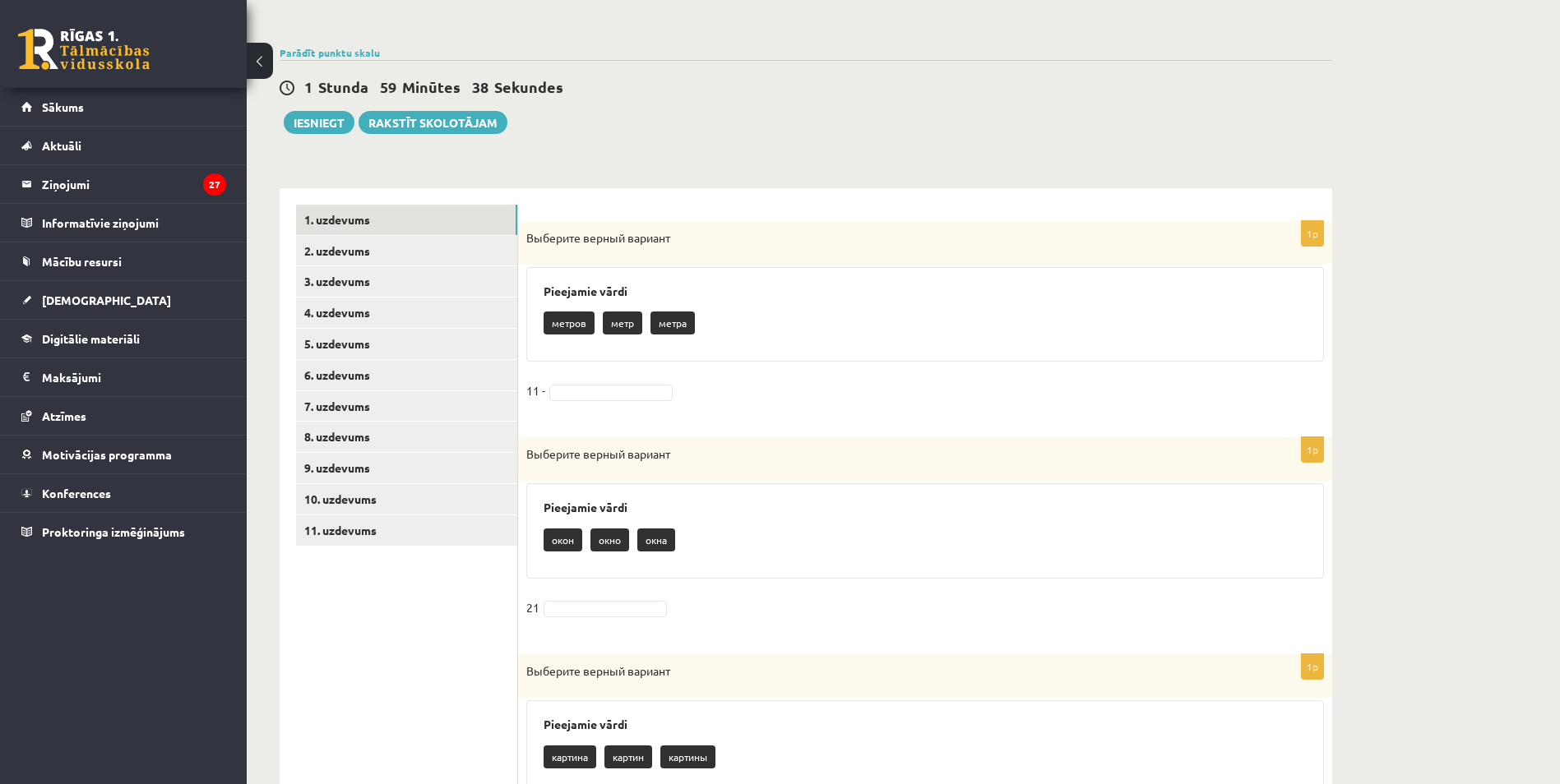
scroll to position [246, 0]
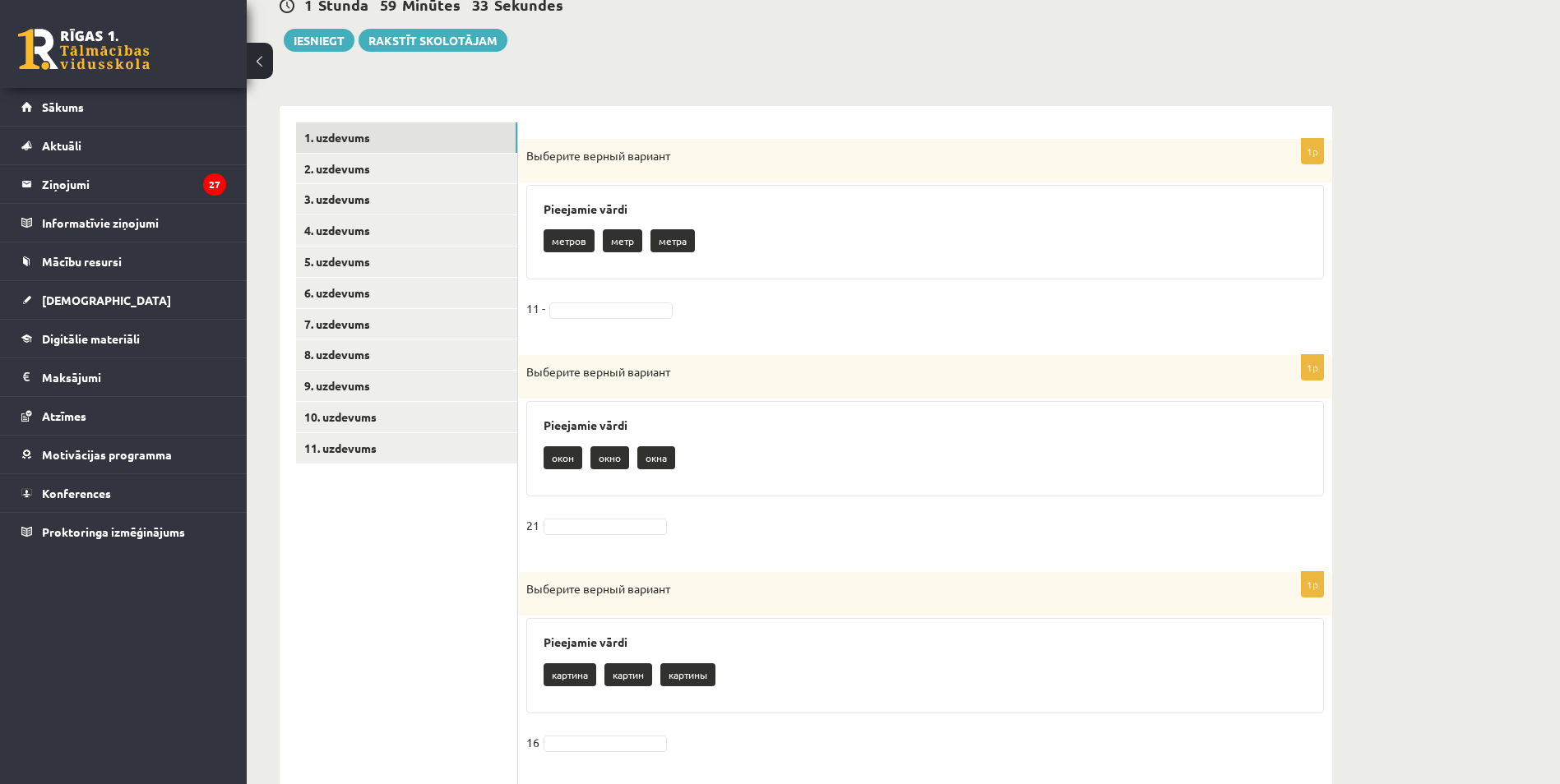
click at [569, 235] on p "метров" at bounding box center [569, 240] width 51 height 23
click at [570, 241] on p "метров" at bounding box center [569, 240] width 51 height 23
drag, startPoint x: 553, startPoint y: 242, endPoint x: 584, endPoint y: 242, distance: 31.0
click at [584, 242] on p "метров" at bounding box center [569, 240] width 51 height 23
copy p "метров"
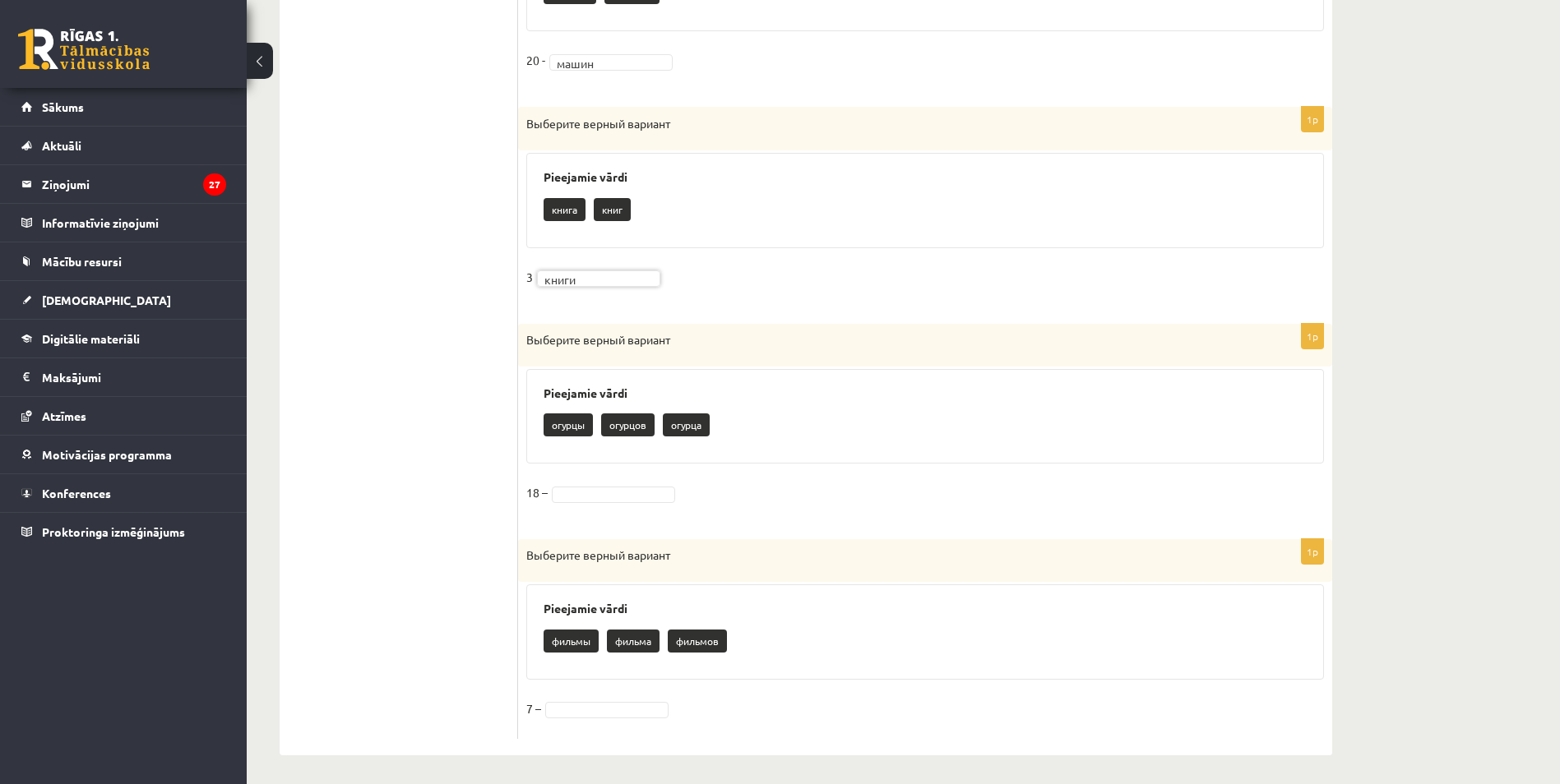
scroll to position [1583, 0]
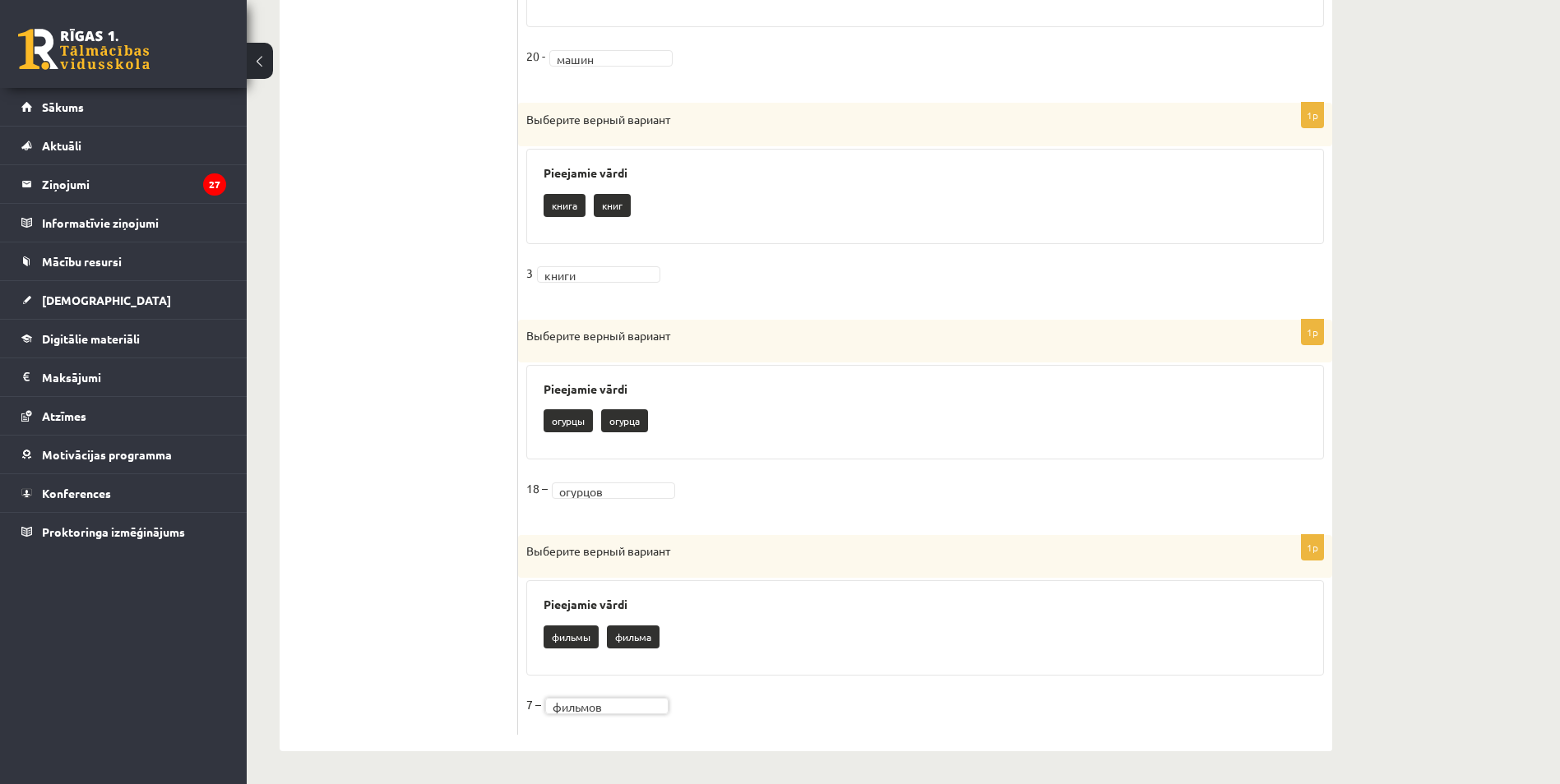
click at [870, 623] on div "фильмы фильма" at bounding box center [926, 639] width 763 height 39
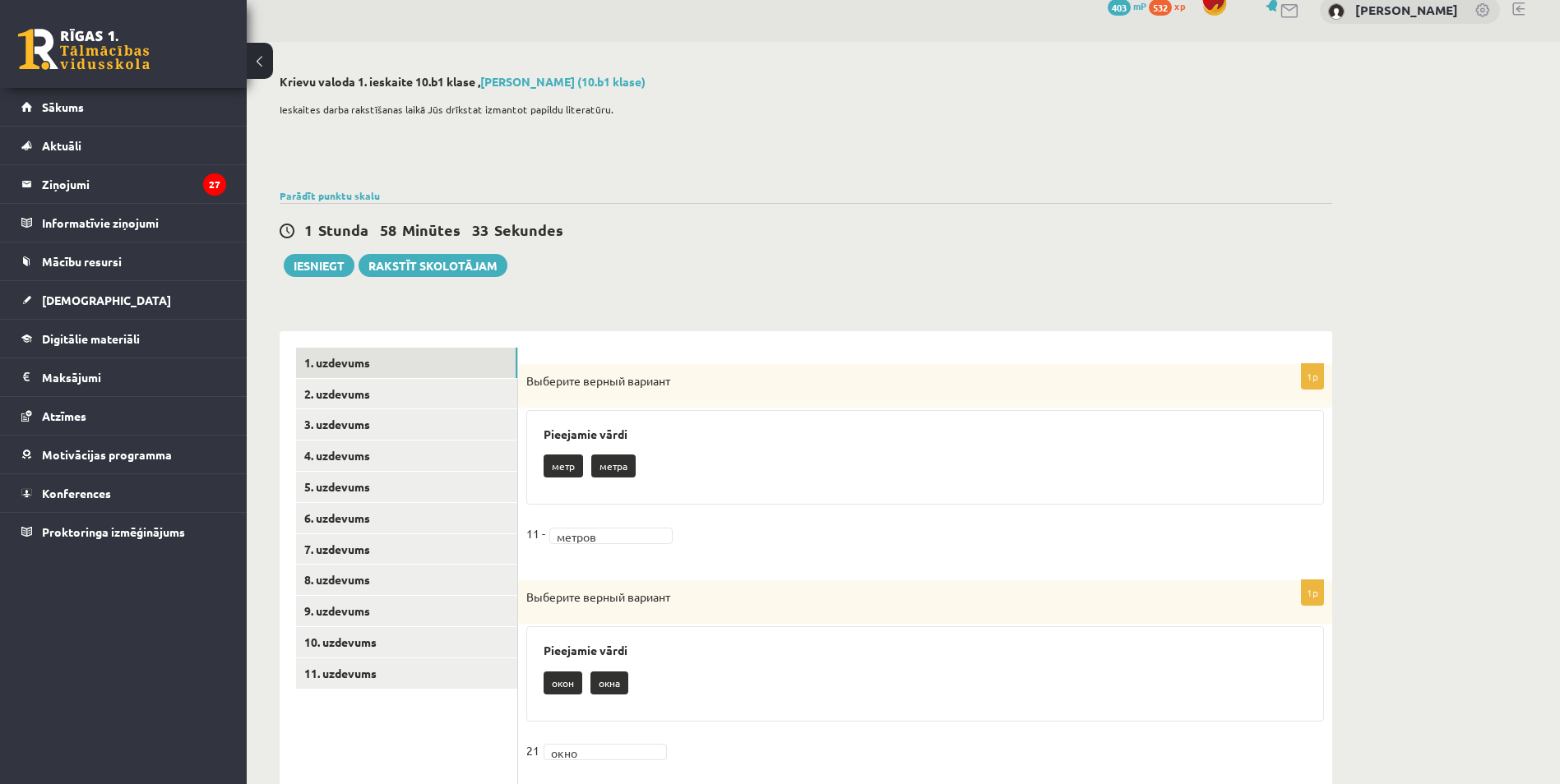
scroll to position [0, 0]
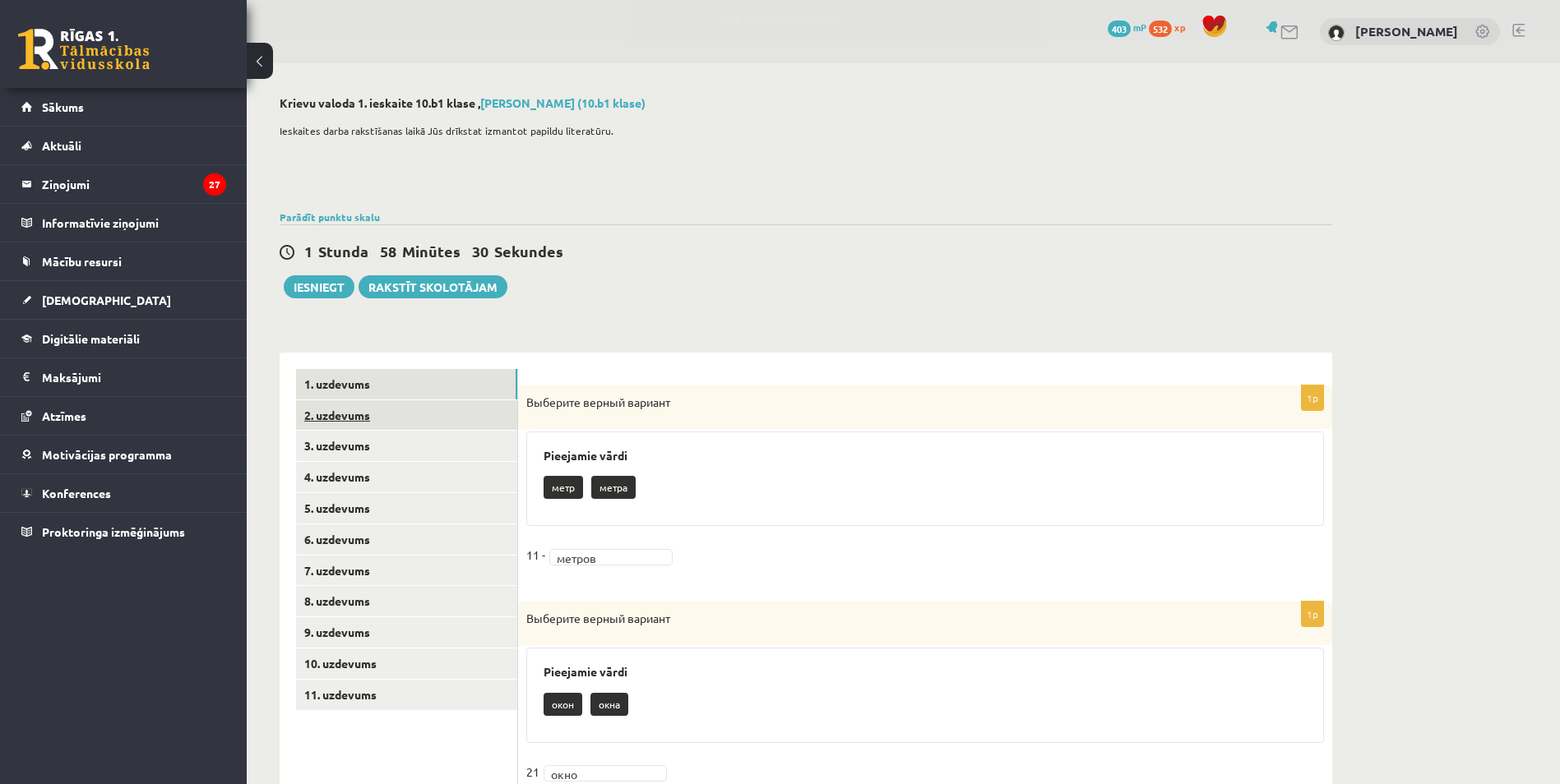
click at [340, 415] on link "2. uzdevums" at bounding box center [406, 415] width 221 height 31
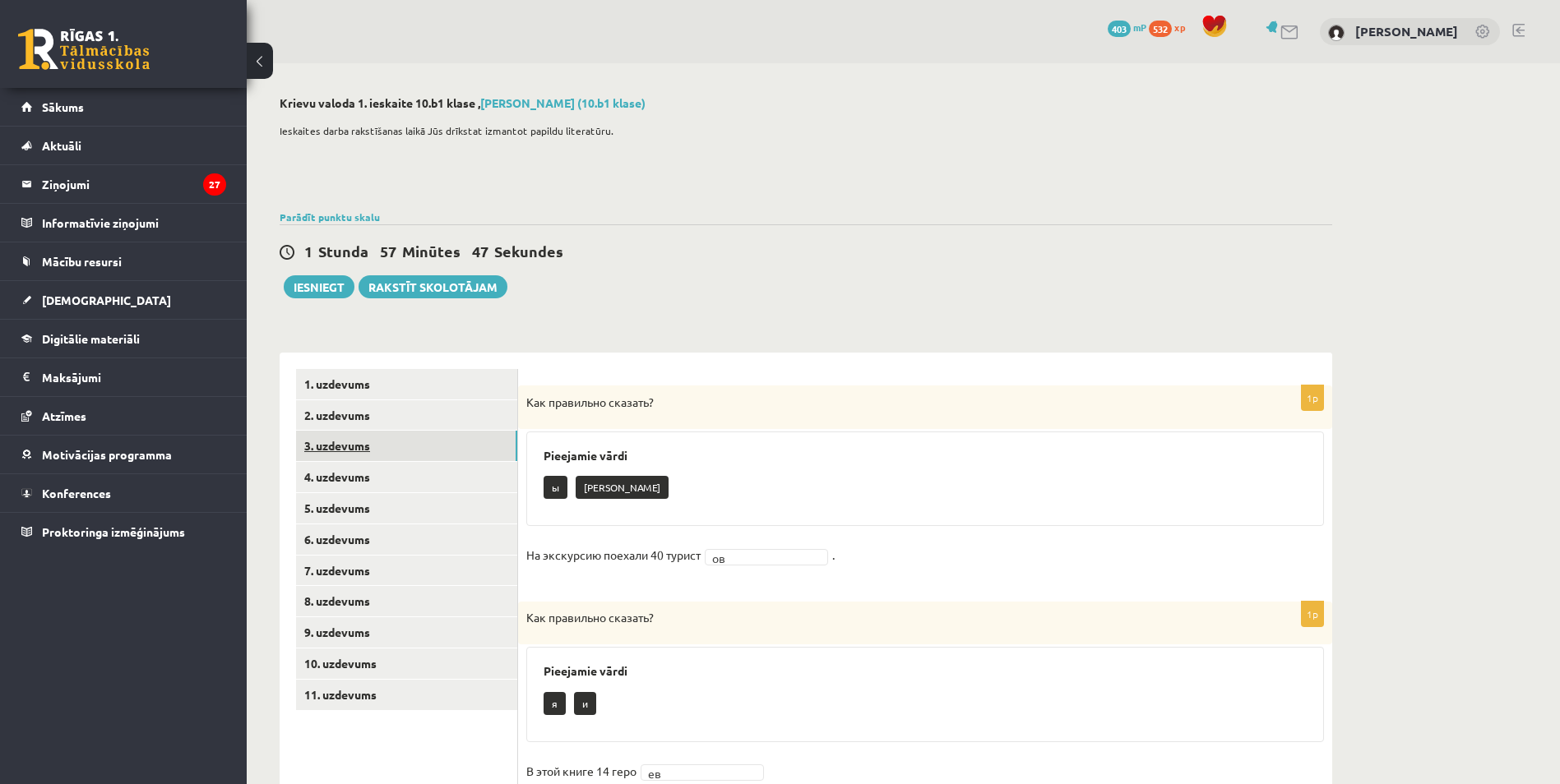
click at [347, 445] on link "3. uzdevums" at bounding box center [406, 445] width 221 height 31
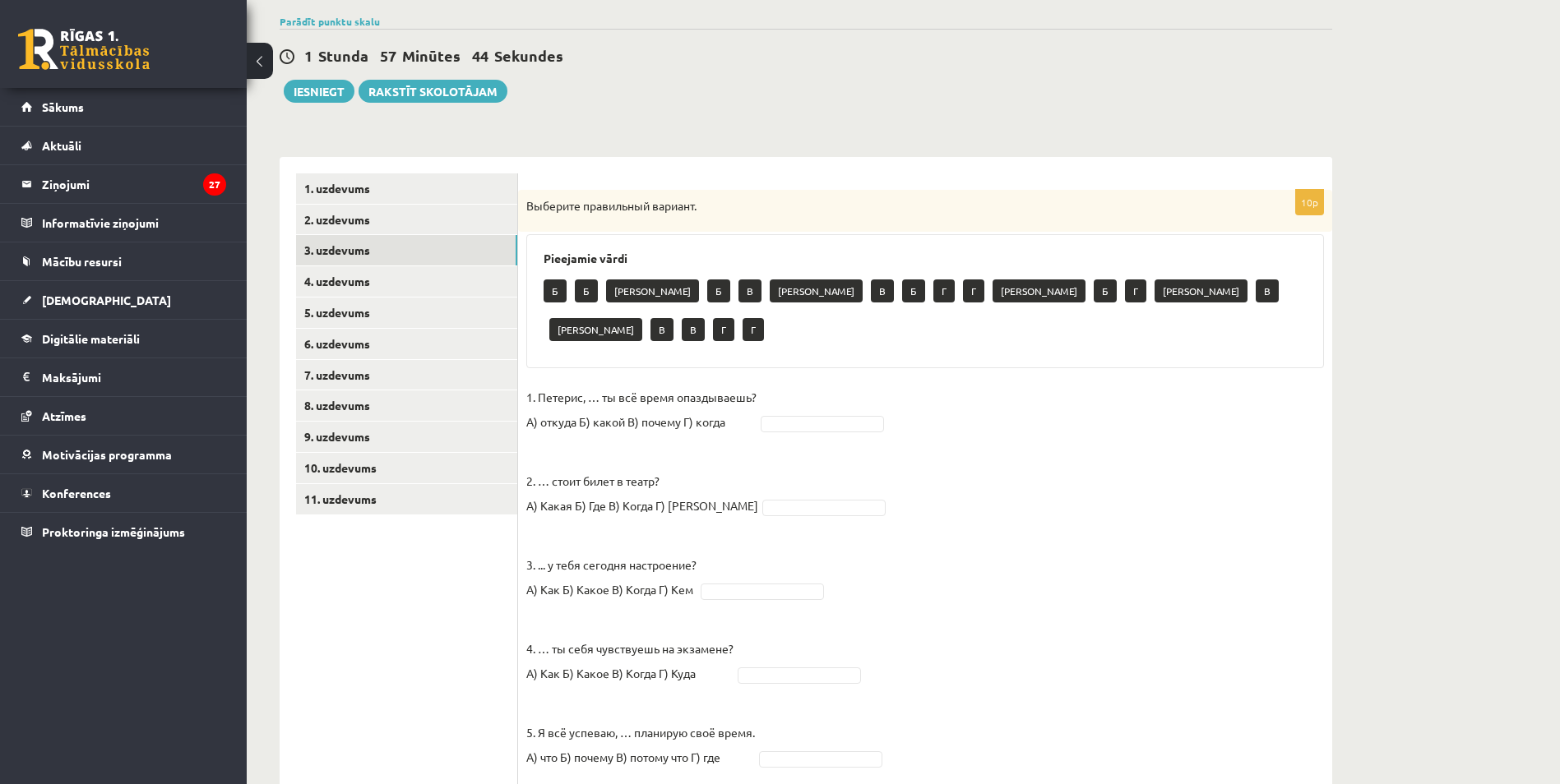
scroll to position [246, 0]
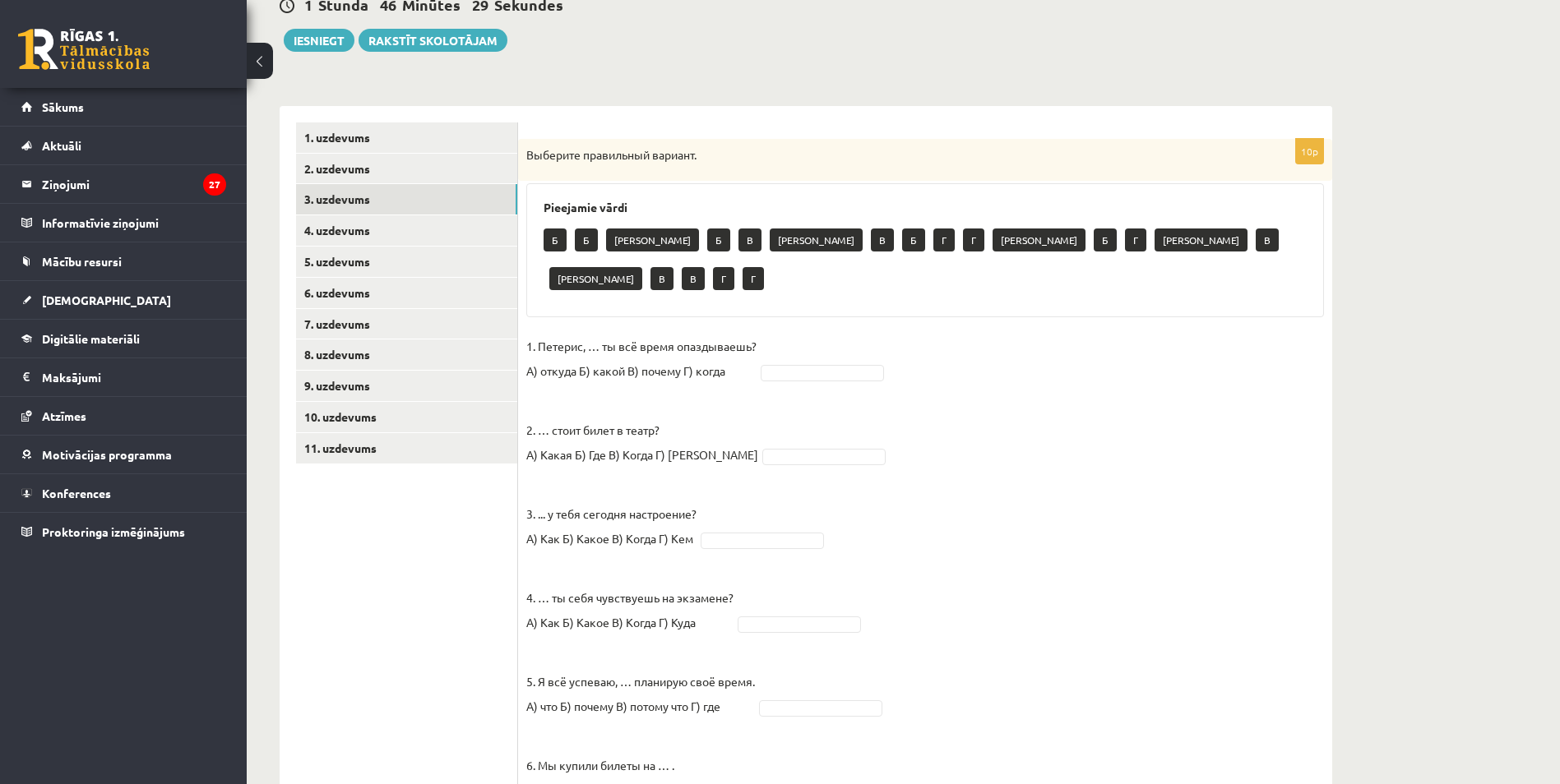
click at [739, 240] on p "В" at bounding box center [750, 240] width 23 height 23
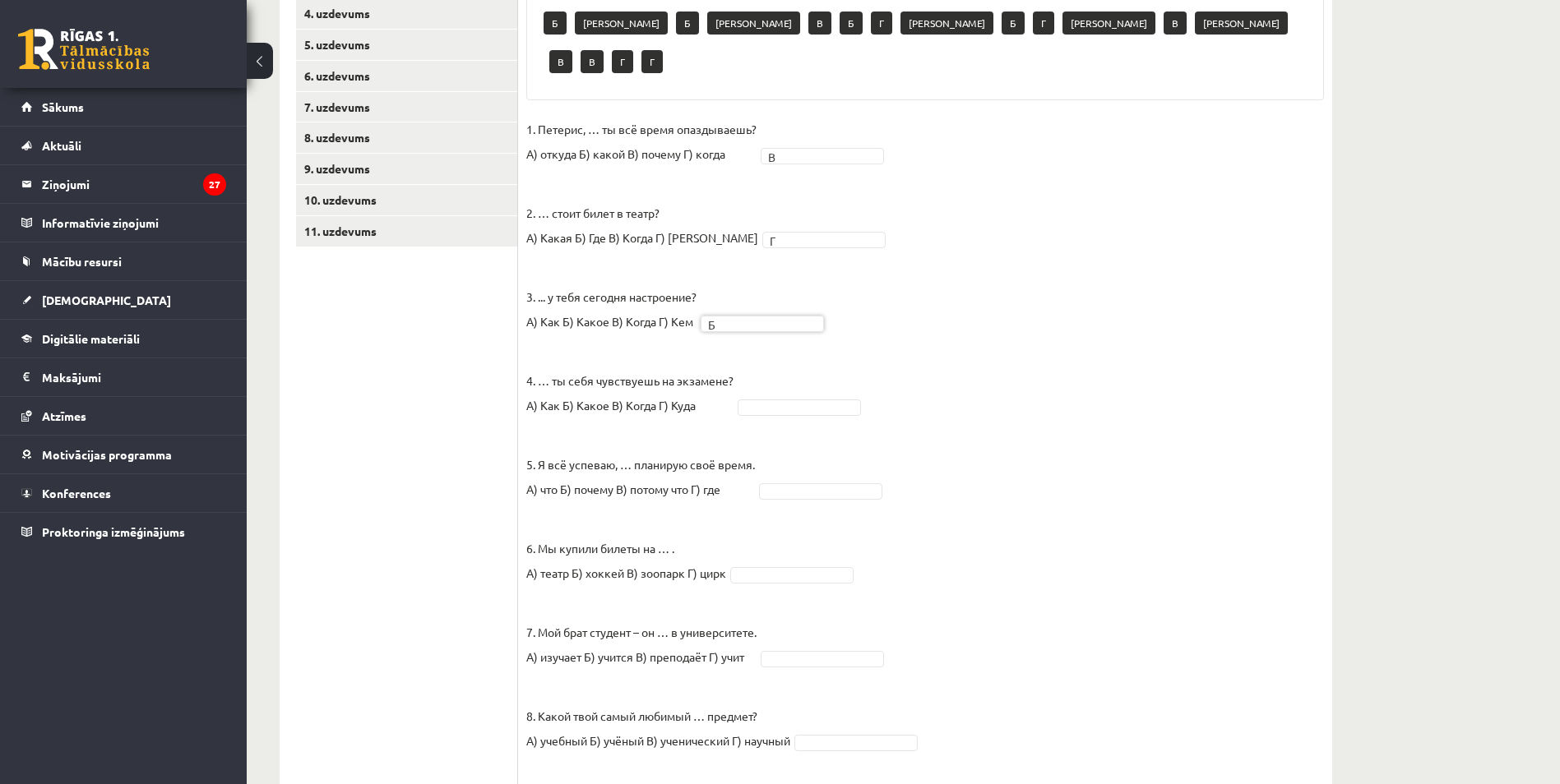
scroll to position [493, 0]
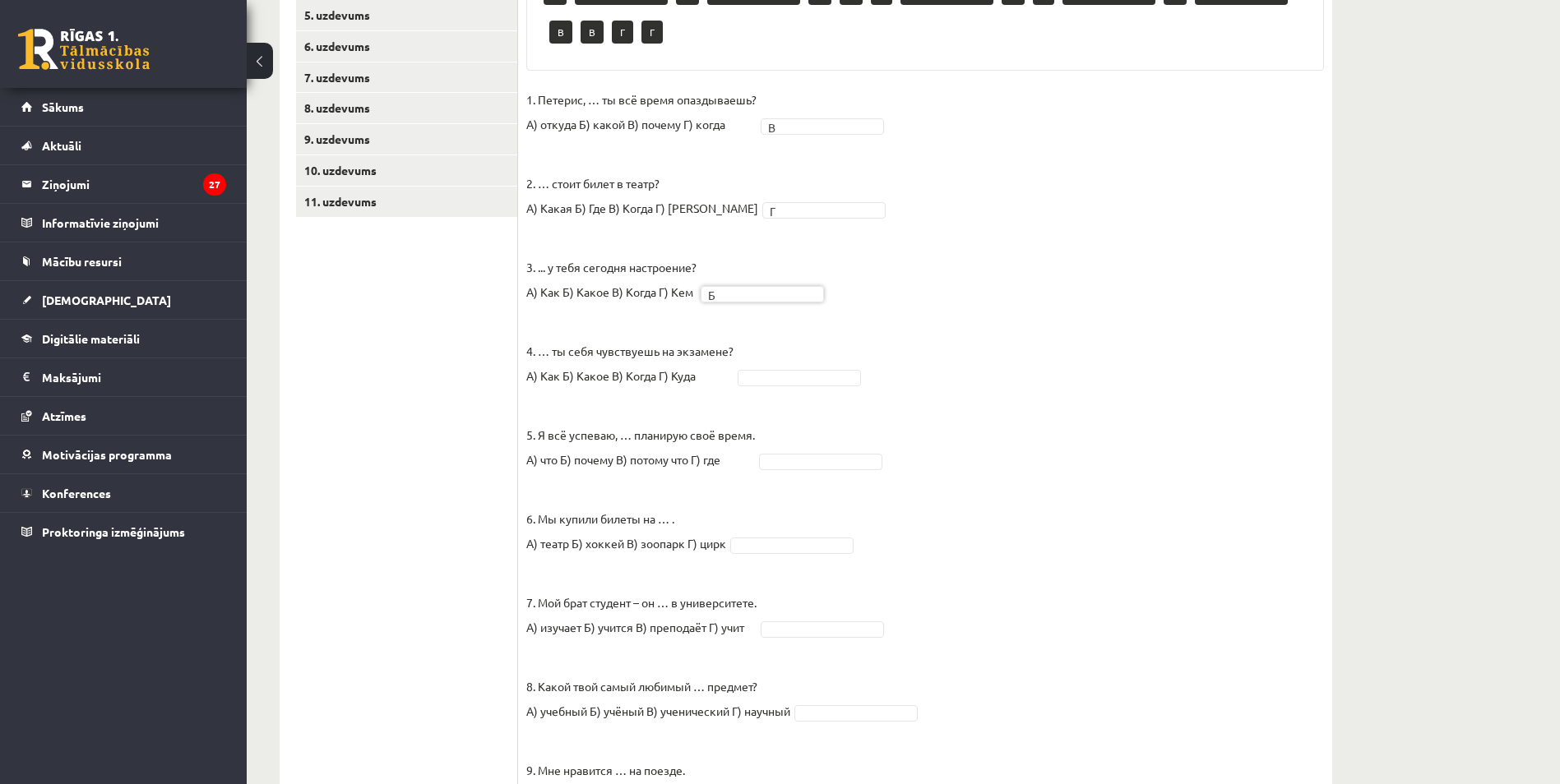
click at [798, 348] on fieldset "1. Петерис, … ты всё время опаздываешь? А) откуда Б) какой В) почему Г) когда В…" at bounding box center [925, 494] width 798 height 814
click at [798, 347] on fieldset "1. Петерис, … ты всё время опаздываешь? А) откуда Б) какой В) почему Г) когда В…" at bounding box center [925, 494] width 798 height 814
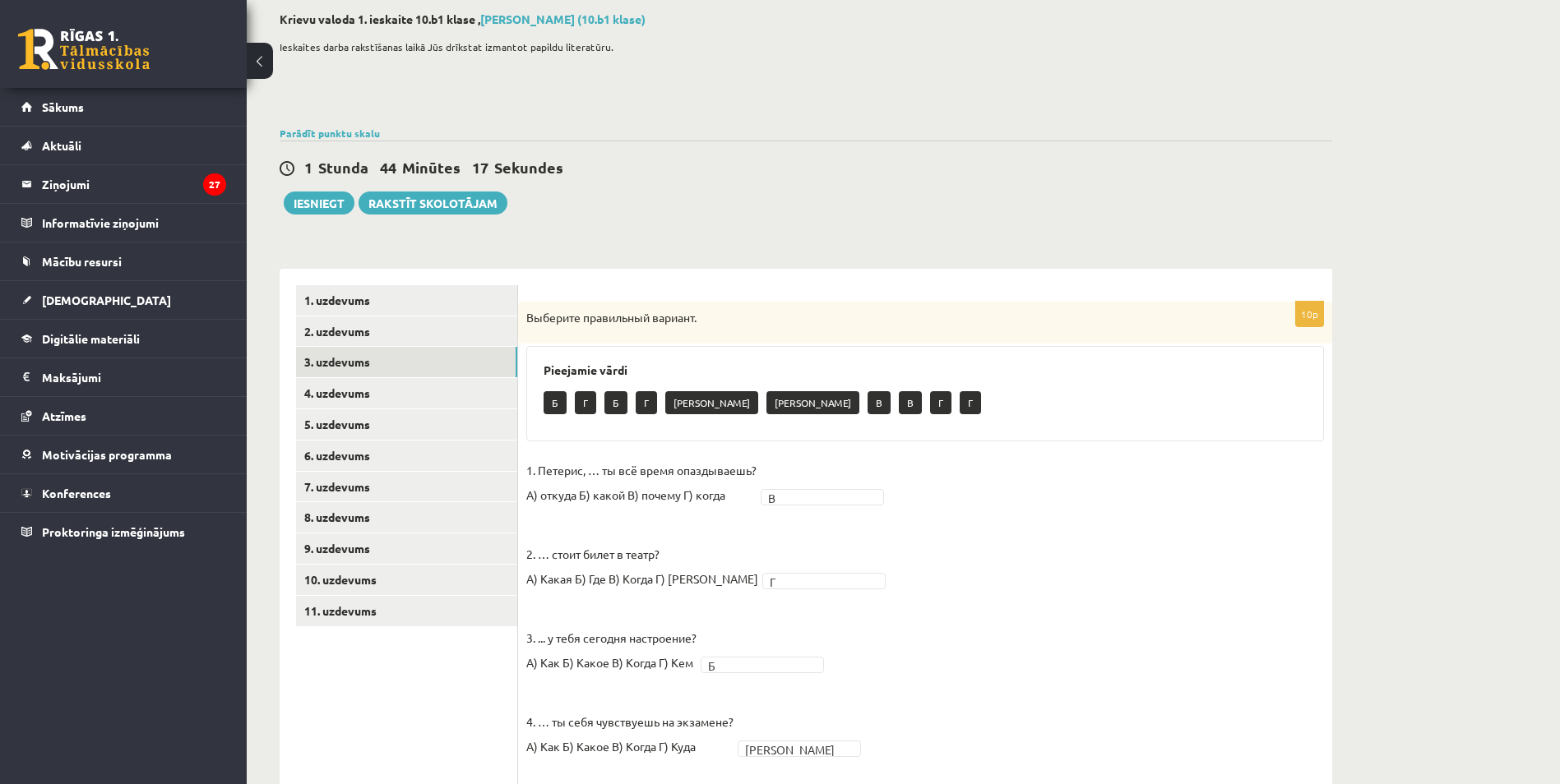
scroll to position [54, 0]
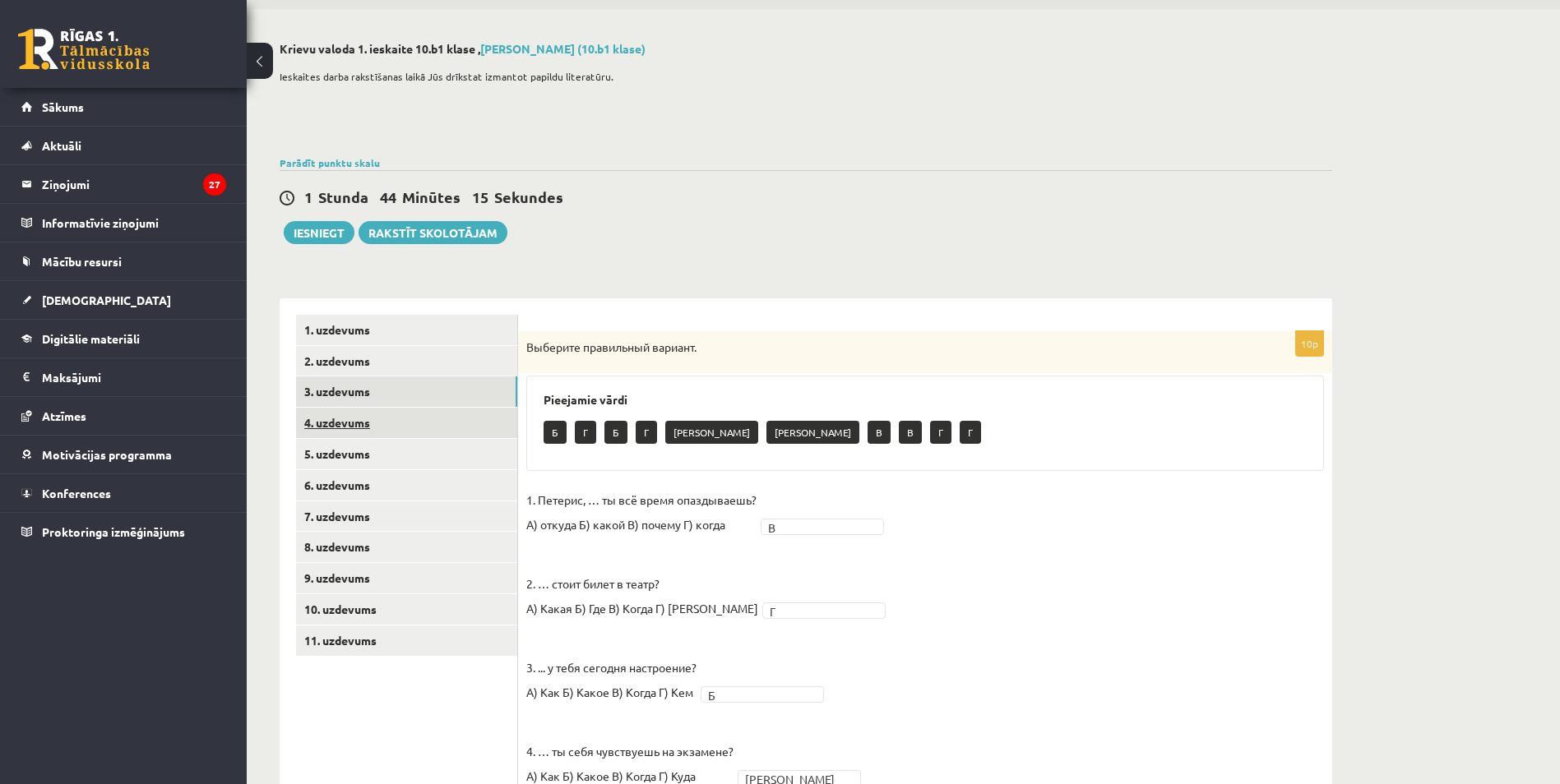
click at [351, 422] on link "4. uzdevums" at bounding box center [406, 423] width 221 height 31
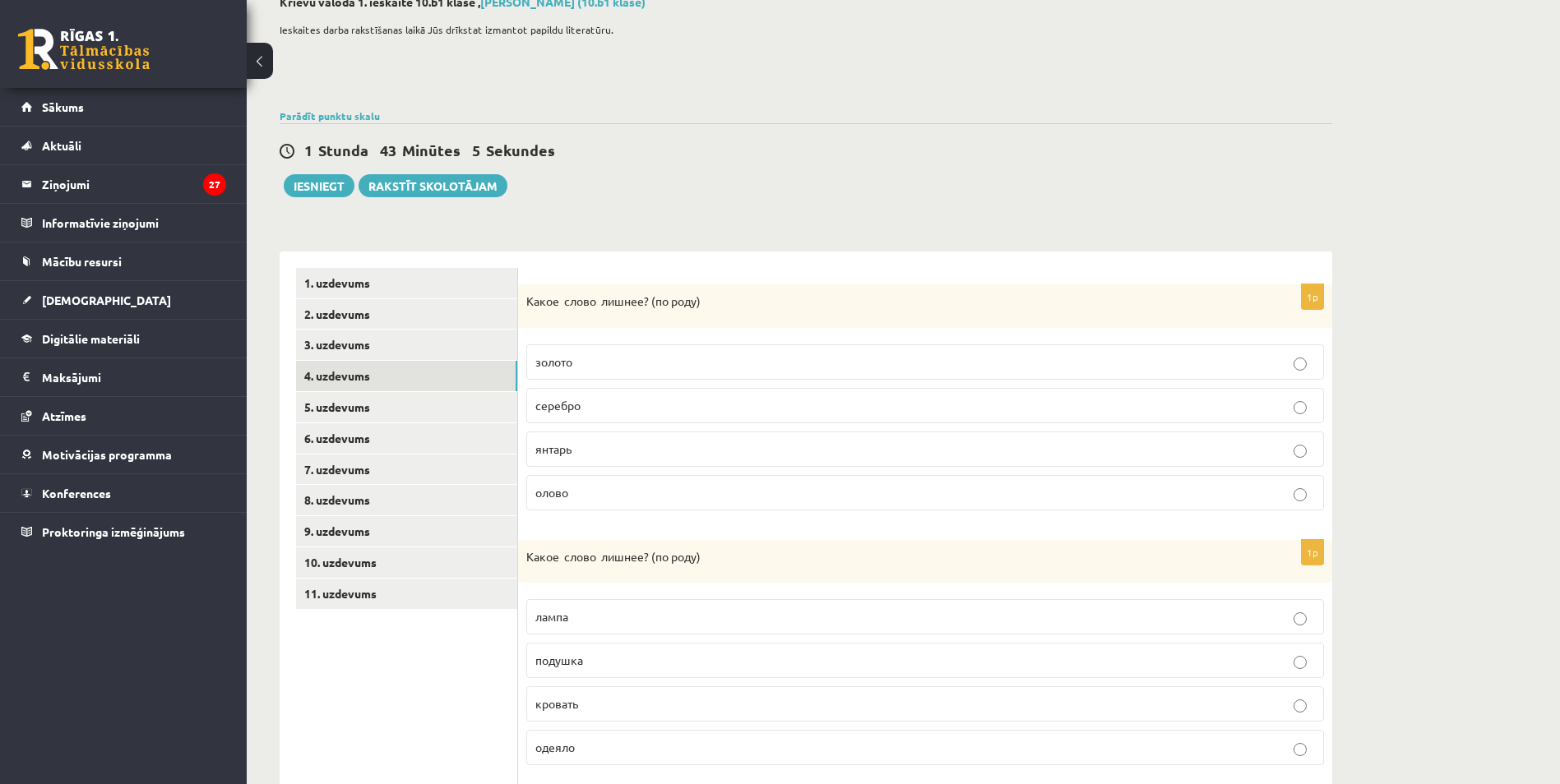
scroll to position [8, 0]
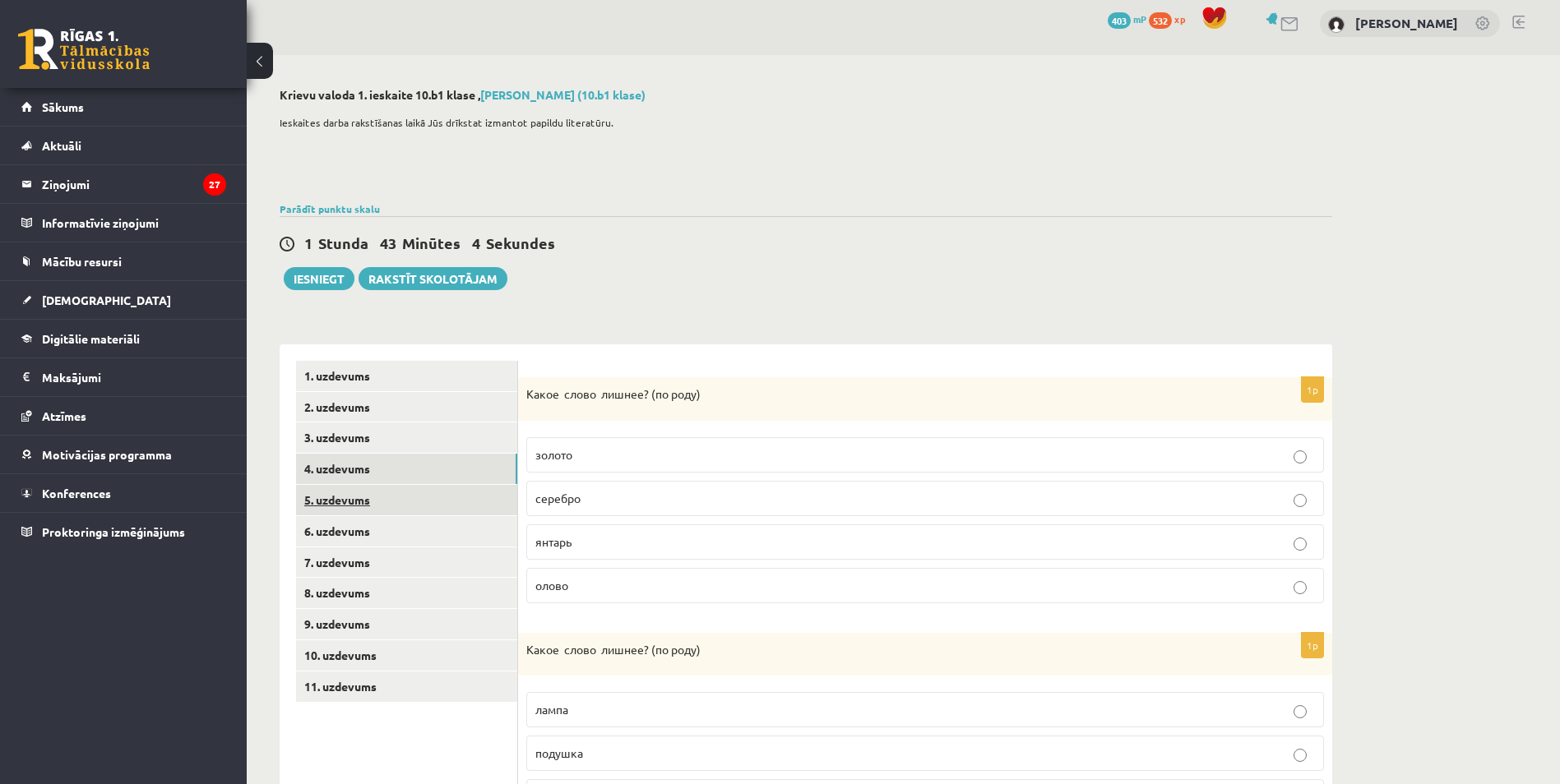
click at [353, 501] on link "5. uzdevums" at bounding box center [406, 500] width 221 height 31
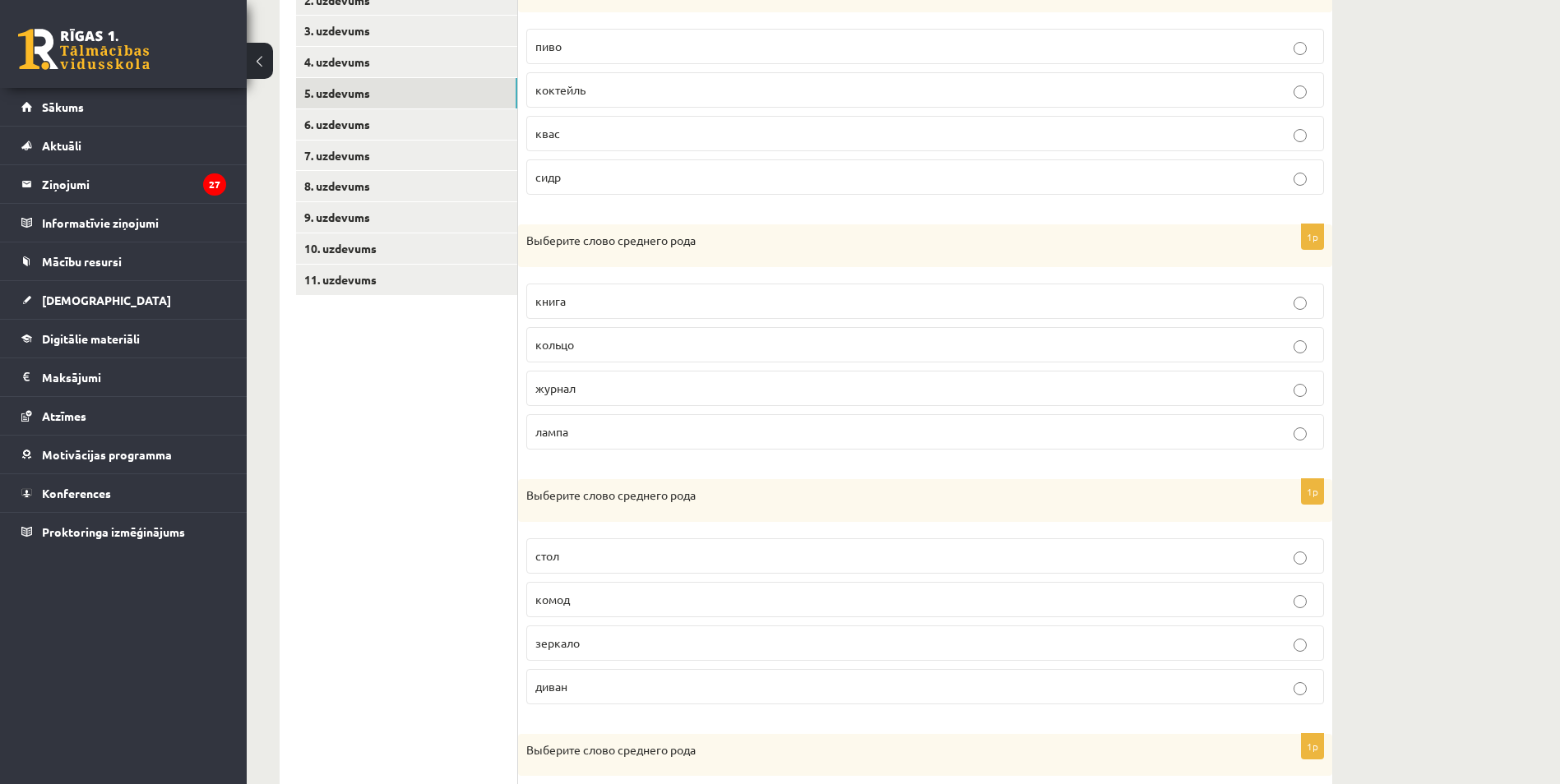
scroll to position [86, 0]
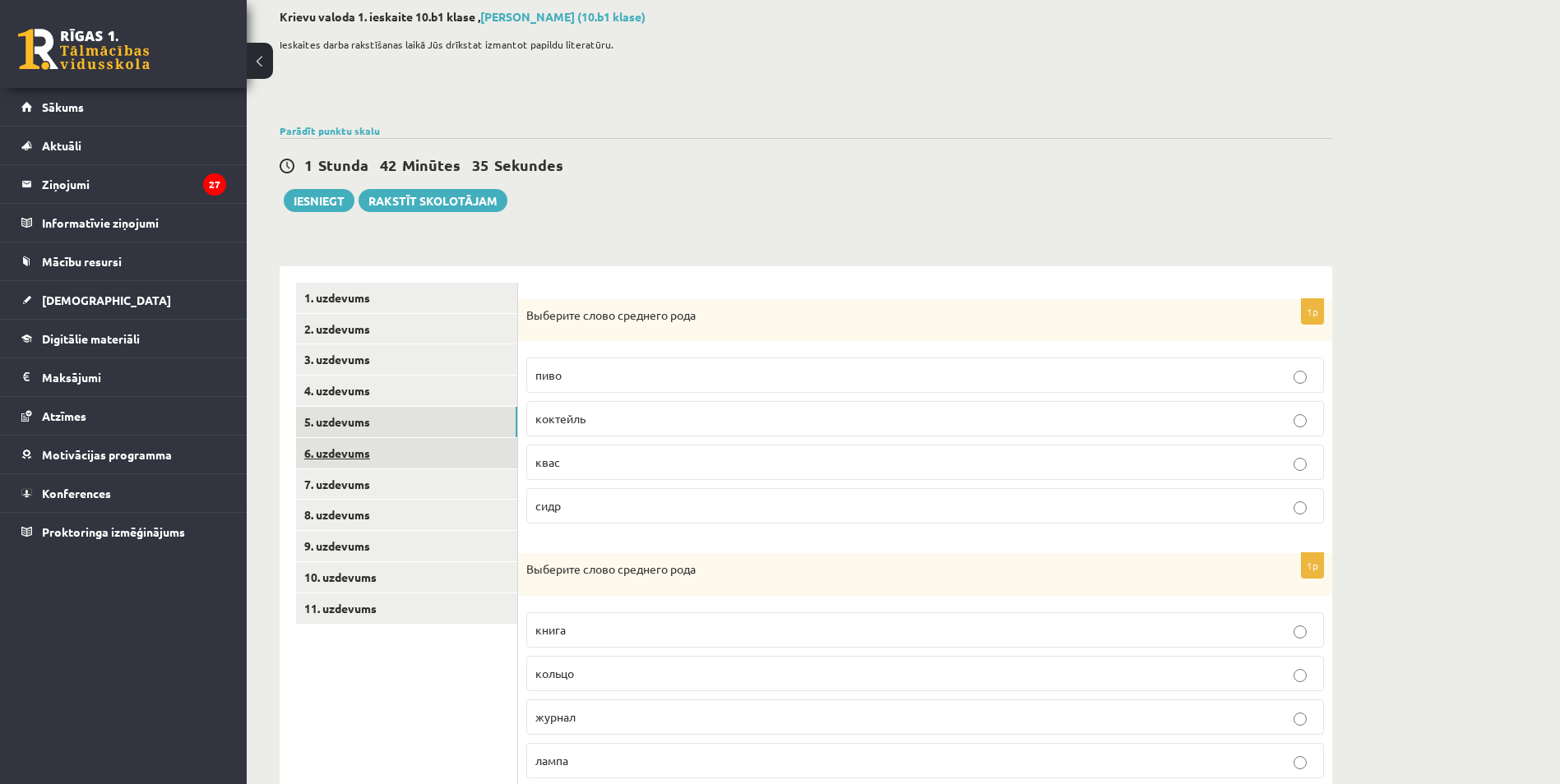
click at [347, 452] on link "6. uzdevums" at bounding box center [406, 453] width 221 height 31
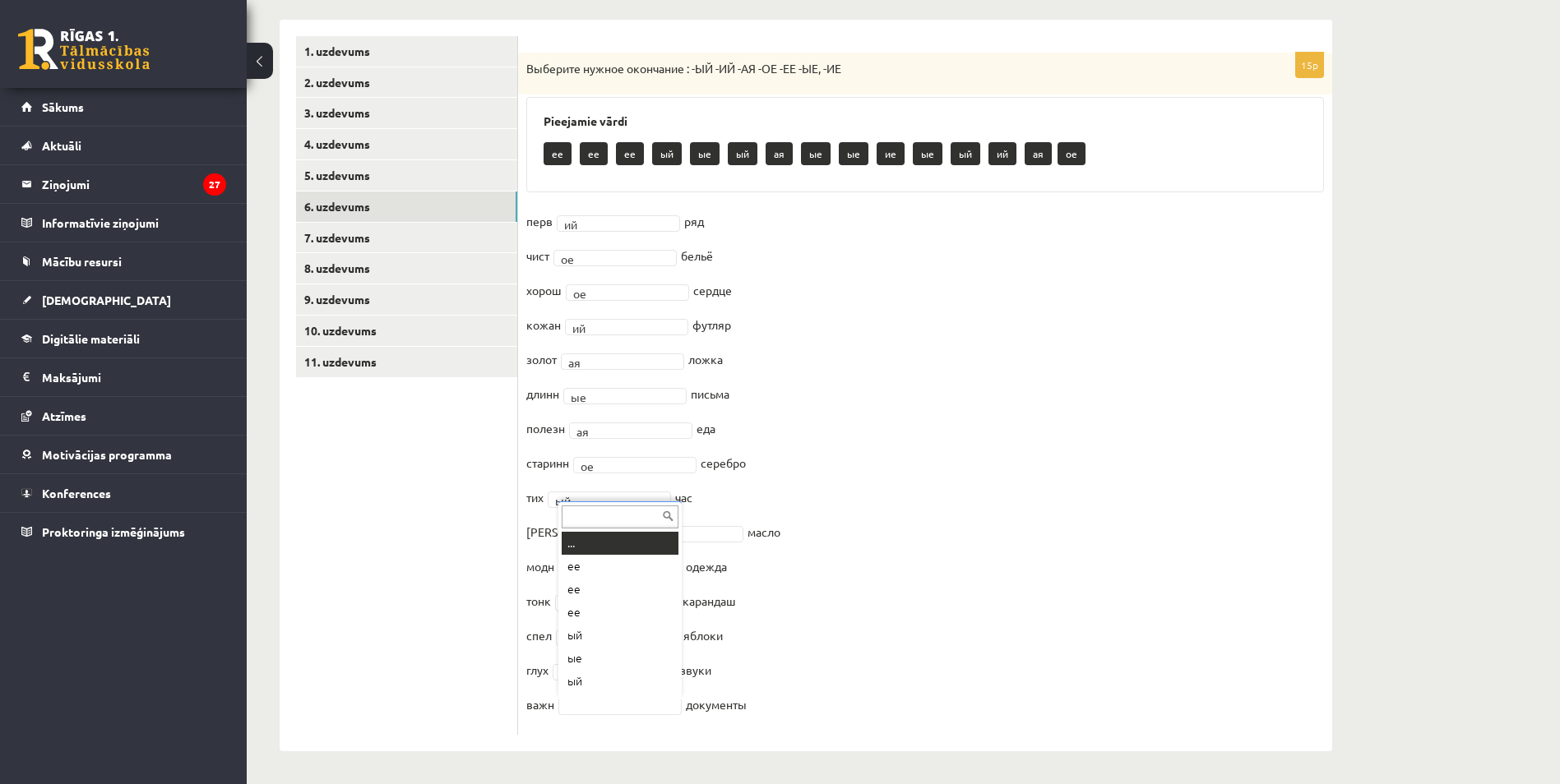
scroll to position [19, 0]
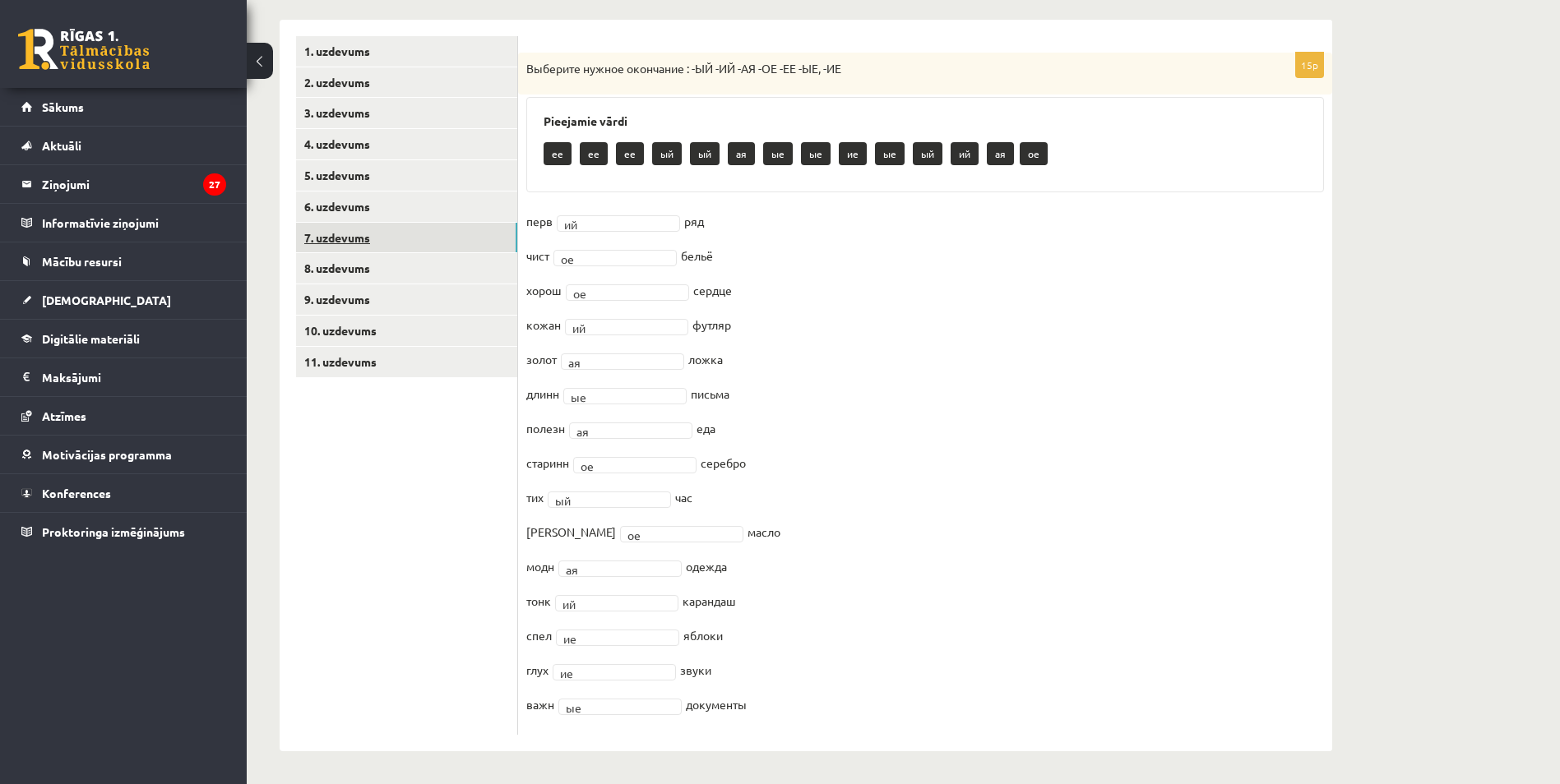
click at [344, 232] on link "7. uzdevums" at bounding box center [406, 238] width 221 height 31
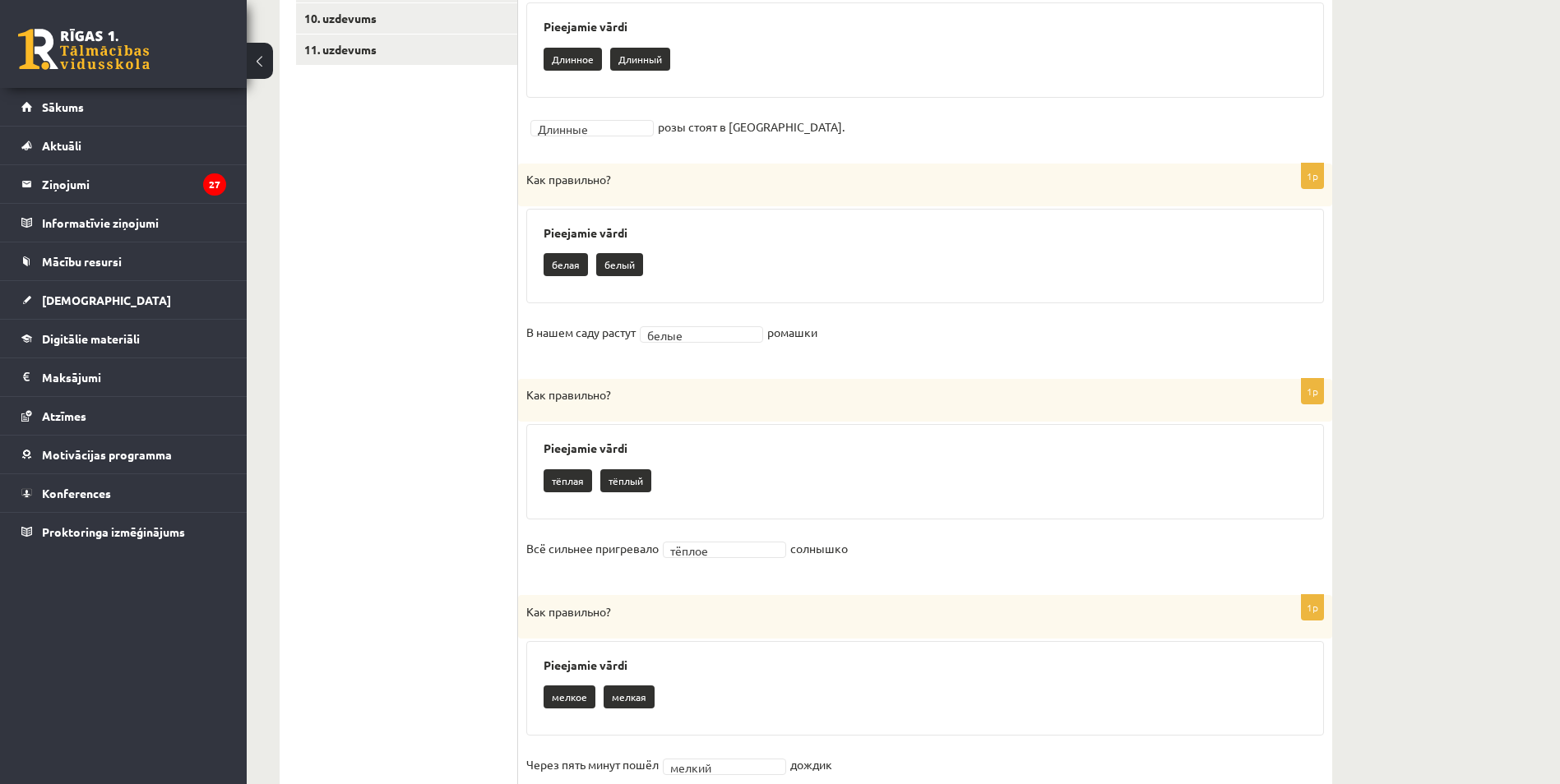
scroll to position [392, 0]
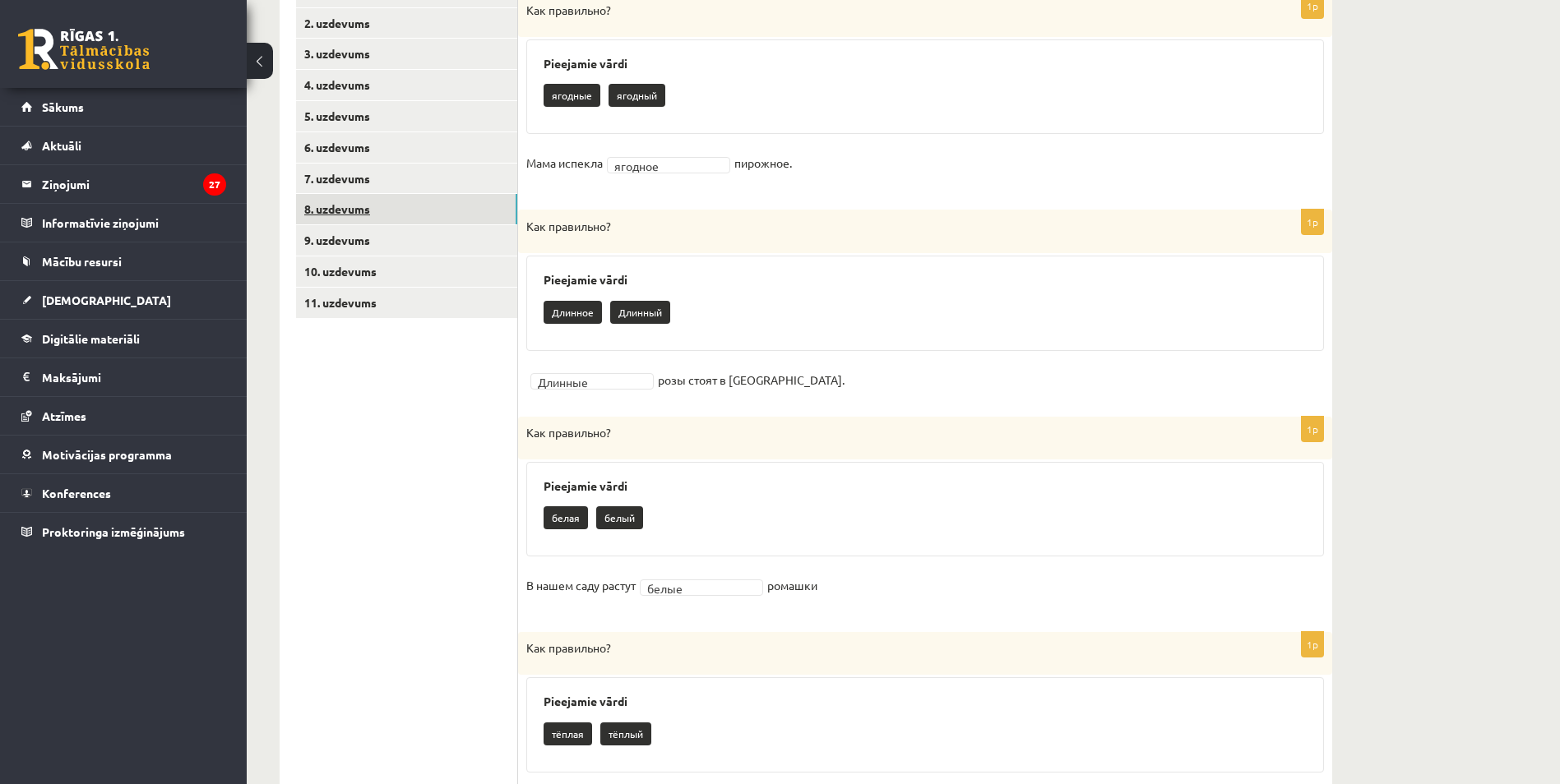
click at [340, 207] on link "8. uzdevums" at bounding box center [406, 209] width 221 height 31
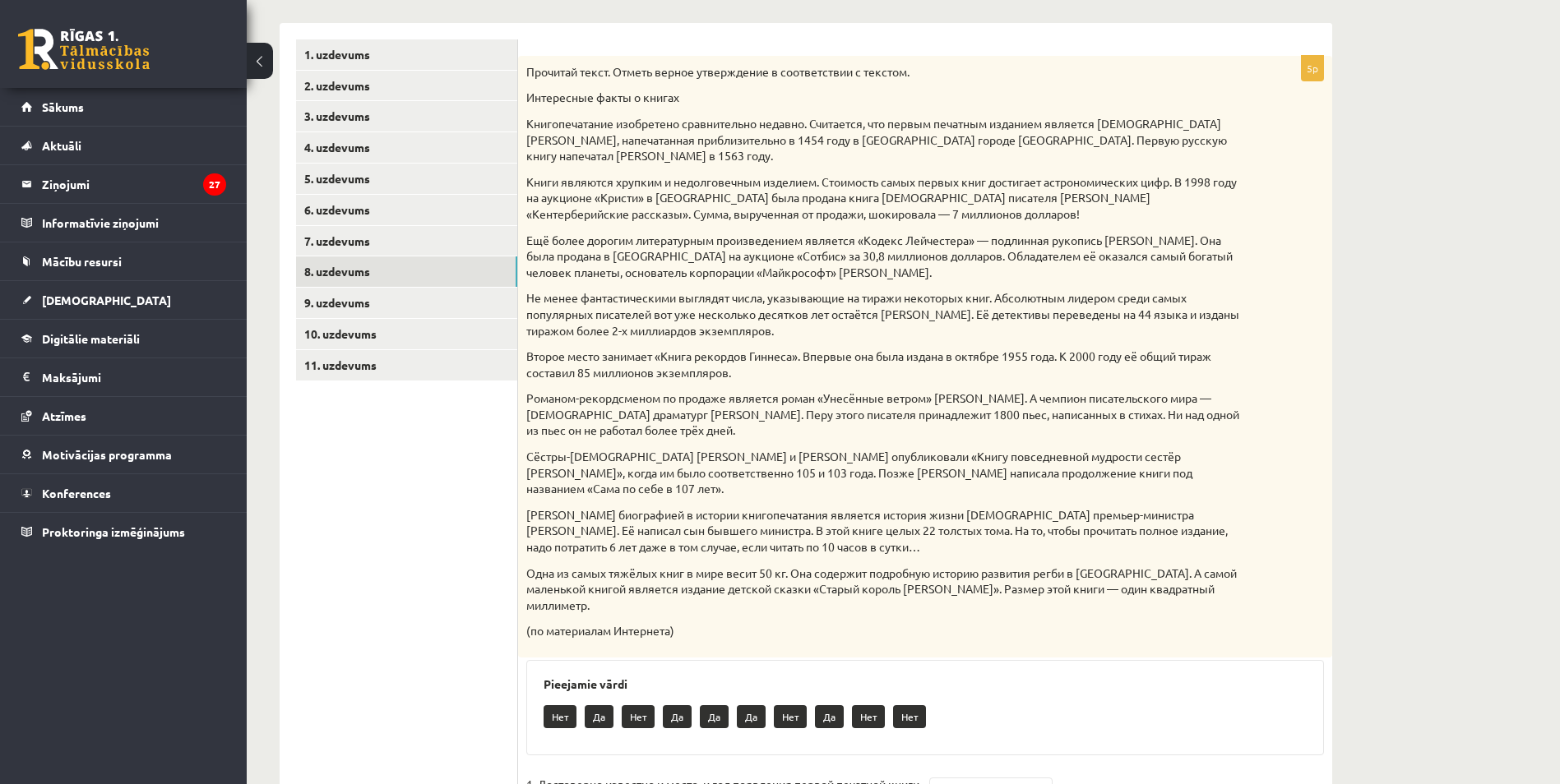
scroll to position [310, 0]
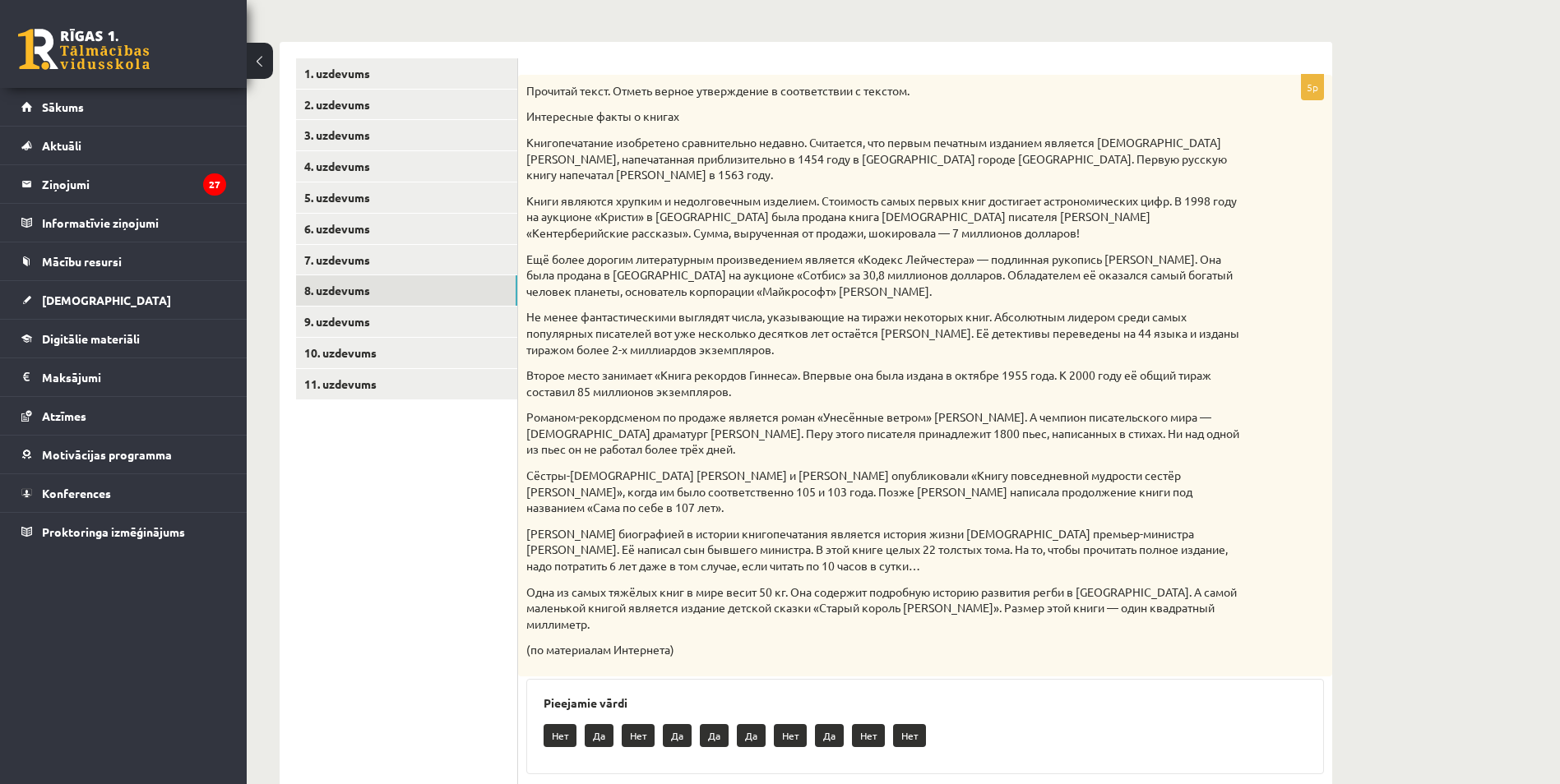
click at [882, 309] on div "Прочитай текст. Отметь верное утверждение в соответствии с текстом. Интересные …" at bounding box center [925, 375] width 814 height 602
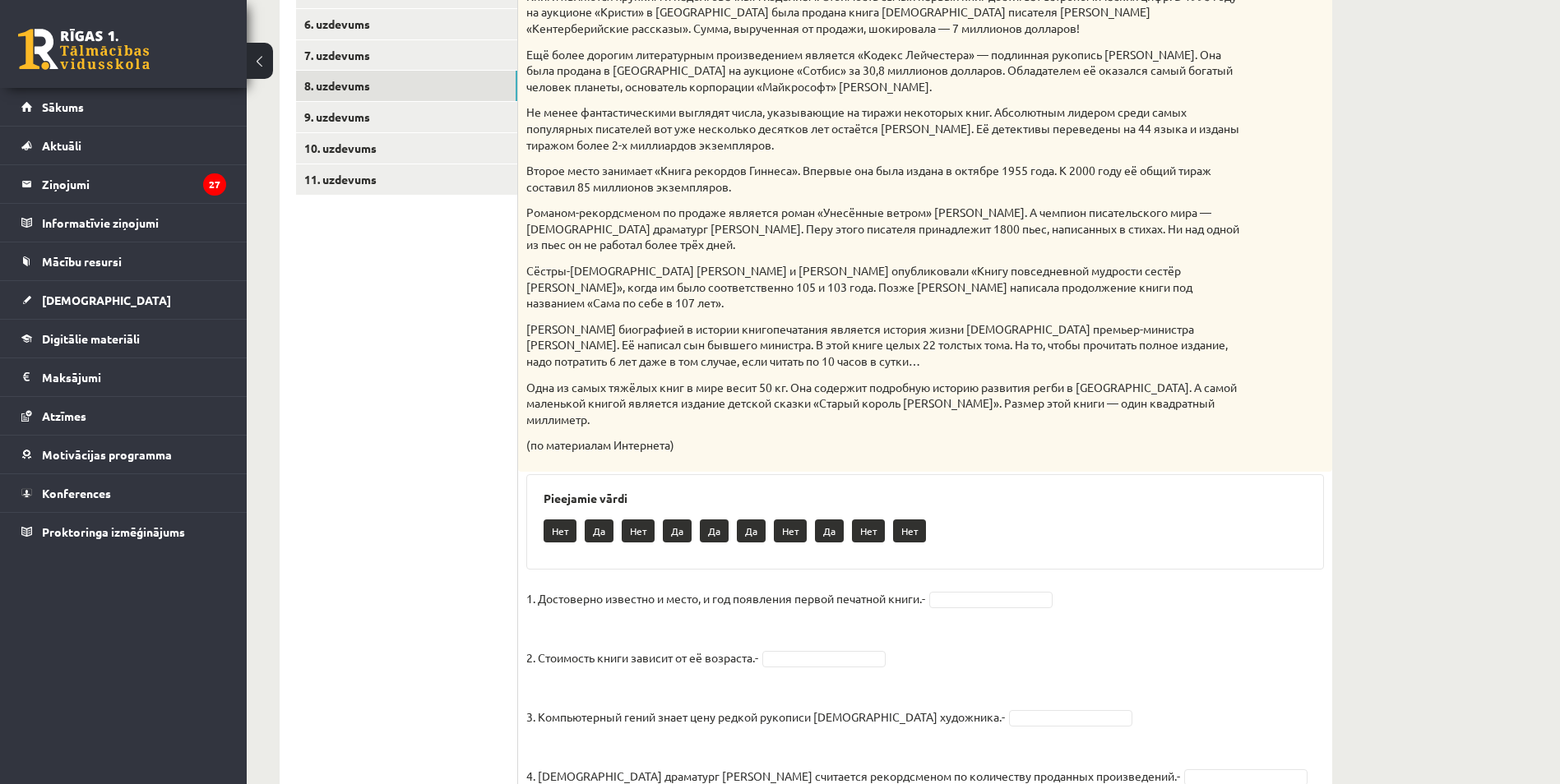
scroll to position [639, 0]
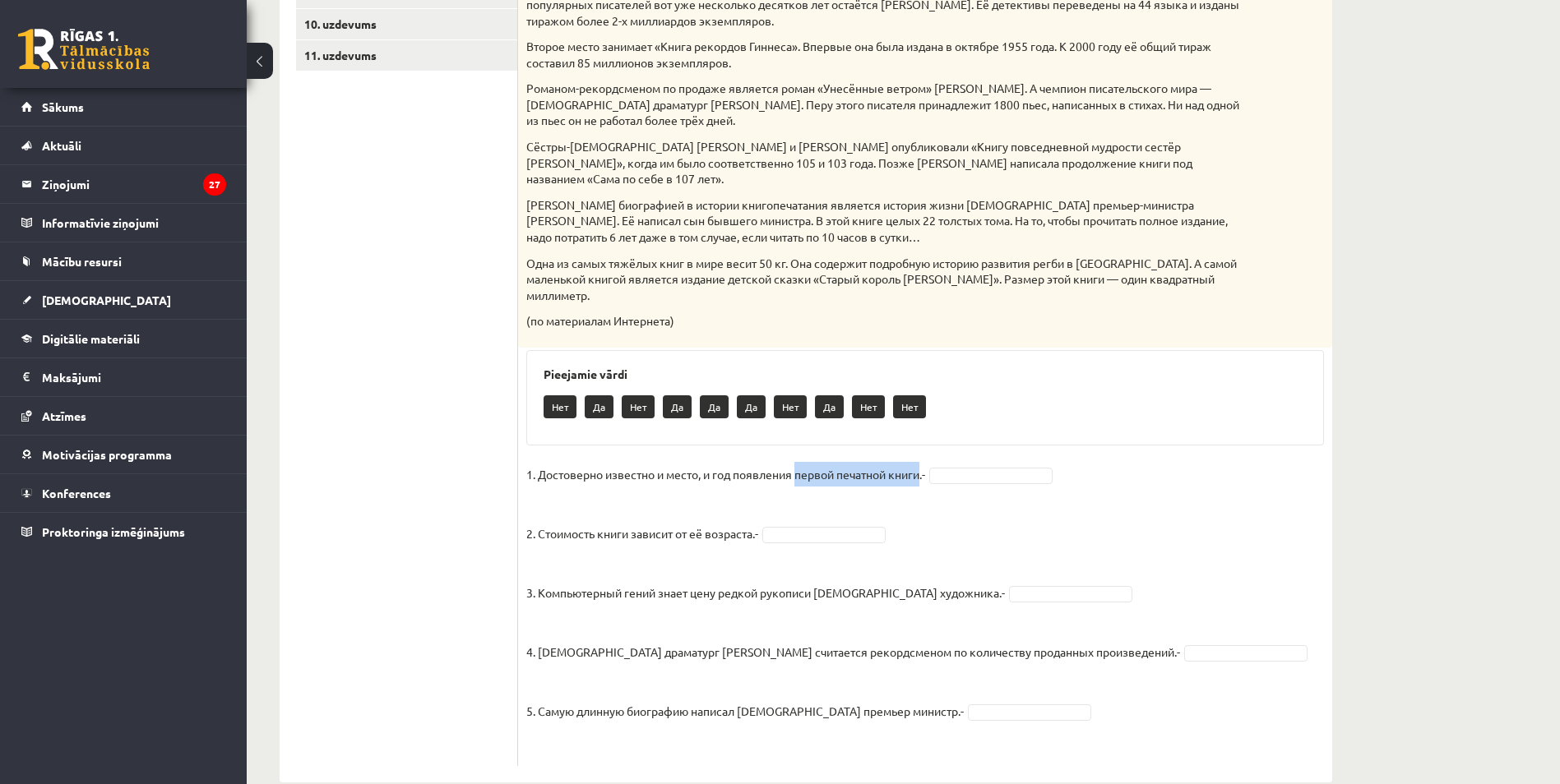
drag, startPoint x: 799, startPoint y: 442, endPoint x: 924, endPoint y: 445, distance: 125.0
click at [924, 462] on p "1. Достоверно известно и место, и год появления первой печатной книги.-" at bounding box center [726, 474] width 399 height 25
copy p "первой печатной книги"
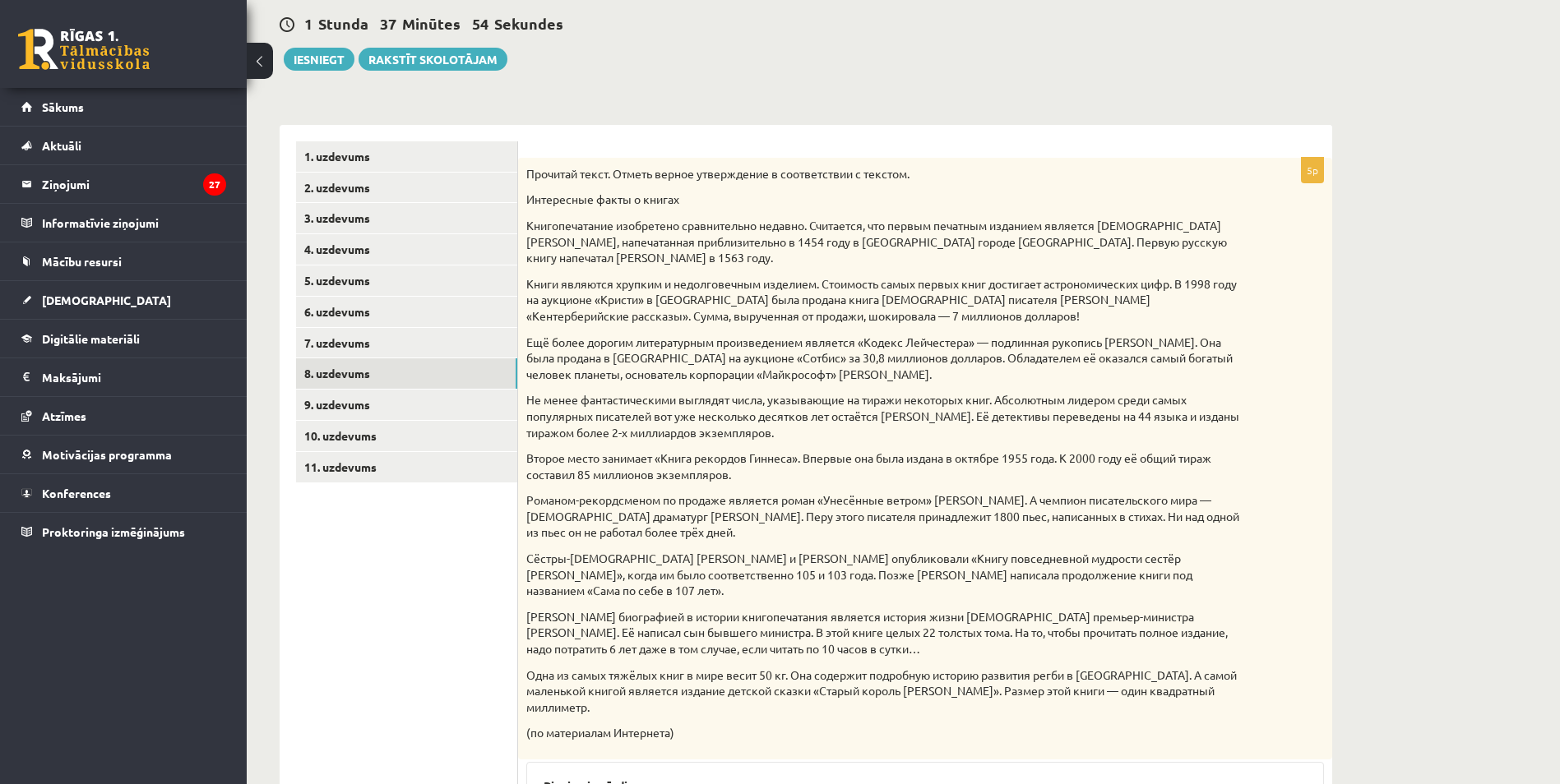
scroll to position [229, 0]
click at [945, 257] on p "Книгопечатание изобретено сравнительно недавно. Считается, что первым печатным …" at bounding box center [884, 240] width 715 height 48
click at [809, 362] on p "Ещё более дорогим литературным произведением является «Кодекс Лейчестера» — под…" at bounding box center [884, 358] width 715 height 48
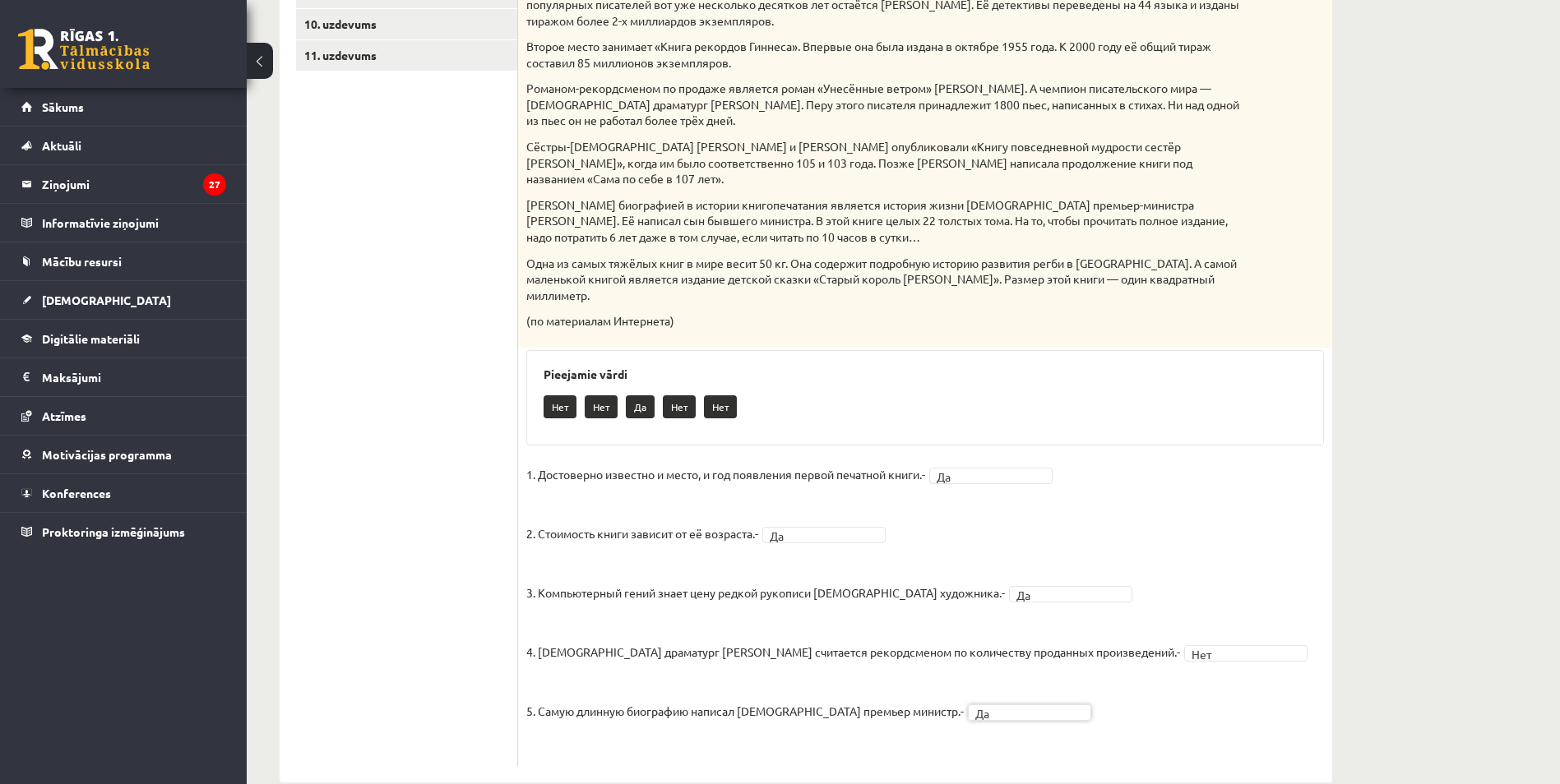
scroll to position [310, 0]
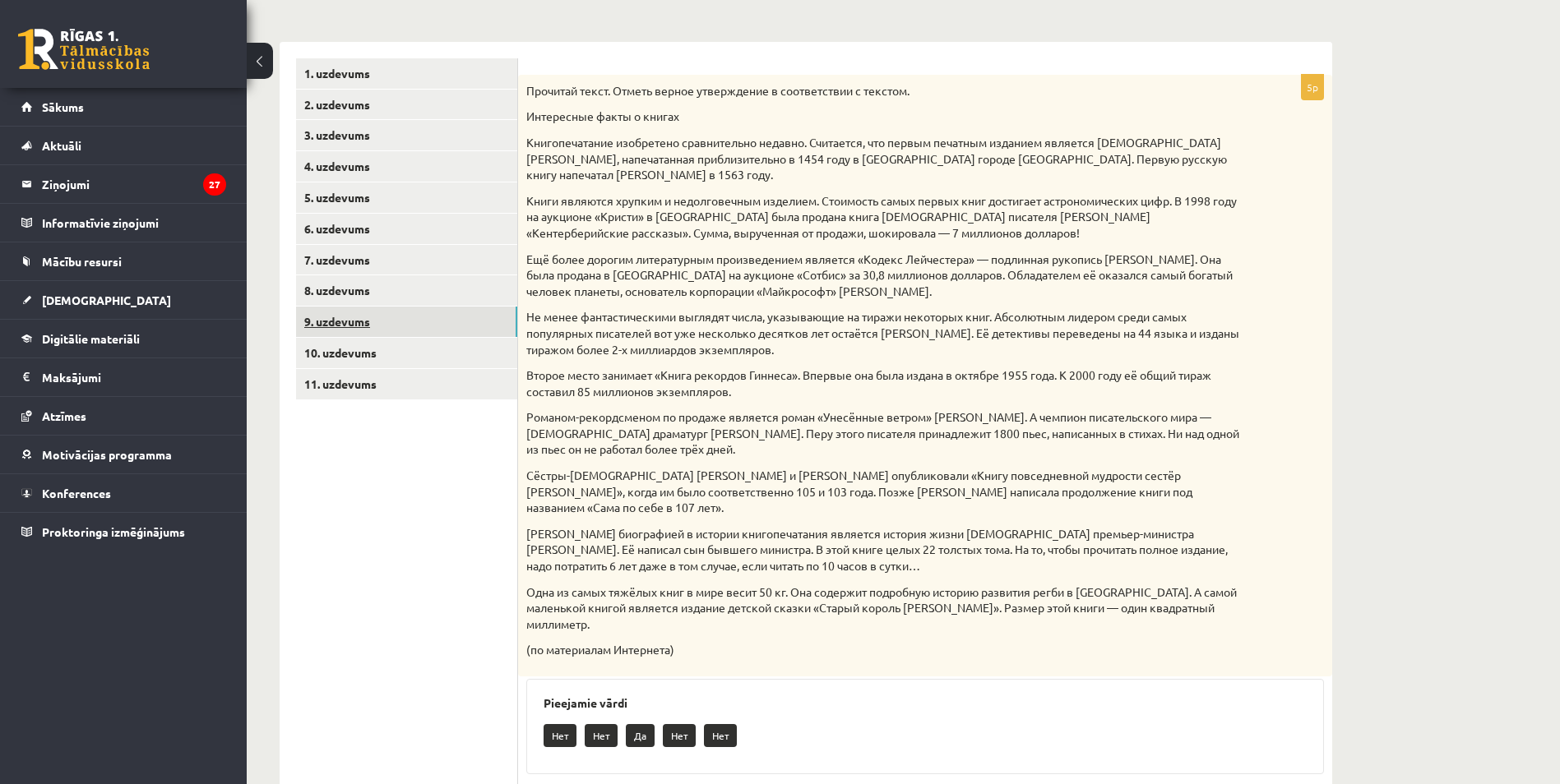
click at [347, 320] on link "9. uzdevums" at bounding box center [406, 322] width 221 height 31
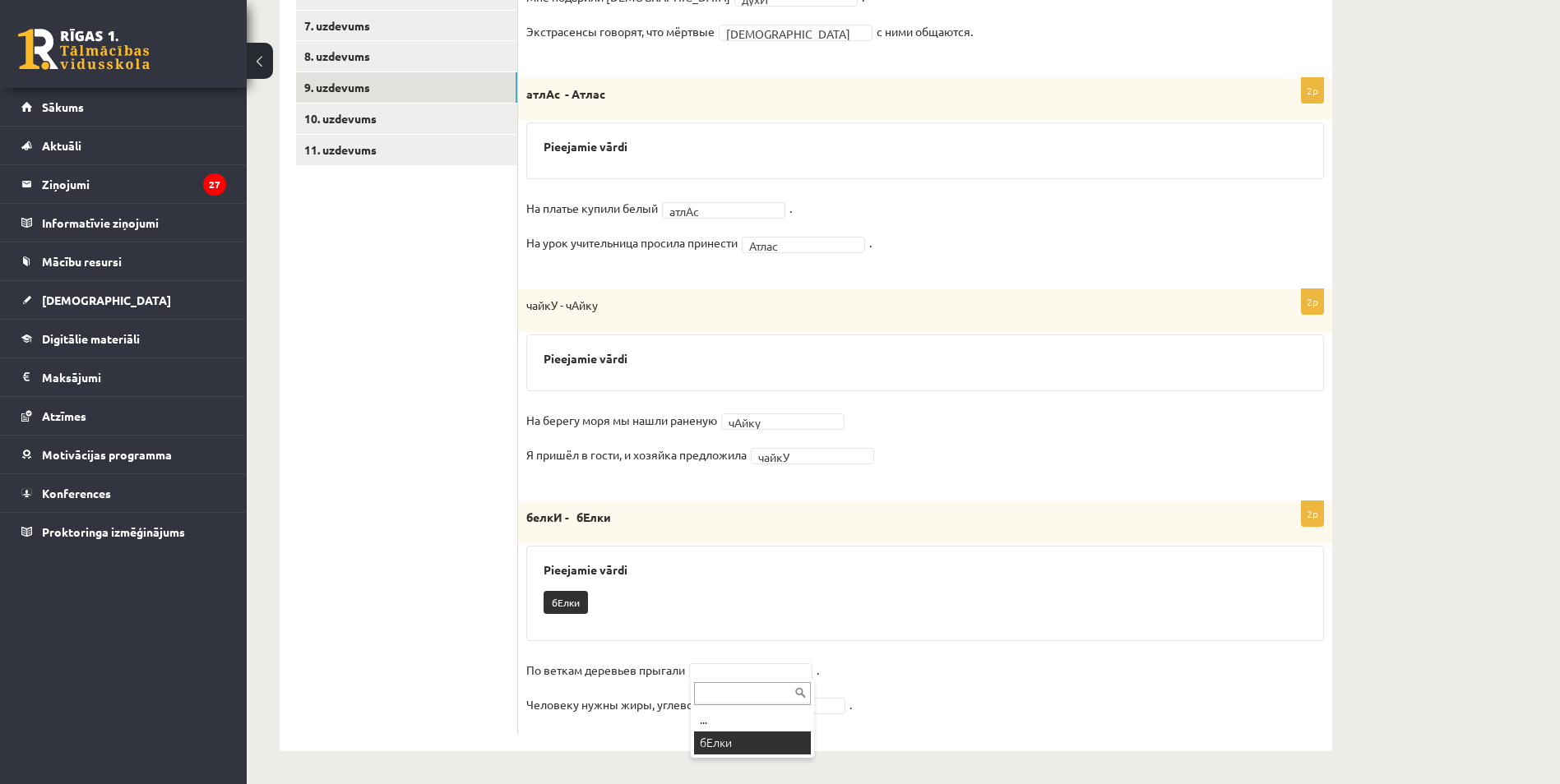
scroll to position [507, 0]
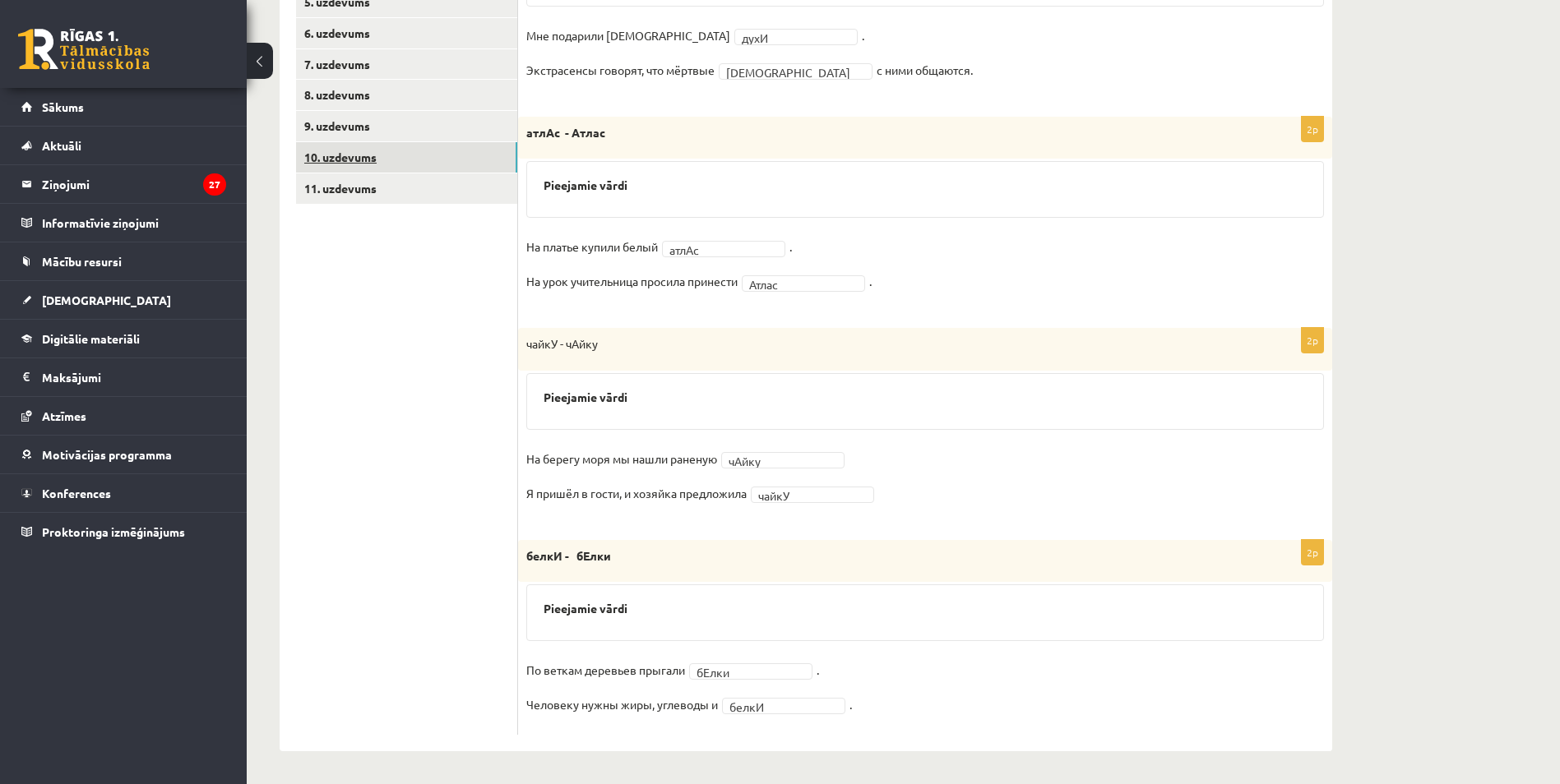
click at [369, 153] on link "10. uzdevums" at bounding box center [406, 157] width 221 height 31
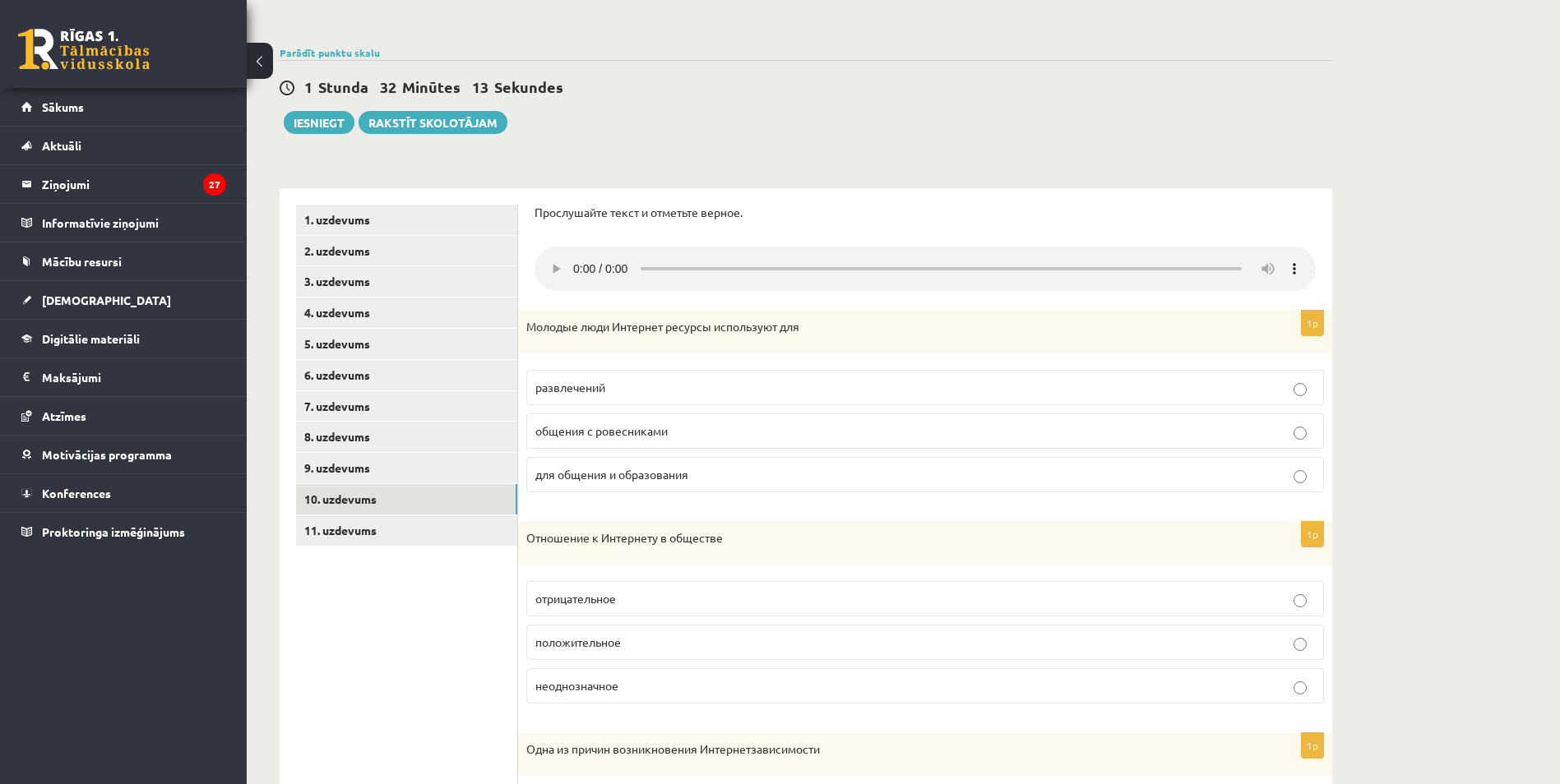
scroll to position [246, 0]
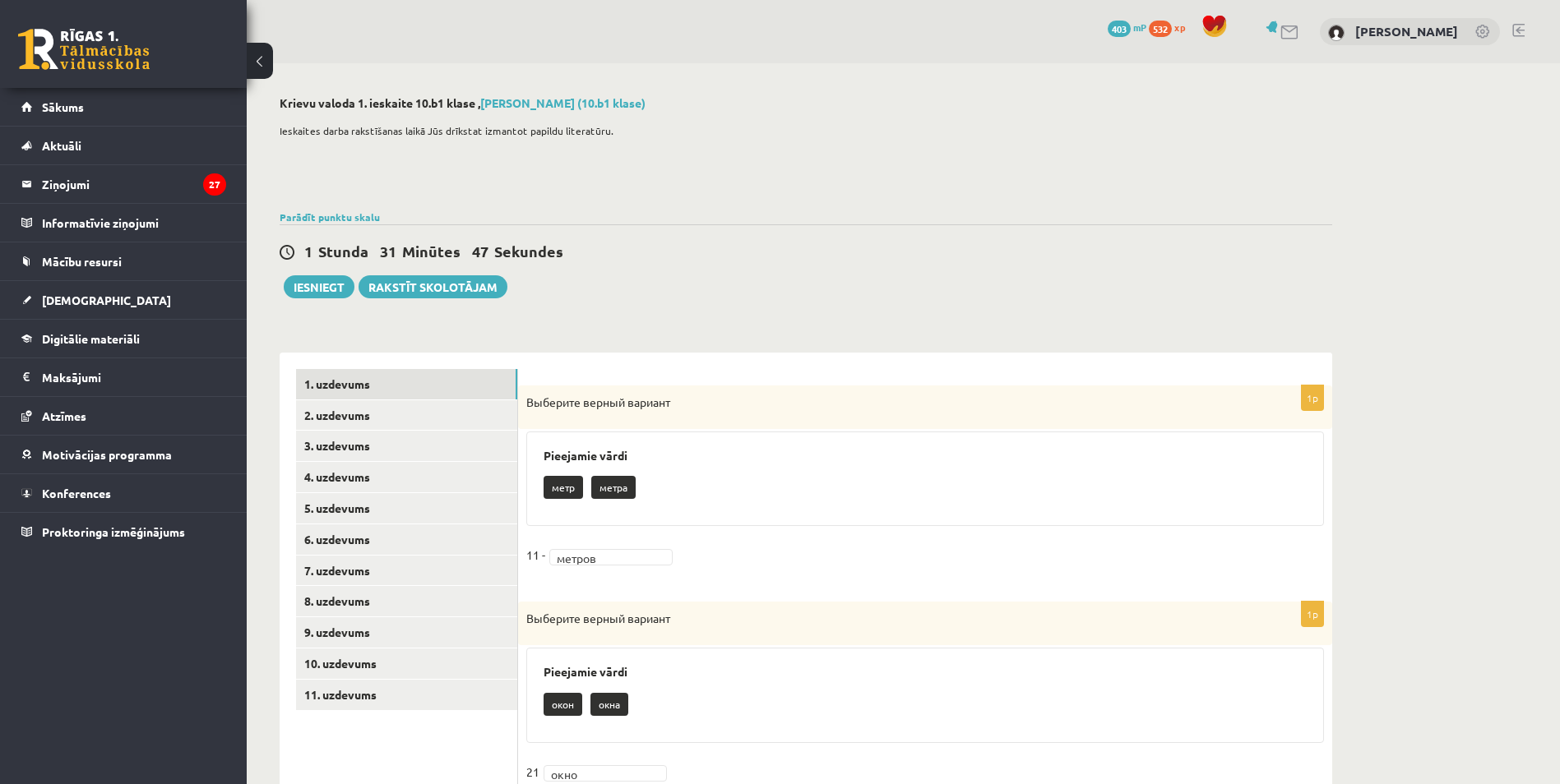
scroll to position [268, 0]
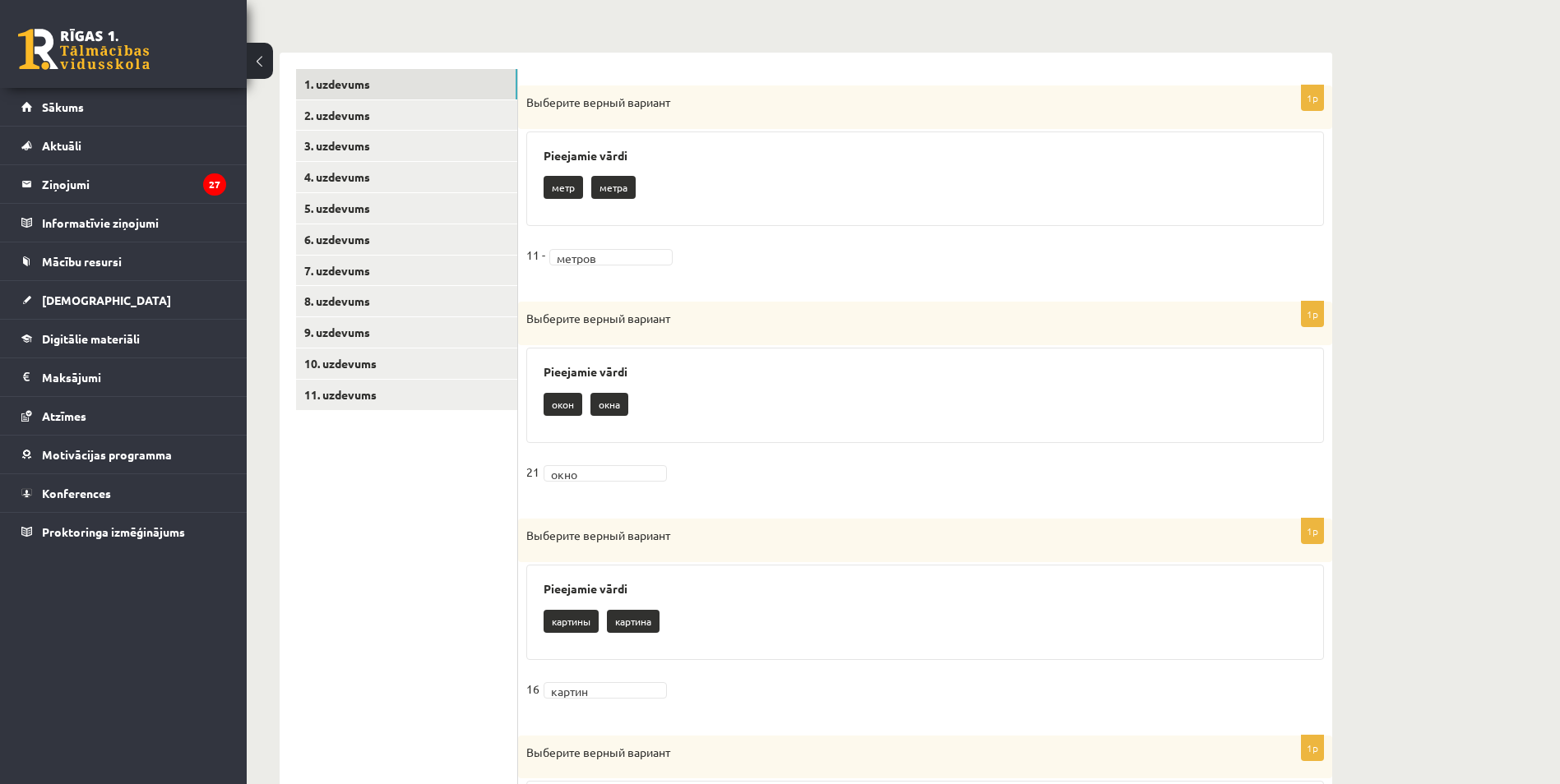
scroll to position [329, 0]
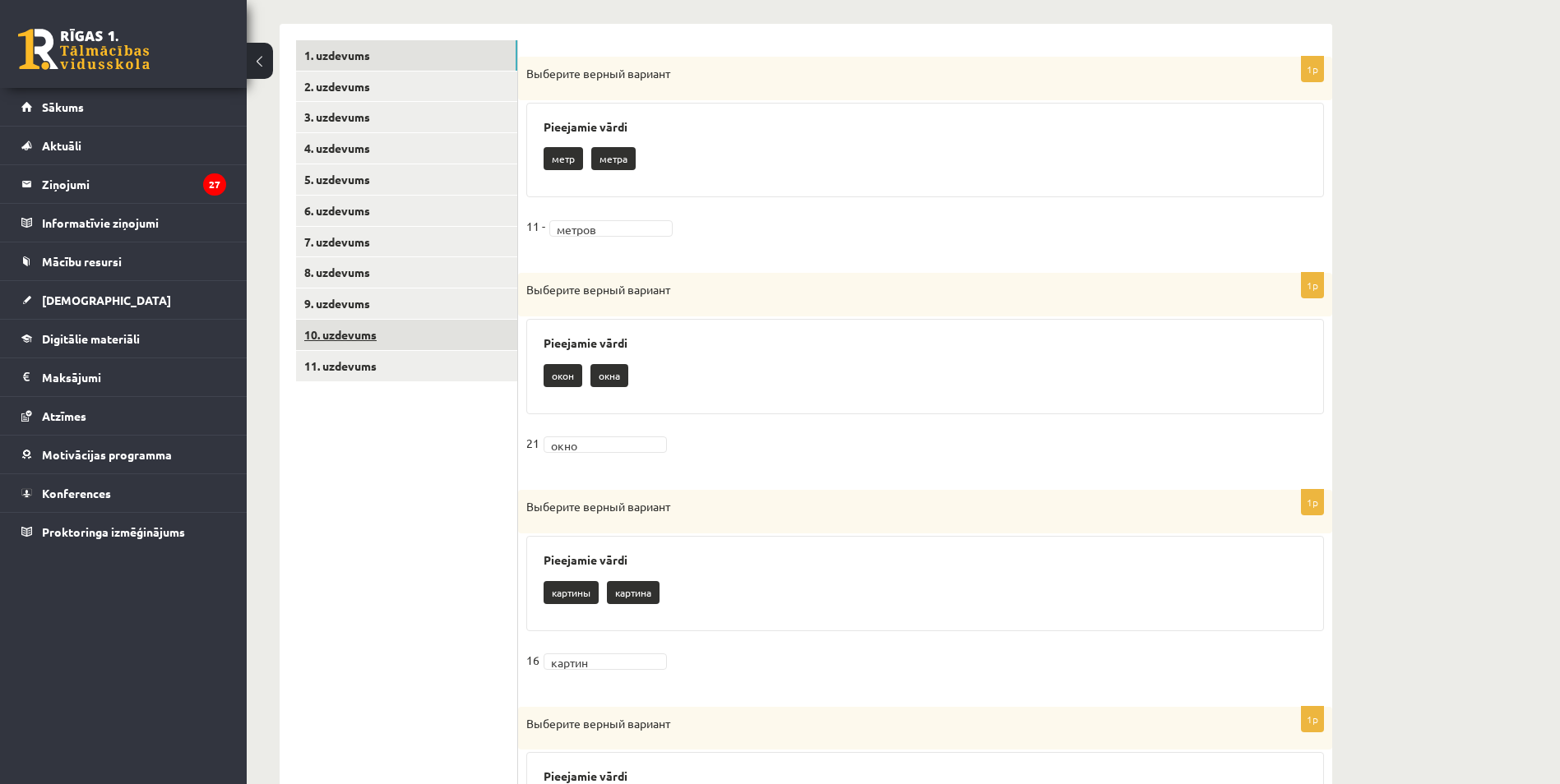
click at [347, 342] on link "10. uzdevums" at bounding box center [406, 335] width 221 height 31
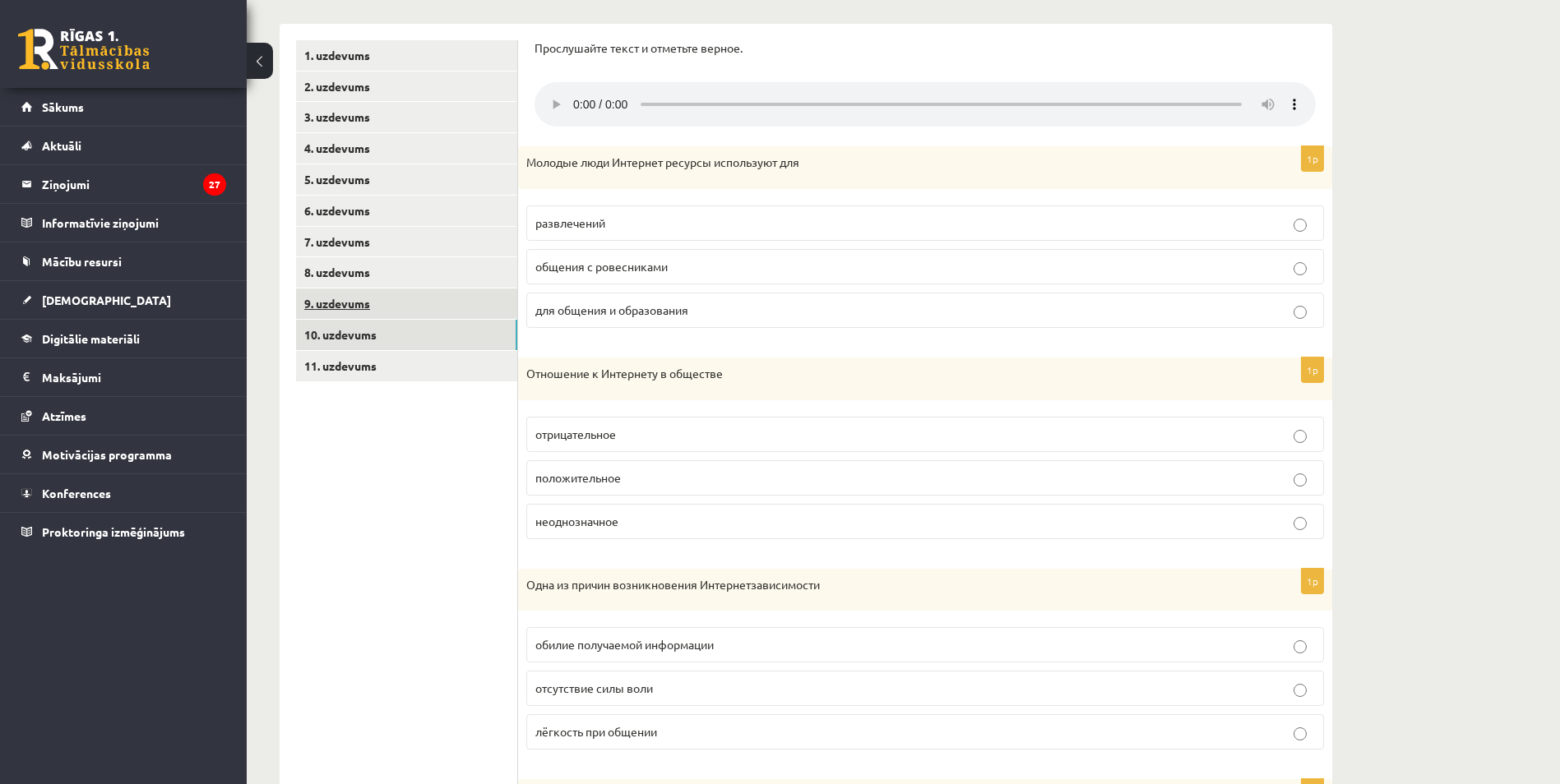
click at [341, 312] on link "9. uzdevums" at bounding box center [406, 303] width 221 height 31
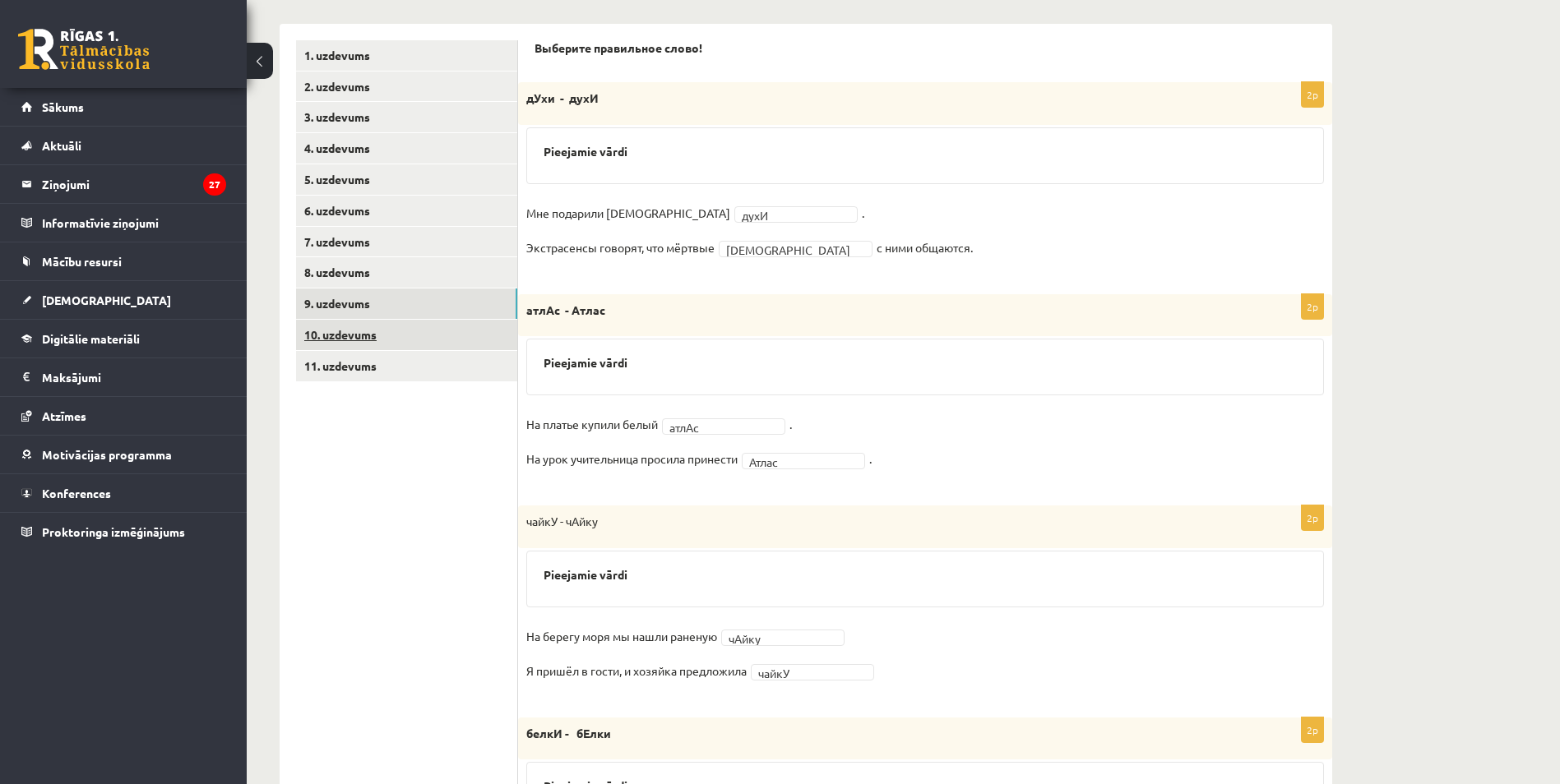
click at [349, 330] on link "10. uzdevums" at bounding box center [406, 335] width 221 height 31
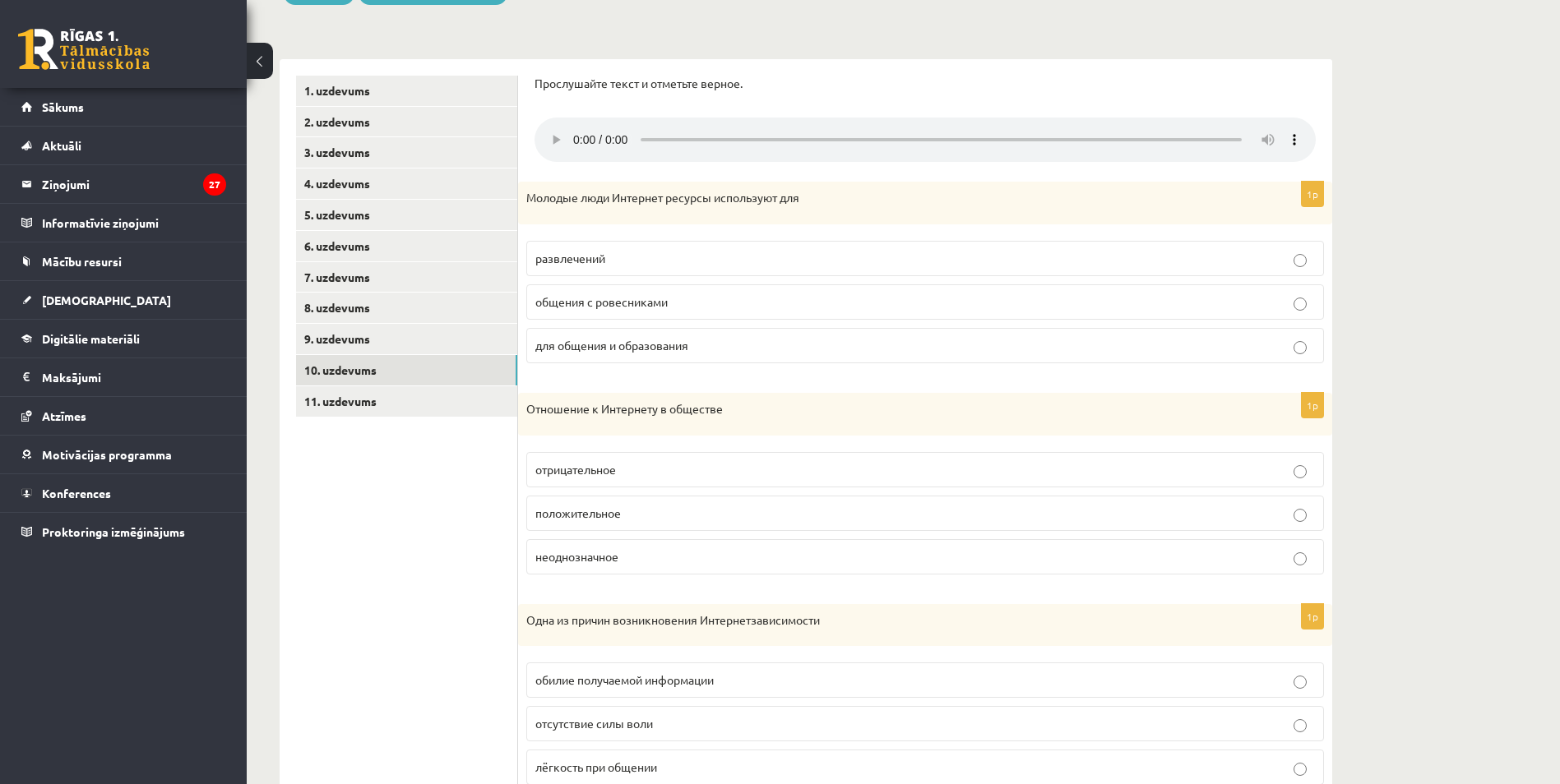
scroll to position [287, 0]
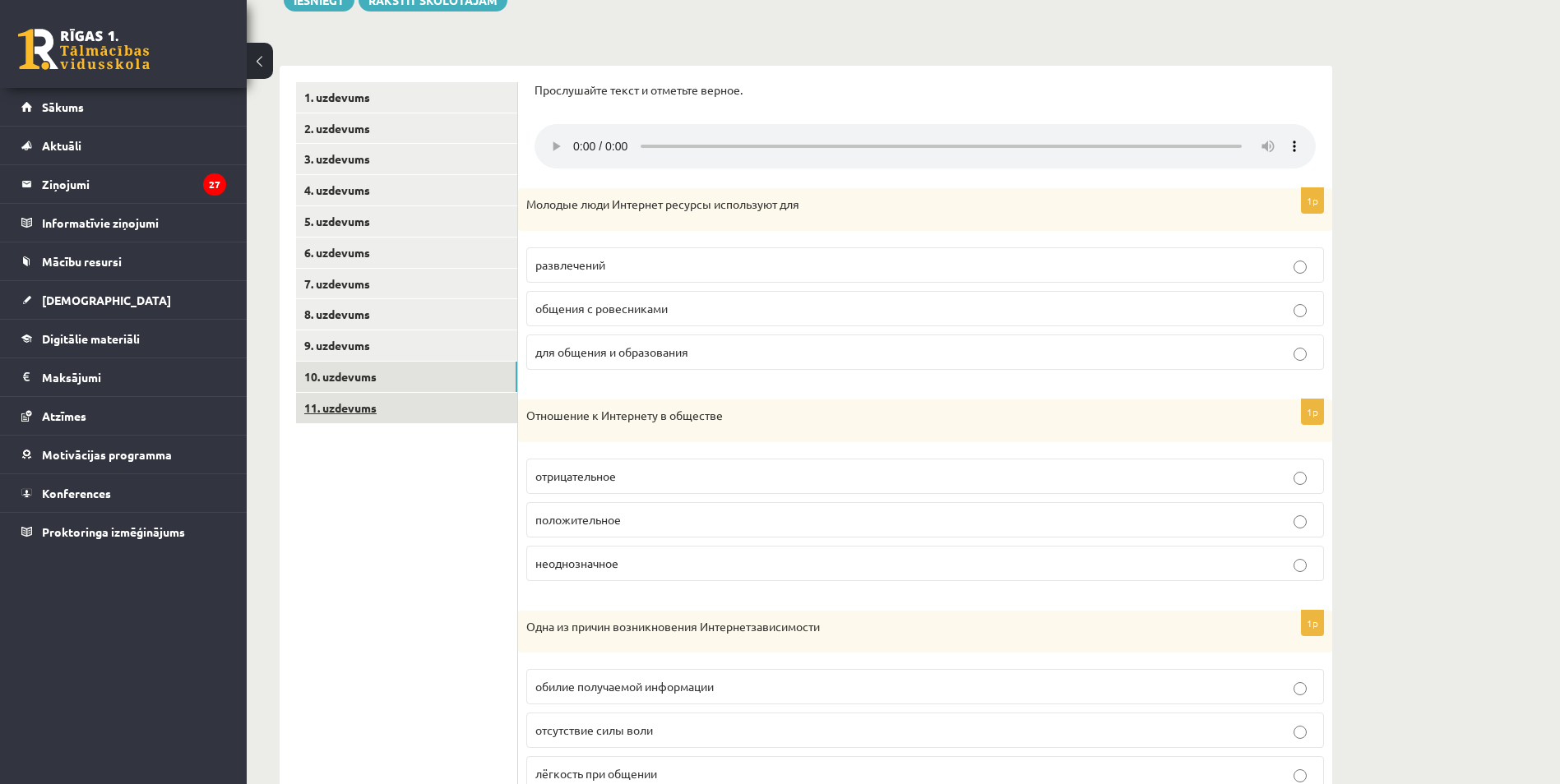
click at [342, 410] on link "11. uzdevums" at bounding box center [406, 408] width 221 height 31
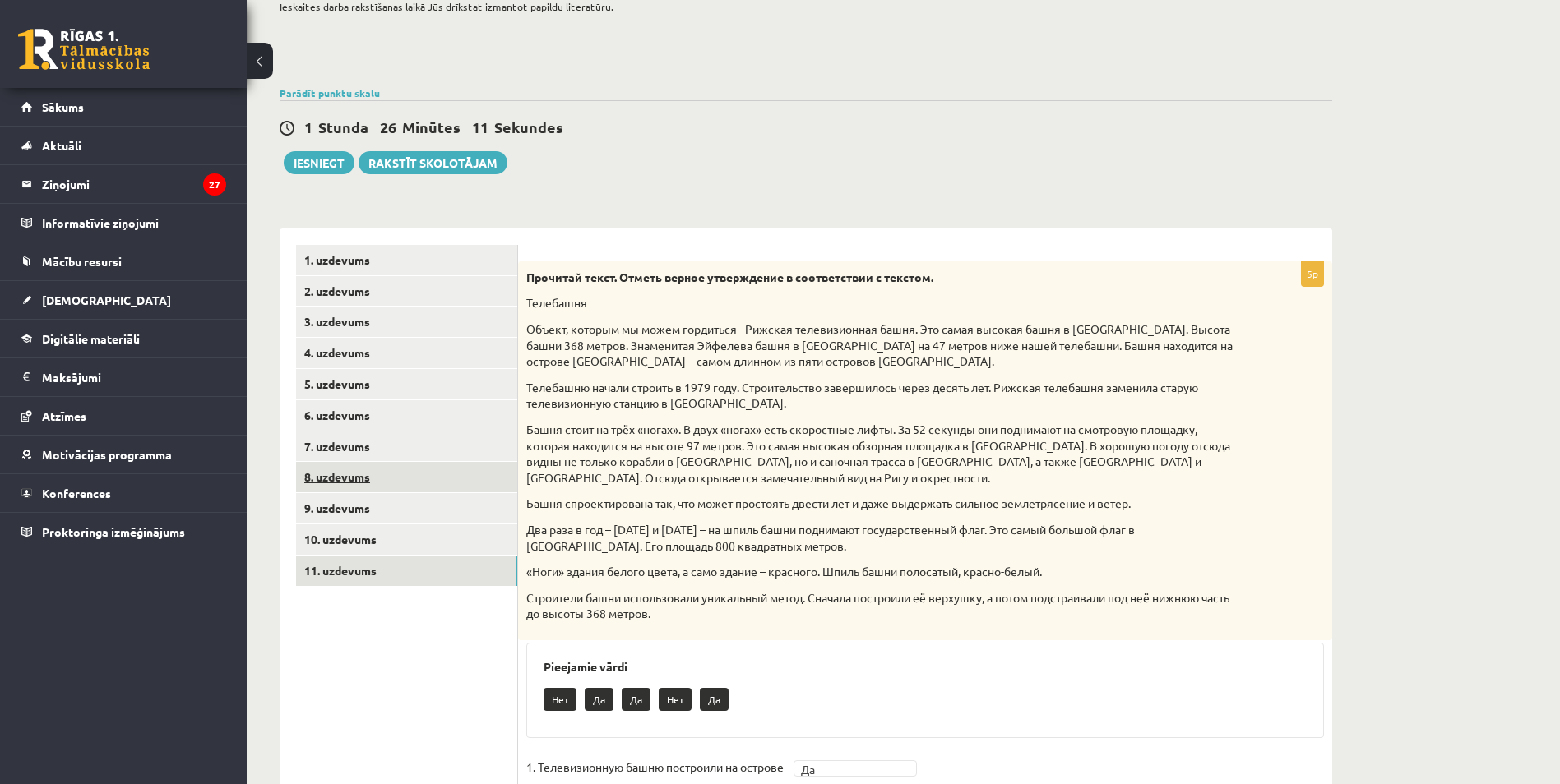
scroll to position [0, 0]
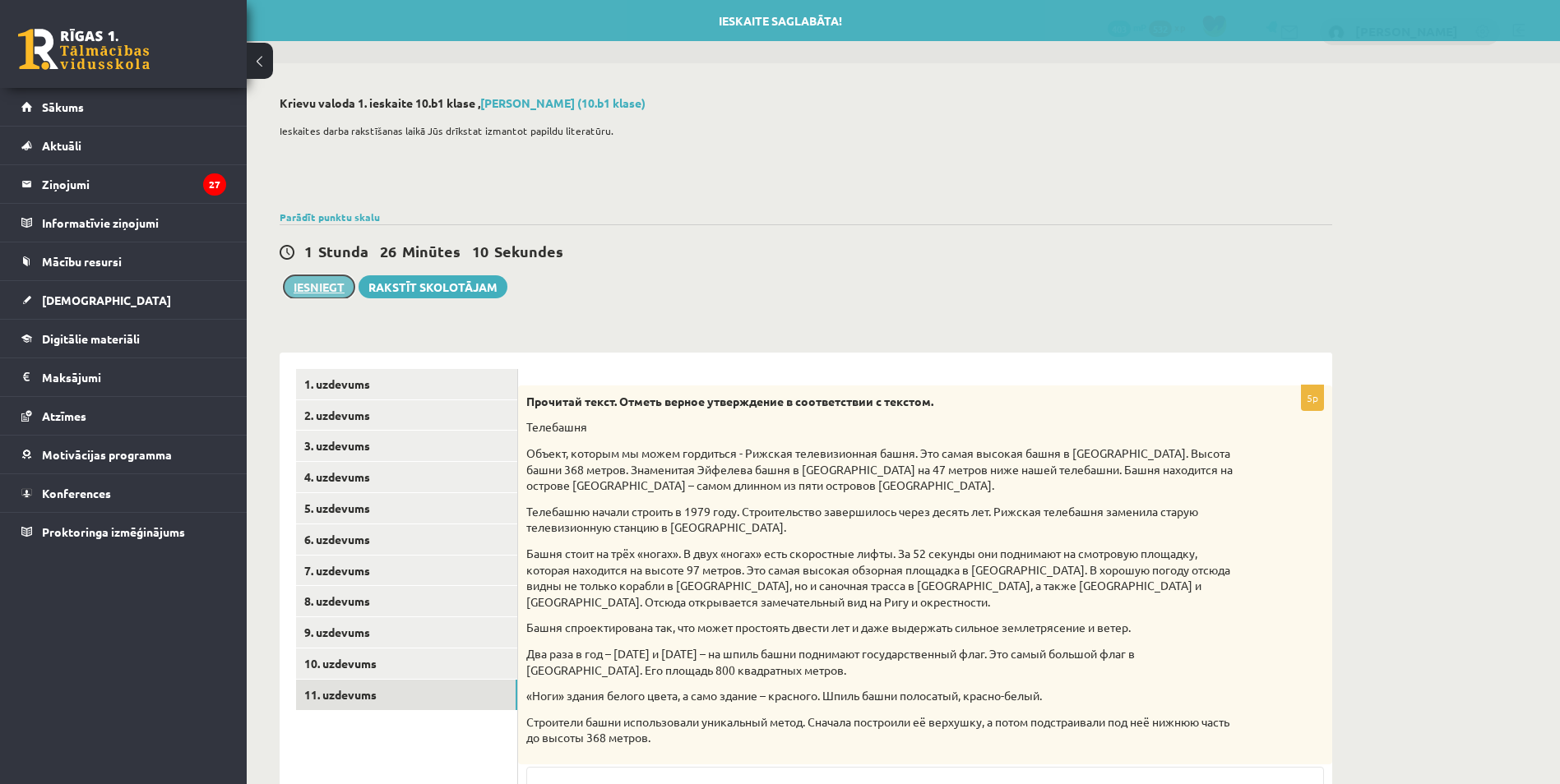
click at [318, 289] on button "Iesniegt" at bounding box center [318, 287] width 71 height 23
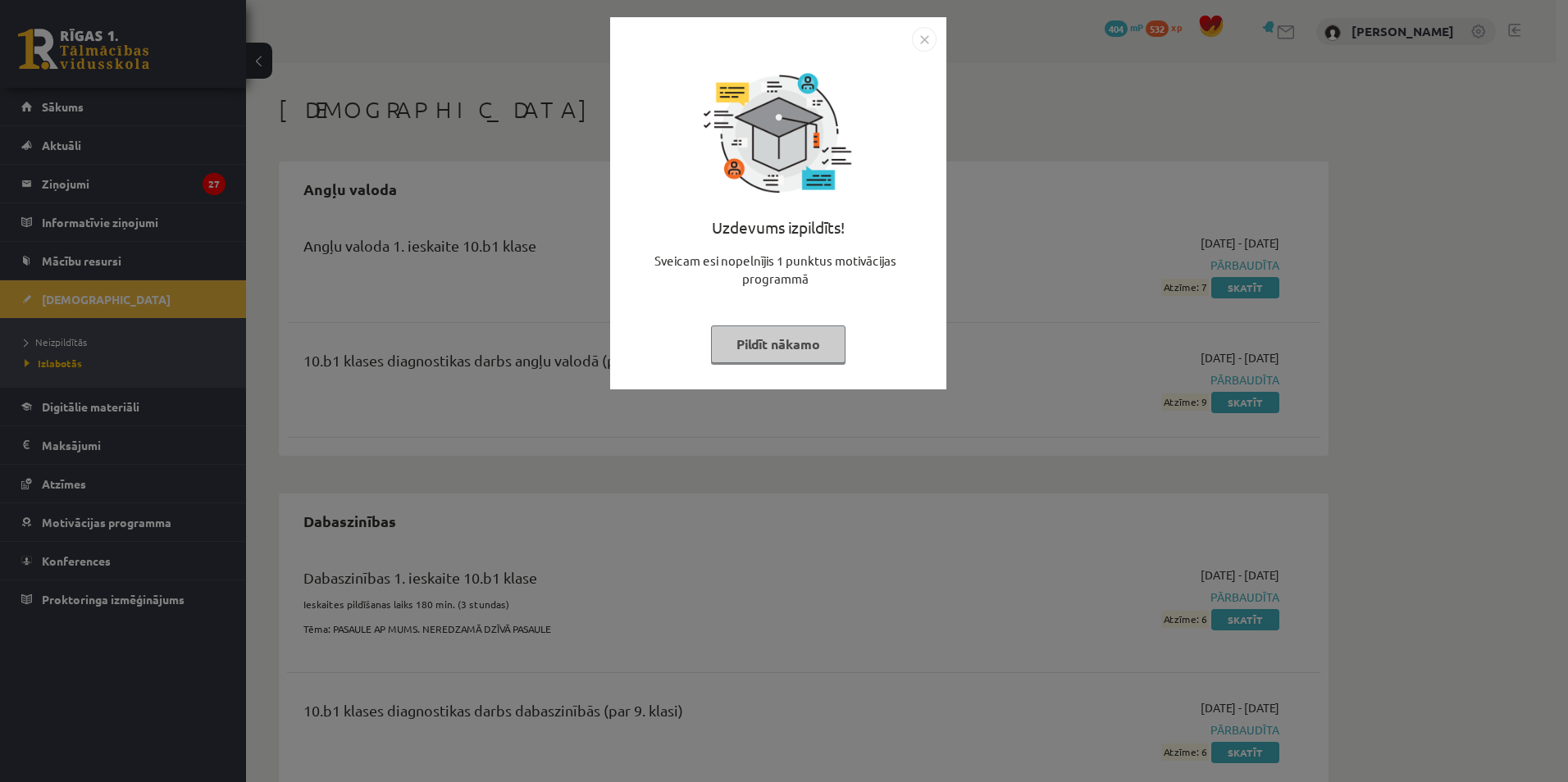
click at [766, 348] on button "Pildīt nākamo" at bounding box center [779, 344] width 135 height 38
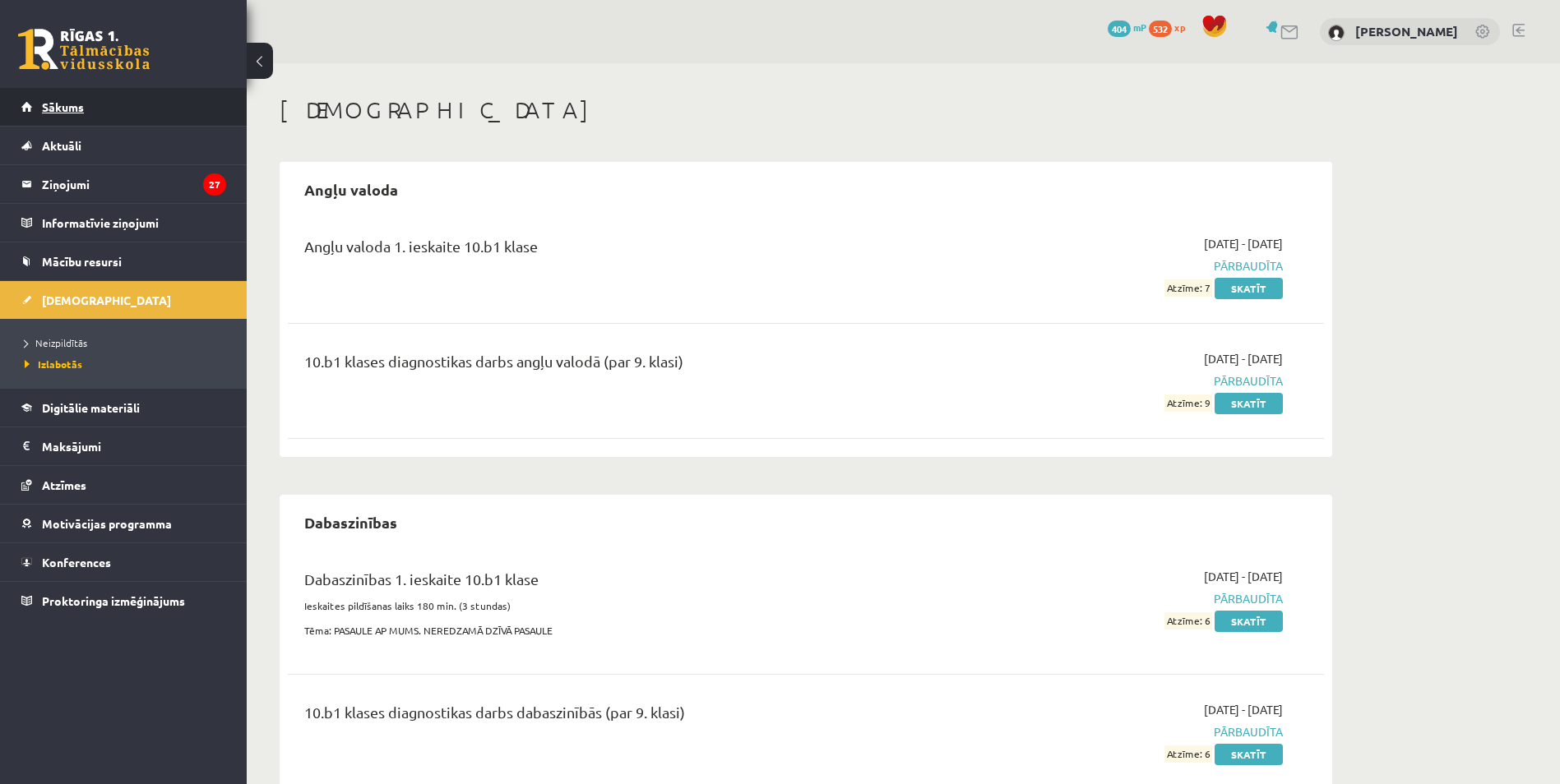
click at [59, 106] on span "Sākums" at bounding box center [63, 106] width 42 height 15
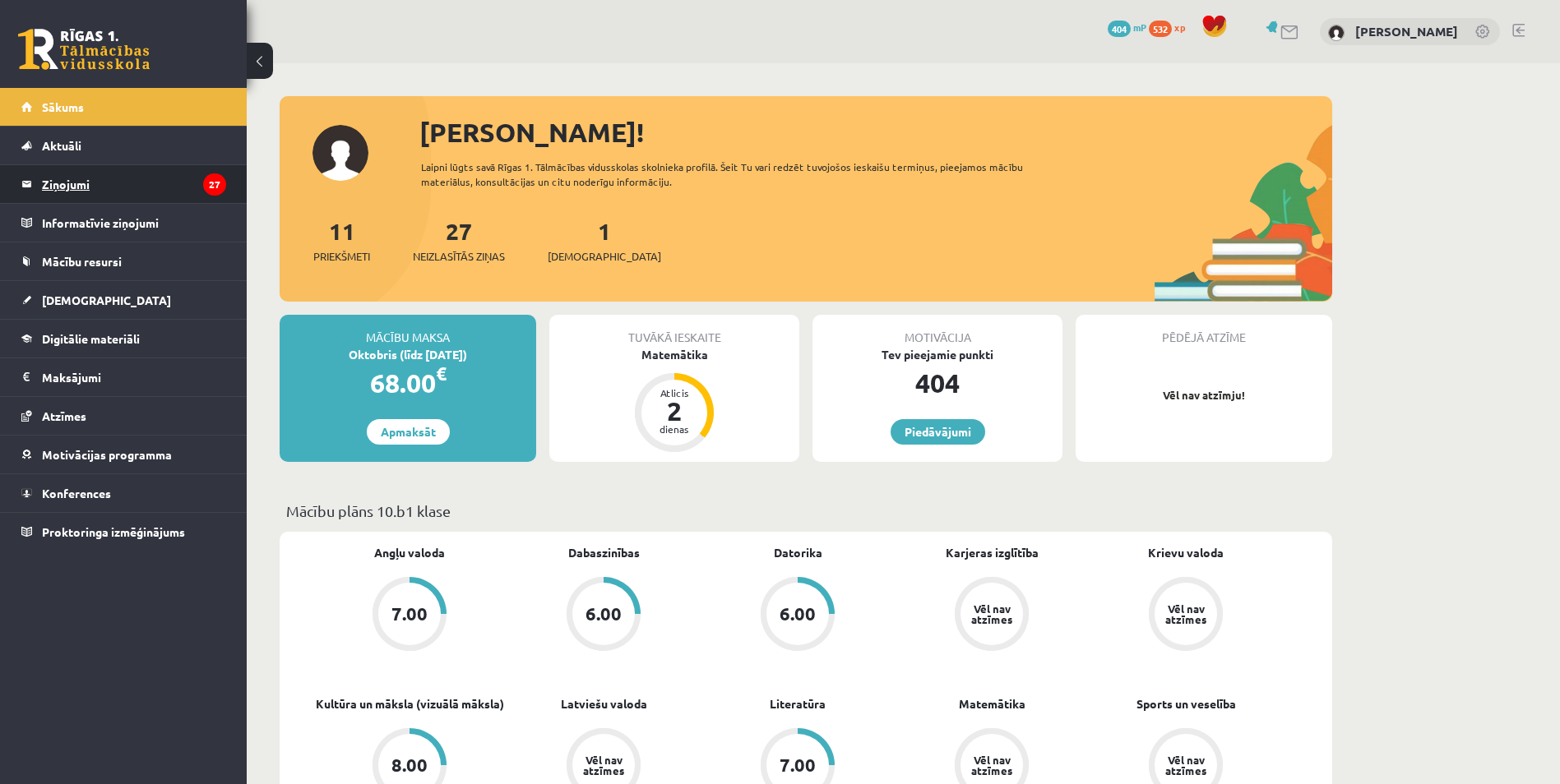
click at [72, 183] on legend "Ziņojumi 27" at bounding box center [134, 183] width 184 height 38
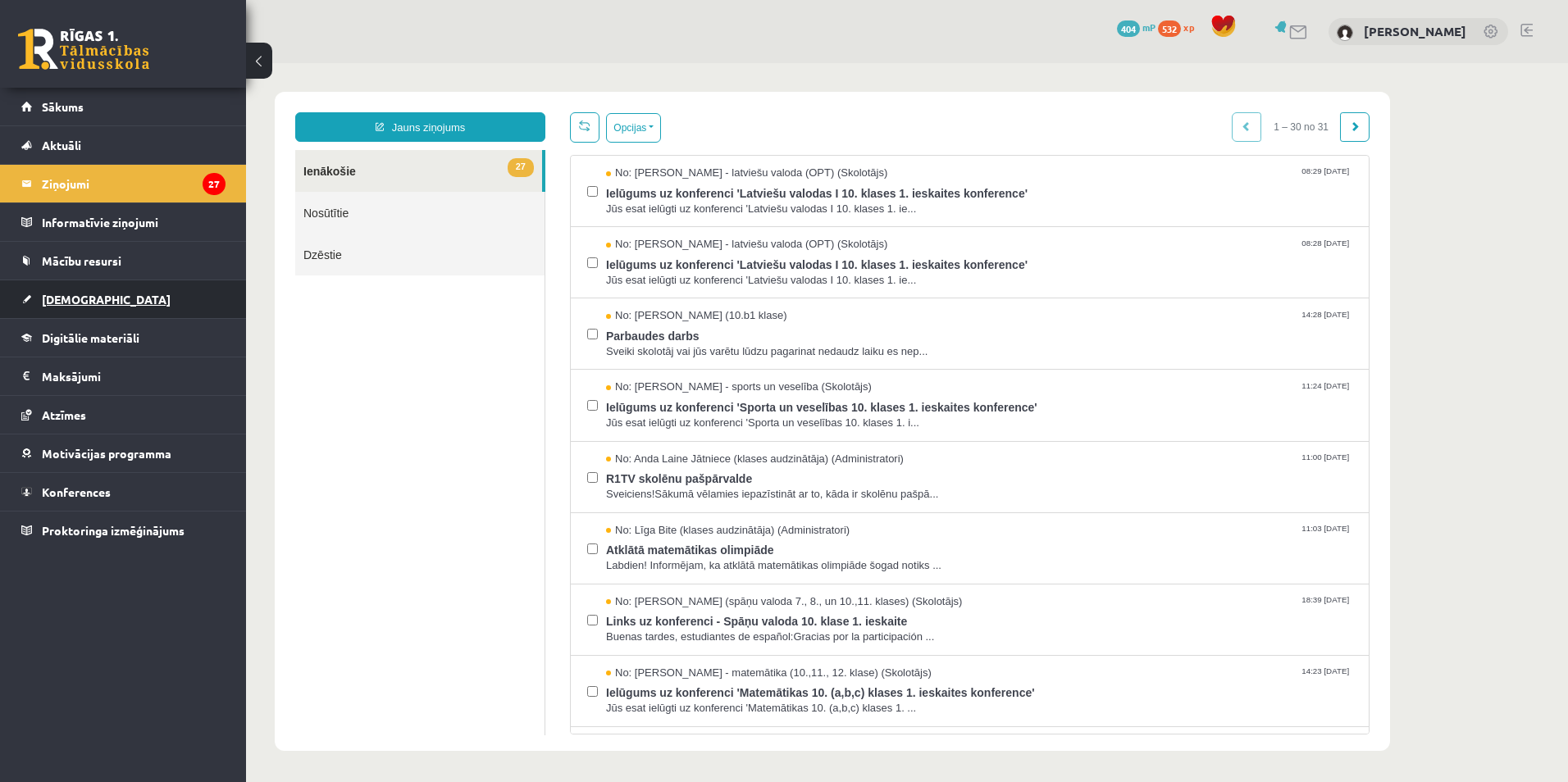
click at [73, 297] on span "[DEMOGRAPHIC_DATA]" at bounding box center [106, 299] width 129 height 15
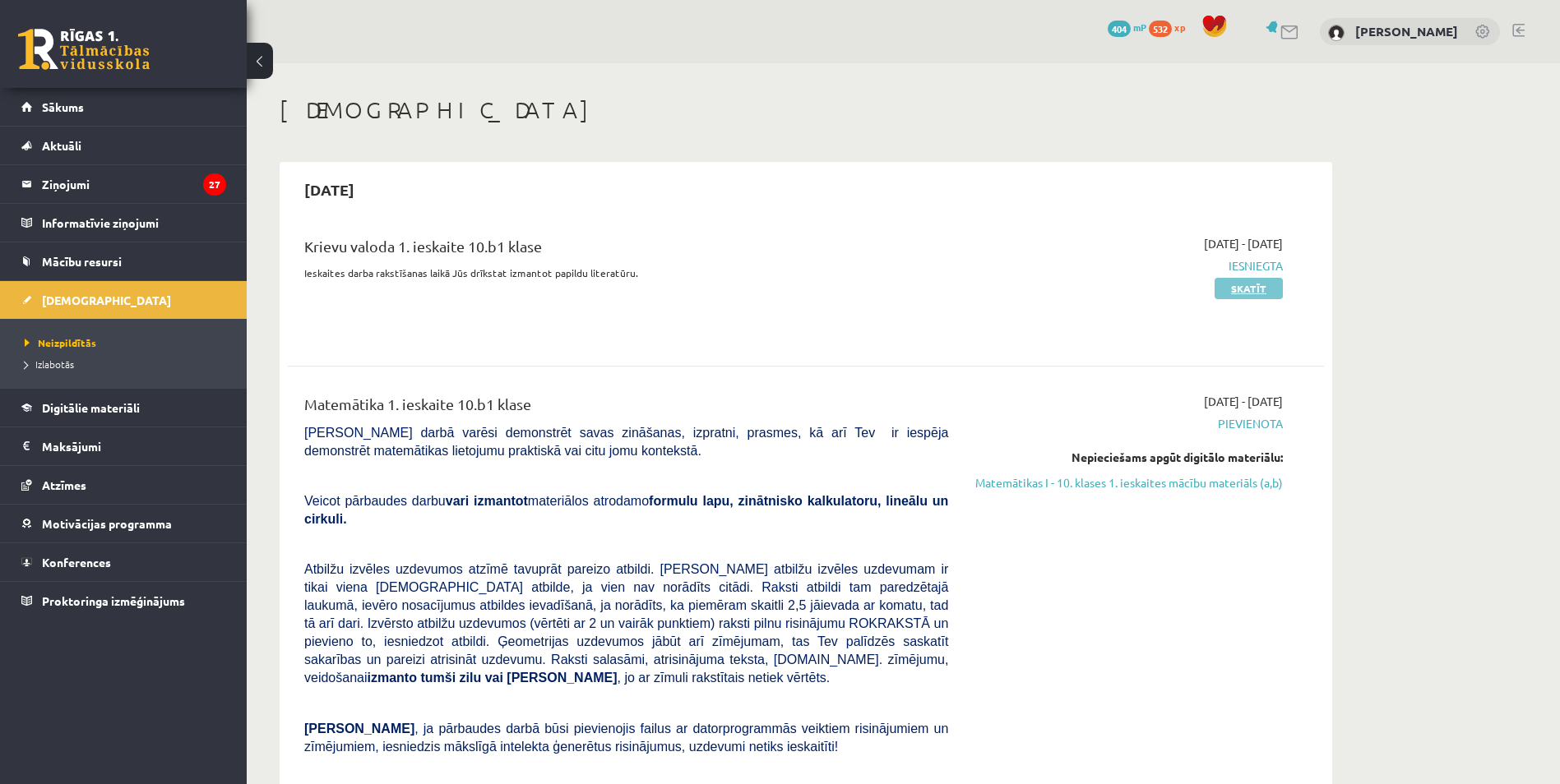
click at [1260, 284] on link "Skatīt" at bounding box center [1249, 289] width 68 height 21
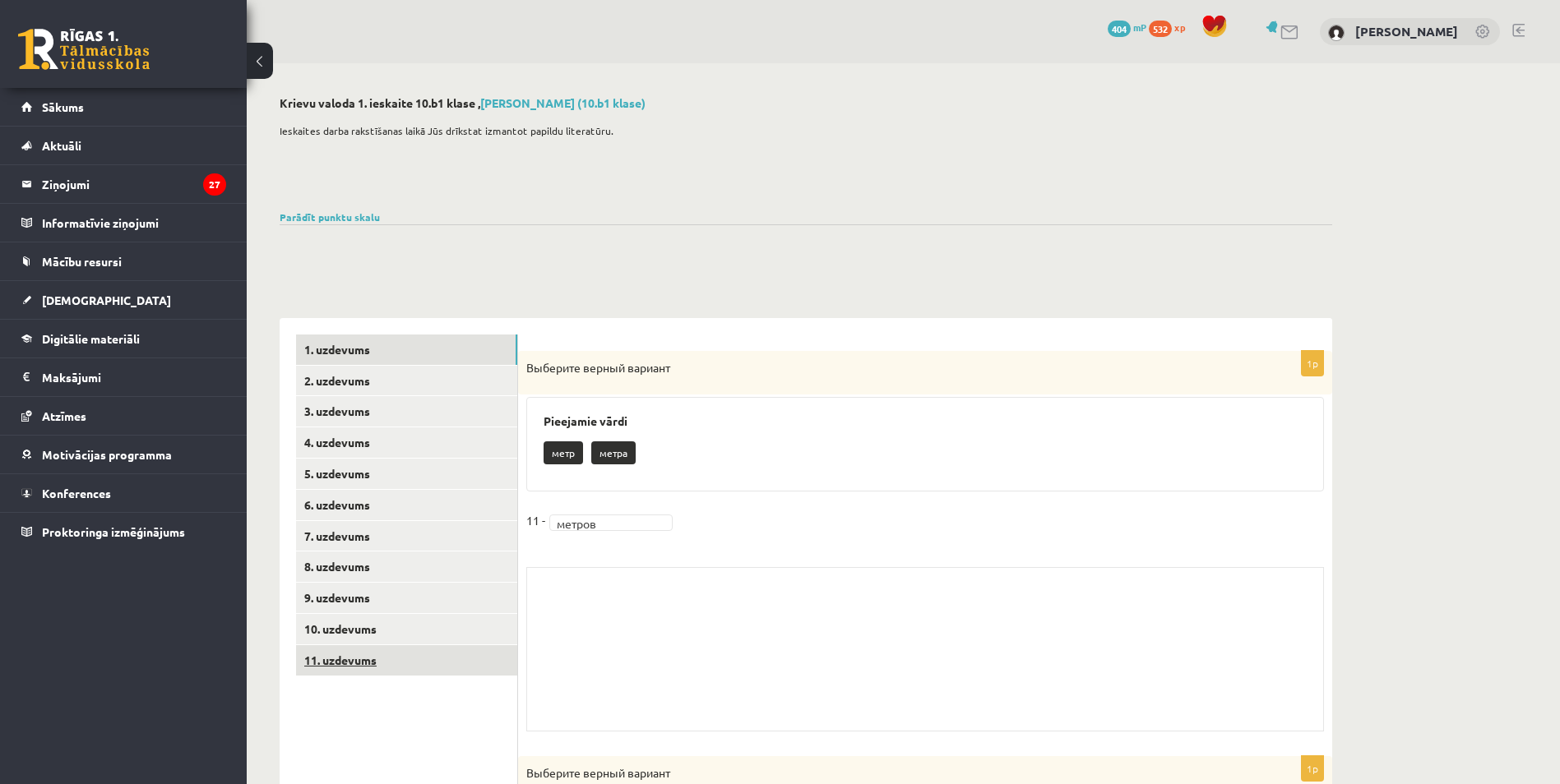
click at [350, 664] on link "11. uzdevums" at bounding box center [406, 660] width 221 height 31
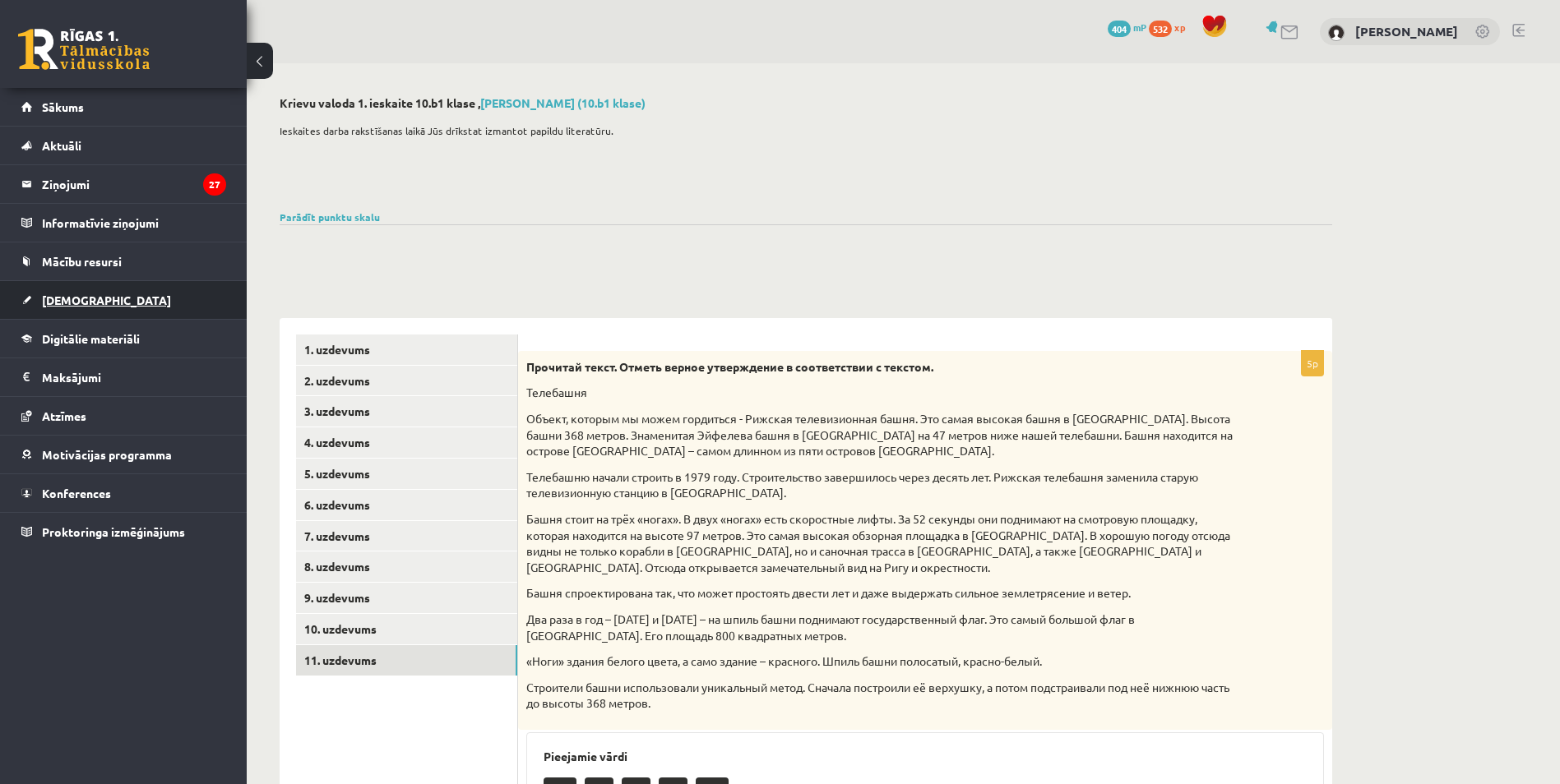
click at [75, 301] on span "[DEMOGRAPHIC_DATA]" at bounding box center [106, 300] width 129 height 15
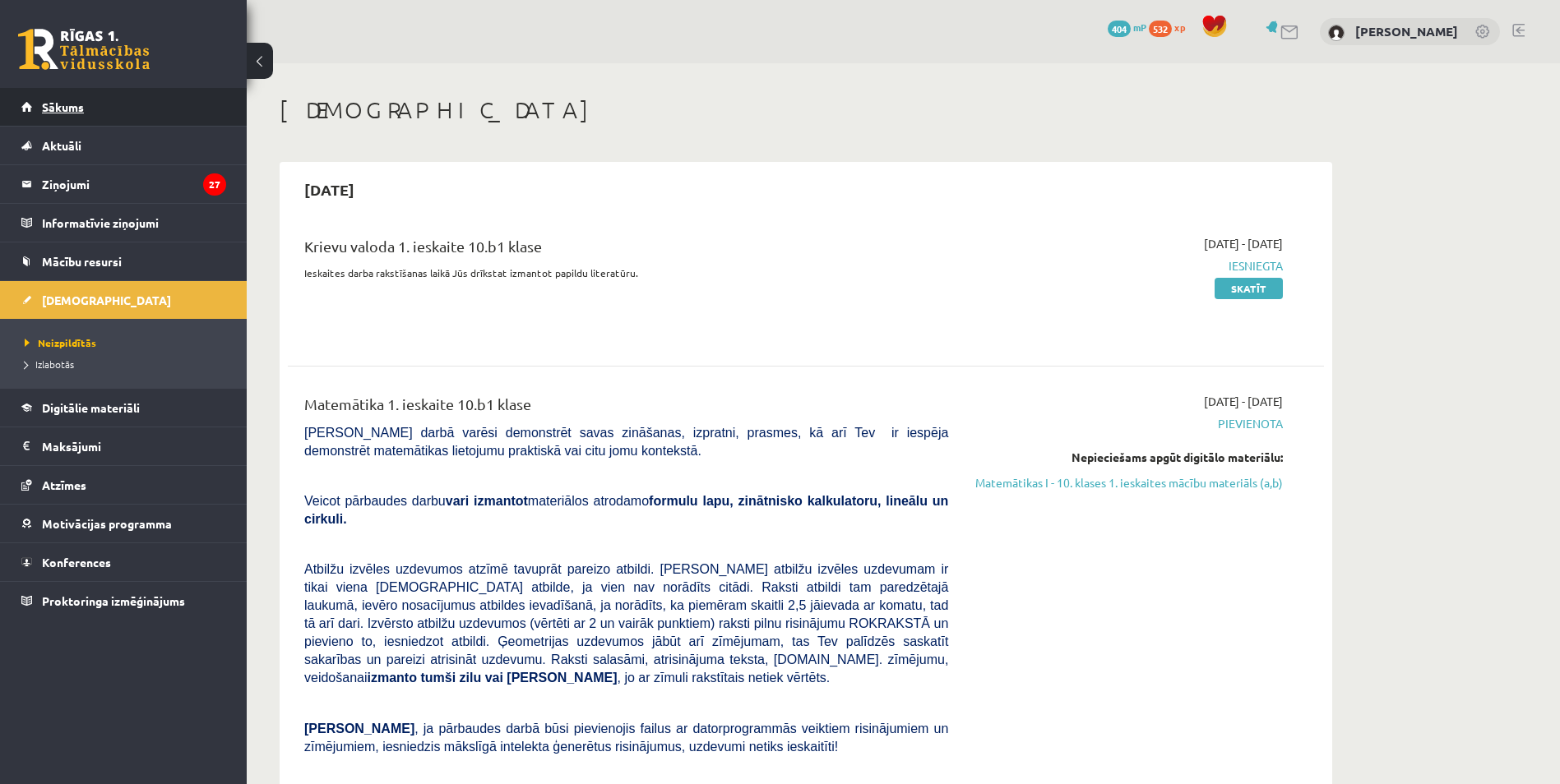
click at [73, 103] on span "Sākums" at bounding box center [63, 106] width 42 height 15
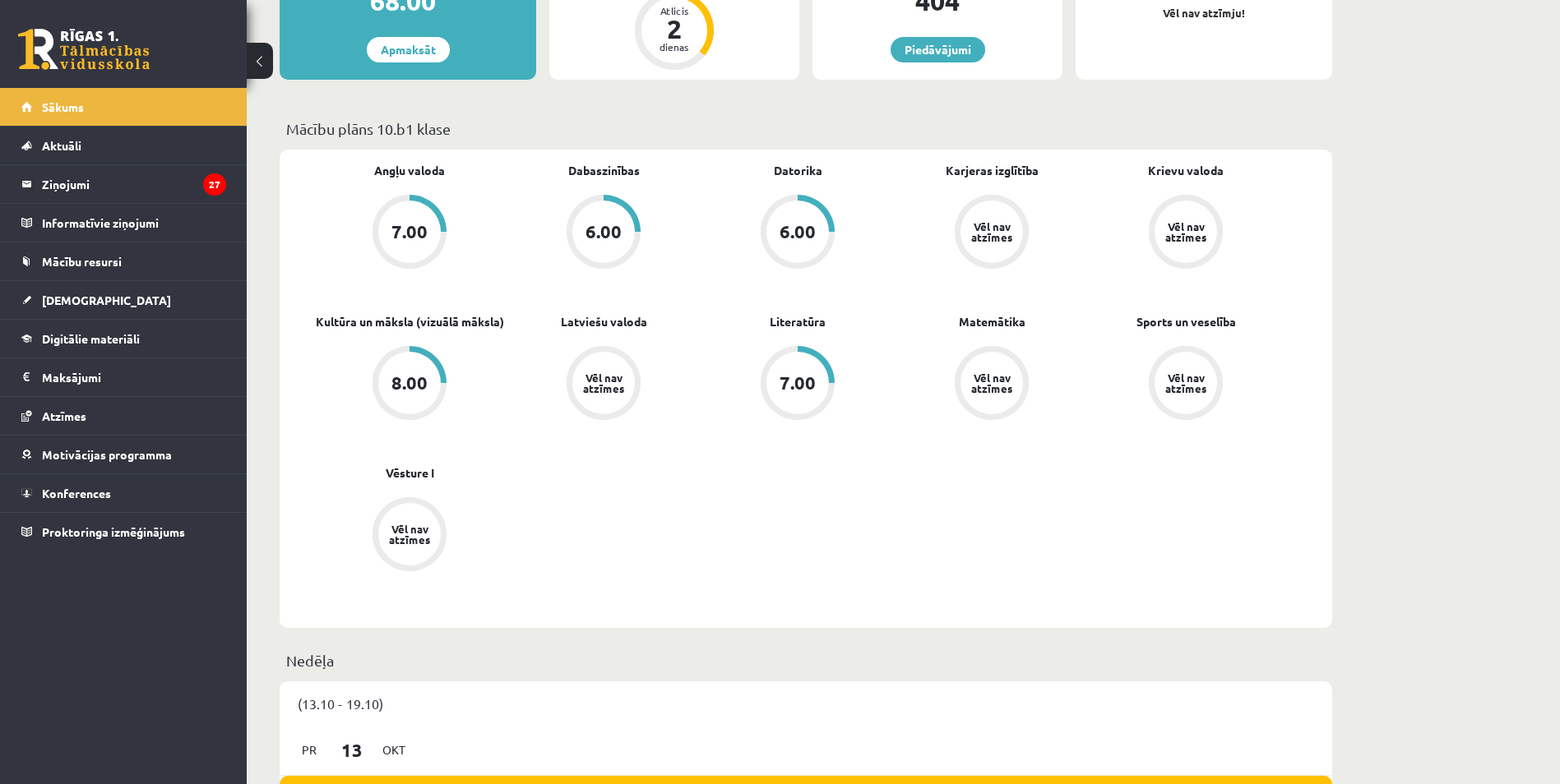
scroll to position [411, 0]
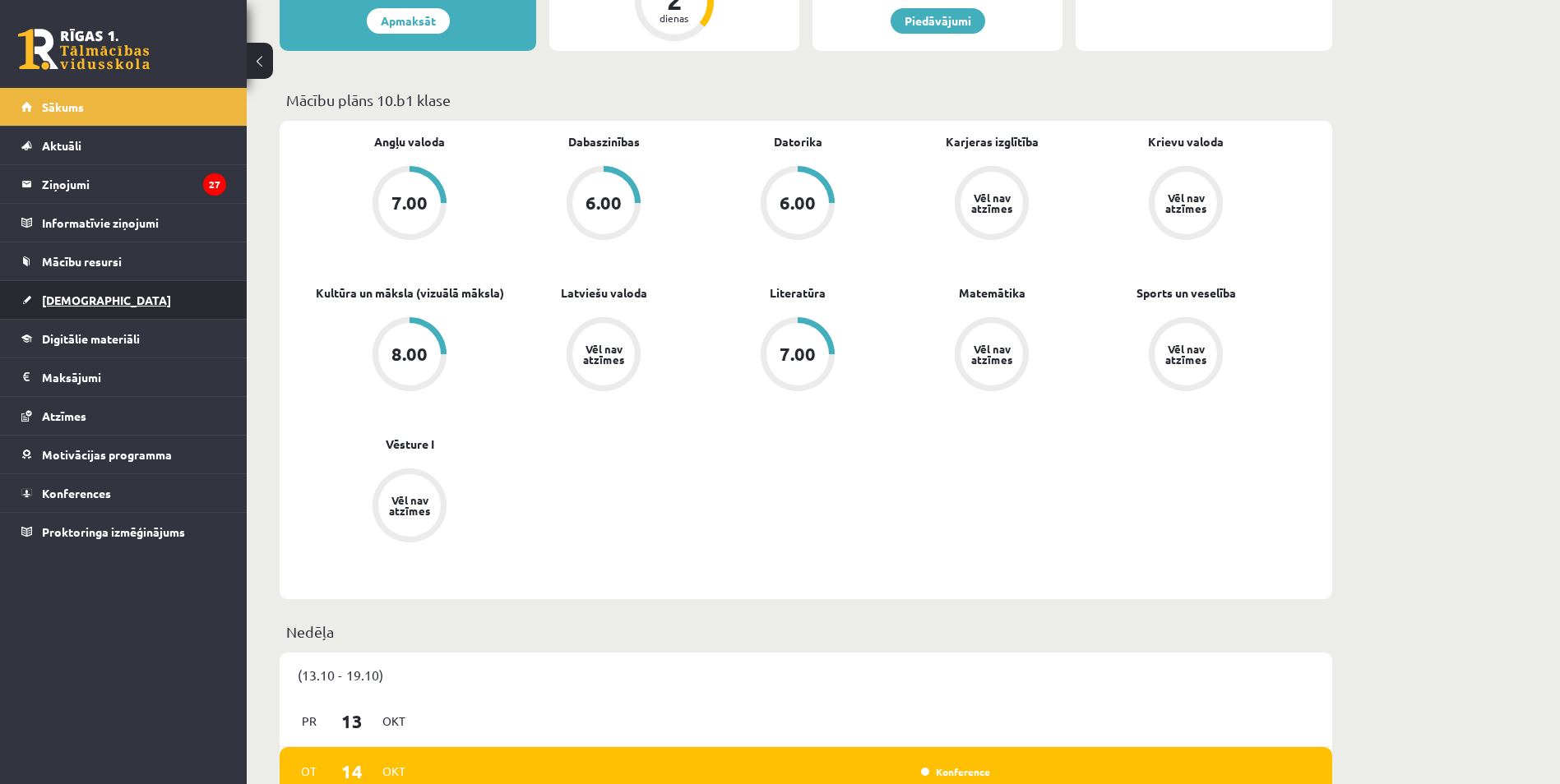
click at [73, 300] on span "[DEMOGRAPHIC_DATA]" at bounding box center [106, 300] width 129 height 15
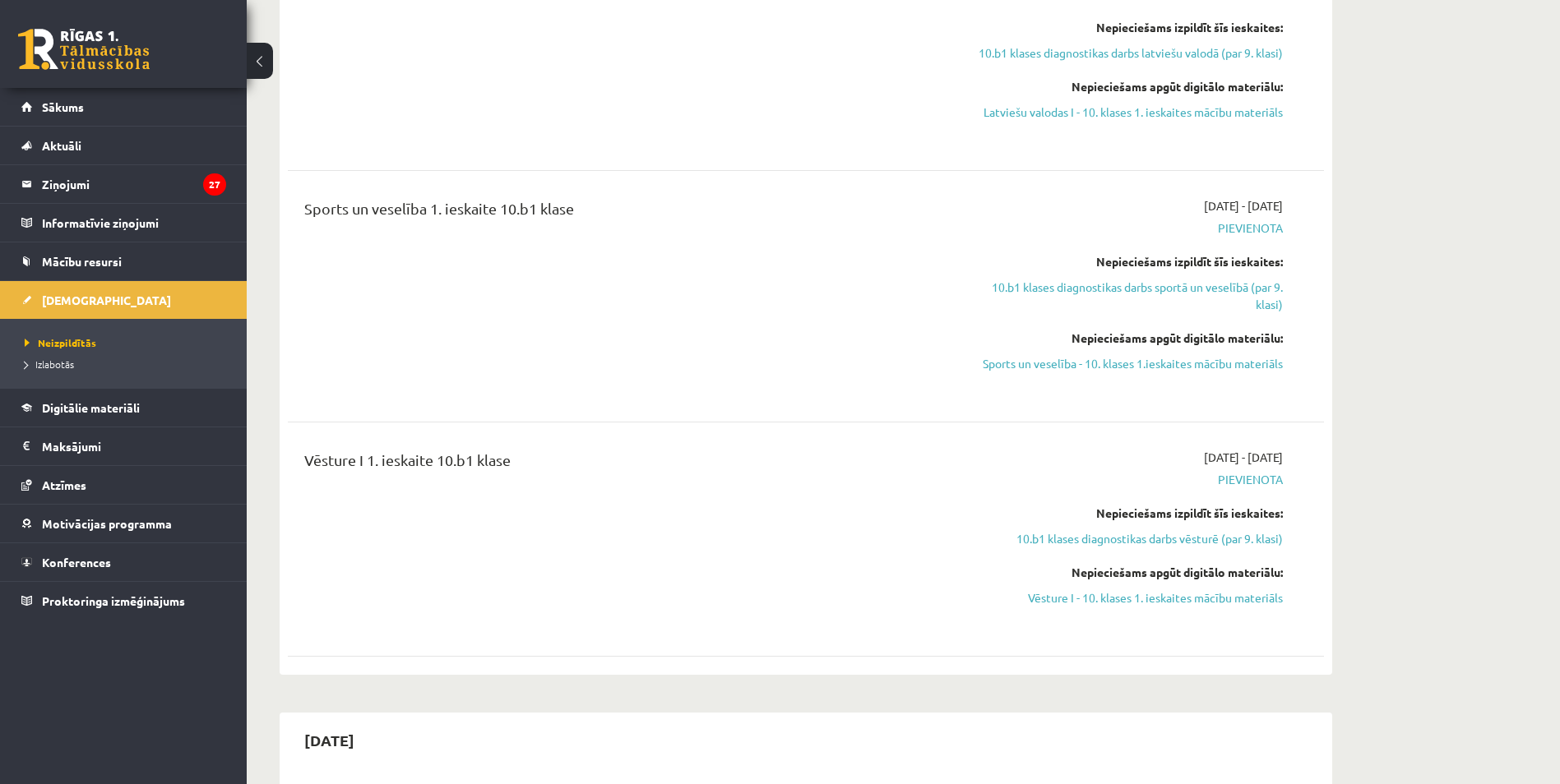
scroll to position [987, 0]
